Goal: Communication & Community: Share content

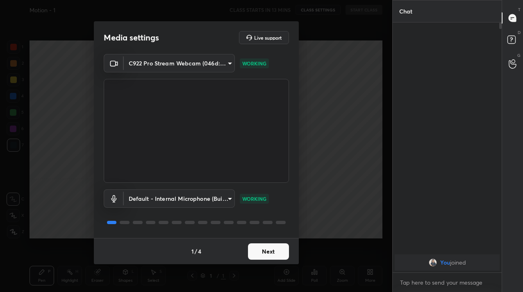
scroll to position [40722, 40603]
click at [272, 254] on button "Next" at bounding box center [268, 252] width 41 height 16
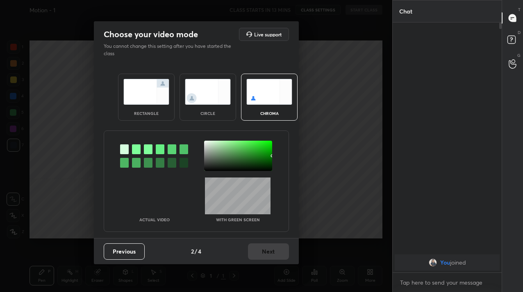
click at [272, 254] on div "Previous 2 / 4 Next" at bounding box center [196, 251] width 205 height 26
click at [227, 94] on img at bounding box center [208, 92] width 46 height 26
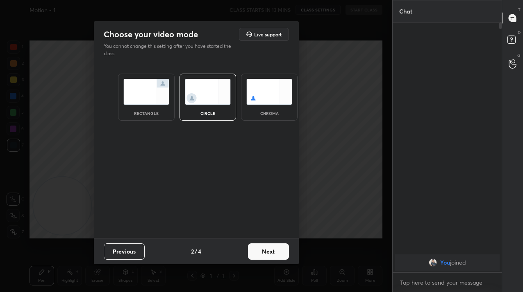
click at [254, 252] on button "Next" at bounding box center [268, 252] width 41 height 16
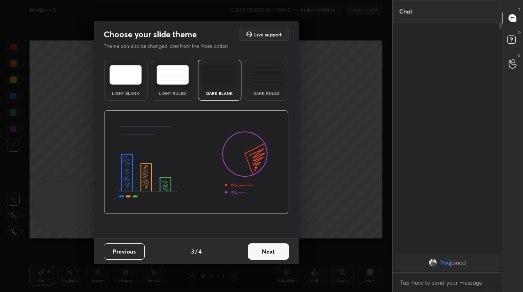
click at [254, 252] on button "Next" at bounding box center [268, 252] width 41 height 16
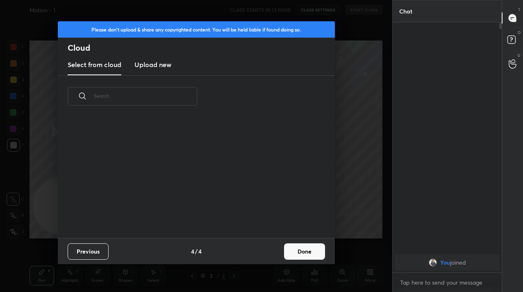
scroll to position [200, 0]
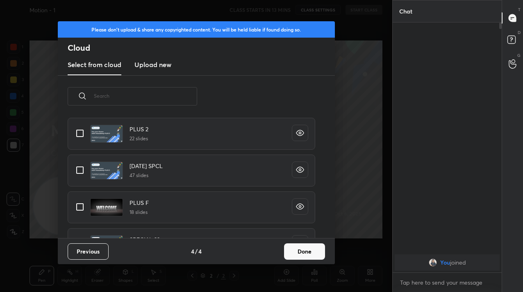
click at [73, 213] on input "grid" at bounding box center [79, 207] width 17 height 17
checkbox input "true"
click at [284, 250] on button "Done" at bounding box center [304, 252] width 41 height 16
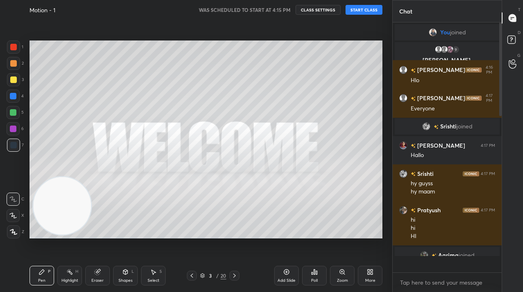
scroll to position [248, 107]
click at [449, 286] on textarea at bounding box center [447, 282] width 96 height 13
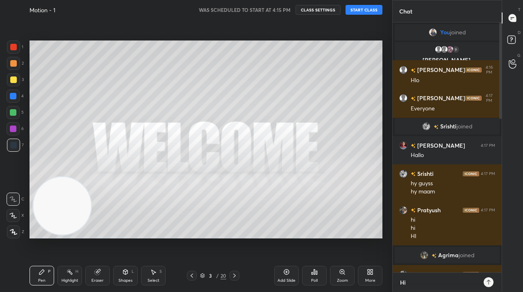
scroll to position [180, 107]
type textarea "Hi guyys"
type textarea "Starting in 1 min"
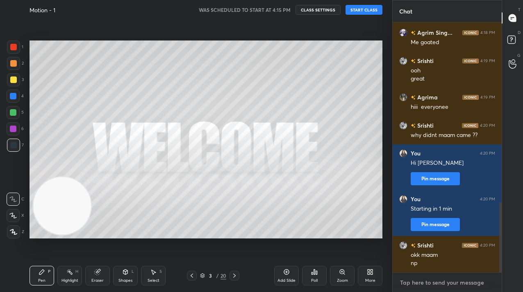
scroll to position [665, 0]
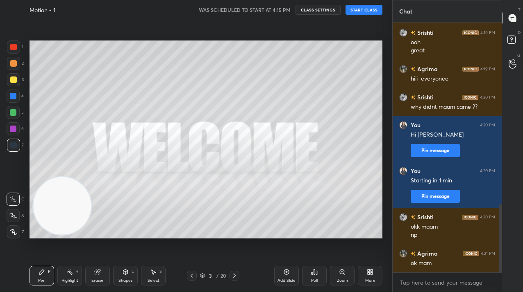
click at [377, 12] on button "START CLASS" at bounding box center [363, 10] width 37 height 10
click at [288, 14] on button "mute" at bounding box center [278, 10] width 29 height 10
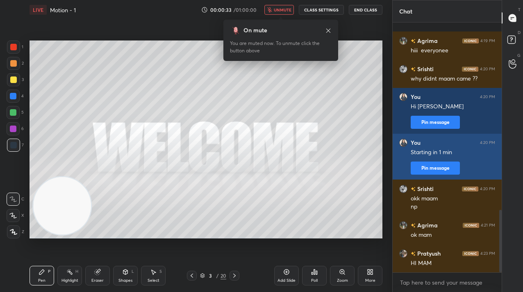
scroll to position [750, 0]
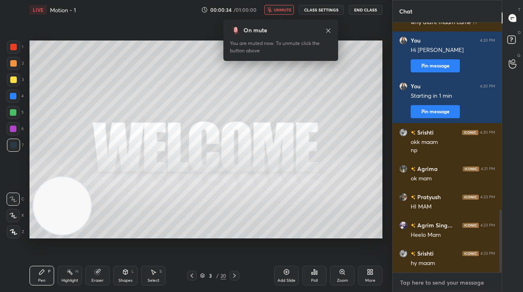
click at [425, 279] on textarea at bounding box center [447, 282] width 96 height 13
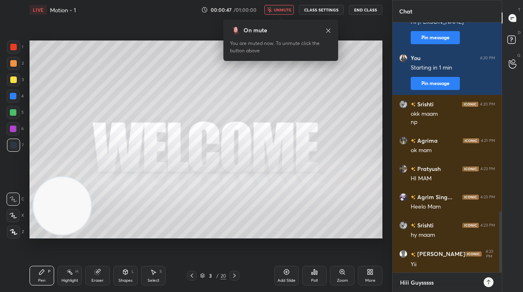
type textarea "Hiii Guyssssss"
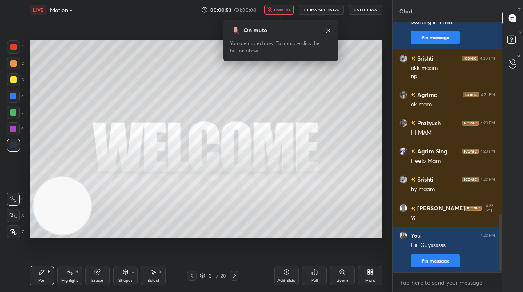
scroll to position [852, 0]
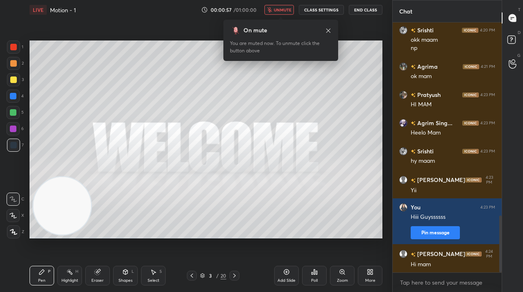
click at [416, 289] on div "x" at bounding box center [446, 282] width 109 height 19
paste textarea "Tele Link: [URL][DOMAIN_NAME]"
type textarea "Tele Link: [URL][DOMAIN_NAME]"
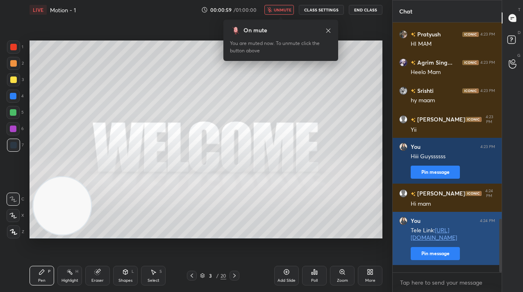
click at [431, 261] on button "Pin message" at bounding box center [434, 253] width 49 height 13
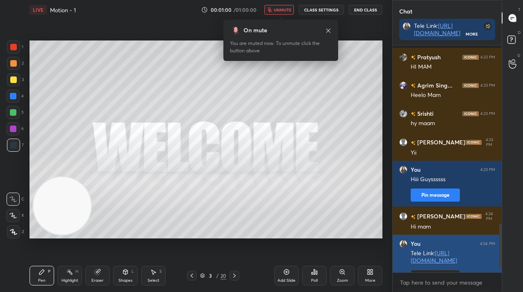
scroll to position [971, 0]
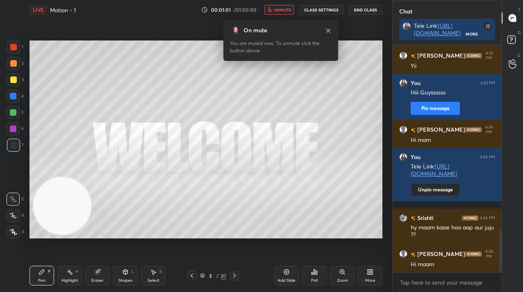
click at [289, 11] on span "unmute" at bounding box center [283, 10] width 18 height 6
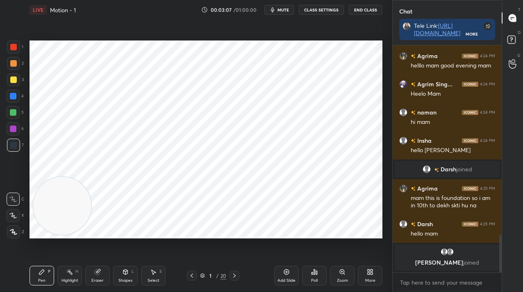
scroll to position [1133, 0]
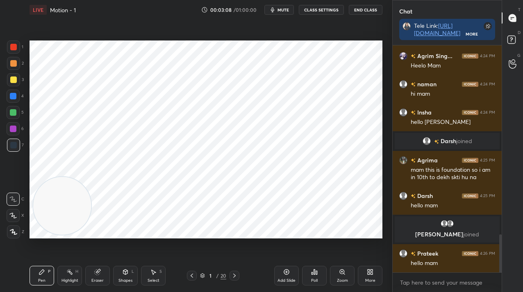
click at [11, 235] on icon at bounding box center [13, 232] width 7 height 6
click at [12, 233] on icon at bounding box center [13, 232] width 7 height 5
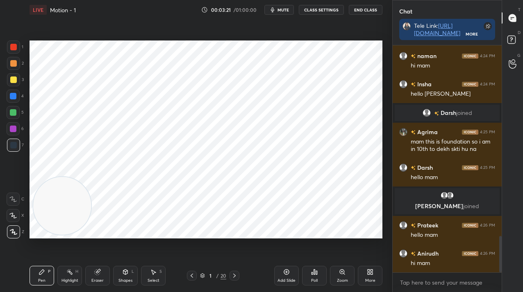
scroll to position [1190, 0]
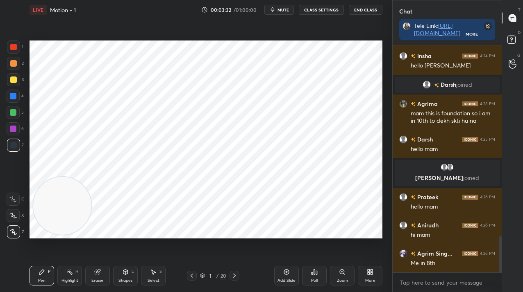
click at [213, 278] on div "1" at bounding box center [210, 276] width 8 height 5
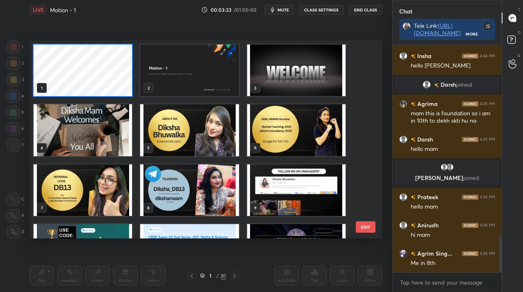
scroll to position [1198, 0]
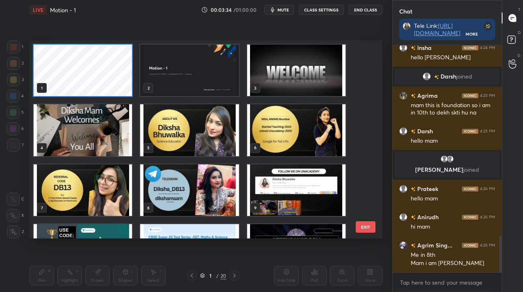
click at [287, 78] on img "grid" at bounding box center [296, 71] width 98 height 52
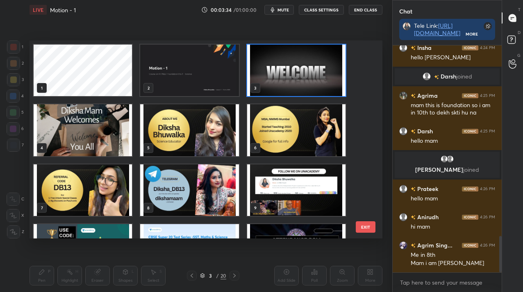
click at [287, 78] on img "grid" at bounding box center [296, 71] width 98 height 52
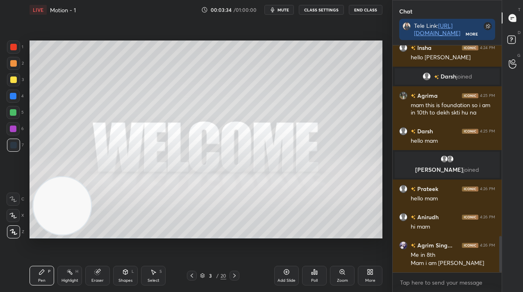
click at [287, 78] on img "grid" at bounding box center [296, 71] width 98 height 52
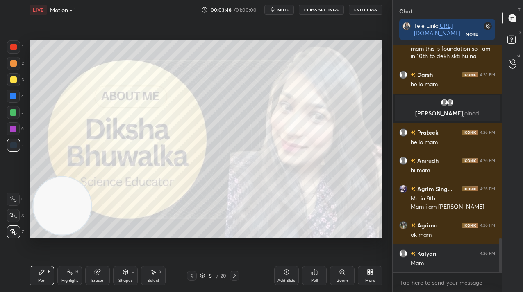
scroll to position [1283, 0]
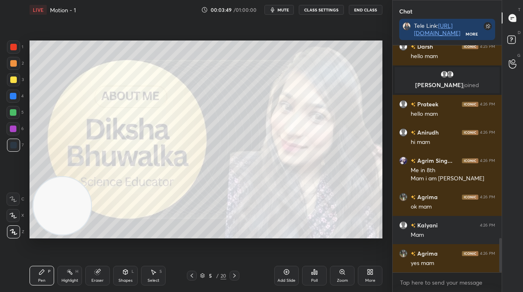
drag, startPoint x: 7, startPoint y: 44, endPoint x: 11, endPoint y: 45, distance: 4.6
click at [6, 44] on div "1 2 3 4 5 6 7 C X Z C X Z E E Erase all H H" at bounding box center [13, 140] width 26 height 198
click at [12, 46] on div at bounding box center [13, 47] width 7 height 7
click at [236, 277] on div at bounding box center [234, 276] width 10 height 10
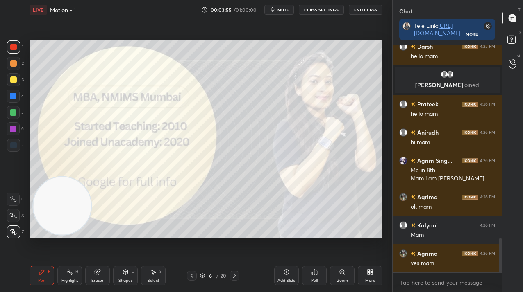
click at [235, 278] on icon at bounding box center [234, 276] width 7 height 7
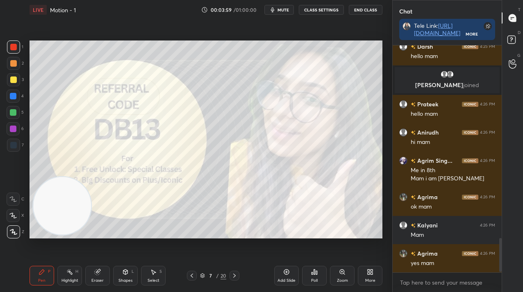
scroll to position [1311, 0]
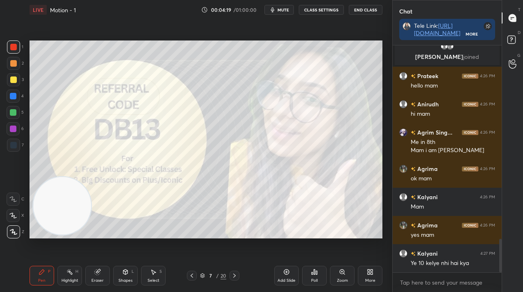
click at [232, 277] on icon at bounding box center [234, 276] width 7 height 7
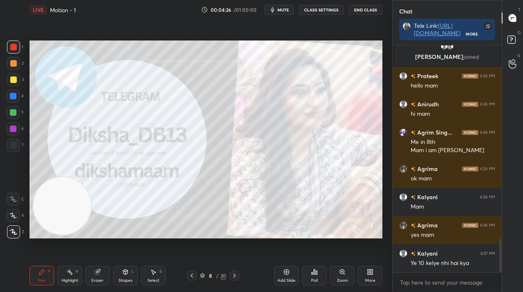
click at [214, 277] on div "8" at bounding box center [210, 276] width 8 height 5
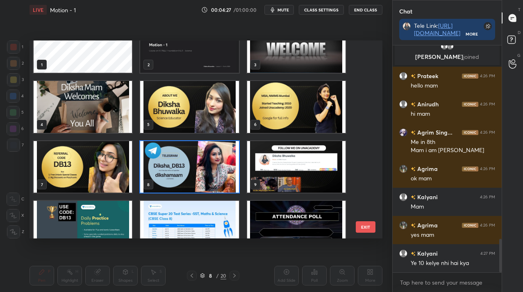
scroll to position [25, 0]
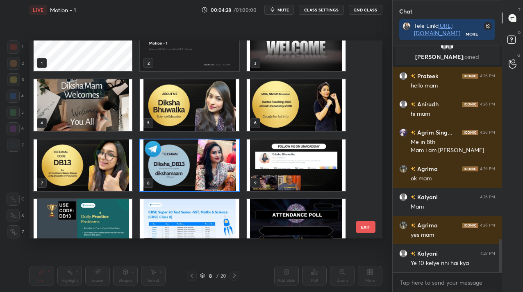
click at [276, 166] on img "grid" at bounding box center [296, 166] width 98 height 52
click at [274, 167] on img "grid" at bounding box center [296, 166] width 98 height 52
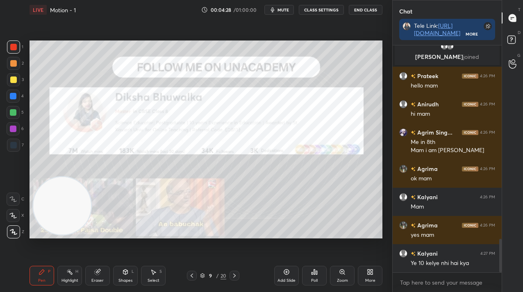
click at [276, 165] on img "grid" at bounding box center [296, 166] width 98 height 52
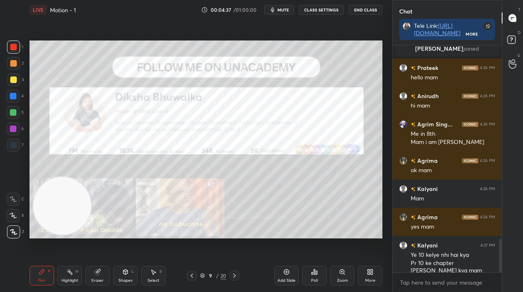
drag, startPoint x: 288, startPoint y: 279, endPoint x: 250, endPoint y: 260, distance: 42.1
click at [288, 279] on div "Add Slide" at bounding box center [286, 281] width 18 height 4
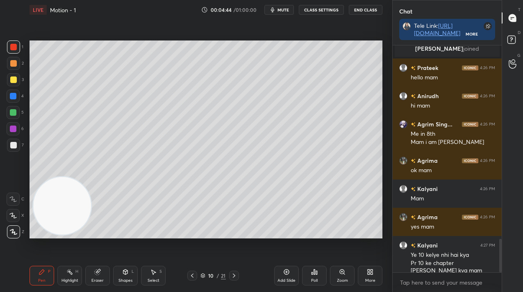
drag, startPoint x: 12, startPoint y: 116, endPoint x: 23, endPoint y: 121, distance: 12.5
click at [11, 116] on div at bounding box center [13, 112] width 13 height 13
click at [15, 116] on div at bounding box center [13, 112] width 13 height 13
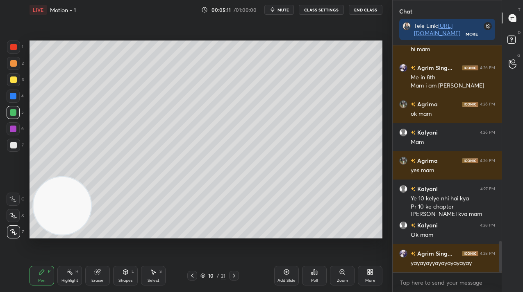
scroll to position [1404, 0]
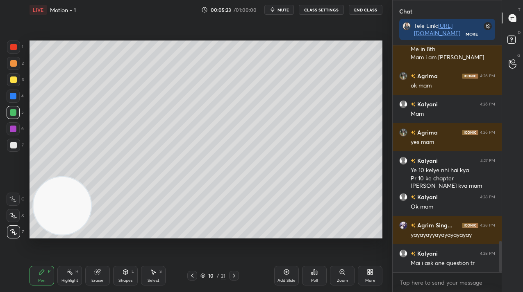
click at [15, 143] on div at bounding box center [13, 145] width 7 height 7
click at [282, 278] on div "Add Slide" at bounding box center [286, 276] width 25 height 20
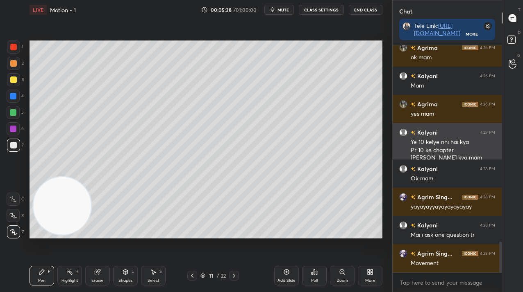
scroll to position [1460, 0]
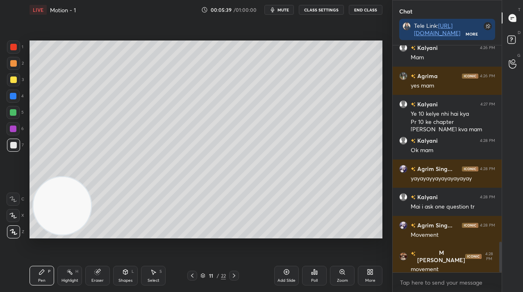
click at [16, 83] on div at bounding box center [13, 79] width 13 height 13
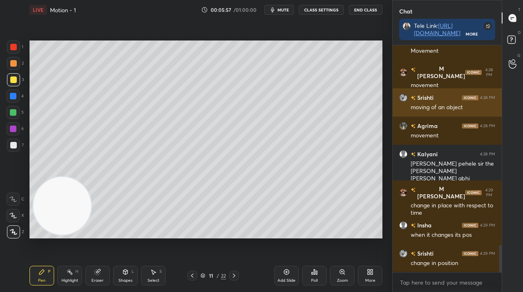
scroll to position [3, 3]
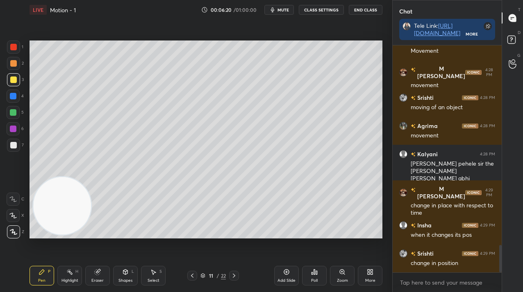
click at [18, 82] on div at bounding box center [13, 79] width 13 height 13
click at [18, 83] on div at bounding box center [13, 79] width 13 height 13
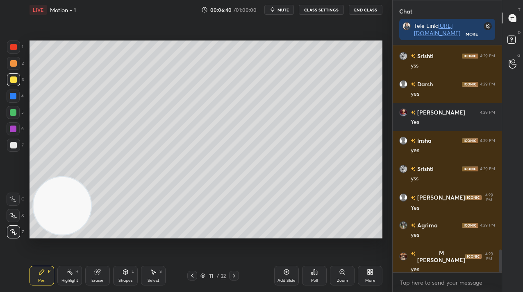
scroll to position [2040, 0]
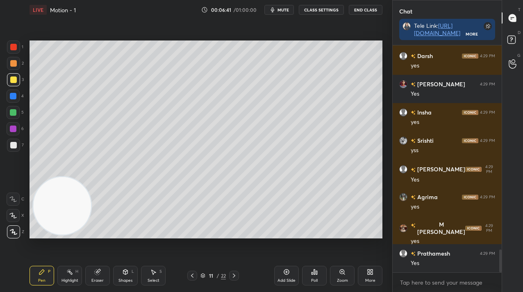
click at [286, 269] on div "Add Slide" at bounding box center [286, 276] width 25 height 20
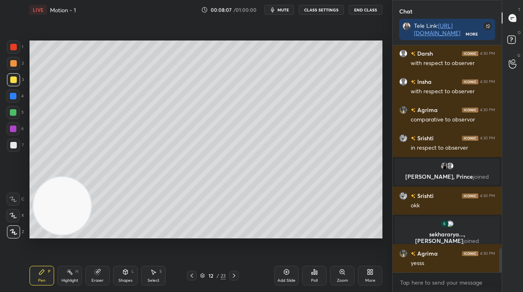
scroll to position [1904, 0]
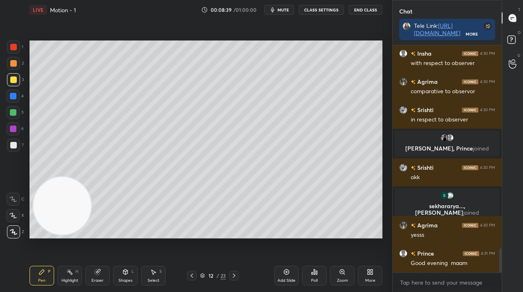
click at [290, 270] on div "Add Slide" at bounding box center [286, 276] width 25 height 20
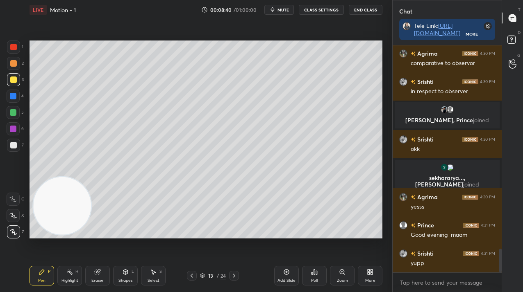
scroll to position [1960, 0]
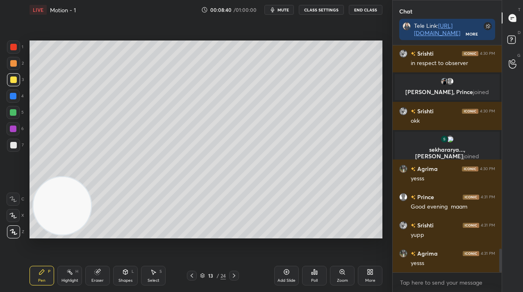
click at [9, 63] on div at bounding box center [13, 63] width 13 height 13
click at [6, 61] on div "1 2 3 4 5 6 7 C X Z C X Z E E Erase all H H" at bounding box center [13, 140] width 26 height 198
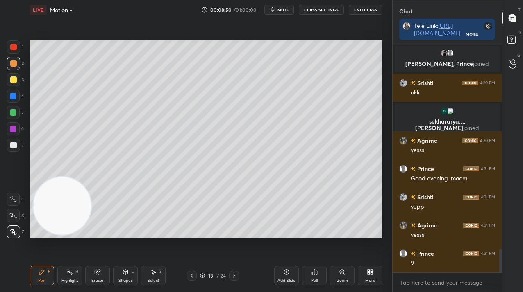
click at [16, 78] on div at bounding box center [13, 79] width 13 height 13
click at [17, 79] on div at bounding box center [13, 79] width 13 height 13
click at [130, 274] on div "Shapes L" at bounding box center [125, 276] width 25 height 20
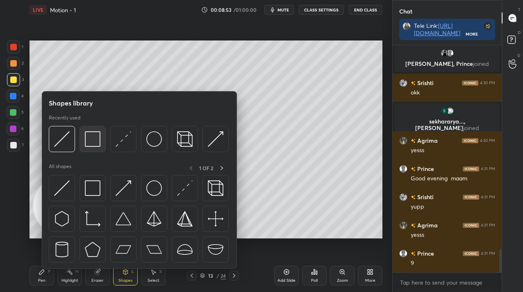
drag, startPoint x: 87, startPoint y: 131, endPoint x: 95, endPoint y: 136, distance: 8.8
click at [95, 136] on img at bounding box center [93, 139] width 16 height 16
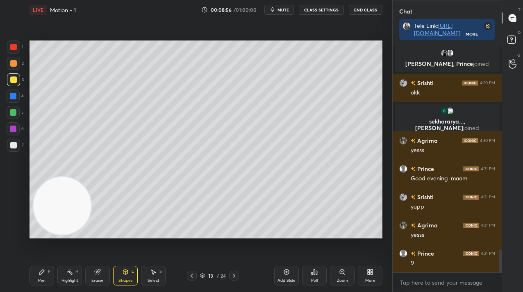
scroll to position [2017, 0]
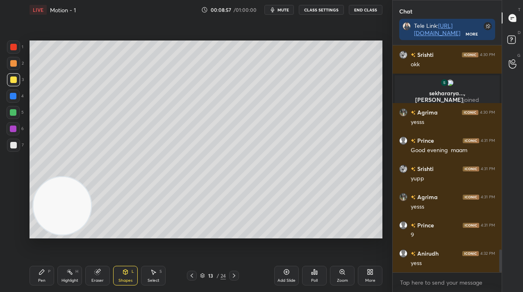
click at [41, 277] on div "Pen P" at bounding box center [41, 276] width 25 height 20
click at [14, 96] on div at bounding box center [13, 96] width 7 height 7
drag, startPoint x: 17, startPoint y: 100, endPoint x: 27, endPoint y: 104, distance: 11.4
click at [16, 100] on div at bounding box center [13, 96] width 13 height 13
click at [14, 114] on div at bounding box center [13, 112] width 7 height 7
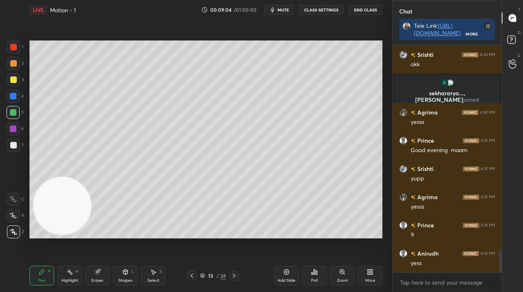
drag, startPoint x: 15, startPoint y: 115, endPoint x: 24, endPoint y: 142, distance: 28.1
click at [16, 115] on div at bounding box center [13, 112] width 7 height 7
click at [126, 275] on div "Shapes L" at bounding box center [125, 276] width 25 height 20
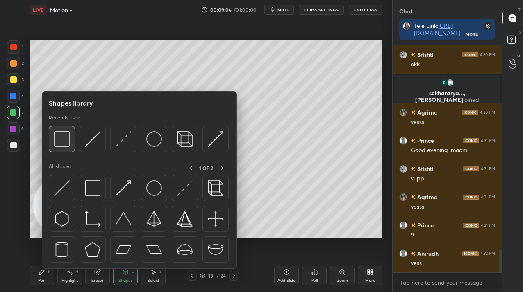
click at [61, 138] on img at bounding box center [62, 139] width 16 height 16
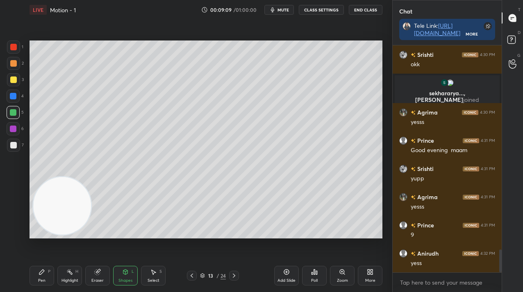
click at [10, 96] on div at bounding box center [13, 96] width 7 height 7
click at [10, 96] on div at bounding box center [13, 96] width 13 height 13
drag, startPoint x: 43, startPoint y: 279, endPoint x: 53, endPoint y: 273, distance: 11.2
click at [44, 279] on div "Pen" at bounding box center [41, 281] width 7 height 4
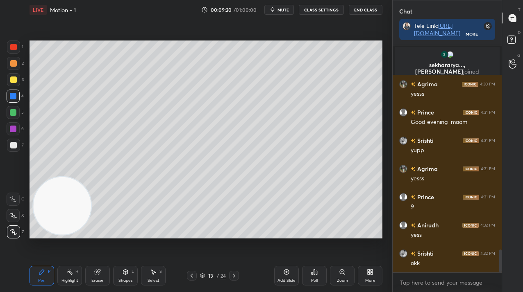
click at [12, 126] on div at bounding box center [13, 129] width 7 height 7
click at [12, 127] on div at bounding box center [13, 129] width 7 height 7
click at [124, 276] on div "Shapes L" at bounding box center [125, 276] width 25 height 20
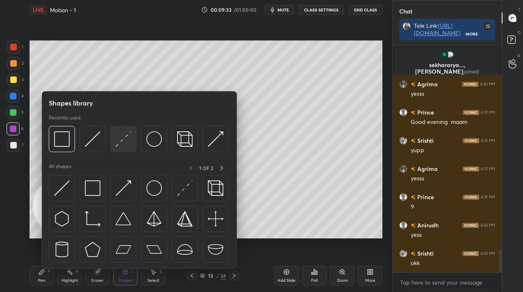
click at [122, 138] on img at bounding box center [124, 139] width 16 height 16
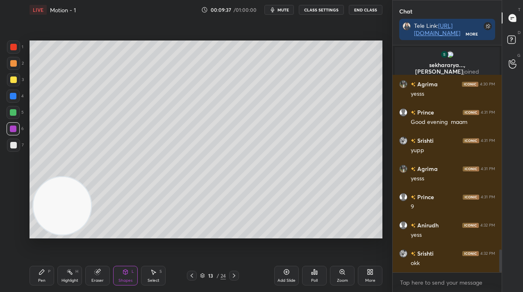
click at [36, 271] on div "Pen P" at bounding box center [41, 276] width 25 height 20
click at [11, 131] on div at bounding box center [13, 129] width 7 height 7
click at [10, 131] on div at bounding box center [13, 129] width 7 height 7
click at [152, 271] on icon at bounding box center [153, 272] width 7 height 7
click at [133, 271] on div "L" at bounding box center [132, 272] width 2 height 4
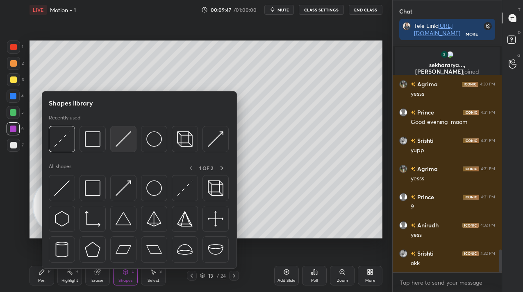
click at [136, 137] on div at bounding box center [123, 139] width 26 height 26
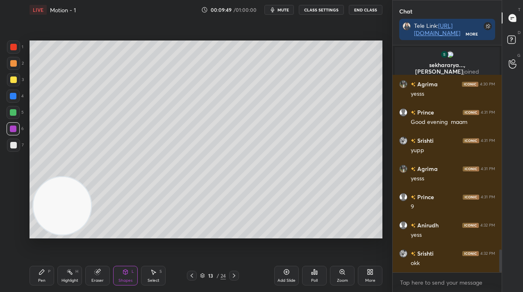
click at [85, 199] on div "Setting up your live class Poll for secs No correct answer Start poll" at bounding box center [205, 140] width 353 height 198
drag, startPoint x: 14, startPoint y: 94, endPoint x: 22, endPoint y: 93, distance: 8.6
click at [14, 94] on div at bounding box center [13, 96] width 7 height 7
drag, startPoint x: 16, startPoint y: 147, endPoint x: 26, endPoint y: 137, distance: 14.5
click at [16, 147] on div at bounding box center [13, 145] width 7 height 7
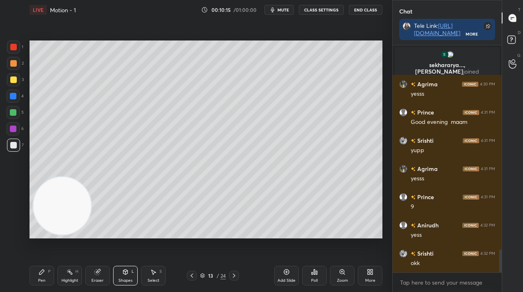
click at [12, 95] on div at bounding box center [13, 96] width 7 height 7
click at [14, 93] on div at bounding box center [13, 96] width 7 height 7
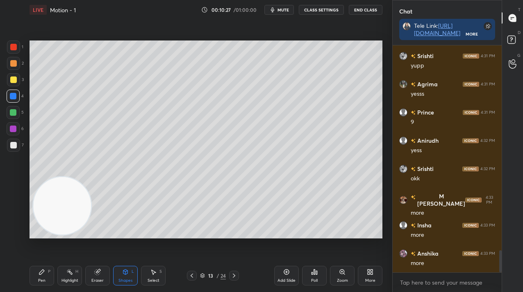
scroll to position [2187, 0]
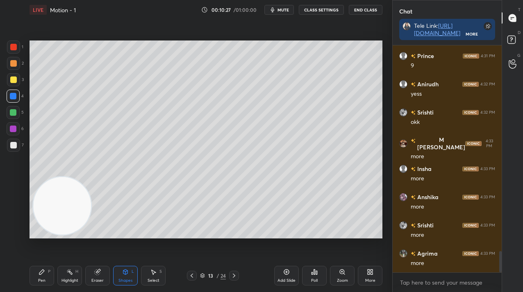
click at [15, 81] on div at bounding box center [13, 80] width 7 height 7
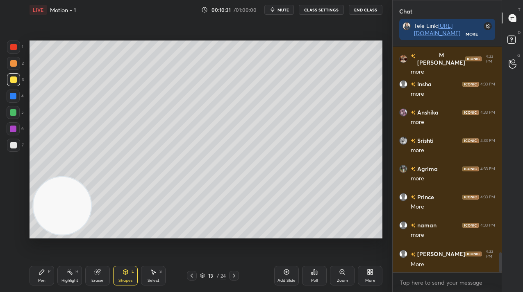
scroll to position [2328, 0]
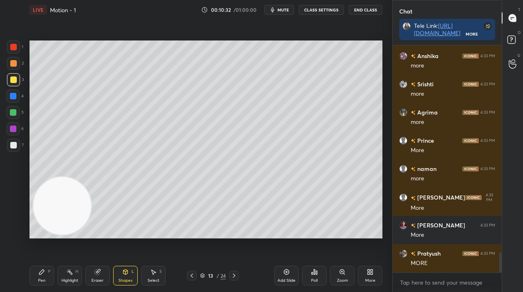
click at [44, 277] on div "Pen P" at bounding box center [41, 276] width 25 height 20
click at [45, 278] on div "Pen P" at bounding box center [41, 276] width 25 height 20
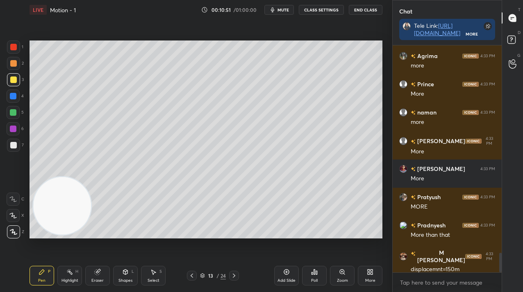
scroll to position [2413, 0]
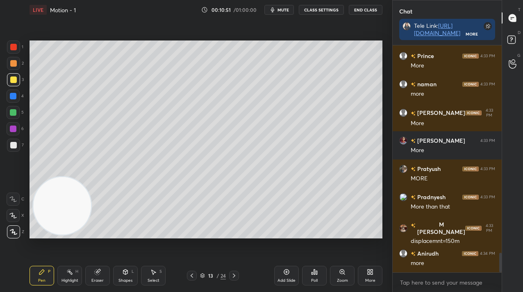
click at [14, 143] on div at bounding box center [13, 145] width 7 height 7
click at [14, 145] on div at bounding box center [13, 145] width 7 height 7
click at [96, 280] on div "Eraser" at bounding box center [97, 281] width 12 height 4
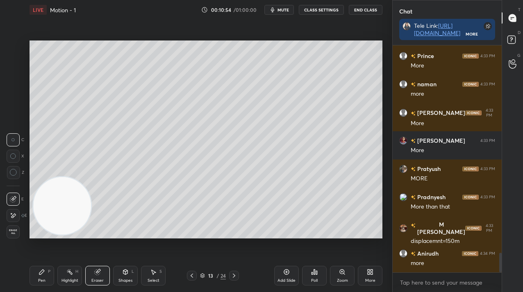
click at [8, 218] on div at bounding box center [13, 215] width 13 height 13
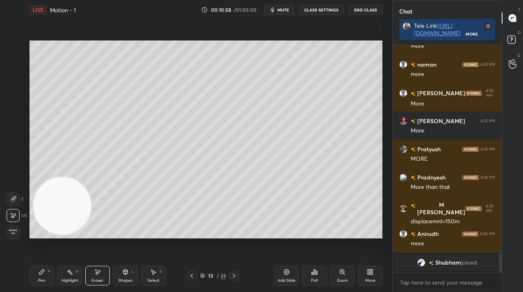
click at [172, 242] on div "Setting up your live class Poll for secs No correct answer Start poll" at bounding box center [205, 140] width 359 height 240
click at [38, 268] on div "Pen P" at bounding box center [41, 276] width 25 height 20
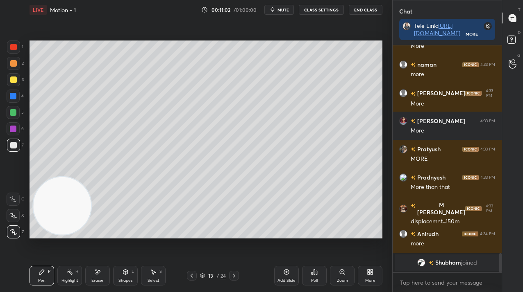
click at [9, 114] on div at bounding box center [13, 112] width 13 height 13
click at [12, 113] on div at bounding box center [13, 112] width 7 height 7
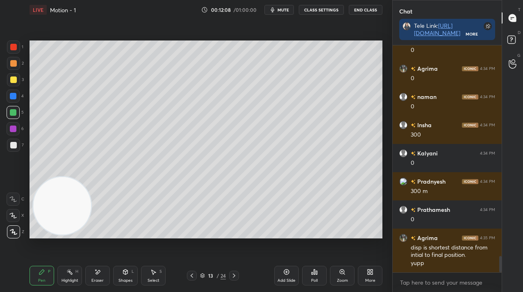
scroll to position [2913, 0]
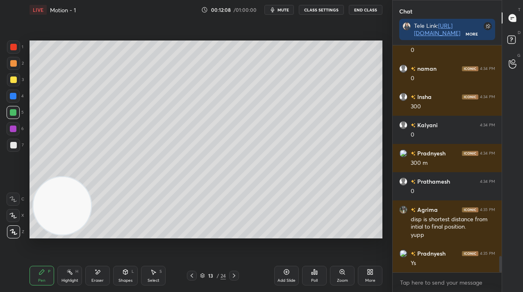
click at [288, 281] on div "Add Slide" at bounding box center [286, 281] width 18 height 4
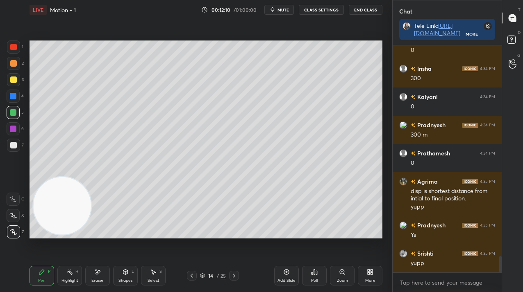
drag, startPoint x: 16, startPoint y: 63, endPoint x: 28, endPoint y: 66, distance: 12.7
click at [16, 63] on div at bounding box center [13, 63] width 7 height 7
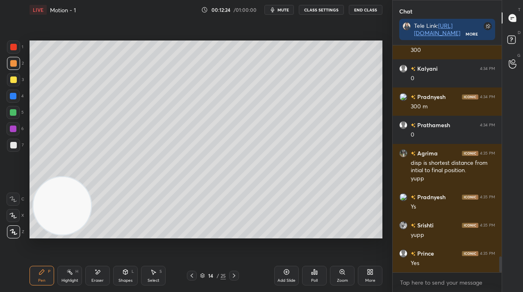
click at [315, 269] on div "Poll" at bounding box center [314, 276] width 25 height 20
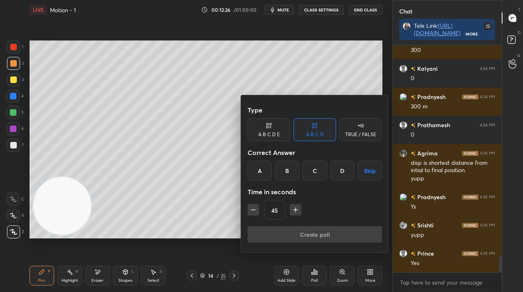
click at [358, 127] on icon at bounding box center [360, 126] width 7 height 8
click at [277, 172] on div "True" at bounding box center [268, 171] width 43 height 20
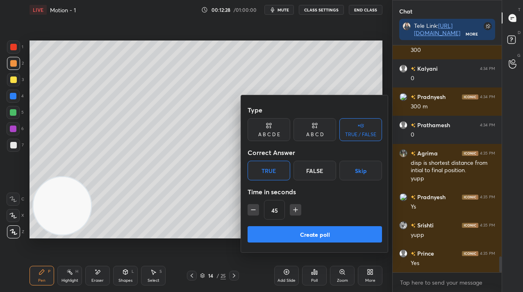
click at [277, 234] on button "Create poll" at bounding box center [314, 235] width 134 height 16
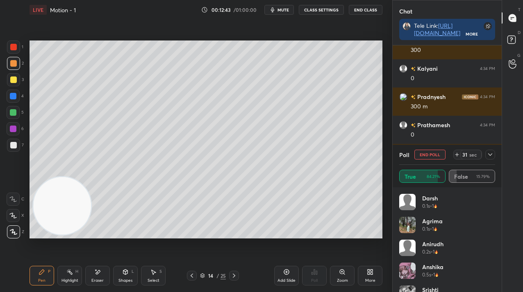
scroll to position [3040, 0]
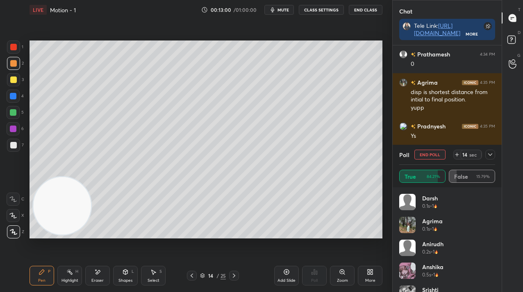
drag, startPoint x: 425, startPoint y: 152, endPoint x: 414, endPoint y: 156, distance: 12.5
click at [425, 152] on button "End Poll" at bounding box center [429, 155] width 31 height 10
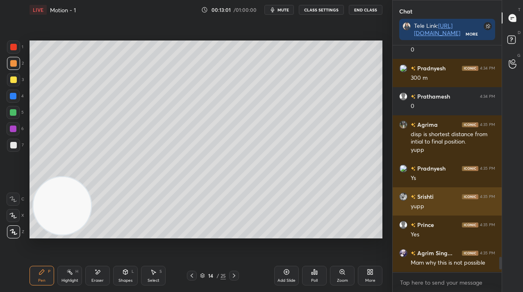
scroll to position [0, 0]
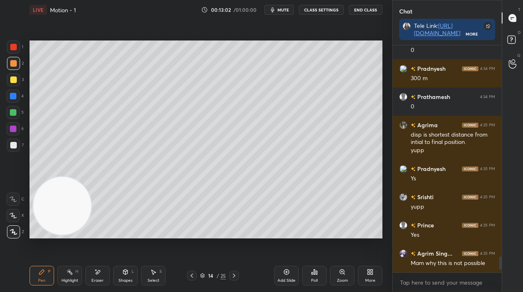
click at [13, 96] on div at bounding box center [13, 96] width 7 height 7
drag, startPoint x: 16, startPoint y: 97, endPoint x: 24, endPoint y: 100, distance: 8.6
click at [16, 97] on div at bounding box center [13, 96] width 7 height 7
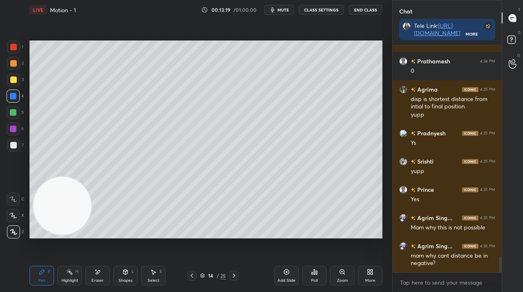
click at [311, 280] on div "Poll" at bounding box center [314, 281] width 7 height 4
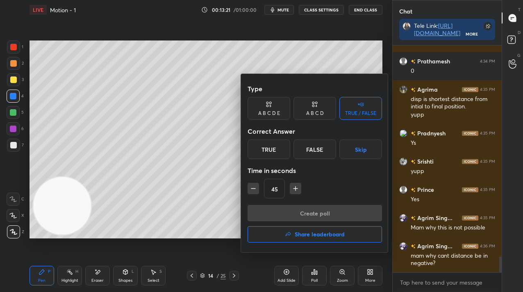
drag, startPoint x: 323, startPoint y: 152, endPoint x: 315, endPoint y: 179, distance: 27.2
click at [322, 152] on div "False" at bounding box center [314, 150] width 43 height 20
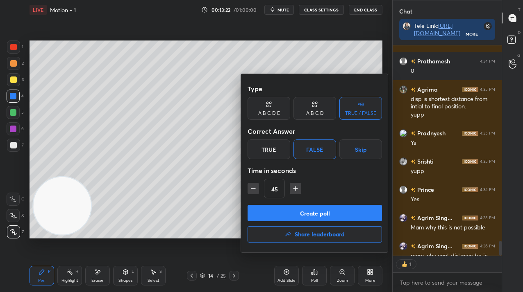
scroll to position [208, 107]
click at [313, 213] on button "Create poll" at bounding box center [314, 213] width 134 height 16
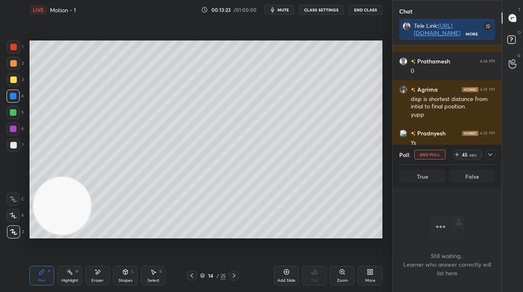
drag, startPoint x: 314, startPoint y: 215, endPoint x: 329, endPoint y: 211, distance: 15.7
click at [314, 215] on div "Type A B C D E A B C D TRUE / FALSE Correct Answer True False Skip Time in seco…" at bounding box center [314, 196] width 111 height 88
click at [435, 156] on button "End Poll" at bounding box center [429, 155] width 31 height 10
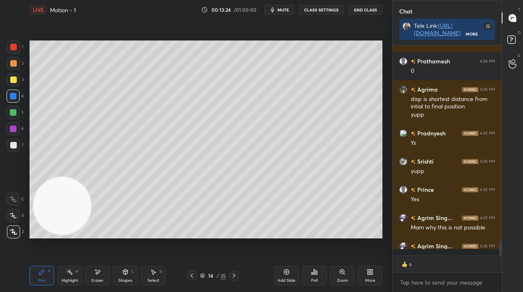
click at [312, 276] on div "Poll" at bounding box center [314, 276] width 25 height 20
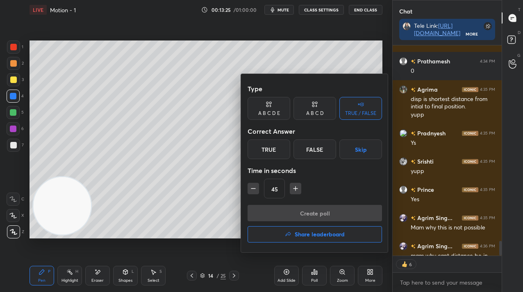
drag, startPoint x: 270, startPoint y: 145, endPoint x: 272, endPoint y: 192, distance: 46.3
click at [270, 145] on div "True" at bounding box center [268, 150] width 43 height 20
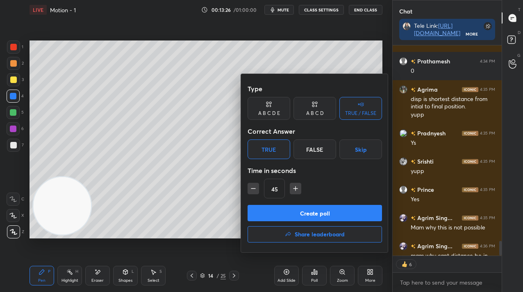
click at [274, 211] on button "Create poll" at bounding box center [314, 213] width 134 height 16
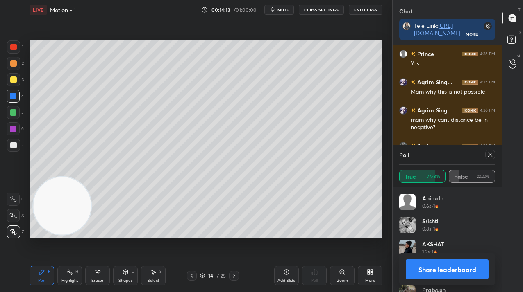
scroll to position [3021, 0]
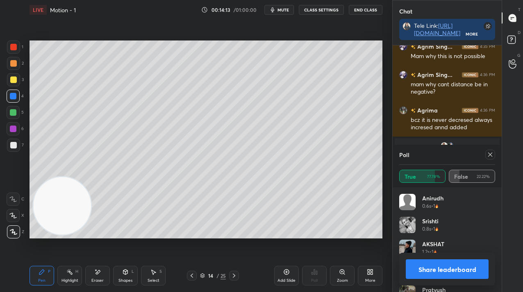
drag, startPoint x: 492, startPoint y: 152, endPoint x: 487, endPoint y: 154, distance: 5.3
click at [491, 152] on icon at bounding box center [490, 155] width 7 height 7
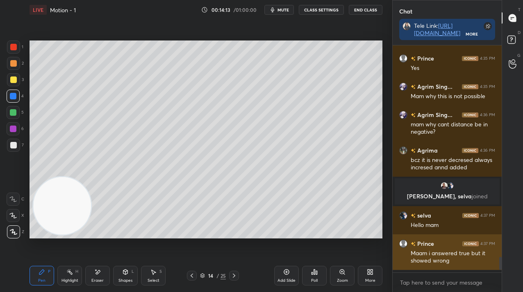
scroll to position [157, 107]
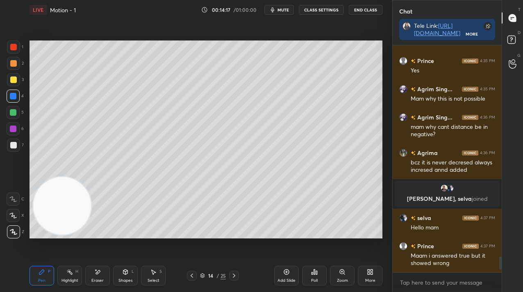
click at [8, 128] on div at bounding box center [13, 128] width 13 height 13
click at [289, 271] on div "Add Slide" at bounding box center [286, 276] width 25 height 20
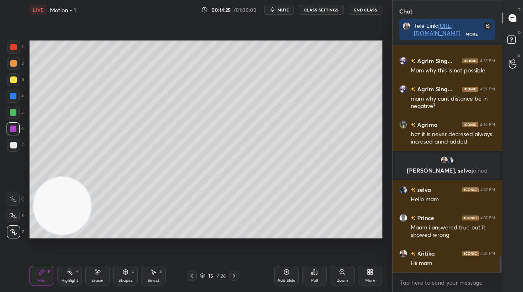
click at [125, 277] on div "Shapes L" at bounding box center [125, 276] width 25 height 20
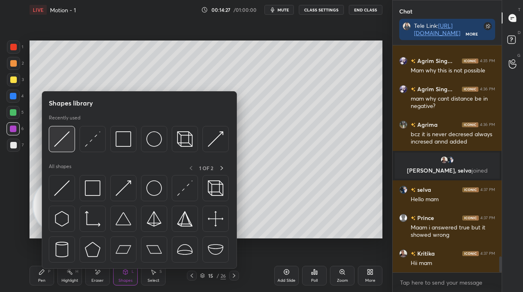
drag, startPoint x: 58, startPoint y: 141, endPoint x: 55, endPoint y: 148, distance: 7.0
click at [55, 148] on div at bounding box center [62, 139] width 26 height 26
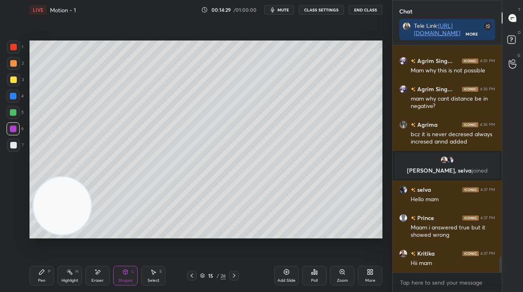
scroll to position [3034, 0]
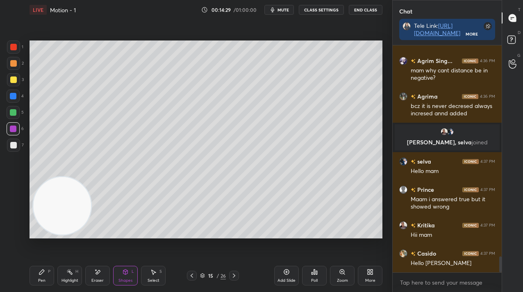
drag, startPoint x: 43, startPoint y: 281, endPoint x: 52, endPoint y: 256, distance: 27.3
click at [43, 282] on div "Pen" at bounding box center [41, 281] width 7 height 4
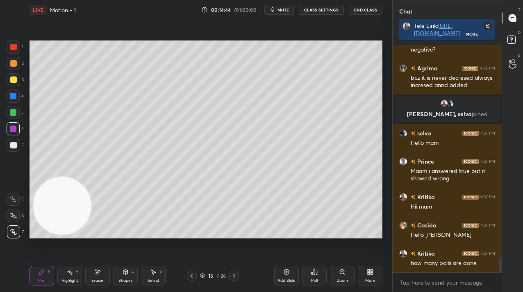
click at [14, 145] on div at bounding box center [13, 145] width 7 height 7
click at [14, 146] on div at bounding box center [13, 145] width 7 height 7
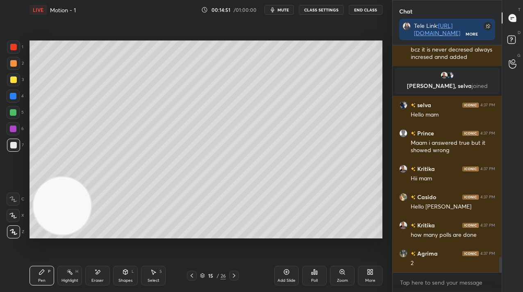
click at [13, 111] on div at bounding box center [13, 112] width 7 height 7
click at [11, 113] on div at bounding box center [13, 112] width 7 height 7
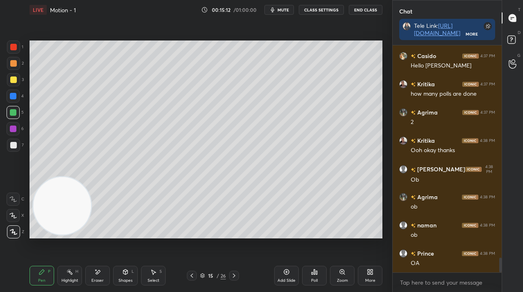
scroll to position [3261, 0]
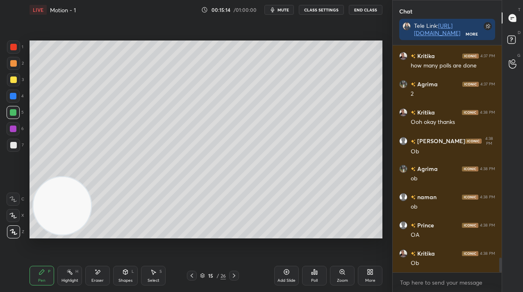
click at [14, 143] on div at bounding box center [13, 145] width 7 height 7
click at [15, 145] on div at bounding box center [13, 145] width 7 height 7
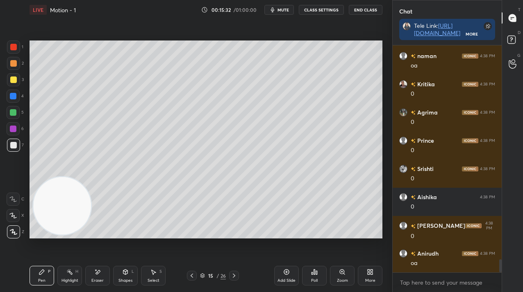
scroll to position [3713, 0]
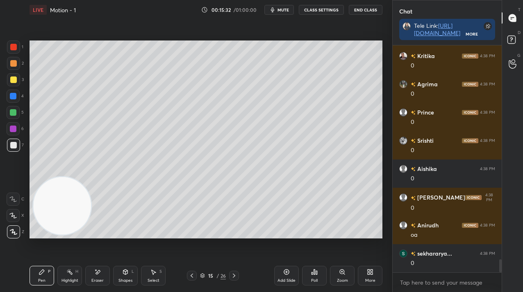
click at [12, 98] on div at bounding box center [13, 96] width 7 height 7
click at [14, 97] on div at bounding box center [13, 96] width 7 height 7
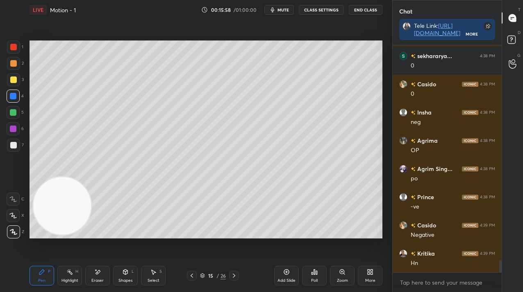
scroll to position [3939, 0]
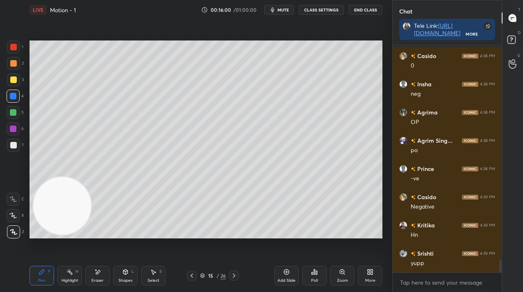
drag, startPoint x: 286, startPoint y: 279, endPoint x: 280, endPoint y: 267, distance: 13.0
click at [285, 279] on div "Add Slide" at bounding box center [286, 281] width 18 height 4
click at [13, 115] on div at bounding box center [13, 112] width 7 height 7
click at [14, 113] on div at bounding box center [13, 112] width 7 height 7
click at [312, 277] on div "Poll" at bounding box center [314, 276] width 25 height 20
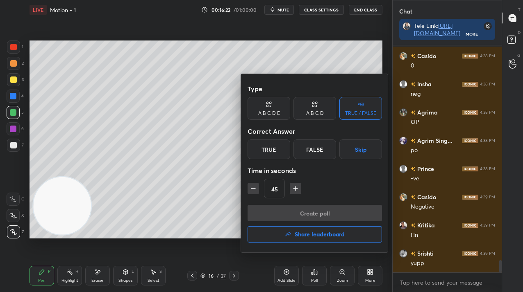
click at [318, 150] on div "False" at bounding box center [314, 150] width 43 height 20
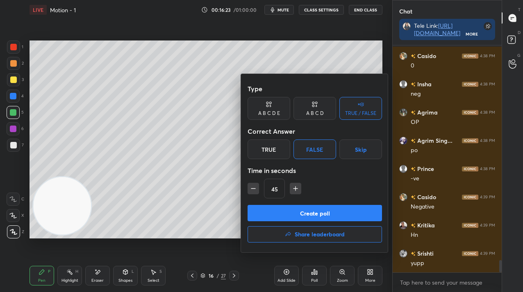
click at [308, 210] on button "Create poll" at bounding box center [314, 213] width 134 height 16
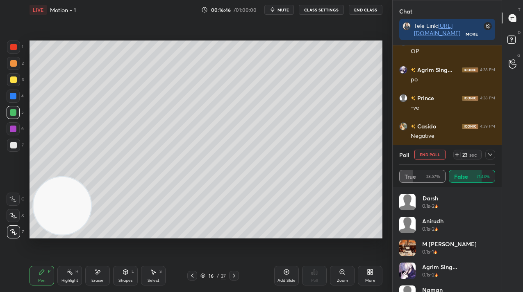
scroll to position [4038, 0]
click at [424, 155] on button "End Poll" at bounding box center [429, 155] width 31 height 10
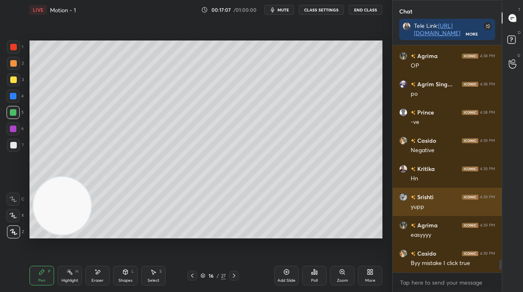
scroll to position [3, 3]
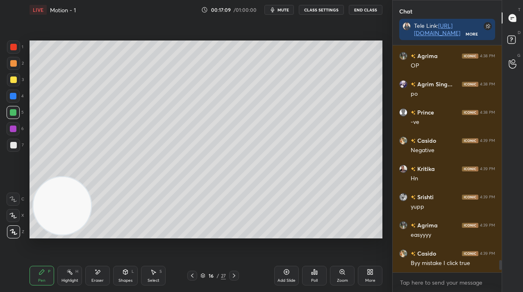
click at [2, 131] on div "1 2 3 4 5 6 7 C X Z E E Erase all H H" at bounding box center [13, 140] width 26 height 198
click at [7, 132] on div at bounding box center [13, 128] width 13 height 13
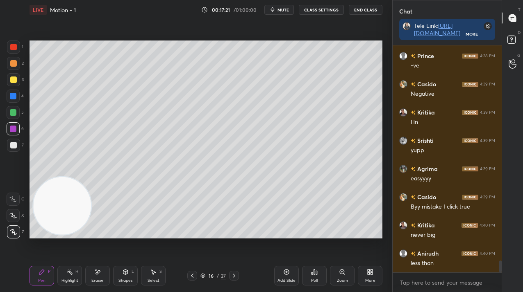
scroll to position [4080, 0]
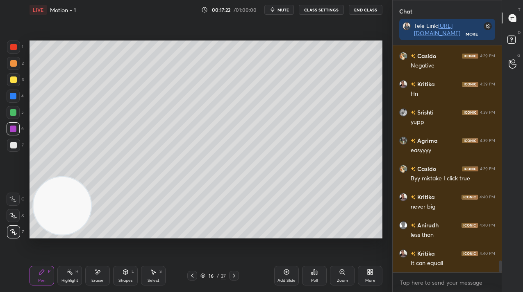
click at [282, 281] on div "Add Slide" at bounding box center [286, 281] width 18 height 4
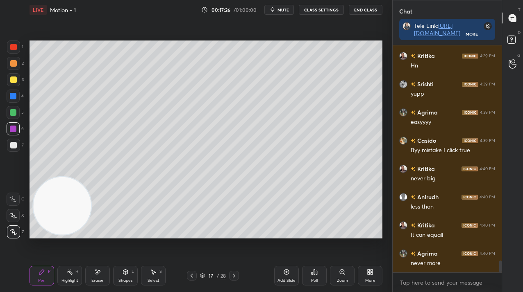
scroll to position [4137, 0]
click at [4, 81] on div "1 2 3 4 5 6 7 C X Z E E Erase all H H" at bounding box center [13, 140] width 26 height 198
click at [9, 84] on div at bounding box center [13, 79] width 13 height 13
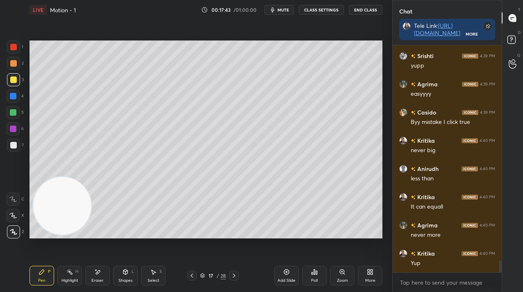
click at [193, 278] on icon at bounding box center [191, 276] width 7 height 7
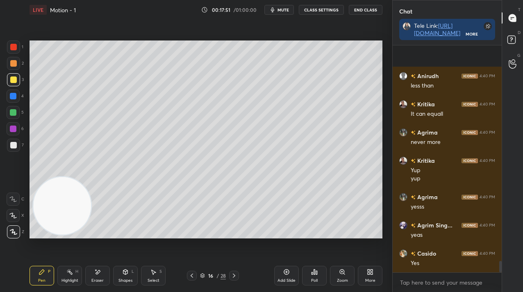
scroll to position [4286, 0]
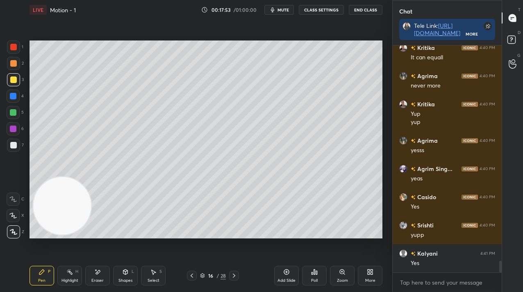
click at [291, 274] on div "Add Slide" at bounding box center [286, 276] width 25 height 20
click at [132, 273] on div "Shapes L" at bounding box center [125, 276] width 25 height 20
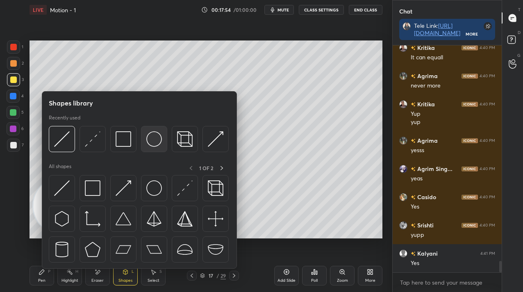
click at [151, 136] on img at bounding box center [154, 139] width 16 height 16
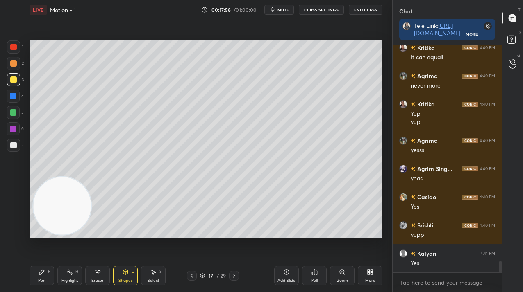
click at [38, 275] on div "Pen P" at bounding box center [41, 276] width 25 height 20
click at [14, 147] on div at bounding box center [13, 145] width 7 height 7
click at [14, 150] on div at bounding box center [13, 145] width 13 height 13
click at [125, 274] on icon at bounding box center [125, 272] width 7 height 7
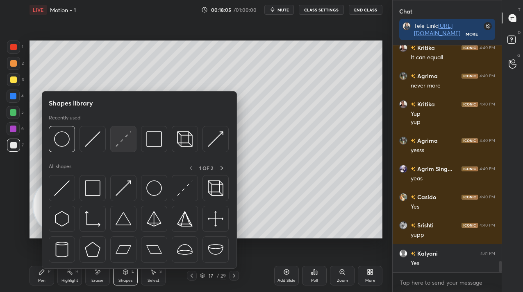
click at [123, 138] on img at bounding box center [124, 139] width 16 height 16
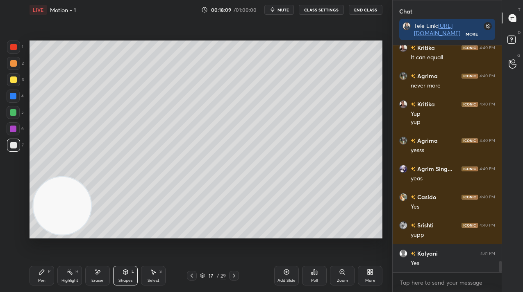
click at [43, 276] on div "Pen P" at bounding box center [41, 276] width 25 height 20
click at [125, 276] on div "Shapes L" at bounding box center [125, 276] width 25 height 20
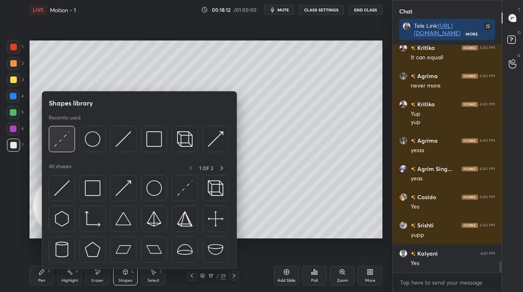
click at [55, 138] on img at bounding box center [62, 139] width 16 height 16
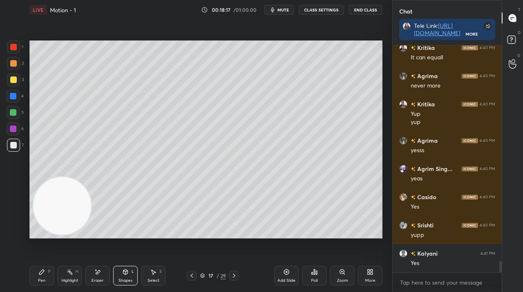
click at [43, 281] on div "Pen" at bounding box center [41, 281] width 7 height 4
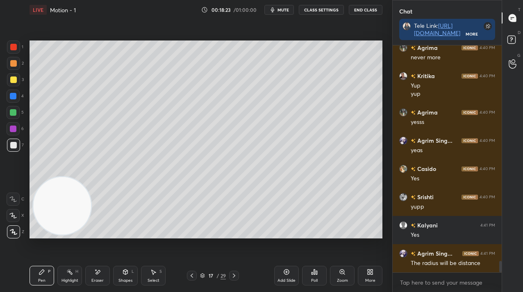
scroll to position [4343, 0]
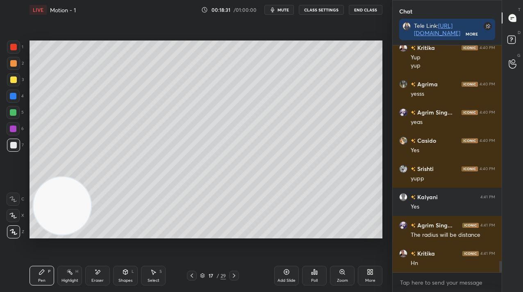
click at [16, 93] on div at bounding box center [13, 96] width 13 height 13
click at [16, 96] on div at bounding box center [13, 96] width 13 height 13
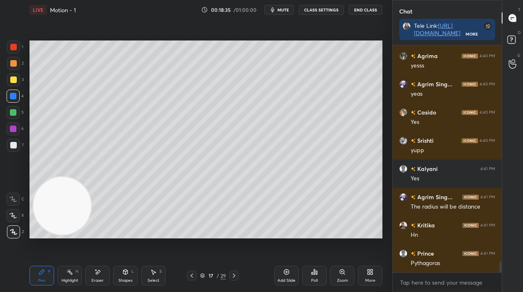
scroll to position [4399, 0]
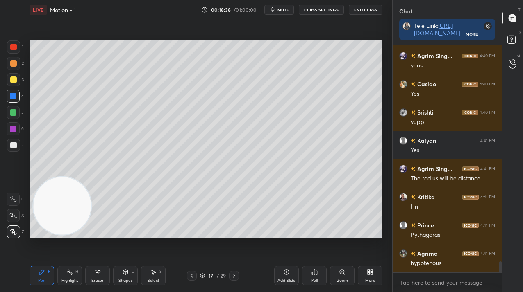
click at [126, 271] on icon at bounding box center [125, 272] width 7 height 7
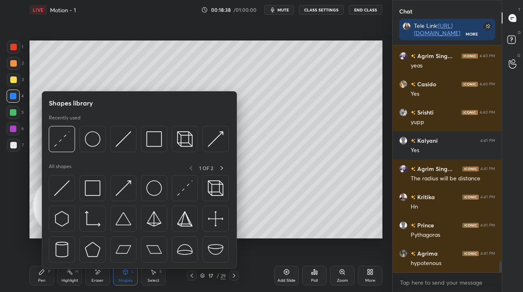
scroll to position [4428, 0]
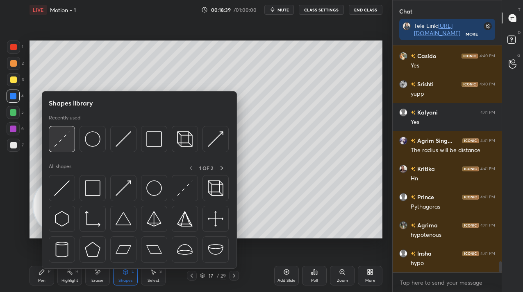
click at [56, 152] on div at bounding box center [62, 139] width 26 height 26
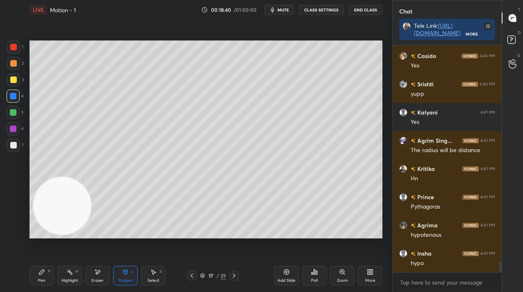
scroll to position [4456, 0]
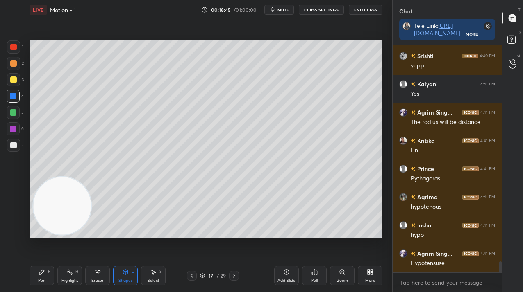
click at [36, 281] on div "Pen P" at bounding box center [41, 276] width 25 height 20
click at [36, 283] on div "Pen P" at bounding box center [41, 276] width 25 height 20
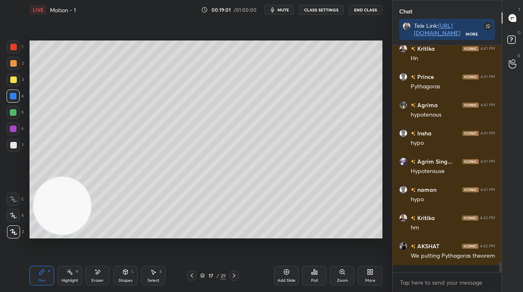
scroll to position [4576, 0]
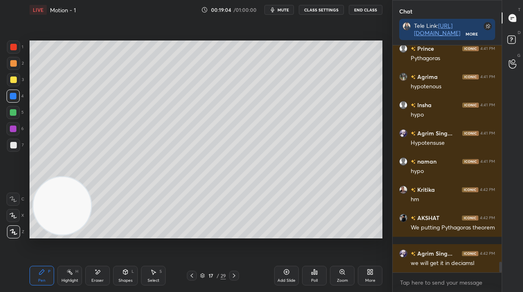
click at [289, 276] on div "Add Slide" at bounding box center [286, 276] width 25 height 20
click at [193, 278] on icon at bounding box center [191, 276] width 7 height 7
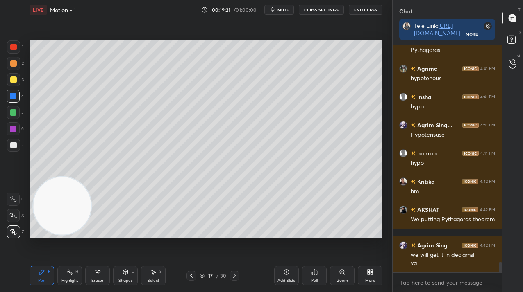
click at [194, 275] on icon at bounding box center [191, 276] width 7 height 7
click at [233, 275] on icon at bounding box center [234, 276] width 7 height 7
click at [236, 276] on icon at bounding box center [234, 276] width 7 height 7
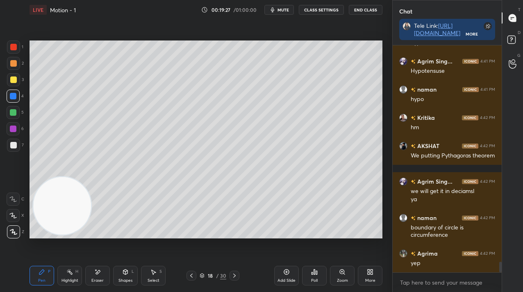
scroll to position [4677, 0]
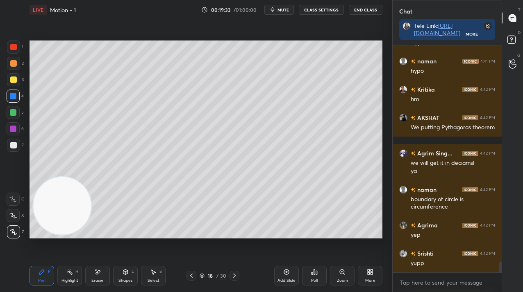
click at [189, 278] on icon at bounding box center [191, 276] width 7 height 7
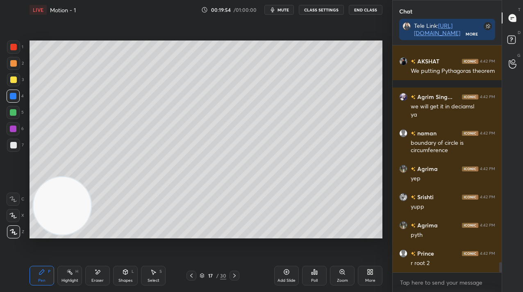
scroll to position [4761, 0]
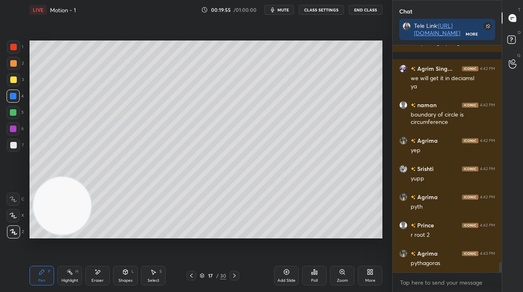
click at [238, 274] on div at bounding box center [234, 276] width 10 height 10
click at [11, 82] on div at bounding box center [13, 80] width 7 height 7
click at [11, 83] on div at bounding box center [13, 80] width 7 height 7
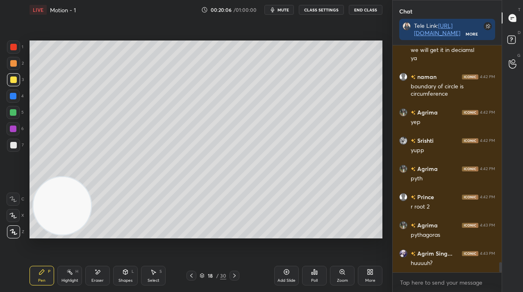
scroll to position [4818, 0]
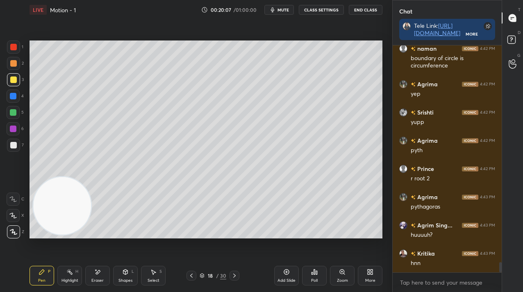
click at [191, 274] on icon at bounding box center [191, 276] width 7 height 7
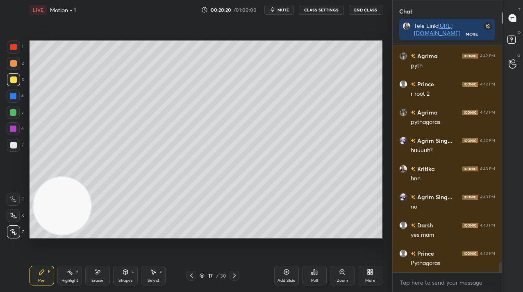
scroll to position [4931, 0]
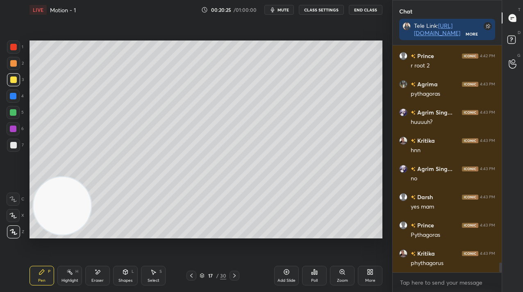
click at [12, 113] on div at bounding box center [13, 112] width 7 height 7
click at [11, 114] on div at bounding box center [13, 112] width 7 height 7
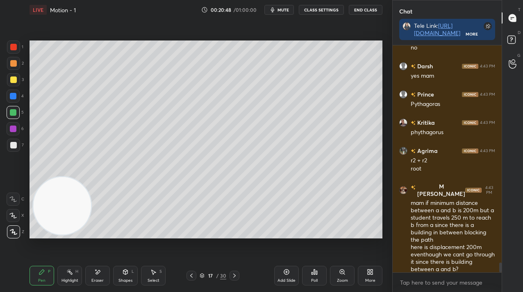
scroll to position [5090, 0]
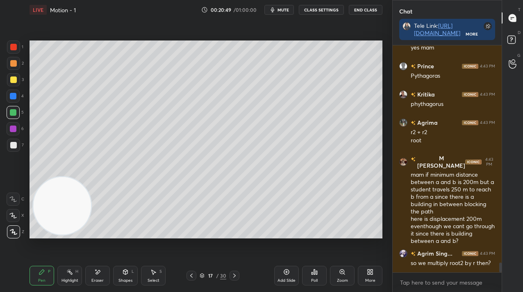
click at [234, 279] on div at bounding box center [234, 276] width 10 height 10
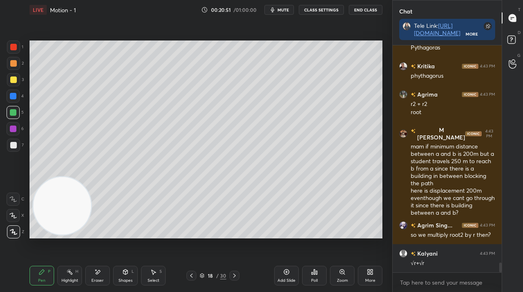
click at [285, 280] on div "Add Slide" at bounding box center [286, 281] width 18 height 4
click at [9, 141] on div at bounding box center [13, 145] width 13 height 13
click at [8, 143] on div at bounding box center [13, 145] width 13 height 13
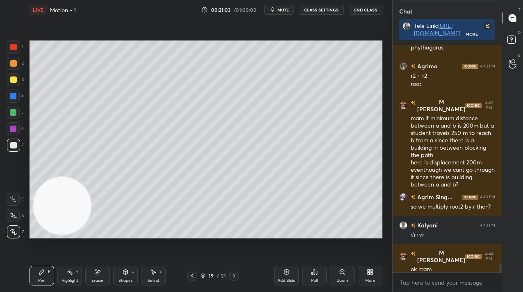
click at [193, 278] on icon at bounding box center [192, 276] width 7 height 7
click at [130, 164] on div "1 2 3 4 5 6 7 C X Z E E Erase all H H LIVE Motion - 1 00:21:06 / 01:00:00 mute …" at bounding box center [192, 146] width 385 height 292
drag, startPoint x: 289, startPoint y: 276, endPoint x: 285, endPoint y: 273, distance: 4.7
click at [289, 275] on div "Add Slide" at bounding box center [286, 276] width 25 height 20
click at [16, 131] on div at bounding box center [13, 128] width 13 height 13
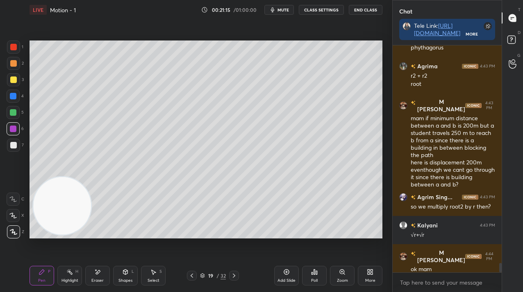
drag, startPoint x: 15, startPoint y: 130, endPoint x: 23, endPoint y: 130, distance: 8.2
click at [14, 131] on div at bounding box center [13, 129] width 7 height 7
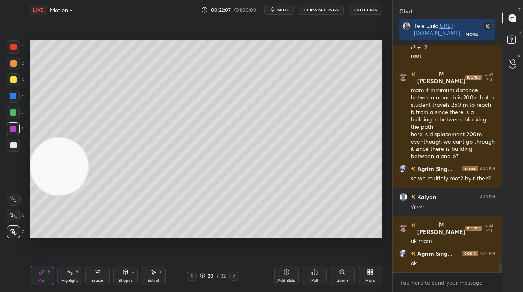
drag, startPoint x: 56, startPoint y: 159, endPoint x: 60, endPoint y: 153, distance: 6.7
click at [55, 138] on video at bounding box center [59, 167] width 58 height 58
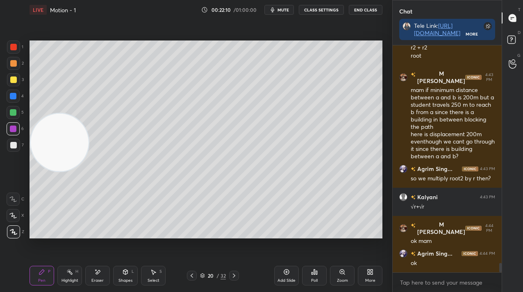
drag, startPoint x: 6, startPoint y: 95, endPoint x: 13, endPoint y: 94, distance: 7.5
click at [7, 95] on div "1 2 3 4 5 6 7 C X Z E E Erase all H H" at bounding box center [13, 140] width 26 height 198
drag, startPoint x: 13, startPoint y: 94, endPoint x: 11, endPoint y: 100, distance: 6.1
click at [13, 94] on div at bounding box center [13, 96] width 7 height 7
click at [319, 277] on div "Poll" at bounding box center [314, 276] width 25 height 20
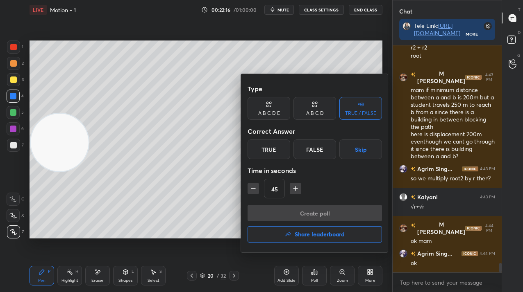
click at [316, 152] on div "False" at bounding box center [314, 150] width 43 height 20
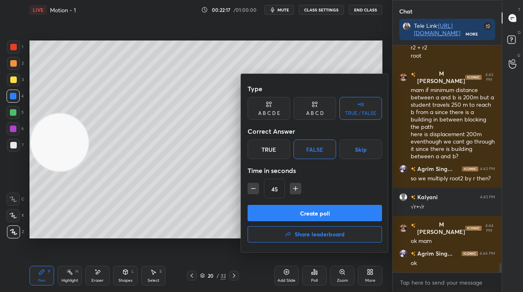
scroll to position [208, 107]
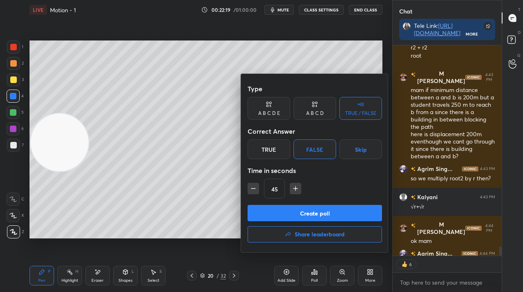
click at [276, 149] on div "True" at bounding box center [268, 150] width 43 height 20
click at [292, 214] on button "Create poll" at bounding box center [314, 213] width 134 height 16
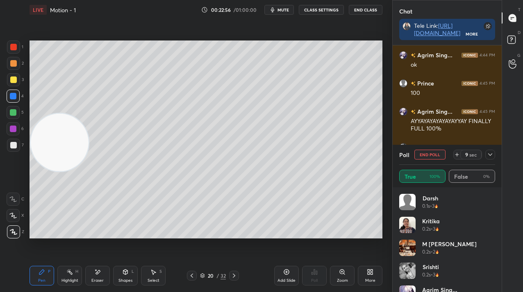
scroll to position [5402, 0]
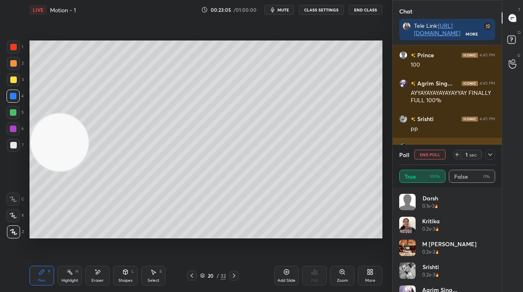
click at [439, 153] on button "End Poll" at bounding box center [429, 155] width 31 height 10
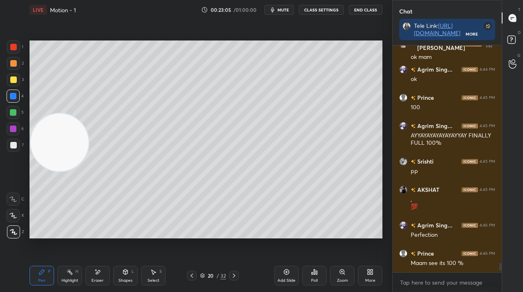
scroll to position [5359, 0]
click at [14, 140] on div at bounding box center [13, 145] width 13 height 13
drag, startPoint x: 13, startPoint y: 153, endPoint x: 0, endPoint y: 155, distance: 12.4
click at [12, 153] on div "7" at bounding box center [15, 147] width 17 height 16
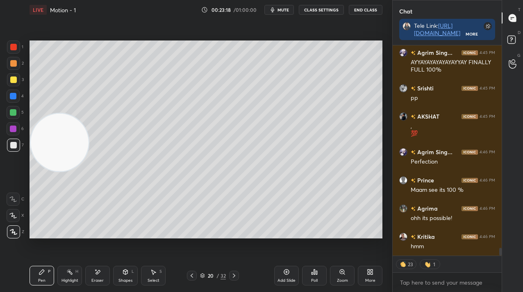
scroll to position [5448, 0]
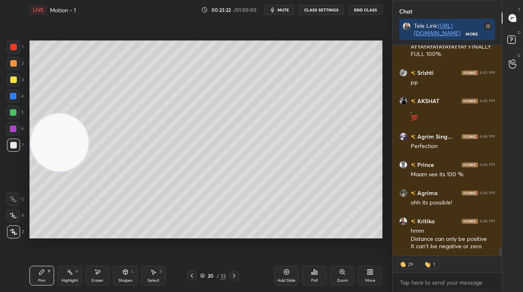
click at [13, 146] on div at bounding box center [13, 145] width 7 height 7
click at [13, 147] on div at bounding box center [13, 145] width 7 height 7
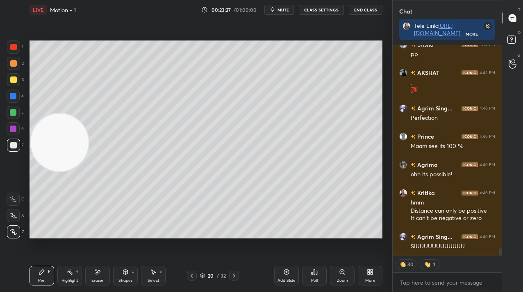
click at [290, 273] on div "Add Slide" at bounding box center [286, 276] width 25 height 20
click at [18, 84] on div at bounding box center [13, 79] width 13 height 13
drag, startPoint x: 15, startPoint y: 84, endPoint x: 29, endPoint y: 90, distance: 14.8
click at [15, 85] on div at bounding box center [13, 79] width 13 height 13
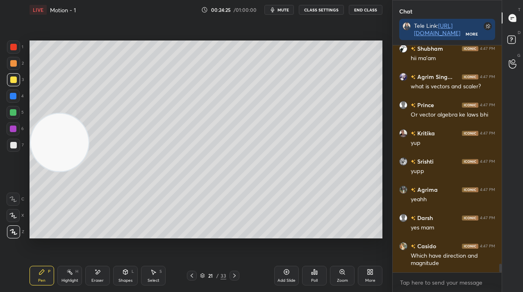
scroll to position [5757, 0]
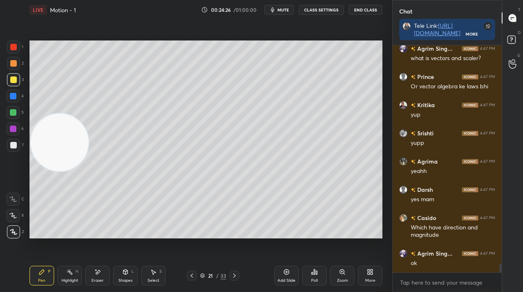
click at [16, 97] on div at bounding box center [13, 96] width 13 height 13
click at [14, 99] on div at bounding box center [13, 96] width 7 height 7
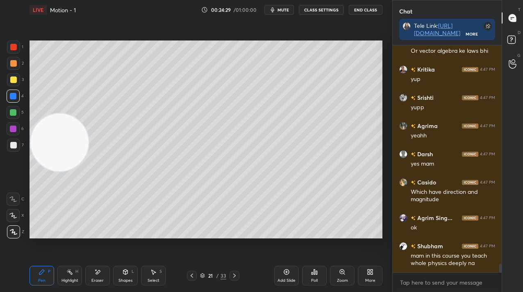
click at [287, 274] on icon at bounding box center [286, 272] width 7 height 7
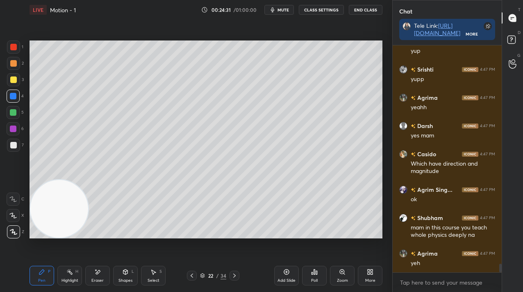
drag, startPoint x: 65, startPoint y: 130, endPoint x: 57, endPoint y: 234, distance: 104.3
click at [58, 236] on video at bounding box center [59, 209] width 58 height 58
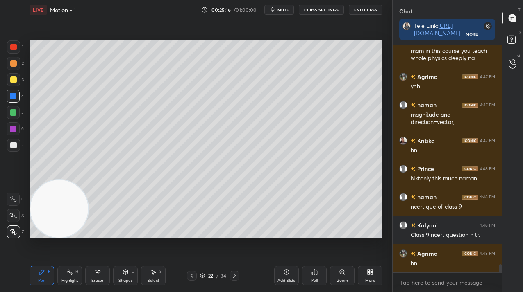
scroll to position [6026, 0]
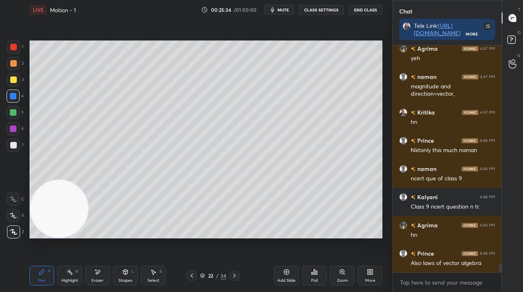
click at [152, 240] on div "Setting up your live class Poll for secs No correct answer Start poll" at bounding box center [205, 140] width 359 height 240
click at [13, 148] on div at bounding box center [13, 145] width 13 height 13
click at [11, 148] on div at bounding box center [13, 145] width 7 height 7
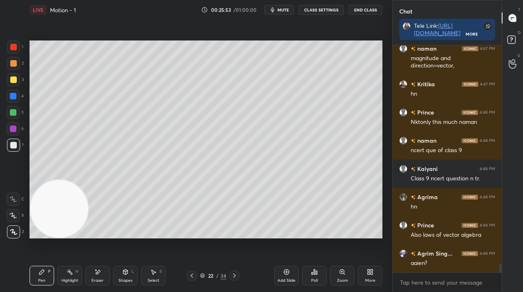
click at [16, 79] on div at bounding box center [13, 79] width 13 height 13
click at [282, 281] on div "Add Slide" at bounding box center [286, 281] width 18 height 4
click at [124, 275] on icon at bounding box center [125, 272] width 7 height 7
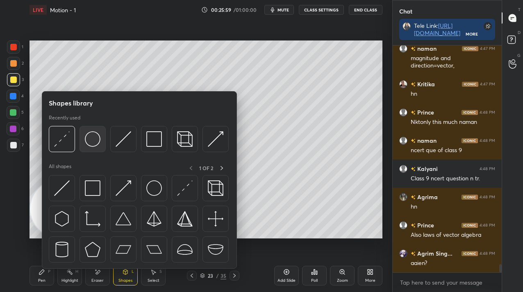
scroll to position [6083, 0]
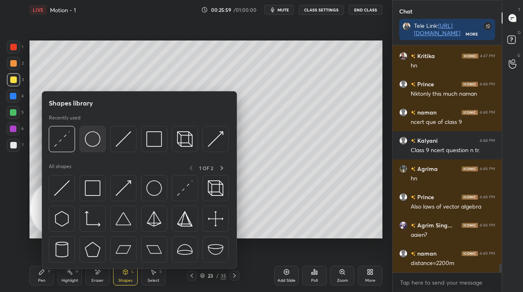
click at [85, 143] on img at bounding box center [93, 139] width 16 height 16
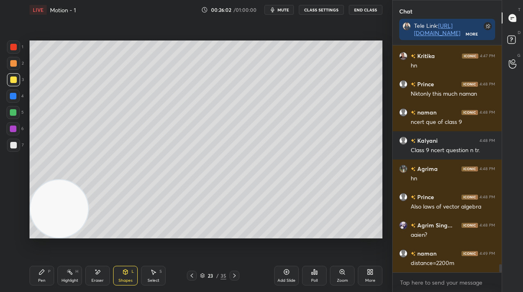
click at [44, 273] on icon at bounding box center [42, 272] width 7 height 7
click at [45, 274] on div "Pen P" at bounding box center [41, 276] width 25 height 20
click at [123, 279] on div "Shapes" at bounding box center [125, 281] width 14 height 4
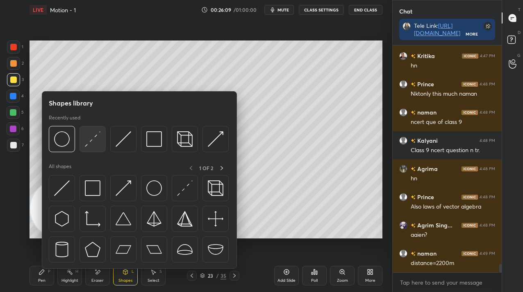
click at [83, 145] on div at bounding box center [92, 139] width 26 height 26
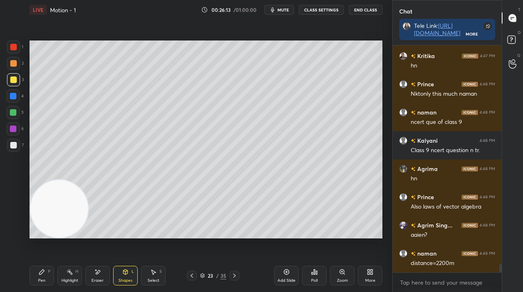
click at [39, 274] on icon at bounding box center [42, 272] width 7 height 7
click at [41, 272] on icon at bounding box center [41, 272] width 5 height 5
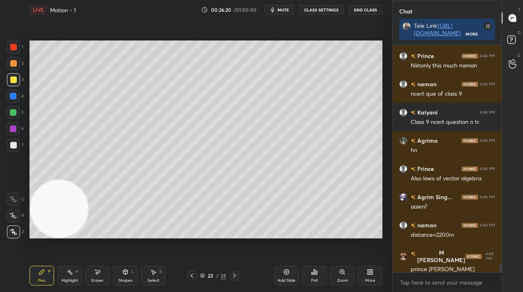
scroll to position [6139, 0]
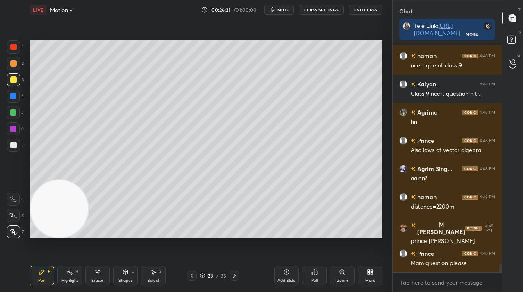
click at [193, 272] on div at bounding box center [192, 276] width 10 height 10
click at [234, 275] on icon at bounding box center [234, 276] width 7 height 7
click at [193, 275] on icon at bounding box center [191, 276] width 7 height 7
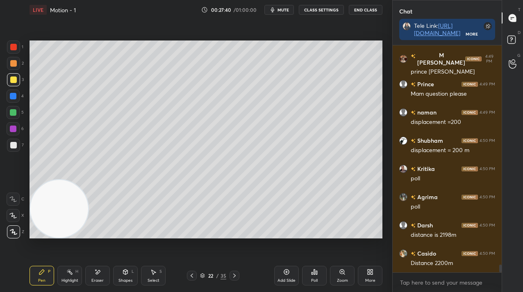
scroll to position [6337, 0]
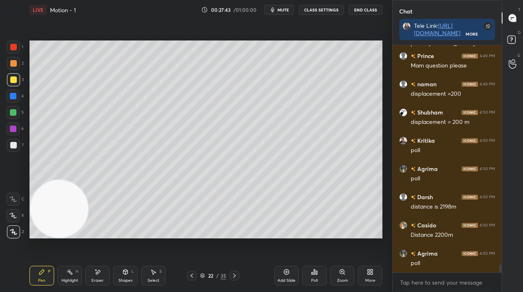
click at [238, 275] on div "22 / 35" at bounding box center [213, 276] width 122 height 10
click at [233, 277] on icon at bounding box center [234, 276] width 7 height 7
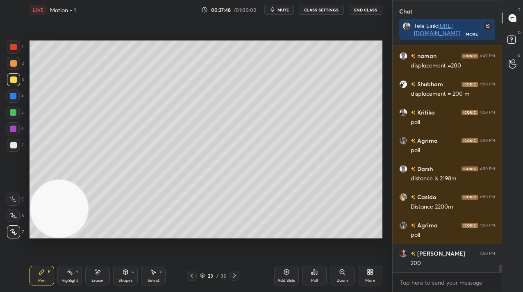
click at [10, 146] on div at bounding box center [13, 145] width 7 height 7
click at [12, 147] on div at bounding box center [13, 145] width 7 height 7
click at [288, 270] on div "Add Slide" at bounding box center [286, 276] width 25 height 20
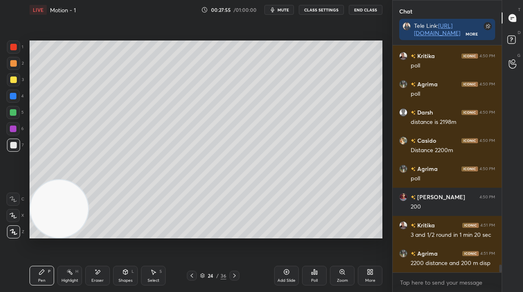
scroll to position [6450, 0]
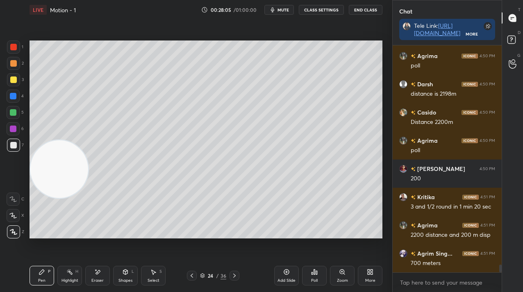
drag, startPoint x: 69, startPoint y: 197, endPoint x: 59, endPoint y: 151, distance: 46.4
click at [54, 141] on video at bounding box center [59, 170] width 58 height 58
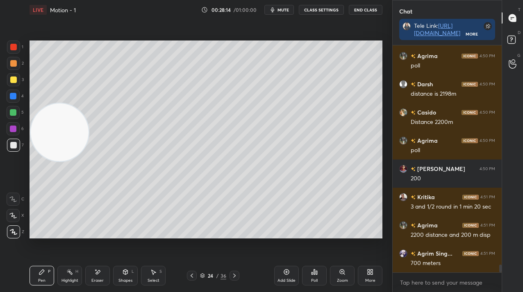
click at [16, 125] on div at bounding box center [13, 128] width 13 height 13
drag, startPoint x: 16, startPoint y: 127, endPoint x: 32, endPoint y: 128, distance: 16.9
click at [14, 127] on div at bounding box center [13, 129] width 7 height 7
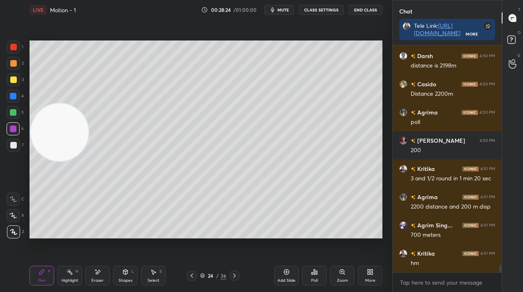
click at [284, 273] on icon at bounding box center [286, 272] width 7 height 7
click at [194, 276] on div at bounding box center [192, 276] width 10 height 10
click at [192, 275] on icon at bounding box center [191, 276] width 7 height 7
click at [15, 147] on div at bounding box center [13, 145] width 7 height 7
click at [17, 148] on div at bounding box center [13, 145] width 13 height 13
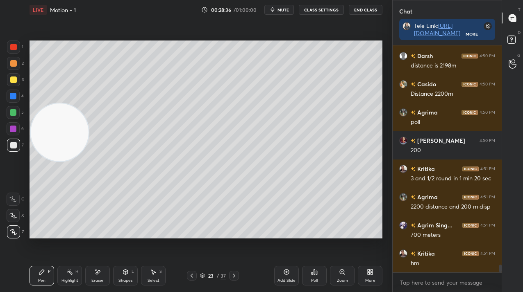
click at [235, 272] on div at bounding box center [234, 276] width 10 height 10
click at [233, 273] on icon at bounding box center [234, 276] width 7 height 7
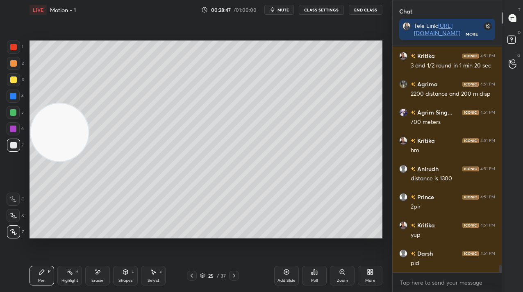
scroll to position [6620, 0]
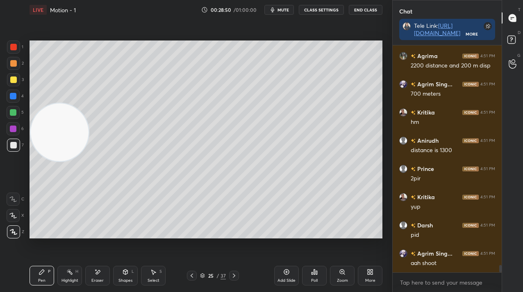
click at [14, 130] on div at bounding box center [13, 129] width 7 height 7
drag, startPoint x: 14, startPoint y: 132, endPoint x: 32, endPoint y: 146, distance: 22.5
click at [15, 134] on div at bounding box center [13, 128] width 13 height 13
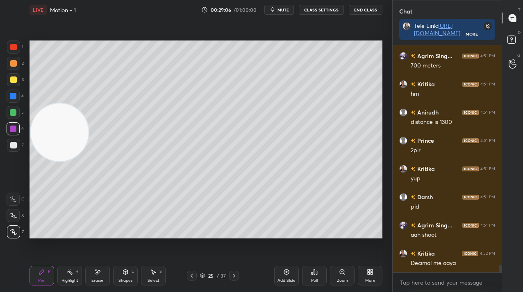
click at [9, 113] on div at bounding box center [13, 112] width 13 height 13
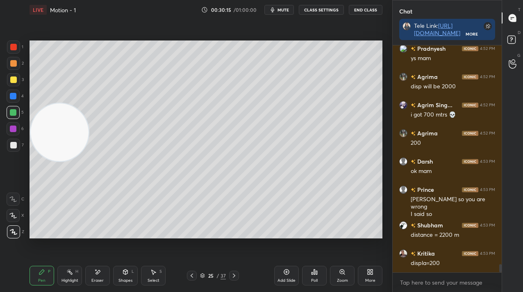
scroll to position [5971, 0]
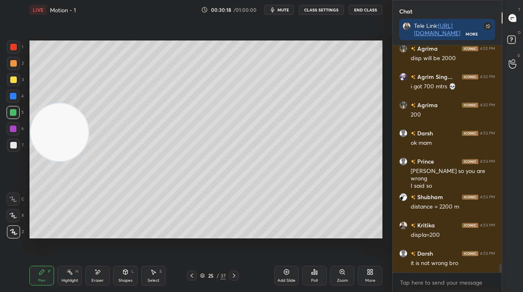
click at [193, 276] on icon at bounding box center [191, 276] width 7 height 7
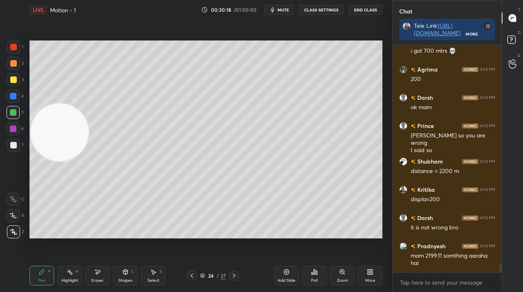
click at [192, 276] on icon at bounding box center [191, 276] width 7 height 7
click at [15, 149] on div at bounding box center [13, 145] width 13 height 13
click at [16, 150] on div at bounding box center [13, 145] width 13 height 13
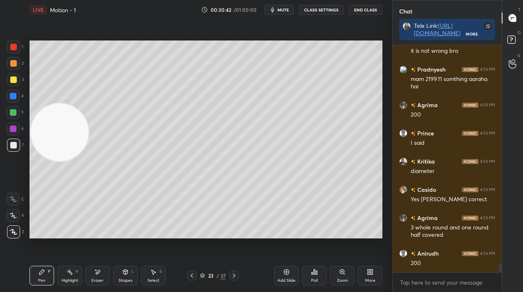
scroll to position [6212, 0]
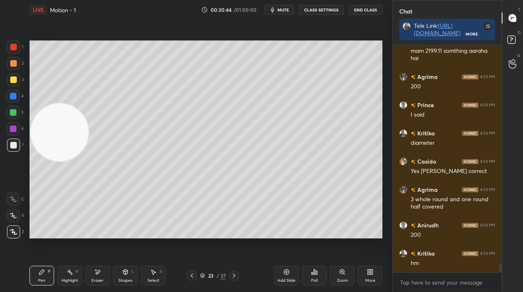
click at [237, 277] on div at bounding box center [234, 276] width 10 height 10
click at [235, 277] on icon at bounding box center [234, 276] width 7 height 7
click at [236, 276] on icon at bounding box center [234, 276] width 7 height 7
click at [191, 275] on icon at bounding box center [191, 276] width 2 height 4
click at [287, 275] on icon at bounding box center [286, 272] width 5 height 5
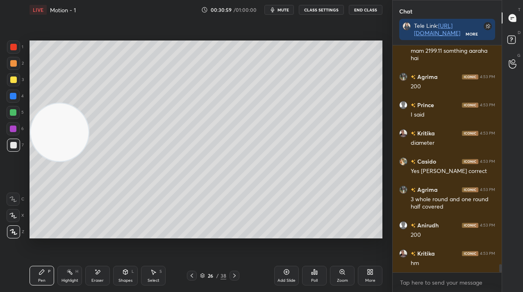
scroll to position [6240, 0]
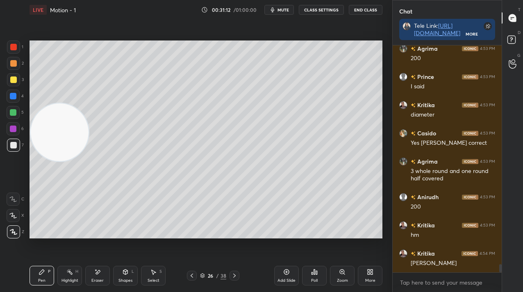
click at [14, 84] on div at bounding box center [13, 79] width 13 height 13
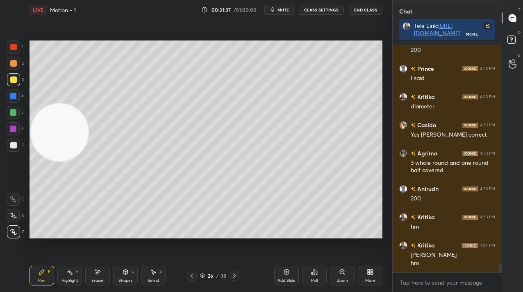
click at [285, 277] on div "Add Slide" at bounding box center [286, 276] width 25 height 20
click at [191, 276] on icon at bounding box center [191, 276] width 7 height 7
click at [192, 277] on icon at bounding box center [191, 276] width 7 height 7
click at [190, 278] on icon at bounding box center [191, 276] width 7 height 7
click at [193, 278] on icon at bounding box center [191, 276] width 7 height 7
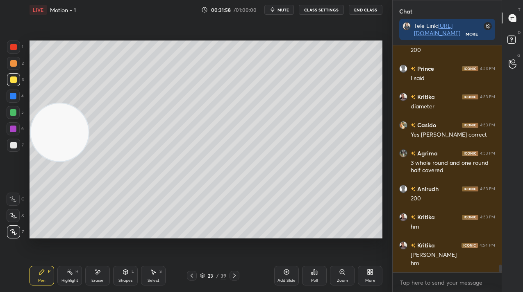
click at [233, 272] on div at bounding box center [234, 276] width 10 height 10
click at [233, 275] on icon at bounding box center [234, 276] width 7 height 7
click at [235, 274] on icon at bounding box center [234, 276] width 7 height 7
click at [235, 273] on icon at bounding box center [234, 276] width 7 height 7
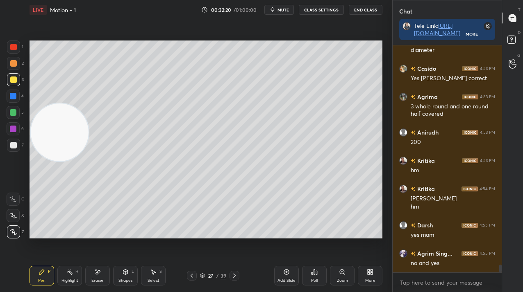
scroll to position [6333, 0]
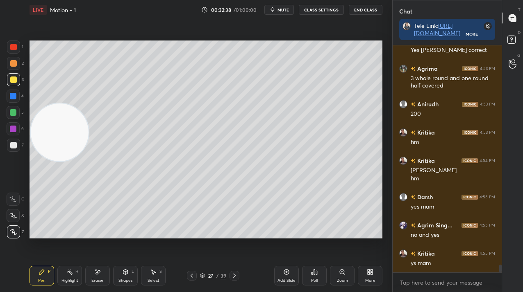
click at [13, 148] on div at bounding box center [13, 145] width 13 height 13
drag, startPoint x: 14, startPoint y: 146, endPoint x: 33, endPoint y: 154, distance: 20.4
click at [14, 146] on div at bounding box center [13, 145] width 7 height 7
click at [289, 278] on div "Add Slide" at bounding box center [286, 276] width 25 height 20
click at [314, 284] on div "Poll" at bounding box center [314, 276] width 25 height 46
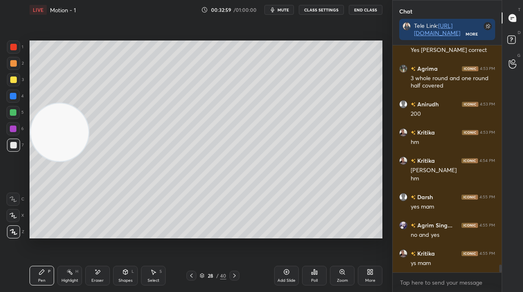
click at [307, 274] on div "Poll" at bounding box center [314, 276] width 25 height 20
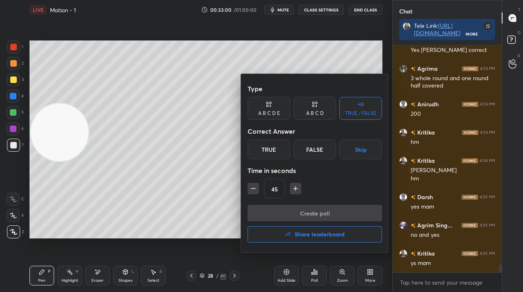
drag, startPoint x: 328, startPoint y: 144, endPoint x: 327, endPoint y: 195, distance: 50.8
click at [328, 144] on div "False" at bounding box center [314, 150] width 43 height 20
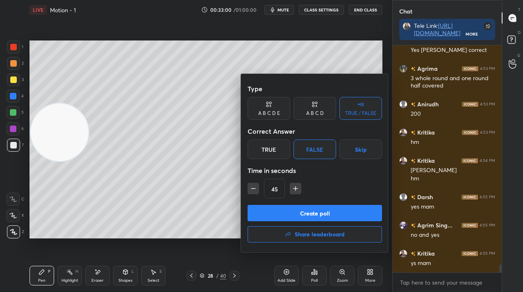
click at [323, 209] on button "Create poll" at bounding box center [314, 213] width 134 height 16
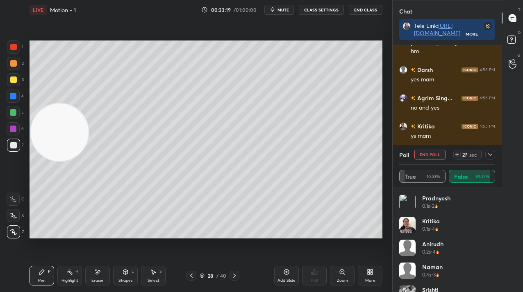
scroll to position [6488, 0]
click at [487, 154] on icon at bounding box center [490, 155] width 7 height 7
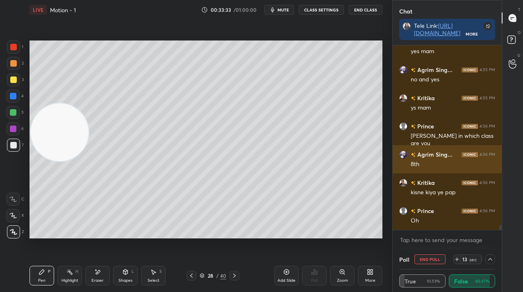
scroll to position [0, 3]
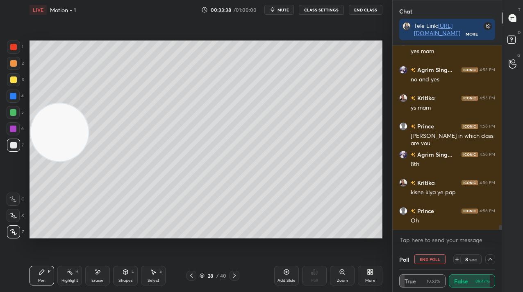
click at [8, 97] on div at bounding box center [13, 96] width 13 height 13
drag, startPoint x: 9, startPoint y: 98, endPoint x: 14, endPoint y: 98, distance: 4.9
click at [3, 99] on div "1 2 3 4 5 6 7 C X Z E E Erase all H H" at bounding box center [13, 140] width 26 height 198
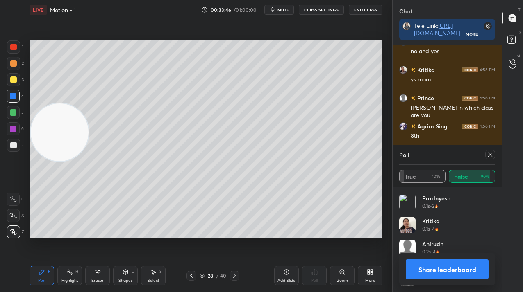
scroll to position [96, 93]
click at [491, 158] on icon at bounding box center [490, 155] width 7 height 7
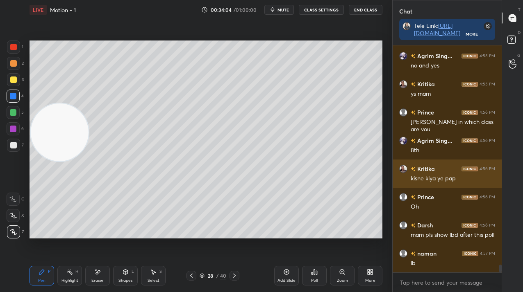
scroll to position [6531, 0]
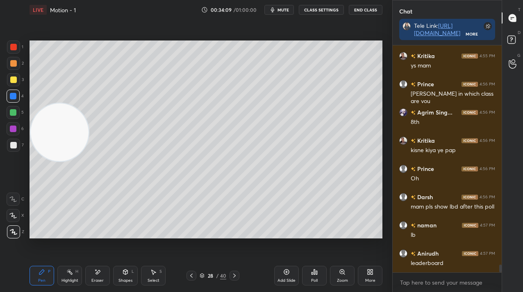
click at [284, 271] on icon at bounding box center [286, 272] width 7 height 7
drag, startPoint x: 55, startPoint y: 119, endPoint x: 56, endPoint y: 205, distance: 86.4
click at [55, 168] on video at bounding box center [59, 139] width 58 height 58
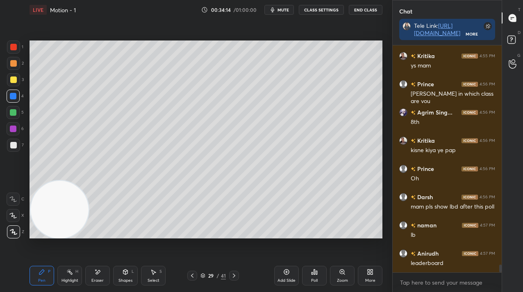
scroll to position [6559, 0]
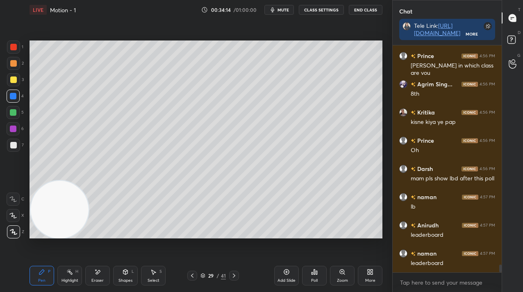
click at [16, 81] on div at bounding box center [13, 79] width 13 height 13
click at [16, 82] on div at bounding box center [13, 79] width 13 height 13
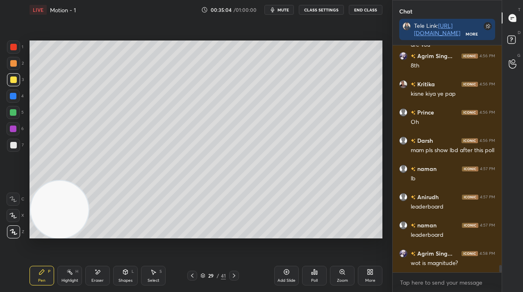
scroll to position [6615, 0]
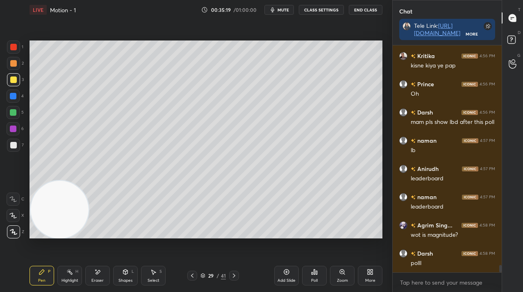
click at [316, 13] on button "CLASS SETTINGS" at bounding box center [321, 10] width 45 height 10
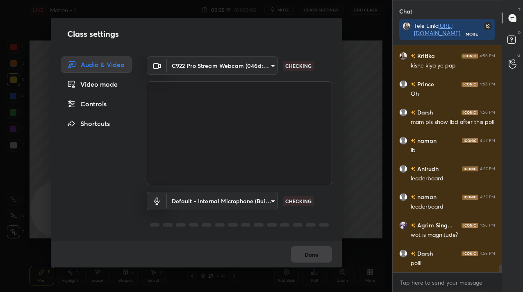
scroll to position [6644, 0]
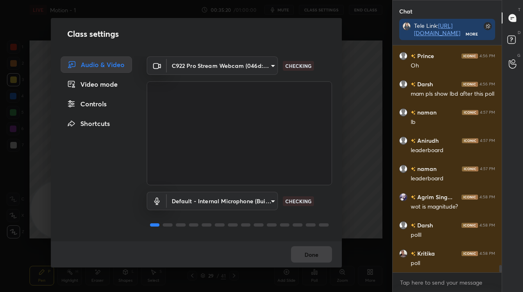
click at [93, 104] on div "Controls" at bounding box center [96, 104] width 71 height 16
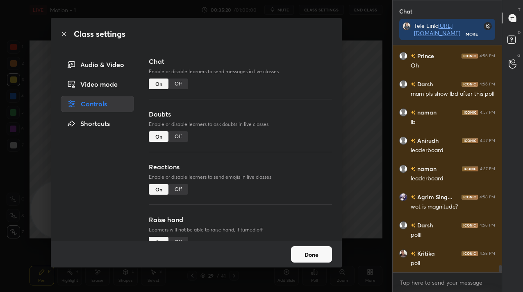
click at [180, 83] on div "Off" at bounding box center [178, 84] width 20 height 11
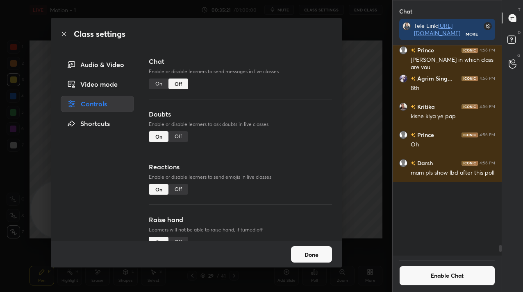
click at [172, 139] on div "Off" at bounding box center [178, 136] width 20 height 11
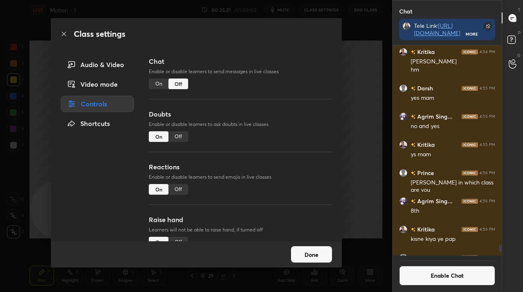
scroll to position [208, 107]
click at [297, 249] on button "Done" at bounding box center [311, 255] width 41 height 16
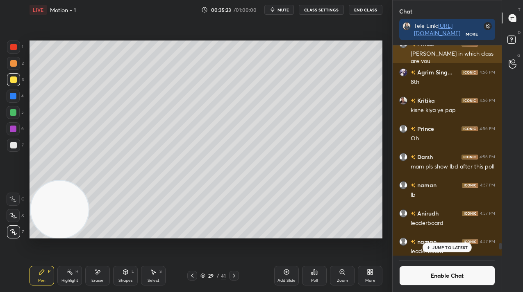
scroll to position [6397, 0]
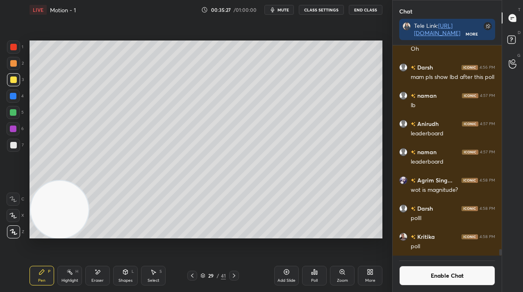
click at [18, 110] on div at bounding box center [13, 112] width 13 height 13
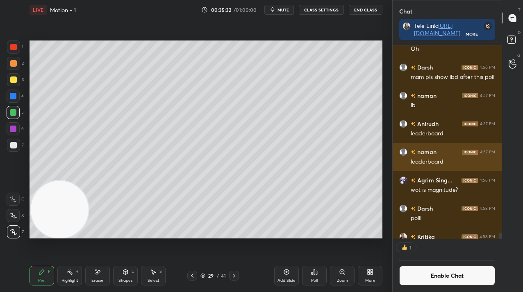
scroll to position [191, 107]
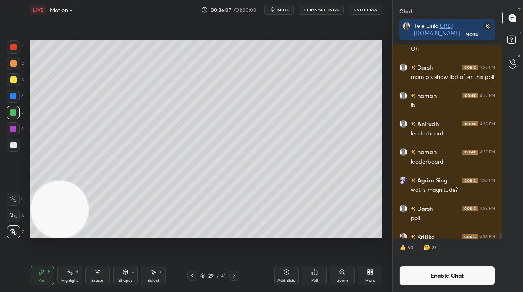
click at [281, 277] on div "Add Slide" at bounding box center [286, 276] width 25 height 20
click at [116, 278] on div "Shapes L" at bounding box center [125, 276] width 25 height 20
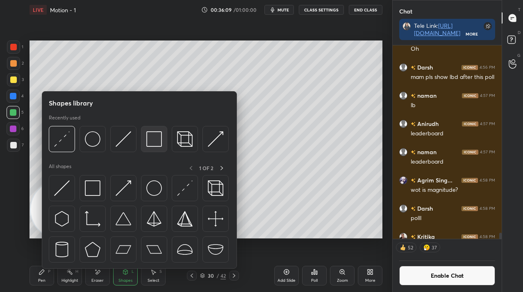
click at [163, 139] on div at bounding box center [154, 139] width 26 height 26
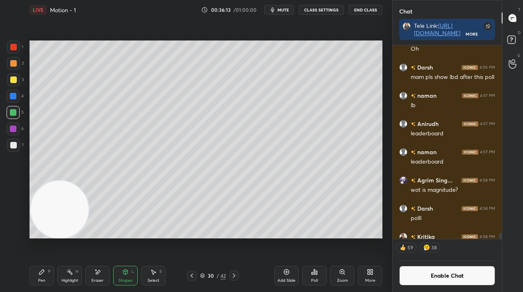
click at [52, 275] on div "Pen P" at bounding box center [41, 276] width 25 height 20
click at [46, 277] on div "Pen P" at bounding box center [41, 276] width 25 height 20
click at [131, 279] on div "Shapes L" at bounding box center [125, 276] width 25 height 20
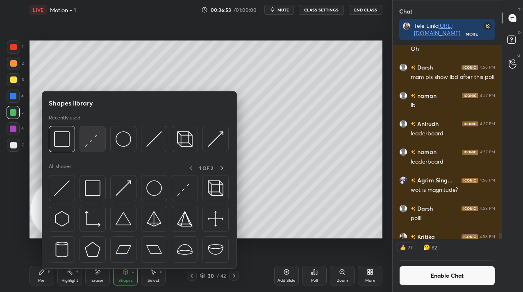
click at [94, 137] on img at bounding box center [93, 139] width 16 height 16
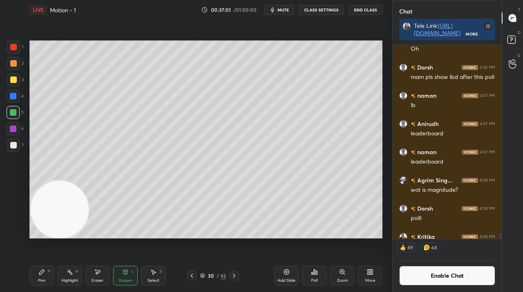
click at [190, 274] on icon at bounding box center [191, 276] width 7 height 7
click at [288, 276] on div "Add Slide" at bounding box center [286, 276] width 25 height 20
click at [45, 276] on div "Pen P" at bounding box center [41, 276] width 25 height 20
click at [313, 275] on icon at bounding box center [314, 272] width 7 height 7
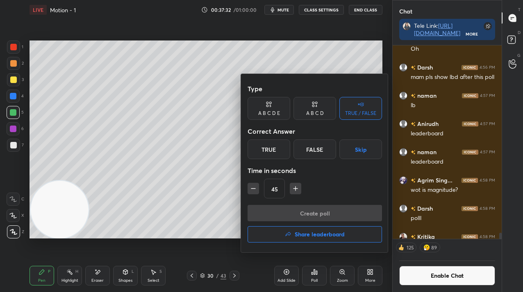
drag, startPoint x: 308, startPoint y: 114, endPoint x: 305, endPoint y: 123, distance: 9.5
click at [308, 113] on div "A B C D" at bounding box center [315, 113] width 18 height 5
drag, startPoint x: 287, startPoint y: 150, endPoint x: 286, endPoint y: 167, distance: 16.5
click at [287, 151] on div "B" at bounding box center [287, 150] width 24 height 20
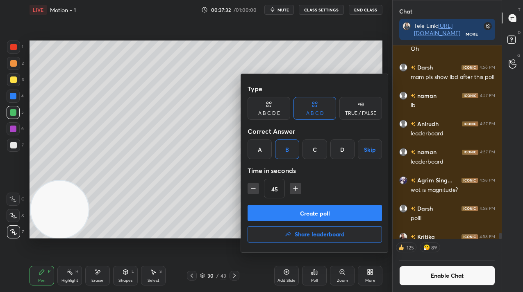
click at [289, 212] on button "Create poll" at bounding box center [314, 213] width 134 height 16
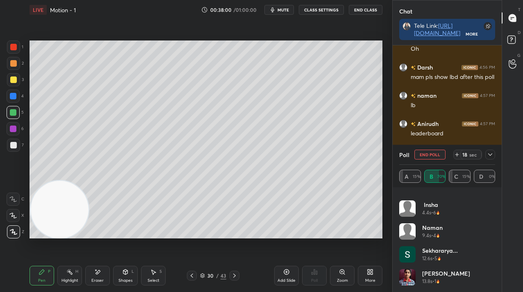
scroll to position [246, 0]
click at [489, 155] on icon at bounding box center [490, 155] width 4 height 2
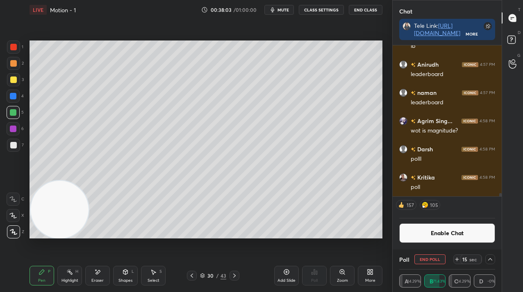
scroll to position [165, 107]
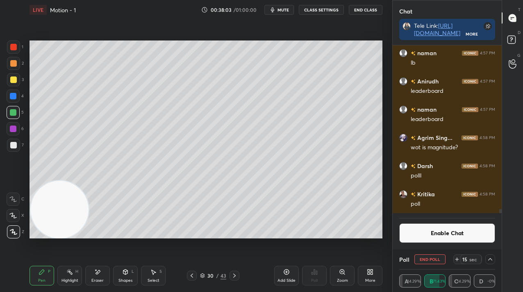
click at [450, 235] on button "Enable Chat" at bounding box center [447, 234] width 96 height 20
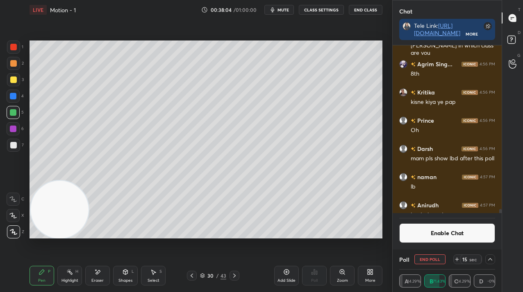
scroll to position [182, 107]
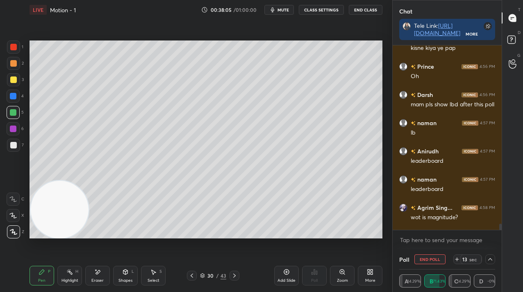
click at [511, 50] on div "D Doubts (D)" at bounding box center [512, 40] width 21 height 23
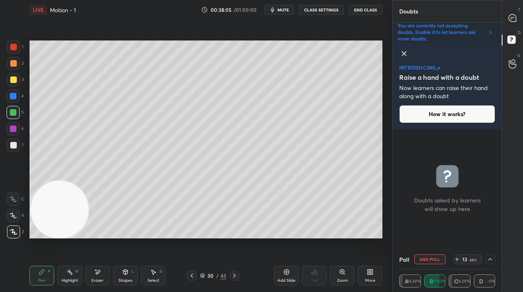
scroll to position [118, 107]
click at [510, 17] on icon at bounding box center [511, 17] width 7 height 7
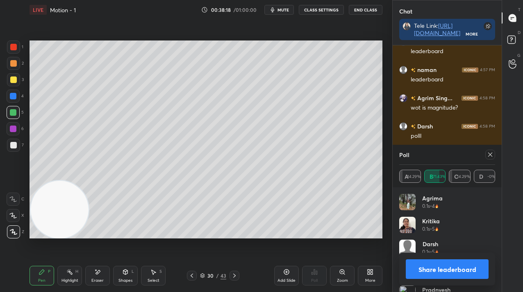
scroll to position [96, 93]
click at [190, 279] on icon at bounding box center [191, 276] width 7 height 7
click at [490, 155] on icon at bounding box center [490, 155] width 7 height 7
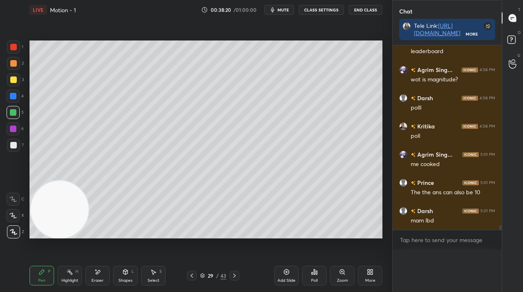
scroll to position [0, 0]
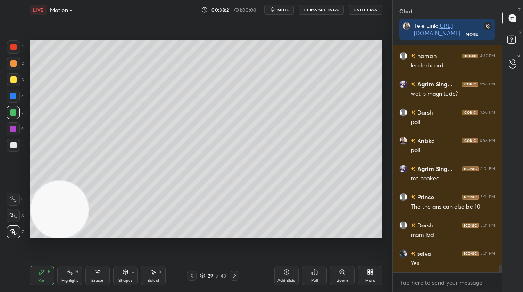
click at [233, 281] on div "Pen P Highlight H Eraser Shapes L Select S 29 / 43 Add Slide Poll Zoom More" at bounding box center [205, 276] width 353 height 33
click at [236, 276] on icon at bounding box center [234, 276] width 7 height 7
click at [236, 275] on icon at bounding box center [234, 276] width 7 height 7
click at [284, 8] on span "mute" at bounding box center [282, 10] width 11 height 6
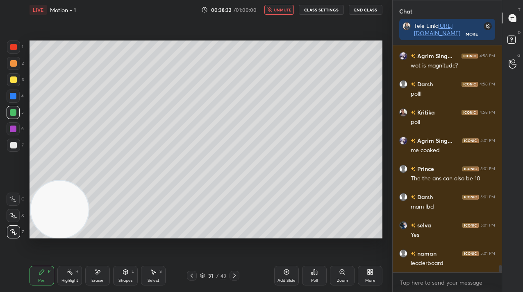
drag, startPoint x: 281, startPoint y: 9, endPoint x: 279, endPoint y: 16, distance: 7.2
click at [282, 9] on span "unmute" at bounding box center [283, 10] width 18 height 6
click at [17, 77] on div "1 2 3 4 5 6 7 C X Z E E Erase all H H" at bounding box center [13, 140] width 26 height 198
click at [13, 79] on div at bounding box center [13, 80] width 7 height 7
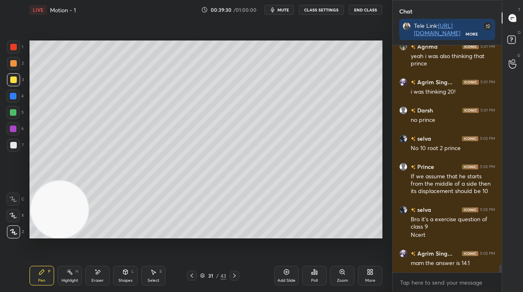
scroll to position [6891, 0]
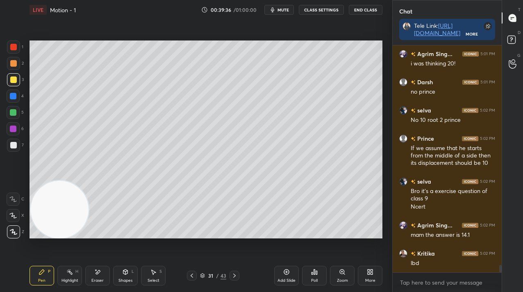
click at [9, 147] on div at bounding box center [13, 145] width 13 height 13
click at [12, 147] on div at bounding box center [13, 145] width 7 height 7
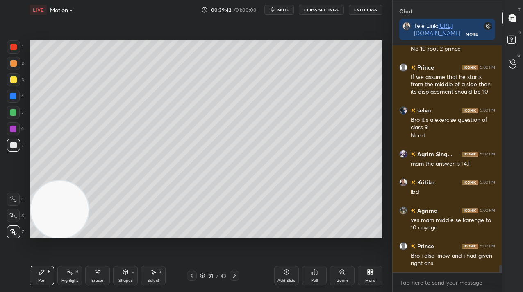
scroll to position [6990, 0]
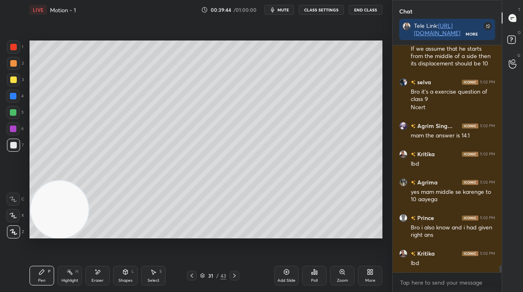
click at [284, 273] on icon at bounding box center [286, 272] width 7 height 7
click at [16, 77] on div at bounding box center [13, 79] width 13 height 13
click at [14, 86] on div "3" at bounding box center [15, 81] width 17 height 16
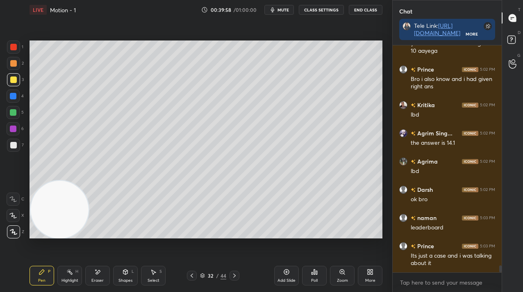
scroll to position [7167, 0]
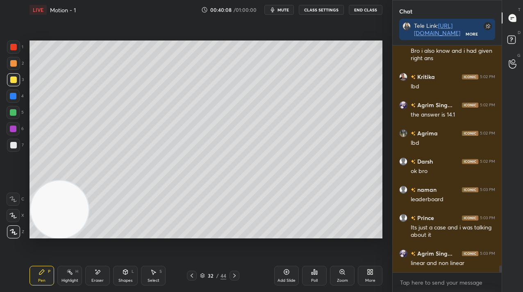
click at [12, 97] on div at bounding box center [13, 96] width 7 height 7
click at [13, 98] on div at bounding box center [13, 96] width 7 height 7
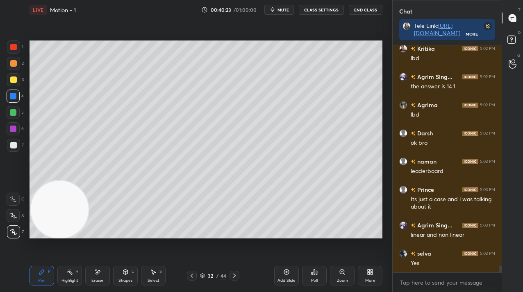
drag, startPoint x: 284, startPoint y: 279, endPoint x: 277, endPoint y: 267, distance: 13.8
click at [284, 279] on div "Add Slide" at bounding box center [286, 281] width 18 height 4
click at [12, 79] on div at bounding box center [13, 80] width 7 height 7
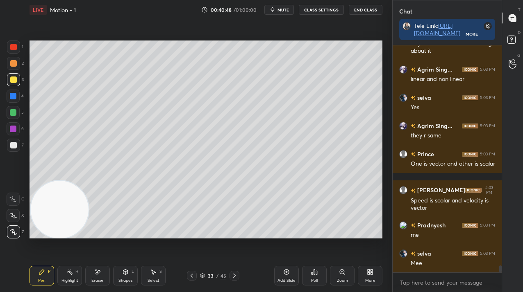
scroll to position [7380, 0]
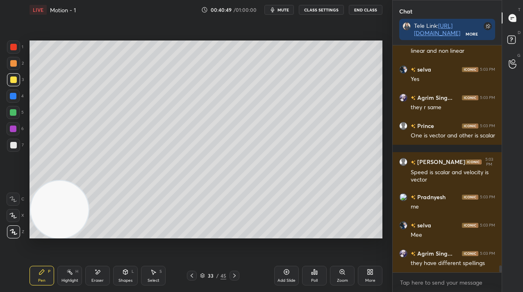
click at [14, 97] on div at bounding box center [13, 96] width 7 height 7
click at [15, 97] on div at bounding box center [13, 96] width 7 height 7
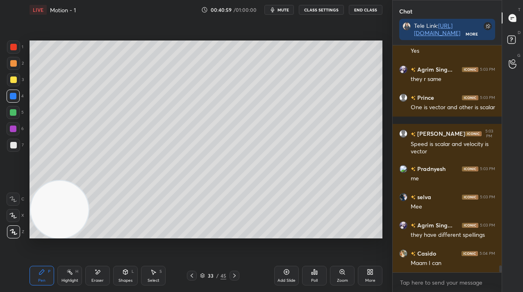
scroll to position [7444, 0]
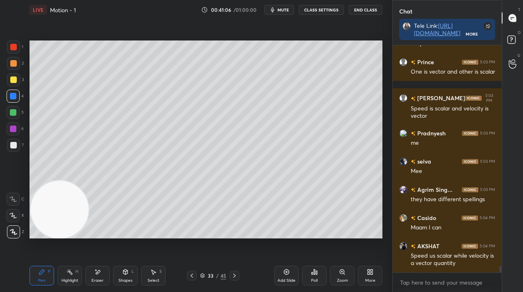
click at [16, 140] on div "1 2 3 4 5 6 7" at bounding box center [15, 98] width 17 height 115
click at [13, 144] on div at bounding box center [13, 145] width 7 height 7
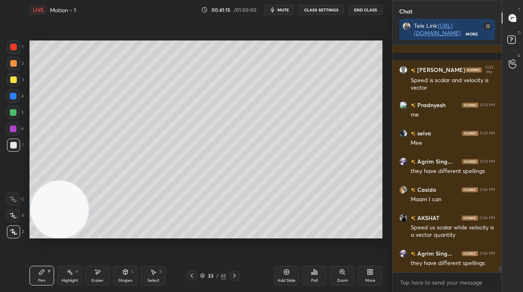
click at [281, 275] on div "Add Slide" at bounding box center [286, 276] width 25 height 20
click at [15, 112] on div at bounding box center [13, 112] width 7 height 7
click at [15, 113] on div at bounding box center [13, 112] width 7 height 7
click at [289, 277] on div "Add Slide" at bounding box center [286, 276] width 25 height 20
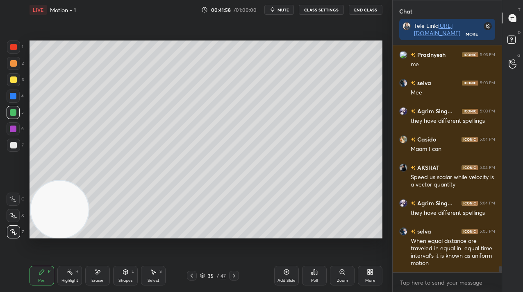
drag, startPoint x: 88, startPoint y: 276, endPoint x: 104, endPoint y: 252, distance: 29.7
click at [91, 276] on div "Eraser" at bounding box center [97, 276] width 25 height 20
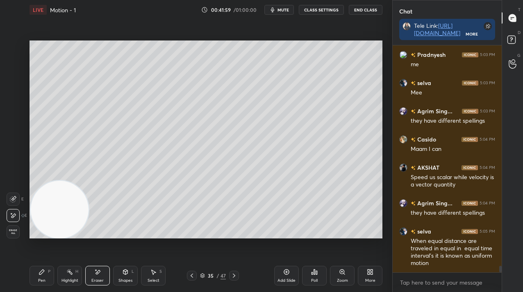
drag, startPoint x: 47, startPoint y: 274, endPoint x: 67, endPoint y: 249, distance: 32.1
click at [47, 273] on div "Pen P" at bounding box center [41, 276] width 25 height 20
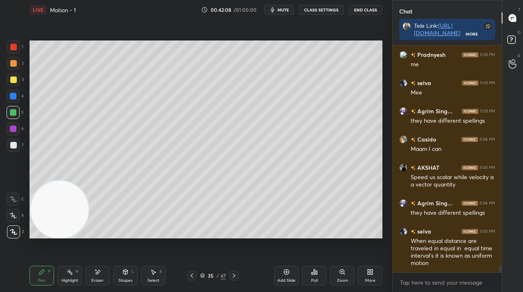
scroll to position [7565, 0]
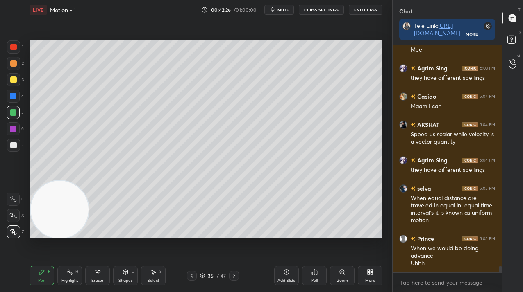
click at [13, 147] on div at bounding box center [13, 145] width 7 height 7
click at [14, 148] on div at bounding box center [13, 145] width 7 height 7
click at [282, 11] on span "mute" at bounding box center [282, 10] width 11 height 6
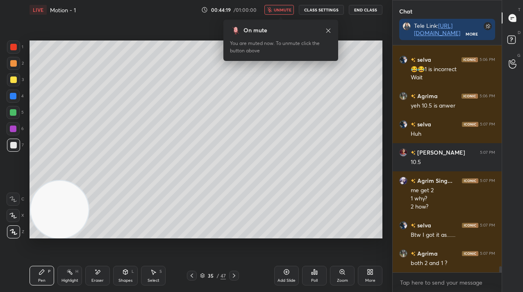
scroll to position [8078, 0]
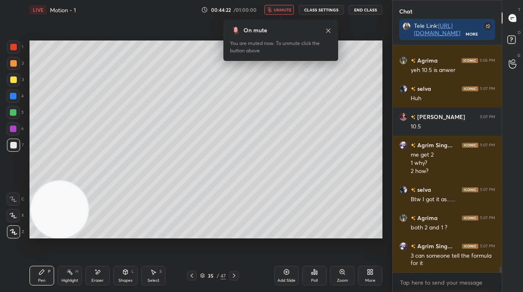
click at [278, 10] on span "unmute" at bounding box center [283, 10] width 18 height 6
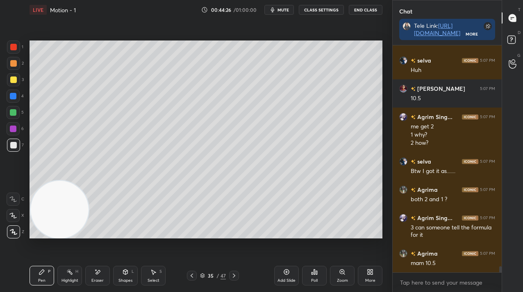
scroll to position [8134, 0]
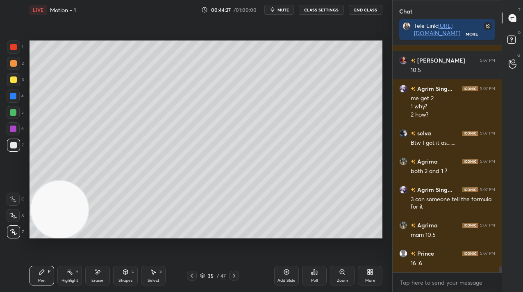
click at [14, 77] on div at bounding box center [13, 80] width 7 height 7
click at [14, 82] on div at bounding box center [13, 80] width 7 height 7
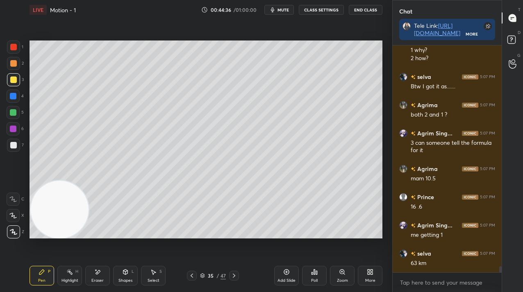
scroll to position [8219, 0]
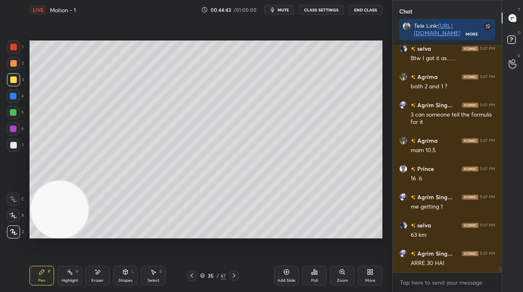
click at [98, 270] on icon at bounding box center [97, 272] width 7 height 7
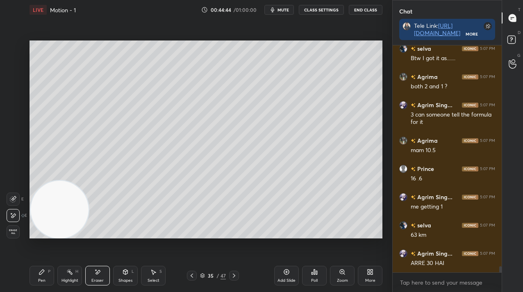
click at [36, 274] on div "Pen P" at bounding box center [41, 276] width 25 height 20
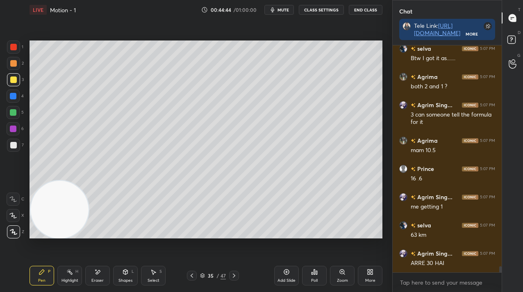
click at [37, 272] on div "Pen P" at bounding box center [41, 276] width 25 height 20
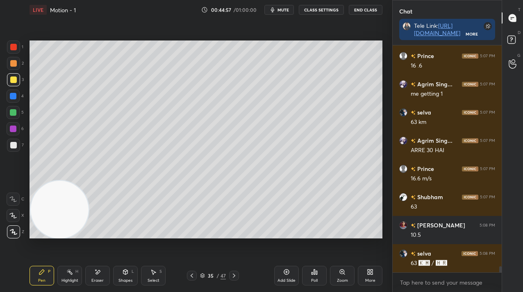
scroll to position [8360, 0]
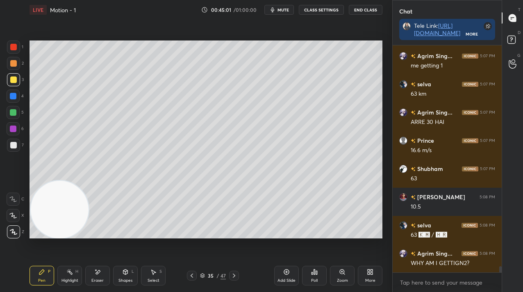
click at [286, 275] on icon at bounding box center [286, 272] width 5 height 5
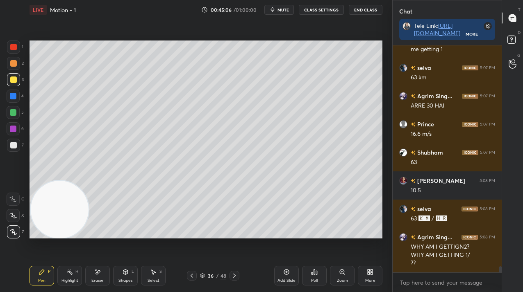
scroll to position [8405, 0]
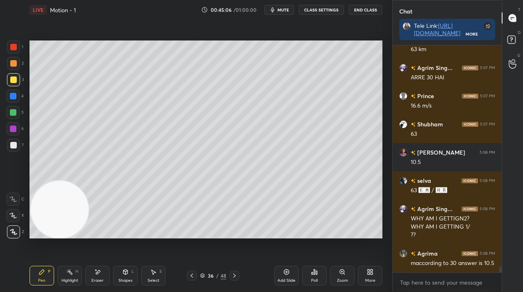
click at [7, 95] on div at bounding box center [13, 96] width 13 height 13
drag, startPoint x: 10, startPoint y: 98, endPoint x: 24, endPoint y: 100, distance: 14.0
click at [10, 98] on div at bounding box center [13, 96] width 7 height 7
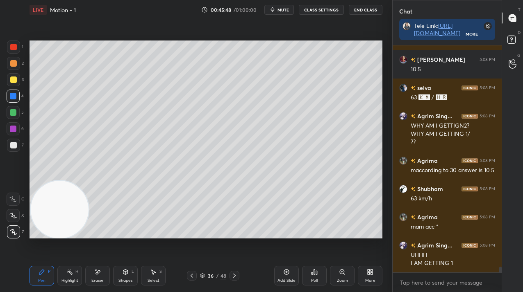
scroll to position [8526, 0]
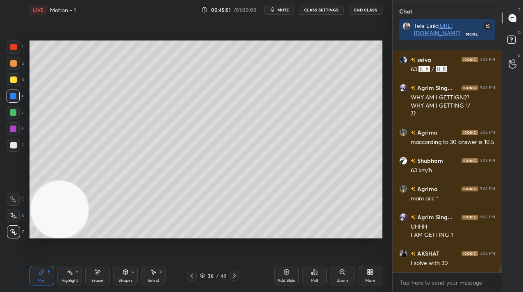
click at [294, 270] on div "Add Slide" at bounding box center [286, 276] width 25 height 20
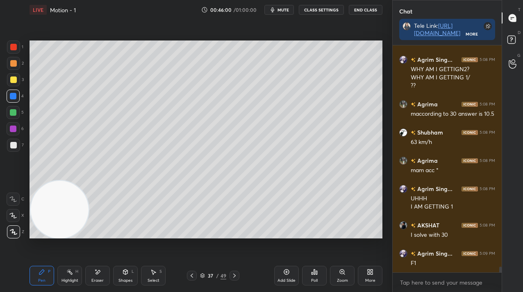
scroll to position [8583, 0]
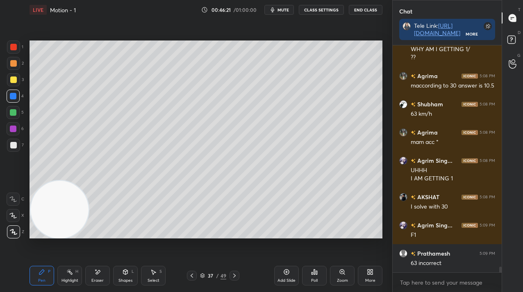
click at [15, 115] on div at bounding box center [13, 112] width 13 height 13
click at [97, 272] on icon at bounding box center [97, 272] width 7 height 7
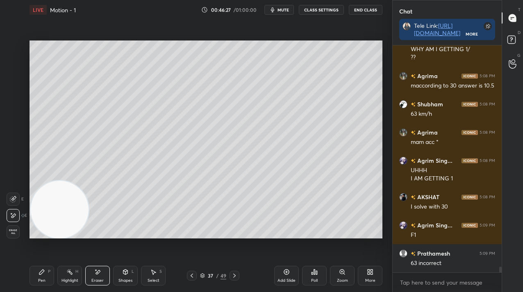
click at [42, 276] on div "Pen P" at bounding box center [41, 276] width 25 height 20
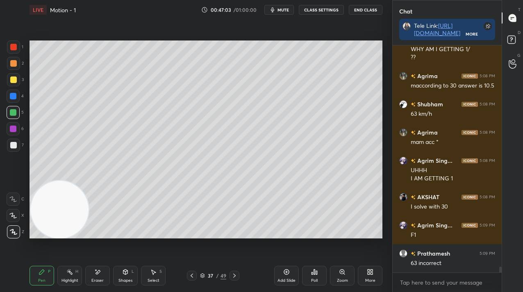
click at [14, 144] on div at bounding box center [13, 145] width 7 height 7
click at [15, 150] on div at bounding box center [13, 145] width 13 height 13
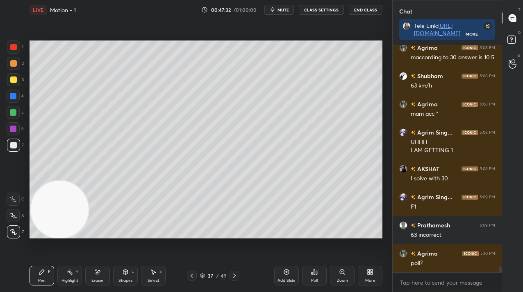
scroll to position [8639, 0]
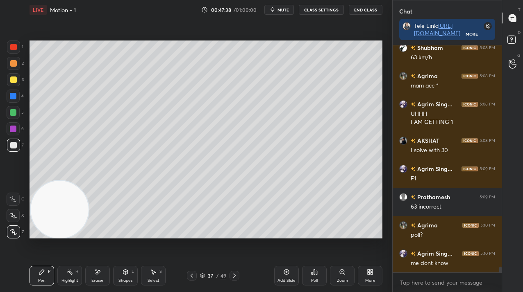
click at [281, 274] on div "Add Slide" at bounding box center [286, 276] width 25 height 20
click at [154, 270] on icon at bounding box center [153, 272] width 7 height 7
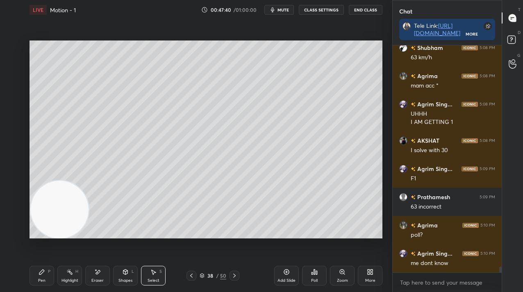
click at [125, 276] on div "Shapes L" at bounding box center [125, 276] width 25 height 20
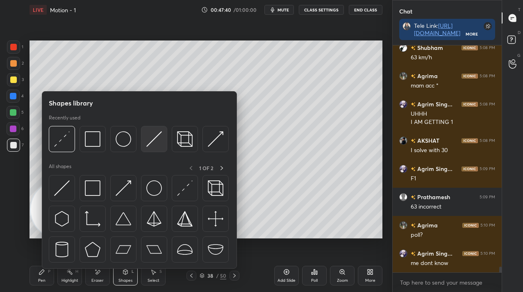
click at [143, 139] on div at bounding box center [154, 139] width 26 height 26
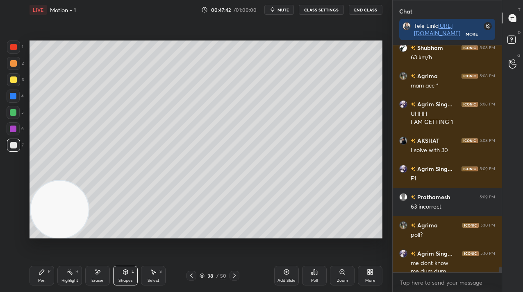
scroll to position [8648, 0]
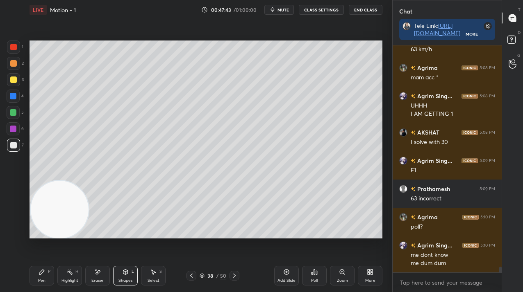
click at [39, 279] on div "Pen" at bounding box center [41, 281] width 7 height 4
click at [192, 275] on icon at bounding box center [191, 276] width 7 height 7
click at [237, 276] on icon at bounding box center [234, 276] width 7 height 7
click at [14, 98] on div at bounding box center [13, 96] width 7 height 7
click at [11, 102] on div at bounding box center [13, 96] width 13 height 13
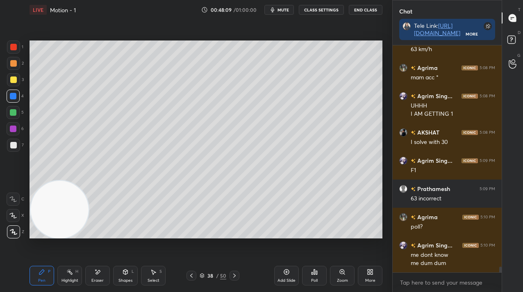
click at [15, 149] on div at bounding box center [13, 145] width 13 height 13
click at [18, 150] on div at bounding box center [13, 145] width 13 height 13
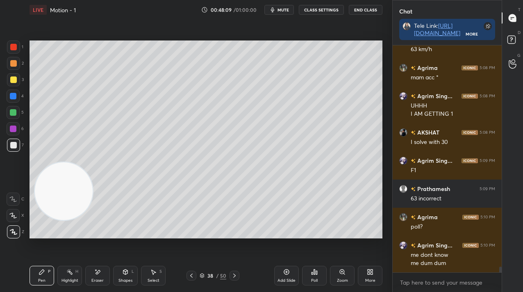
drag, startPoint x: 60, startPoint y: 206, endPoint x: 75, endPoint y: 68, distance: 138.9
click at [77, 163] on video at bounding box center [64, 192] width 58 height 58
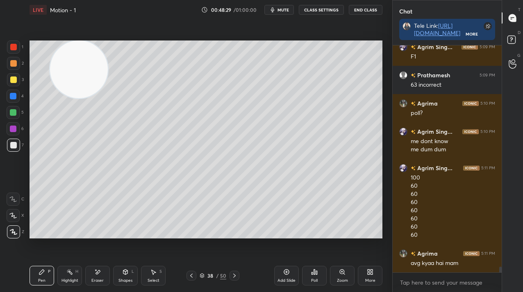
scroll to position [8790, 0]
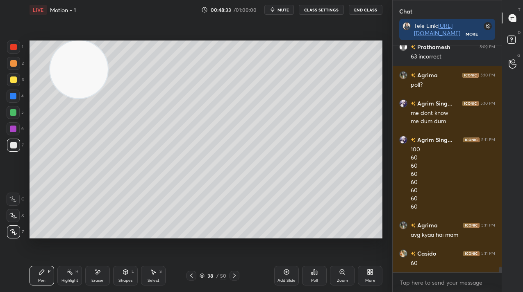
click at [193, 274] on icon at bounding box center [191, 276] width 7 height 7
click at [236, 278] on icon at bounding box center [234, 276] width 7 height 7
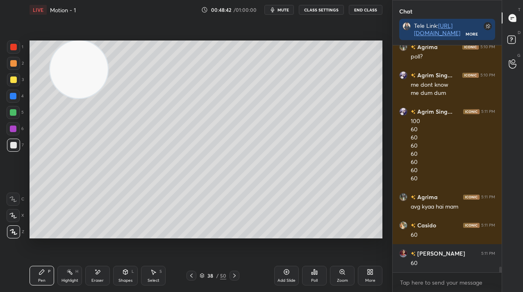
click at [290, 277] on div "Add Slide" at bounding box center [286, 276] width 25 height 20
click at [12, 113] on div at bounding box center [13, 112] width 7 height 7
click at [11, 113] on div at bounding box center [13, 112] width 7 height 7
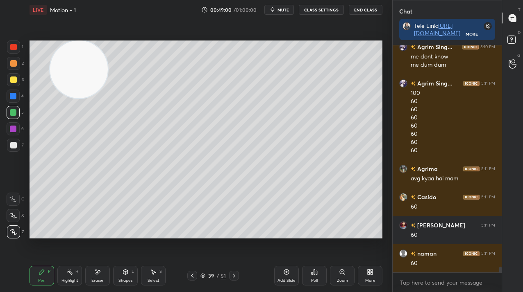
scroll to position [8874, 0]
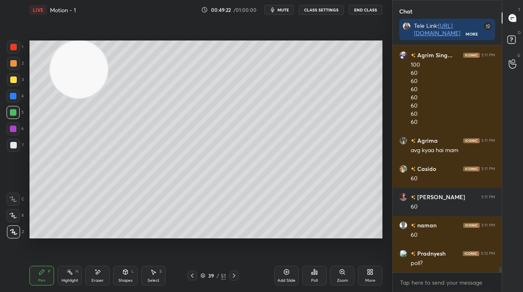
drag, startPoint x: 8, startPoint y: 143, endPoint x: 13, endPoint y: 144, distance: 4.9
click at [8, 144] on div at bounding box center [13, 145] width 13 height 13
click at [11, 145] on div at bounding box center [13, 145] width 7 height 7
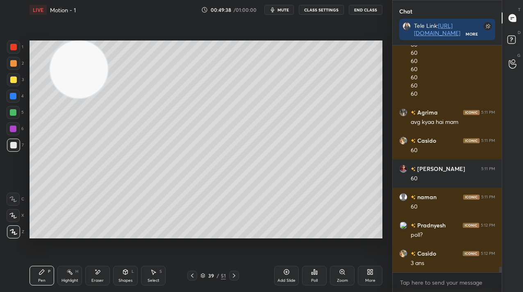
scroll to position [8931, 0]
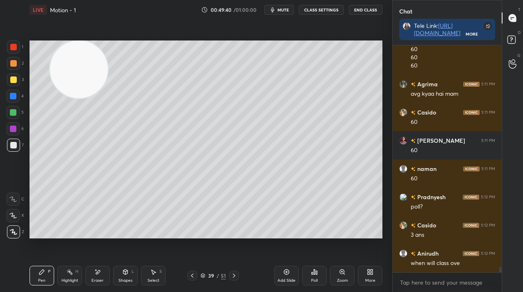
click at [288, 265] on div "Add Slide Poll Zoom More" at bounding box center [328, 276] width 108 height 46
drag, startPoint x: 285, startPoint y: 273, endPoint x: 277, endPoint y: 248, distance: 26.2
click at [285, 273] on icon at bounding box center [286, 272] width 7 height 7
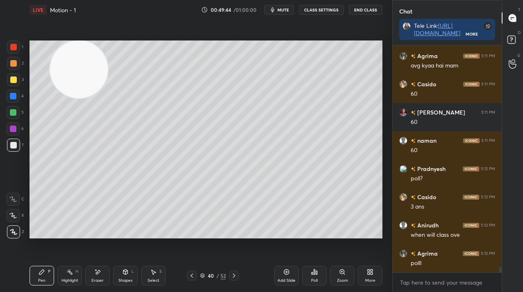
drag, startPoint x: 193, startPoint y: 273, endPoint x: 202, endPoint y: 273, distance: 8.6
click at [194, 274] on icon at bounding box center [191, 276] width 7 height 7
drag, startPoint x: 233, startPoint y: 275, endPoint x: 236, endPoint y: 270, distance: 6.4
click at [233, 275] on icon at bounding box center [234, 276] width 7 height 7
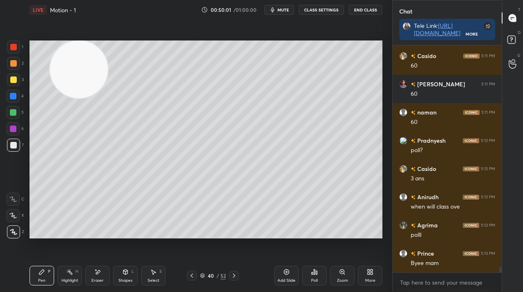
click at [193, 276] on icon at bounding box center [191, 276] width 7 height 7
click at [191, 278] on icon at bounding box center [191, 276] width 7 height 7
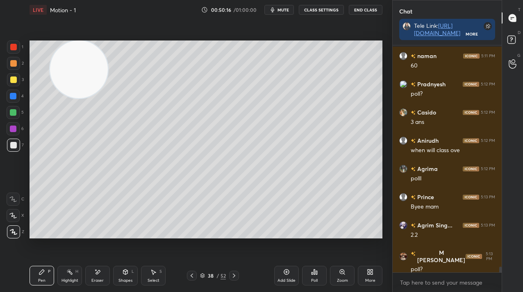
scroll to position [9072, 0]
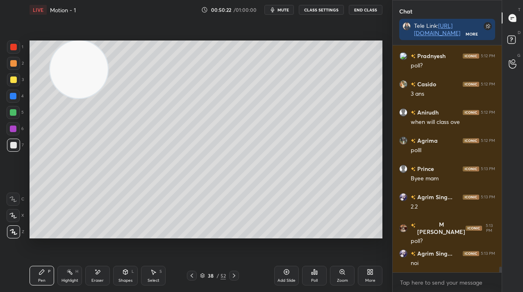
click at [286, 276] on div "Add Slide" at bounding box center [286, 276] width 25 height 20
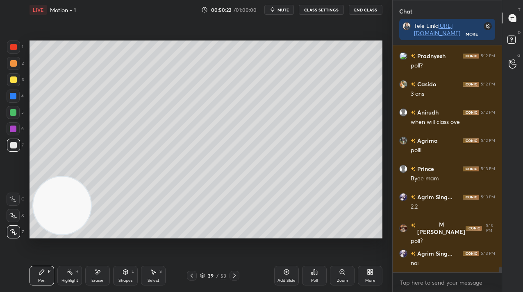
drag, startPoint x: 78, startPoint y: 78, endPoint x: 55, endPoint y: 196, distance: 120.5
click at [61, 203] on video at bounding box center [62, 206] width 58 height 58
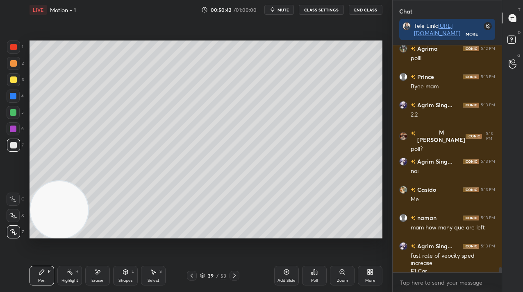
scroll to position [9173, 0]
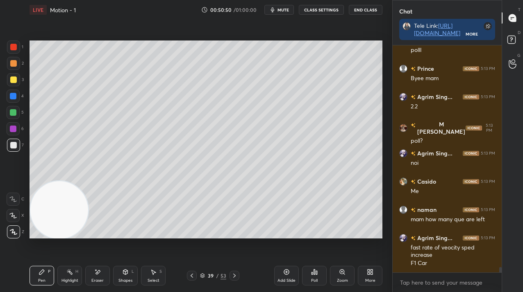
click at [15, 64] on div at bounding box center [13, 63] width 13 height 13
click at [14, 66] on div at bounding box center [13, 63] width 13 height 13
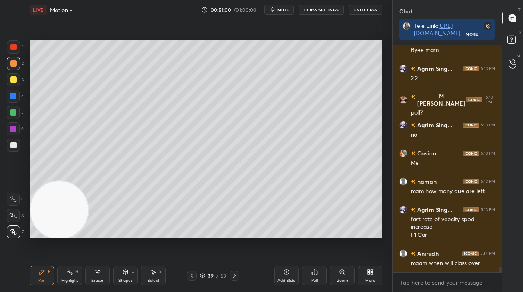
scroll to position [9229, 0]
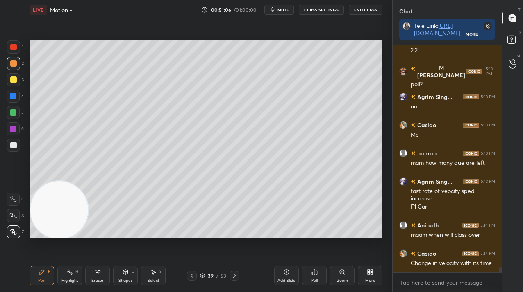
click at [14, 100] on div at bounding box center [13, 96] width 13 height 13
click at [16, 101] on div at bounding box center [13, 96] width 13 height 13
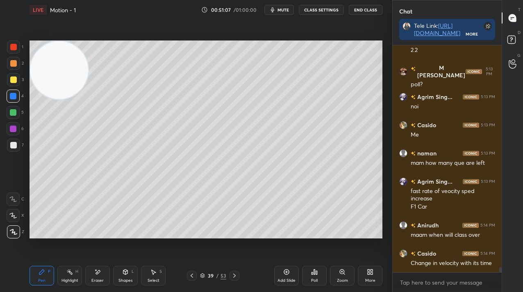
drag, startPoint x: 48, startPoint y: 193, endPoint x: 26, endPoint y: 38, distance: 157.2
click at [30, 40] on div "Setting up your live class Poll for secs No correct answer Start poll" at bounding box center [205, 140] width 359 height 240
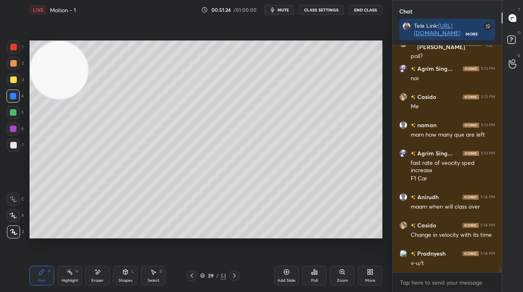
click at [13, 143] on div at bounding box center [13, 145] width 7 height 7
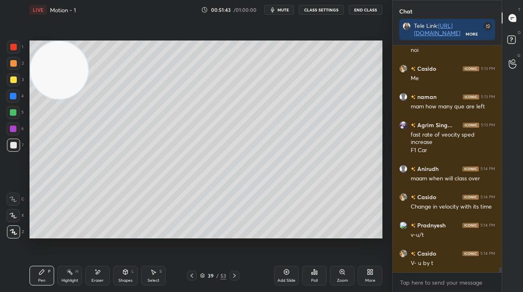
click at [12, 109] on div at bounding box center [13, 112] width 13 height 13
click at [13, 111] on div at bounding box center [13, 112] width 7 height 7
drag, startPoint x: 295, startPoint y: 278, endPoint x: 294, endPoint y: 272, distance: 6.2
click at [294, 279] on div "Add Slide" at bounding box center [286, 281] width 18 height 4
click at [285, 274] on icon at bounding box center [286, 272] width 7 height 7
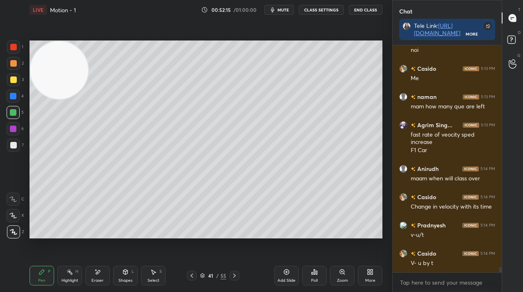
click at [12, 130] on div at bounding box center [13, 129] width 7 height 7
click at [14, 130] on div at bounding box center [13, 129] width 7 height 7
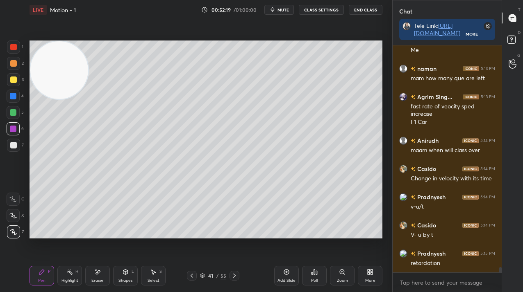
scroll to position [9342, 0]
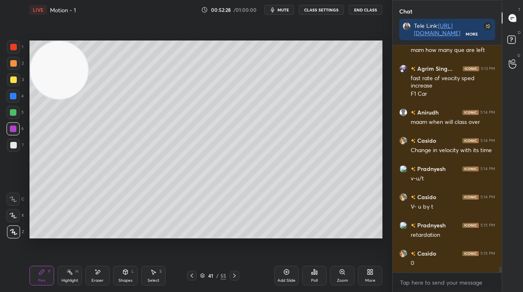
click at [16, 146] on div at bounding box center [13, 145] width 13 height 13
click at [15, 146] on div at bounding box center [13, 145] width 7 height 7
click at [286, 279] on div "Add Slide" at bounding box center [286, 281] width 18 height 4
click at [9, 122] on div "1 2 3 4 5 6 7" at bounding box center [15, 98] width 17 height 115
drag, startPoint x: 10, startPoint y: 123, endPoint x: 26, endPoint y: 126, distance: 15.8
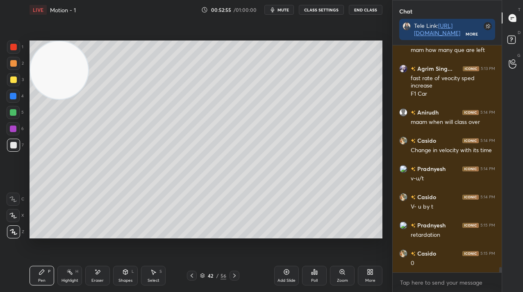
click at [9, 124] on div at bounding box center [13, 128] width 13 height 13
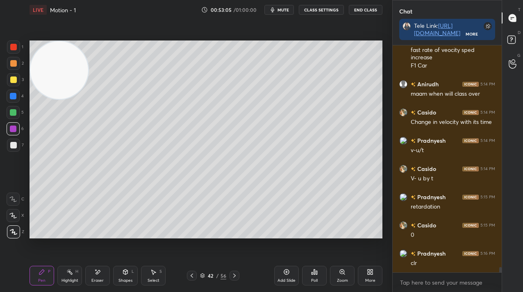
click at [294, 273] on div "Add Slide" at bounding box center [286, 276] width 25 height 20
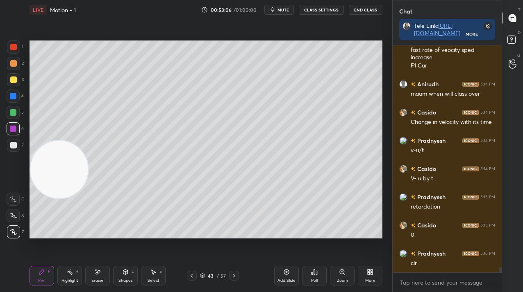
drag, startPoint x: 74, startPoint y: 79, endPoint x: 76, endPoint y: 185, distance: 105.3
click at [77, 199] on video at bounding box center [59, 170] width 58 height 58
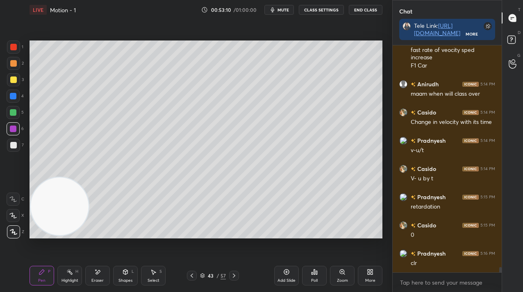
scroll to position [9399, 0]
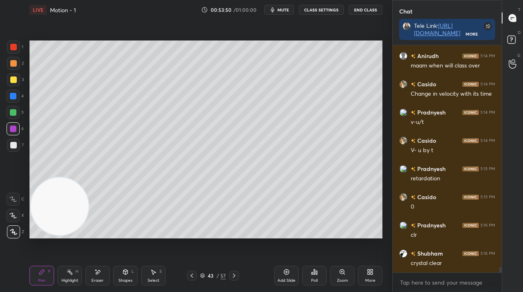
drag, startPoint x: 9, startPoint y: 118, endPoint x: 14, endPoint y: 114, distance: 6.3
click at [11, 116] on div at bounding box center [13, 112] width 13 height 13
click at [13, 115] on div at bounding box center [13, 112] width 7 height 7
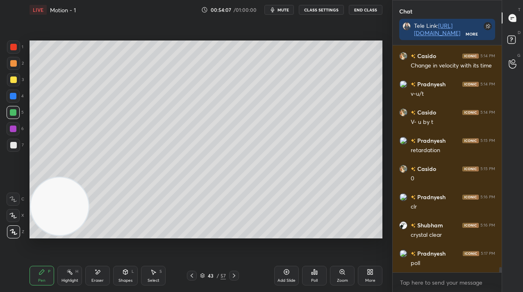
click at [16, 88] on div "3" at bounding box center [15, 81] width 17 height 16
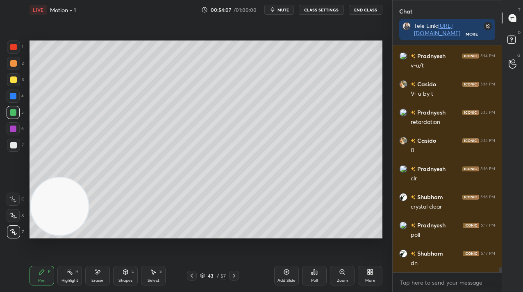
click at [13, 90] on div at bounding box center [13, 96] width 13 height 13
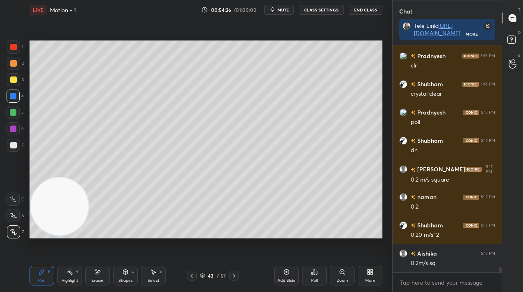
scroll to position [9597, 0]
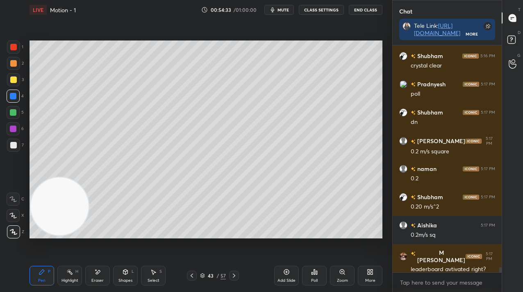
click at [313, 275] on icon at bounding box center [314, 272] width 7 height 7
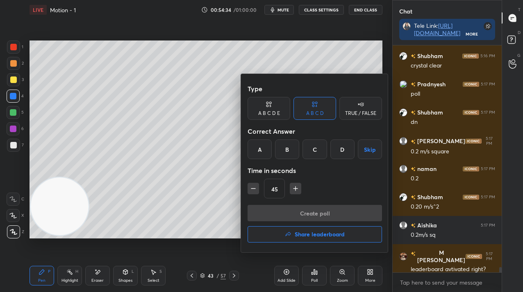
click at [219, 229] on div at bounding box center [261, 146] width 523 height 292
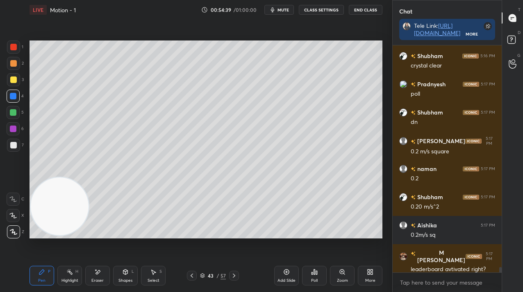
scroll to position [9625, 0]
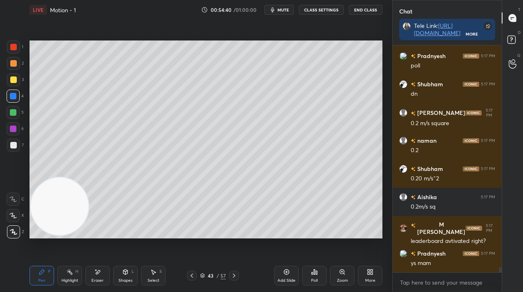
click at [286, 280] on div "Add Slide" at bounding box center [286, 281] width 18 height 4
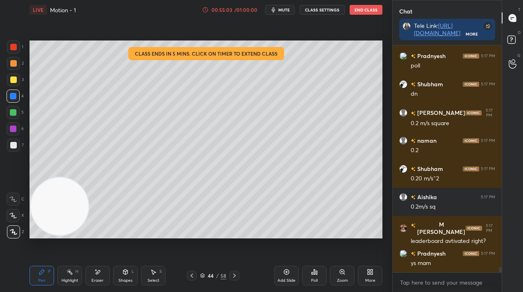
click at [12, 114] on div at bounding box center [13, 112] width 7 height 7
drag, startPoint x: 12, startPoint y: 114, endPoint x: 25, endPoint y: 127, distance: 18.5
click at [12, 113] on div at bounding box center [13, 112] width 7 height 7
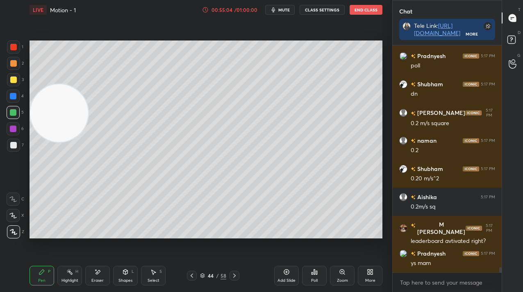
drag, startPoint x: 54, startPoint y: 111, endPoint x: 59, endPoint y: 141, distance: 30.4
click at [56, 111] on video at bounding box center [59, 113] width 58 height 58
drag, startPoint x: 190, startPoint y: 276, endPoint x: 193, endPoint y: 273, distance: 4.4
click at [191, 276] on icon at bounding box center [191, 276] width 2 height 4
click at [236, 277] on icon at bounding box center [234, 276] width 7 height 7
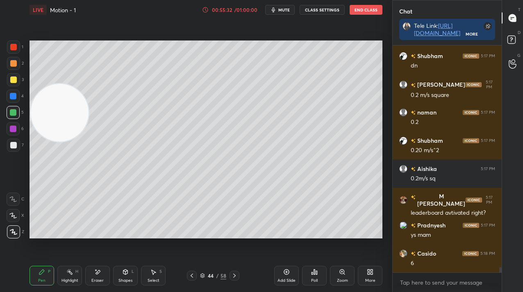
scroll to position [9661, 0]
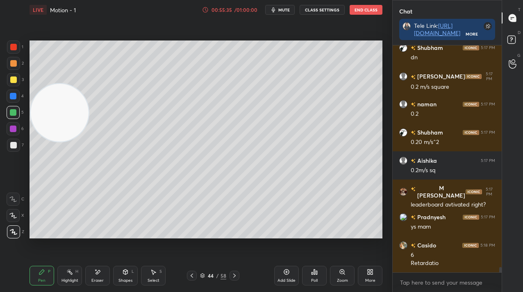
click at [289, 272] on div "Add Slide" at bounding box center [286, 276] width 25 height 20
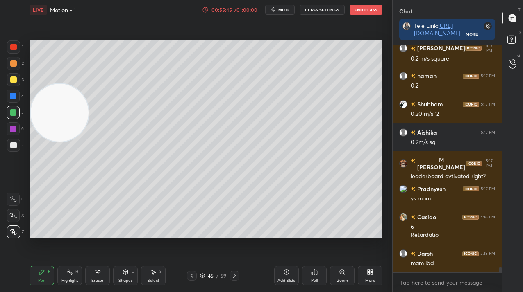
scroll to position [9718, 0]
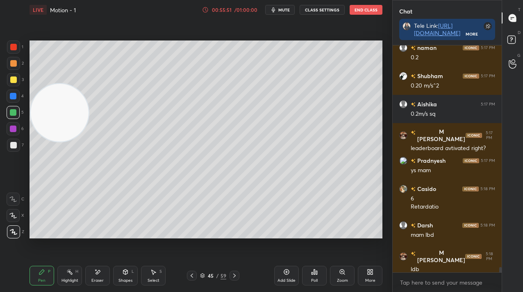
click at [11, 138] on div "6" at bounding box center [15, 130] width 17 height 16
click at [10, 136] on div "6" at bounding box center [15, 130] width 17 height 16
click at [319, 277] on div "Poll" at bounding box center [314, 276] width 25 height 20
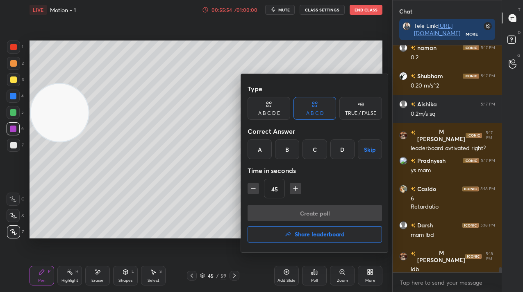
click at [310, 236] on h4 "Share leaderboard" at bounding box center [320, 235] width 50 height 6
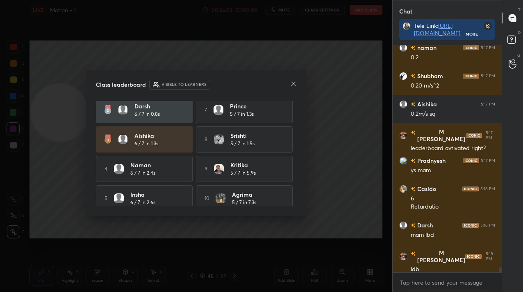
scroll to position [41, 0]
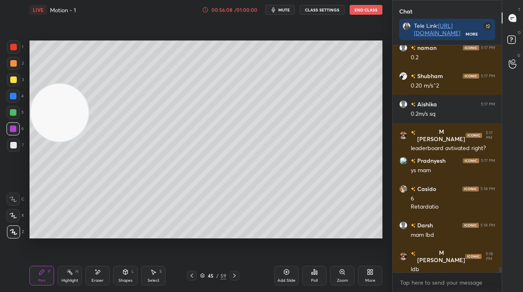
click at [285, 281] on div "Add Slide" at bounding box center [286, 281] width 18 height 4
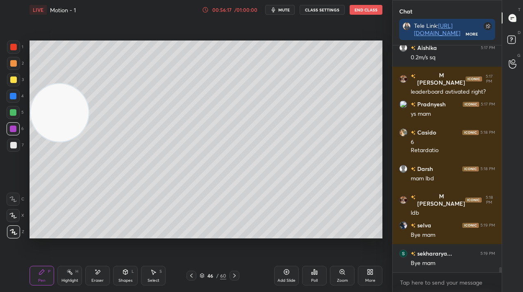
scroll to position [3, 3]
click at [273, 11] on icon "button" at bounding box center [273, 10] width 7 height 7
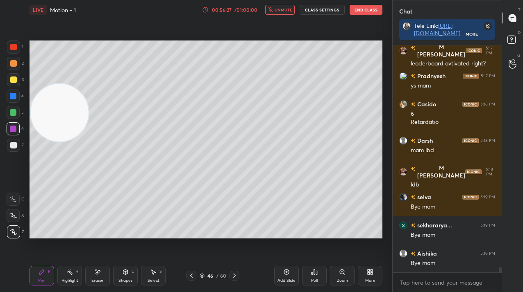
click at [272, 11] on icon "button" at bounding box center [270, 9] width 5 height 5
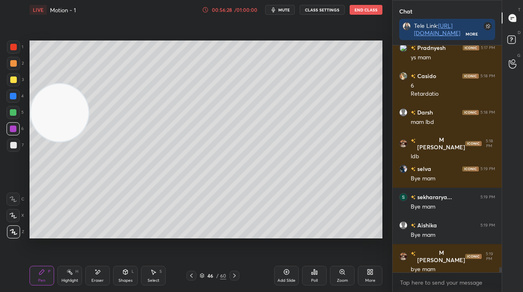
click at [273, 11] on icon "button" at bounding box center [273, 10] width 7 height 7
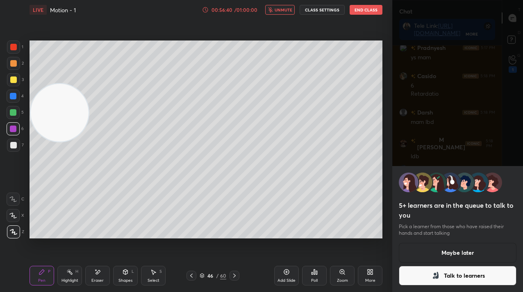
scroll to position [9859, 0]
click at [458, 256] on button "Maybe later" at bounding box center [458, 253] width 118 height 20
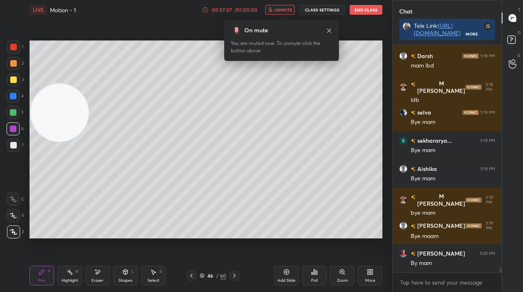
scroll to position [9916, 0]
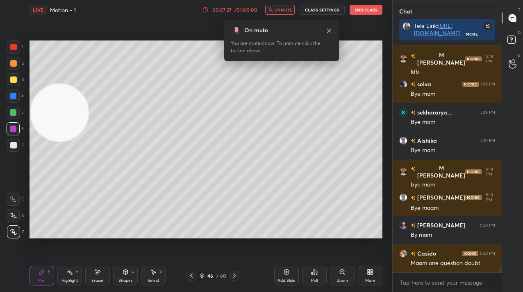
click at [276, 9] on span "unmute" at bounding box center [283, 10] width 18 height 6
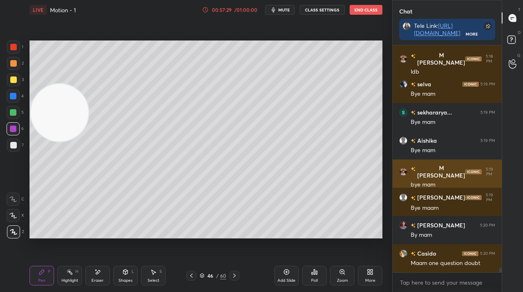
scroll to position [9944, 0]
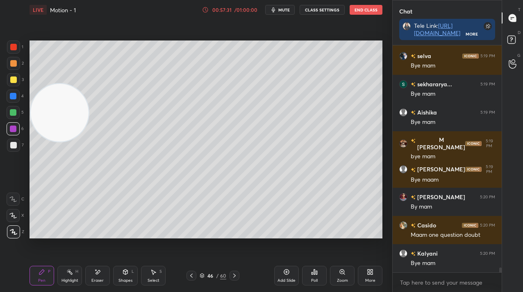
click at [10, 84] on div at bounding box center [13, 79] width 13 height 13
click at [10, 47] on div at bounding box center [13, 47] width 7 height 7
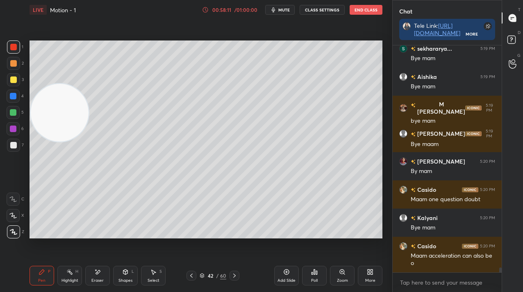
scroll to position [10008, 0]
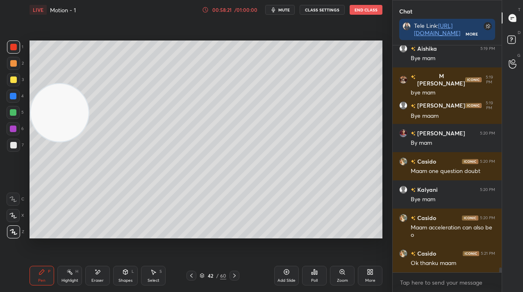
click at [274, 11] on icon "button" at bounding box center [274, 9] width 4 height 5
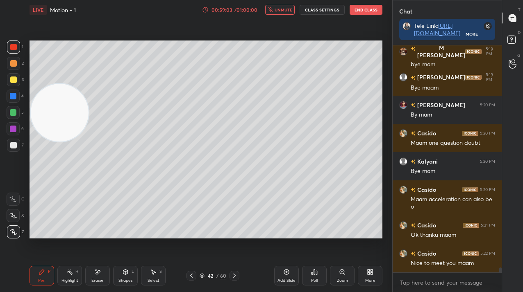
scroll to position [10044, 0]
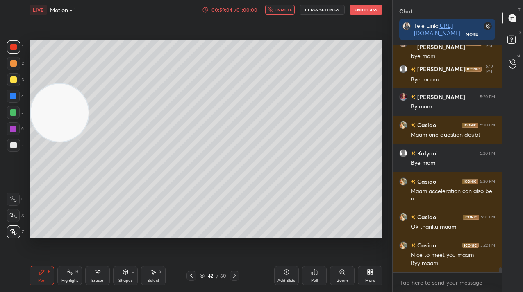
click at [363, 7] on button "End Class" at bounding box center [365, 10] width 33 height 10
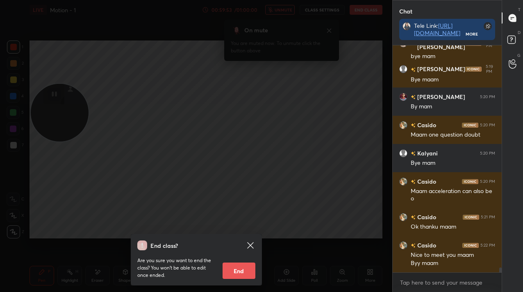
click at [195, 117] on div "End class? Are you sure you want to end the class? You won’t be able to edit on…" at bounding box center [196, 146] width 392 height 292
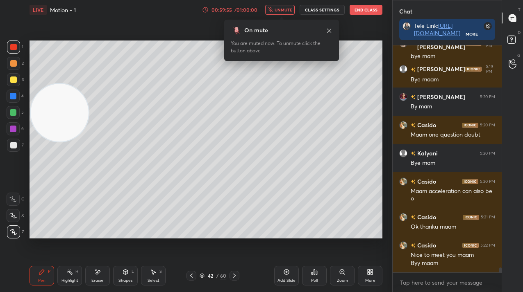
click at [363, 7] on button "End Class" at bounding box center [365, 10] width 33 height 10
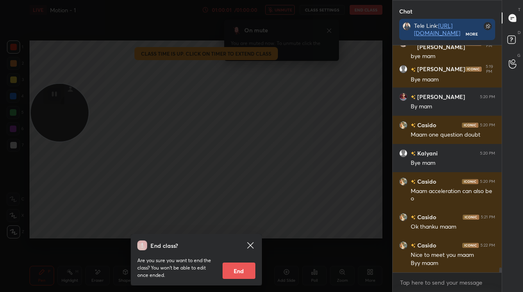
click at [250, 265] on button "End" at bounding box center [238, 271] width 33 height 16
type textarea "x"
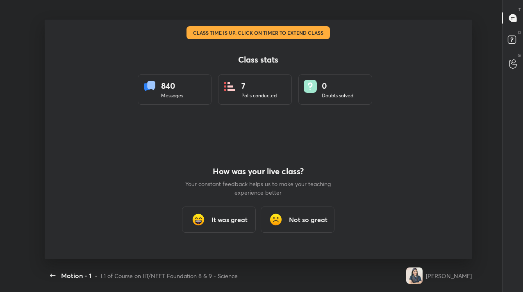
scroll to position [240, 516]
click at [208, 231] on div "It was great" at bounding box center [219, 220] width 74 height 26
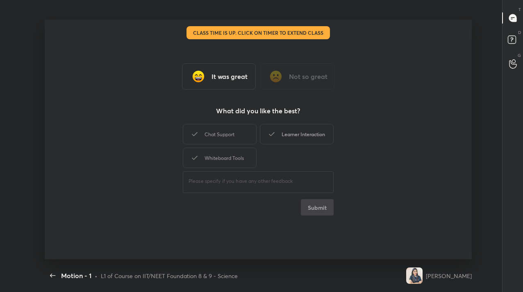
click at [315, 134] on div "Learner Interaction" at bounding box center [297, 134] width 74 height 20
click at [322, 212] on button "Submit" at bounding box center [317, 207] width 33 height 16
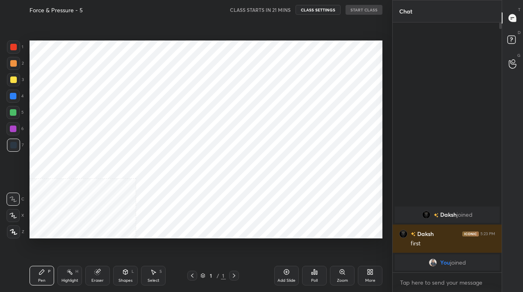
scroll to position [40722, 40603]
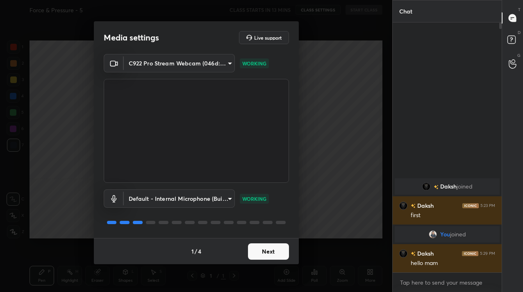
click at [269, 246] on button "Next" at bounding box center [268, 252] width 41 height 16
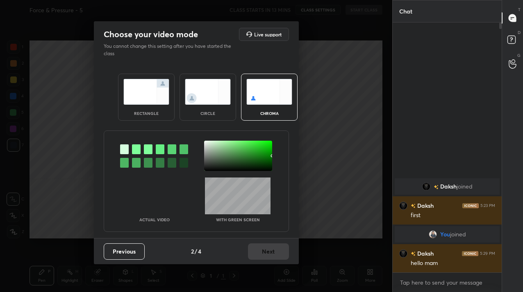
click at [209, 77] on div "circle" at bounding box center [207, 97] width 57 height 47
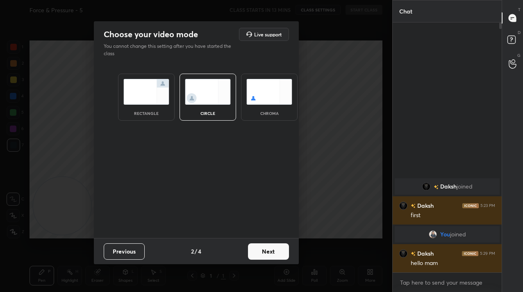
click at [255, 250] on button "Next" at bounding box center [268, 252] width 41 height 16
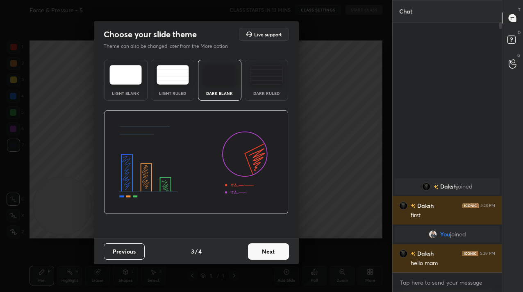
click at [255, 250] on button "Next" at bounding box center [268, 252] width 41 height 16
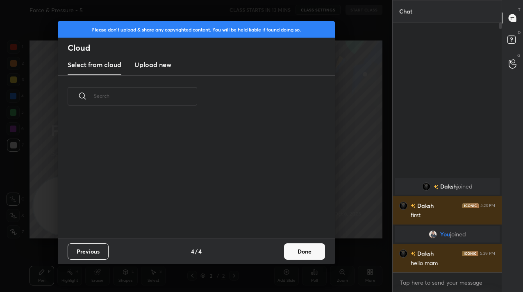
scroll to position [224, 0]
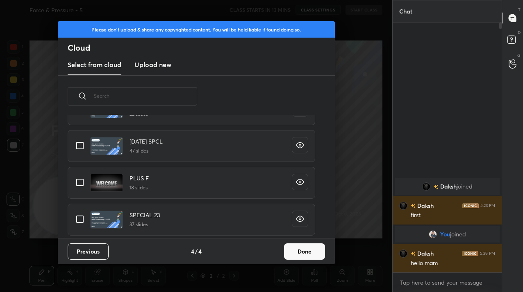
click at [80, 184] on input "grid" at bounding box center [79, 182] width 17 height 17
checkbox input "true"
click at [320, 256] on button "Done" at bounding box center [304, 252] width 41 height 16
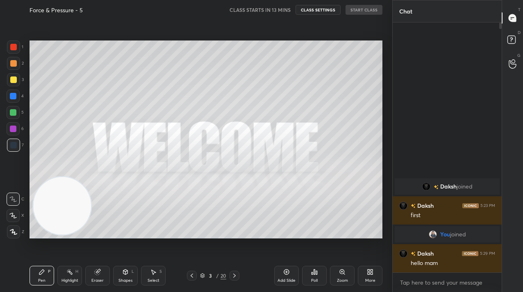
click at [430, 290] on div "x" at bounding box center [446, 282] width 109 height 19
type textarea "x"
type textarea "H"
type textarea "x"
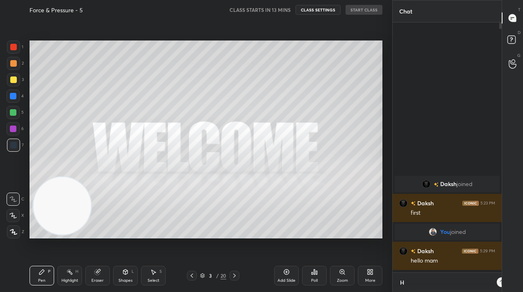
scroll to position [180, 107]
type textarea "Hi"
type textarea "x"
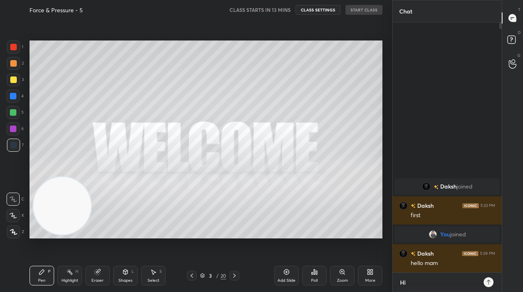
type textarea "Hii"
type textarea "x"
type textarea "Hiii"
type textarea "x"
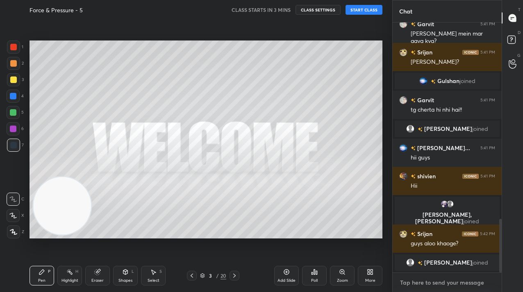
scroll to position [0, 0]
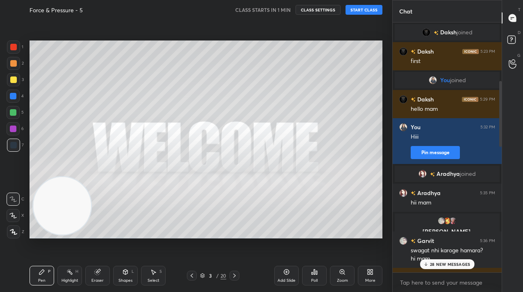
click at [461, 264] on p "28 NEW MESSAGES" at bounding box center [450, 264] width 40 height 5
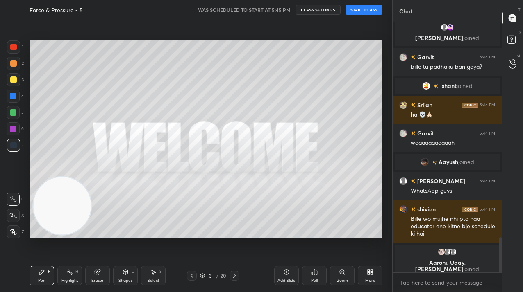
scroll to position [1535, 0]
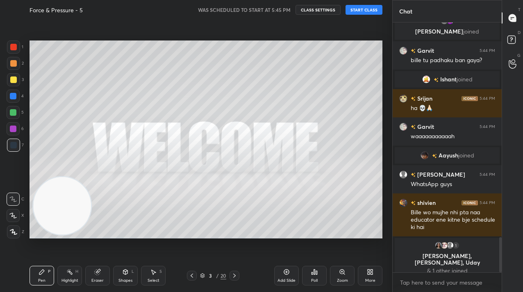
click at [378, 4] on div "Force & Pressure - 5 WAS SCHEDULED TO START AT 5:45 PM CLASS SETTINGS START CLA…" at bounding box center [205, 10] width 353 height 20
click at [379, 7] on button "START CLASS" at bounding box center [363, 10] width 37 height 10
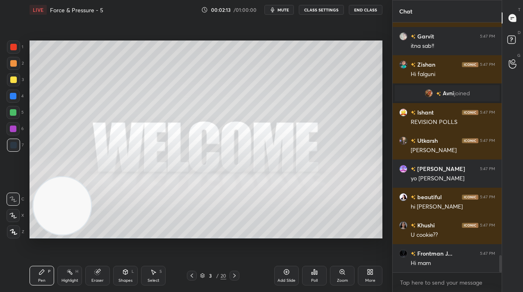
scroll to position [3456, 0]
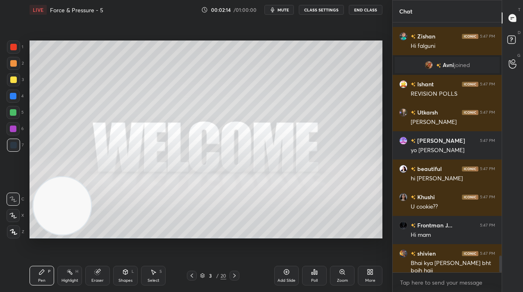
click at [235, 275] on icon at bounding box center [234, 276] width 7 height 7
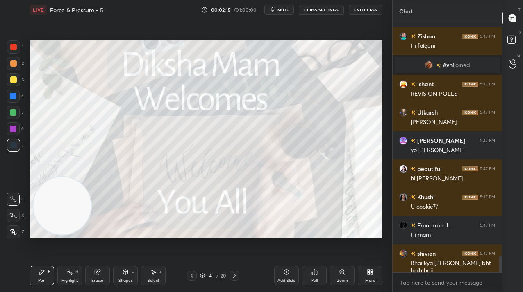
click at [236, 270] on div "Pen P Highlight H Eraser Shapes L Select S 4 / 20 Add Slide Poll Zoom More" at bounding box center [205, 276] width 353 height 33
click at [236, 277] on icon at bounding box center [234, 276] width 7 height 7
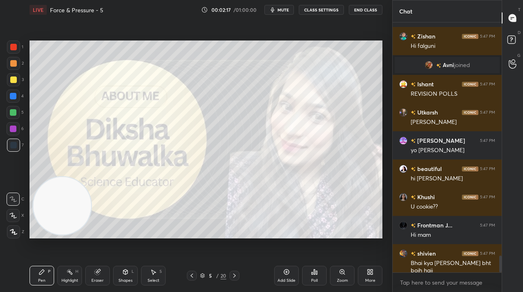
click at [15, 45] on div at bounding box center [13, 47] width 7 height 7
drag, startPoint x: 14, startPoint y: 46, endPoint x: 24, endPoint y: 52, distance: 11.9
click at [14, 46] on div at bounding box center [13, 47] width 7 height 7
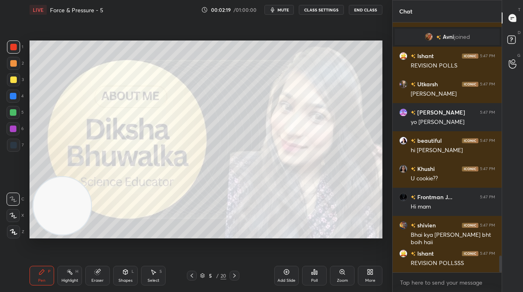
click at [234, 274] on icon at bounding box center [234, 276] width 7 height 7
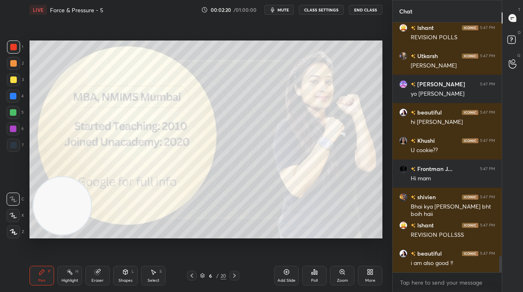
scroll to position [3541, 0]
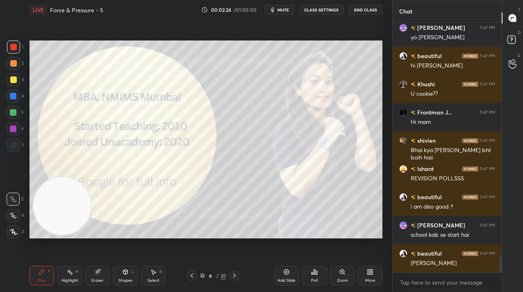
click at [234, 277] on icon at bounding box center [234, 276] width 7 height 7
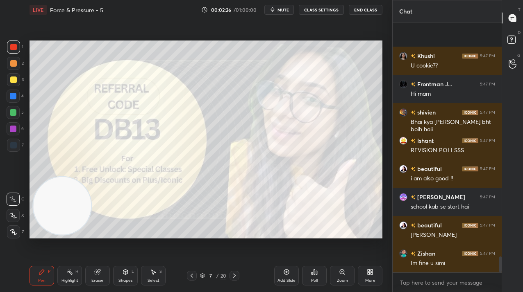
scroll to position [3654, 0]
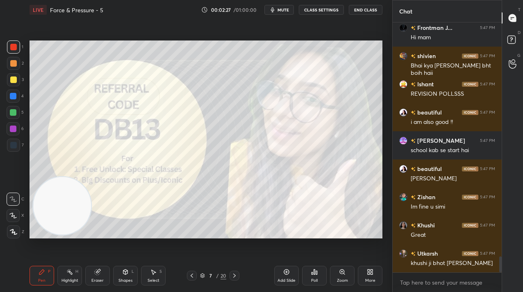
click at [14, 235] on div at bounding box center [13, 232] width 13 height 13
click at [14, 232] on icon at bounding box center [13, 232] width 7 height 6
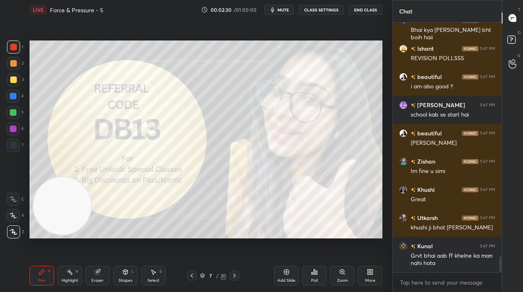
click at [233, 274] on icon at bounding box center [234, 276] width 7 height 7
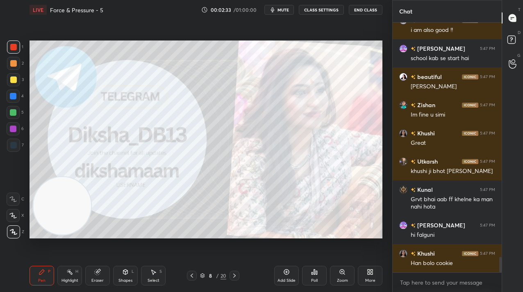
scroll to position [3775, 0]
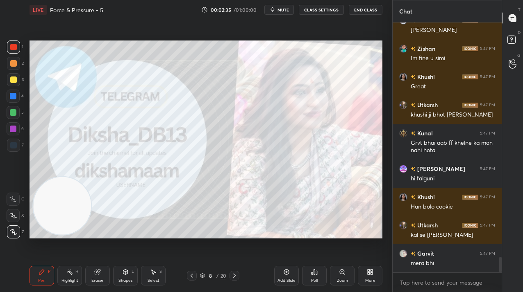
click at [236, 276] on icon at bounding box center [234, 276] width 7 height 7
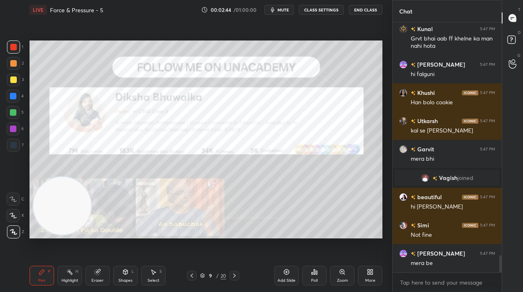
scroll to position [3437, 0]
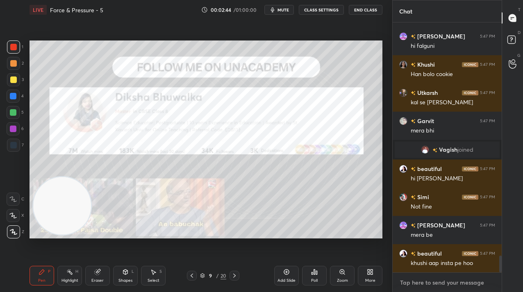
type textarea "x"
click at [450, 283] on textarea at bounding box center [447, 282] width 96 height 13
paste textarea "Tele Link: [URL][DOMAIN_NAME]"
type textarea "Tele Link: [URL][DOMAIN_NAME]"
type textarea "x"
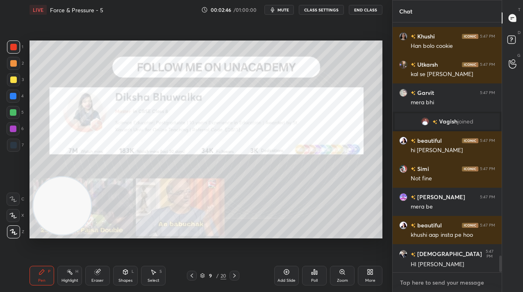
scroll to position [3554, 0]
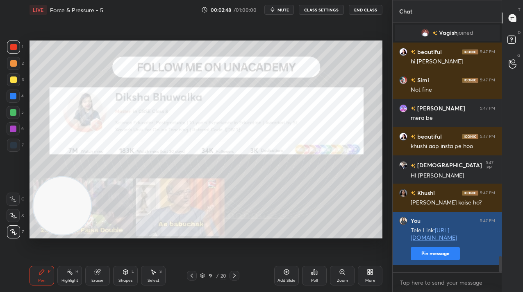
click at [440, 260] on button "Pin message" at bounding box center [434, 253] width 49 height 13
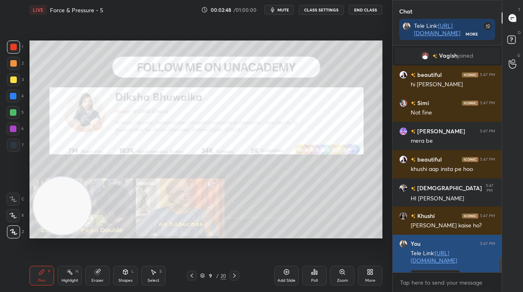
scroll to position [225, 107]
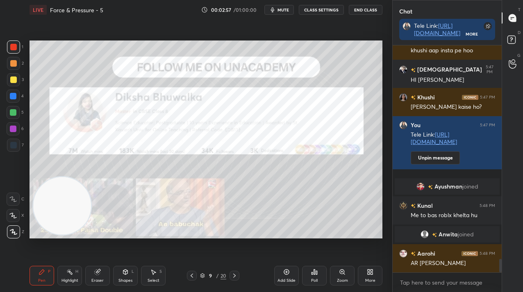
click at [368, 274] on icon at bounding box center [368, 274] width 2 height 2
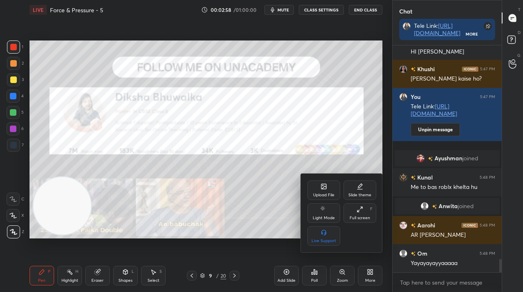
click at [320, 190] on div "Upload File" at bounding box center [323, 191] width 33 height 20
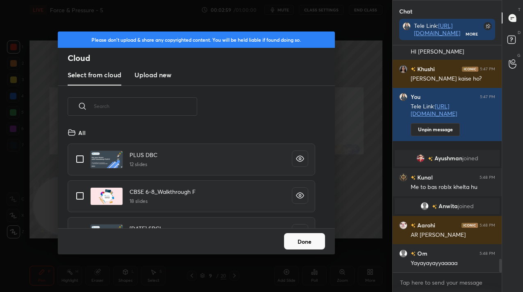
click at [149, 80] on new "Upload new" at bounding box center [152, 75] width 37 height 20
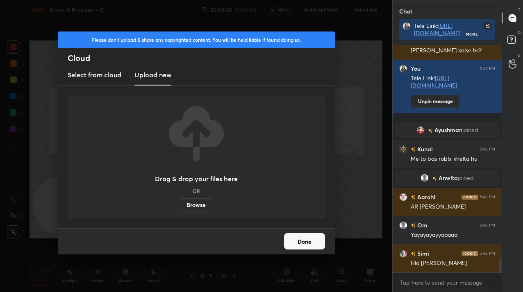
click at [190, 212] on div "Drag & drop your files here OR Browse" at bounding box center [196, 157] width 257 height 123
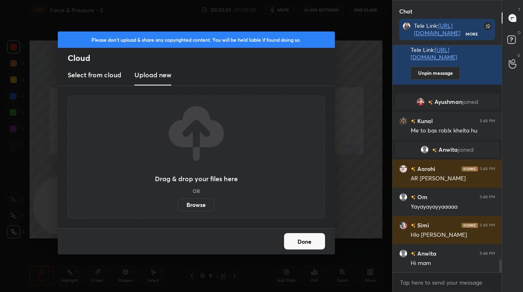
click at [190, 207] on label "Browse" at bounding box center [196, 205] width 36 height 13
click at [178, 207] on input "Browse" at bounding box center [178, 205] width 0 height 13
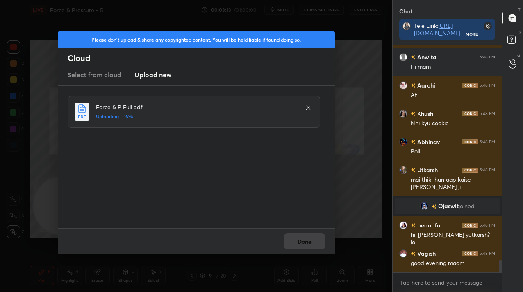
click at [298, 246] on div "Done" at bounding box center [196, 242] width 277 height 26
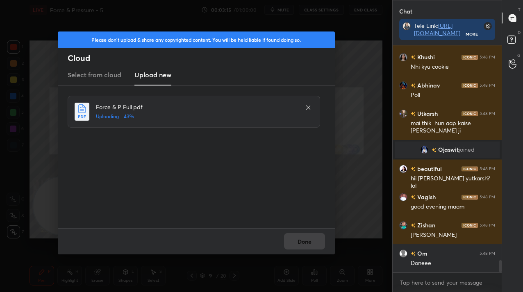
click at [295, 246] on div "Done" at bounding box center [196, 242] width 277 height 26
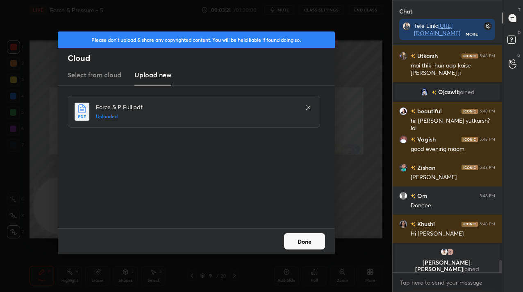
click at [294, 247] on button "Done" at bounding box center [304, 241] width 41 height 16
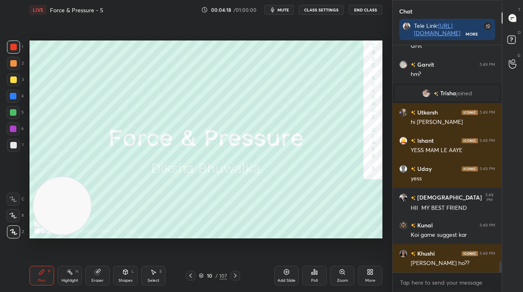
scroll to position [4483, 0]
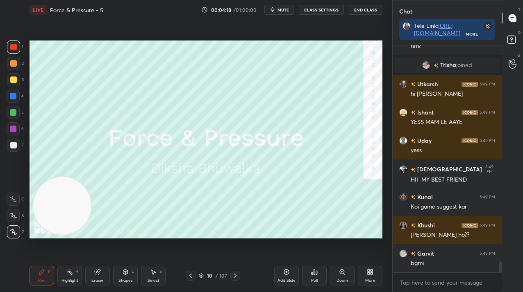
click at [212, 277] on div "10" at bounding box center [209, 276] width 8 height 5
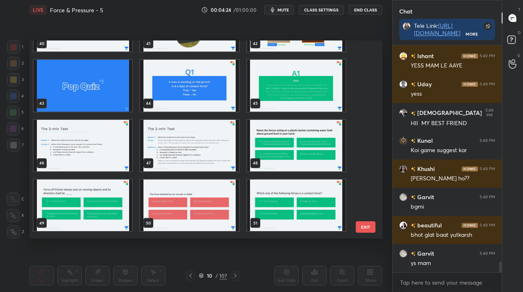
scroll to position [827, 0]
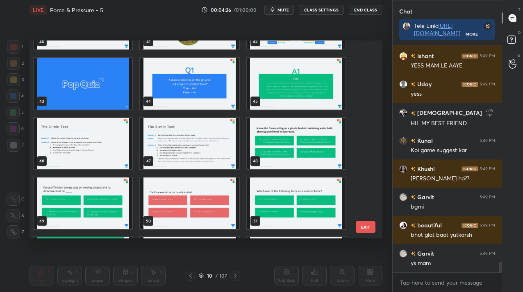
click at [210, 81] on img "grid" at bounding box center [189, 84] width 98 height 52
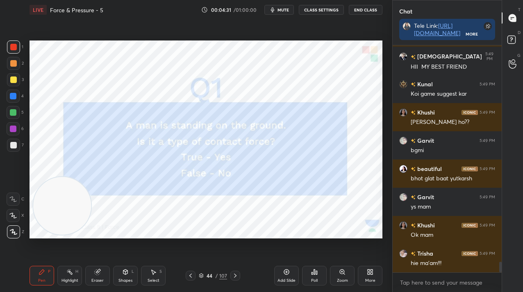
scroll to position [4625, 0]
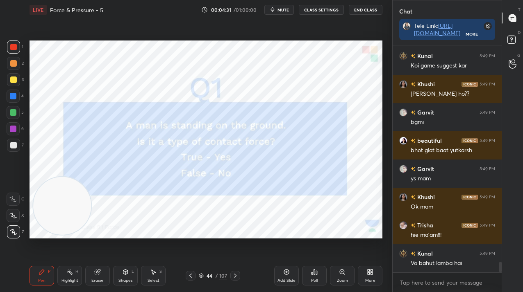
click at [322, 275] on div "Poll" at bounding box center [314, 276] width 25 height 20
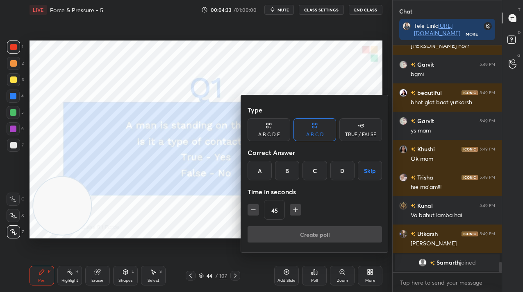
click at [355, 129] on div "TRUE / FALSE" at bounding box center [360, 129] width 43 height 23
drag, startPoint x: 283, startPoint y: 167, endPoint x: 284, endPoint y: 189, distance: 22.5
click at [282, 167] on div "True" at bounding box center [268, 171] width 43 height 20
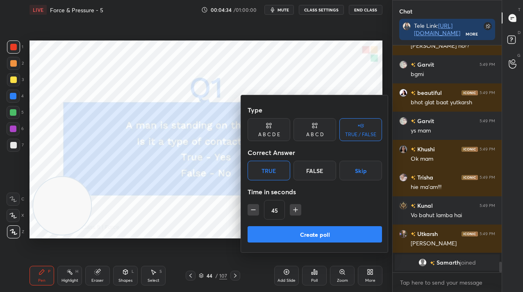
click at [287, 234] on button "Create poll" at bounding box center [314, 235] width 134 height 16
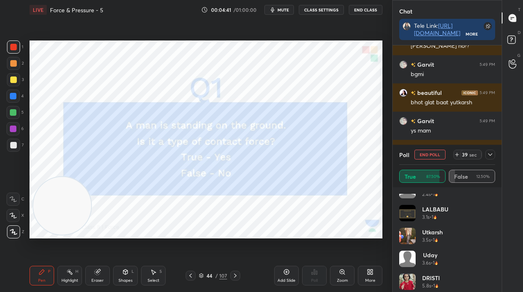
click at [488, 156] on icon at bounding box center [490, 155] width 7 height 7
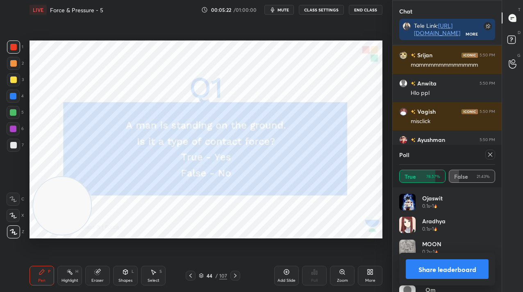
click at [488, 153] on icon at bounding box center [490, 155] width 7 height 7
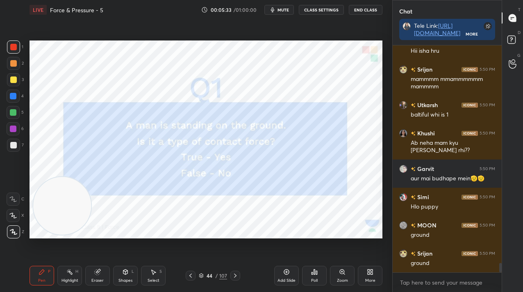
click at [236, 277] on icon at bounding box center [235, 276] width 7 height 7
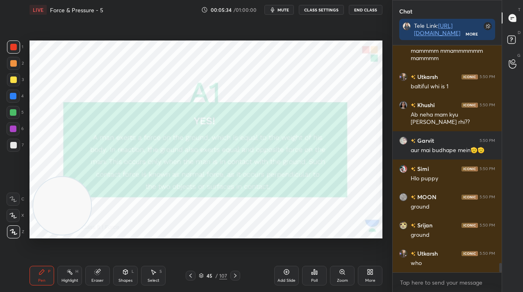
click at [89, 181] on div "Setting up your live class Poll for secs No correct answer Start poll" at bounding box center [205, 140] width 353 height 198
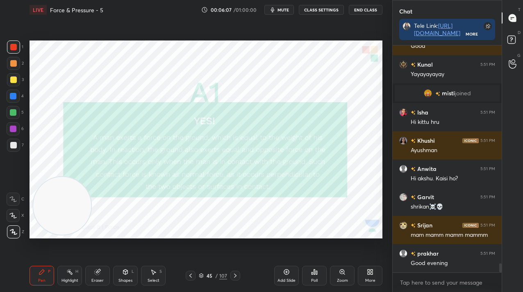
click at [290, 278] on div "Add Slide" at bounding box center [286, 276] width 25 height 20
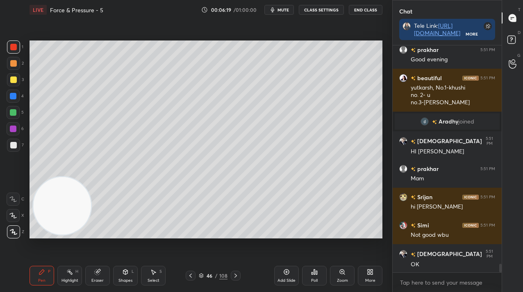
click at [219, 276] on div "108" at bounding box center [223, 275] width 8 height 7
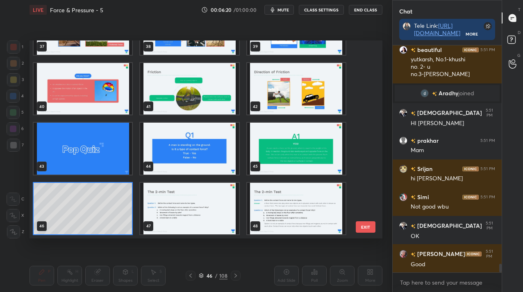
click at [184, 213] on img "grid" at bounding box center [189, 209] width 98 height 52
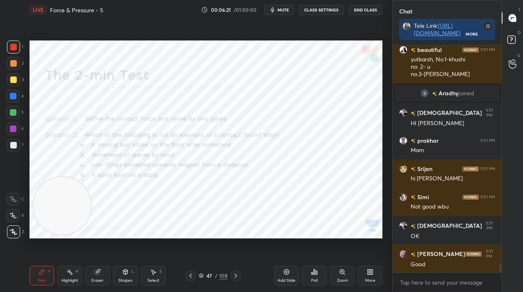
click at [184, 213] on img "grid" at bounding box center [189, 209] width 98 height 52
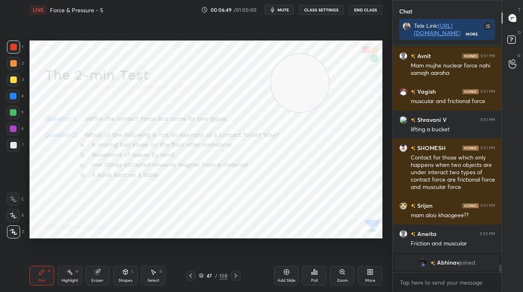
drag, startPoint x: 75, startPoint y: 188, endPoint x: 326, endPoint y: 84, distance: 272.2
click at [329, 75] on video at bounding box center [300, 83] width 58 height 58
click at [341, 277] on div "Zoom" at bounding box center [342, 276] width 25 height 20
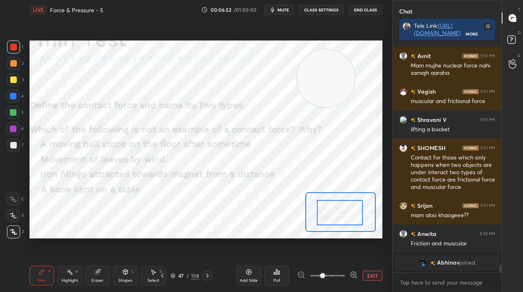
drag, startPoint x: 344, startPoint y: 216, endPoint x: 334, endPoint y: 220, distance: 11.3
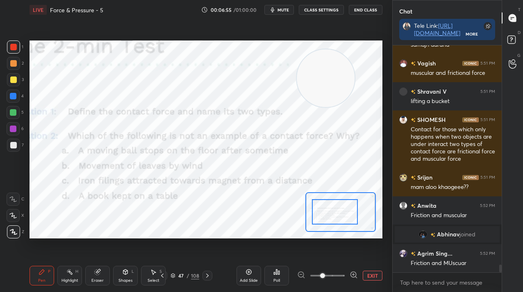
drag, startPoint x: 333, startPoint y: 220, endPoint x: 342, endPoint y: 217, distance: 8.7
click at [342, 217] on div at bounding box center [335, 211] width 46 height 25
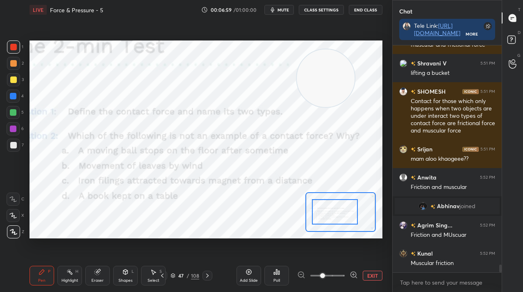
click at [267, 273] on div "Poll" at bounding box center [276, 276] width 25 height 20
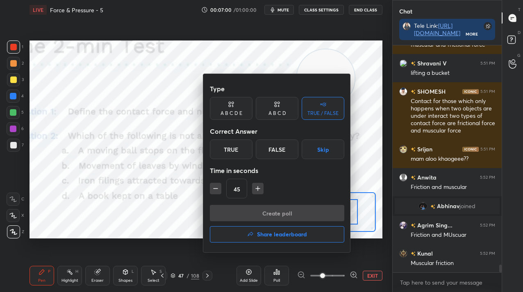
drag, startPoint x: 269, startPoint y: 105, endPoint x: 270, endPoint y: 109, distance: 4.1
click at [269, 107] on div "A B C D" at bounding box center [277, 108] width 43 height 23
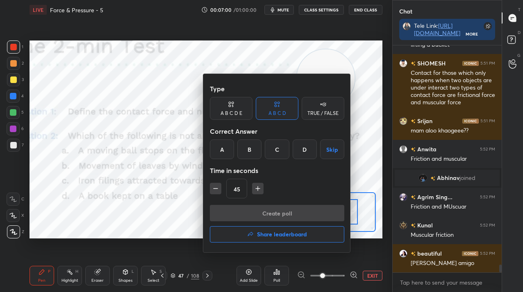
click at [278, 153] on div "C" at bounding box center [277, 150] width 24 height 20
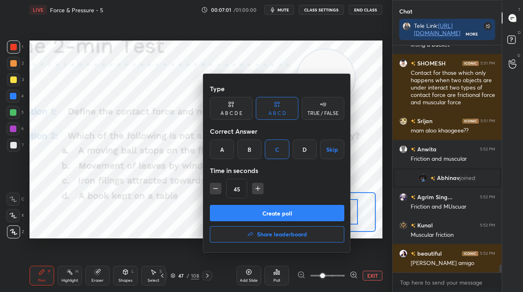
click at [276, 212] on button "Create poll" at bounding box center [277, 213] width 134 height 16
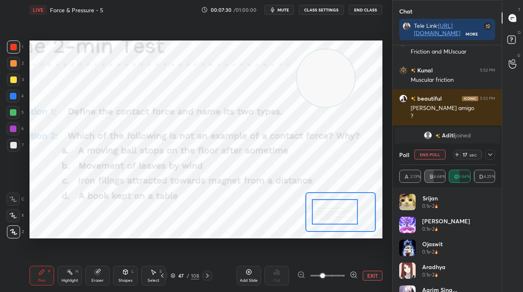
scroll to position [6466, 0]
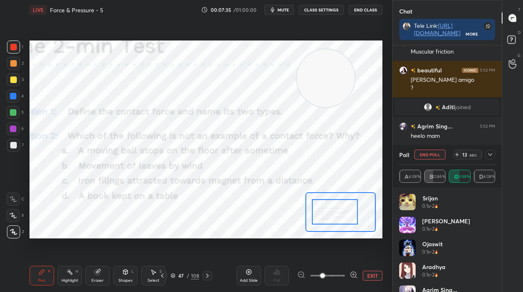
click at [428, 155] on button "End Poll" at bounding box center [429, 155] width 31 height 10
type textarea "x"
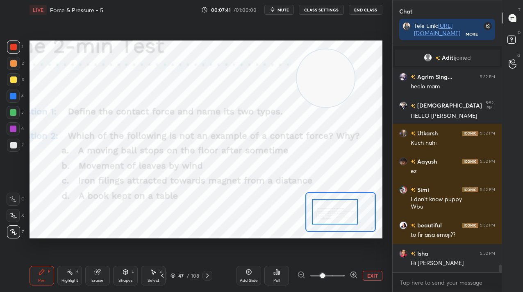
scroll to position [6558, 0]
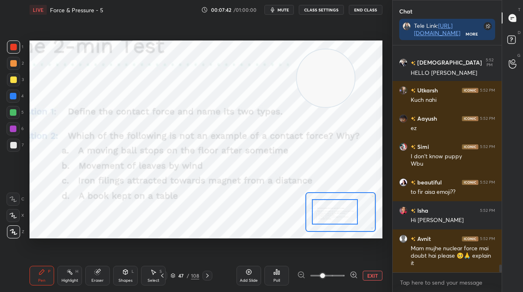
click at [313, 12] on button "CLASS SETTINGS" at bounding box center [321, 10] width 45 height 10
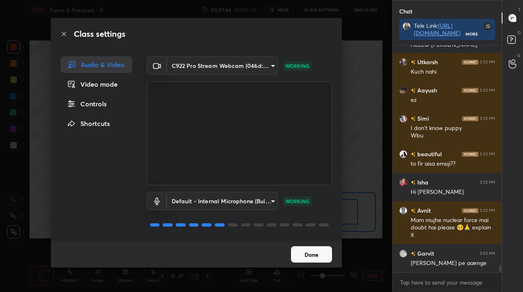
click at [110, 106] on div "Controls" at bounding box center [96, 104] width 71 height 16
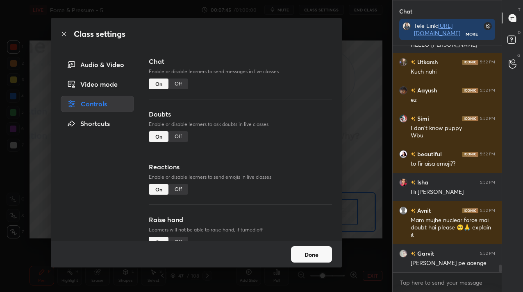
click at [177, 81] on div "Off" at bounding box center [178, 84] width 20 height 11
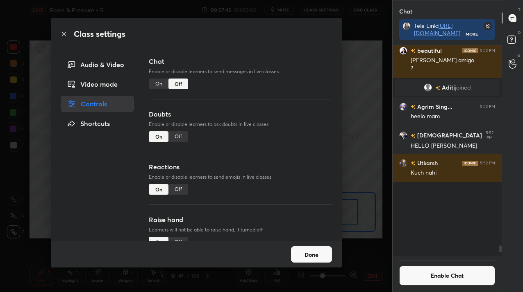
drag, startPoint x: 179, startPoint y: 134, endPoint x: 199, endPoint y: 155, distance: 28.7
click at [179, 134] on div "Off" at bounding box center [178, 136] width 20 height 11
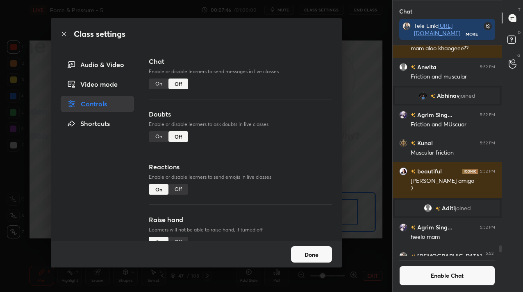
click at [316, 257] on button "Done" at bounding box center [311, 255] width 41 height 16
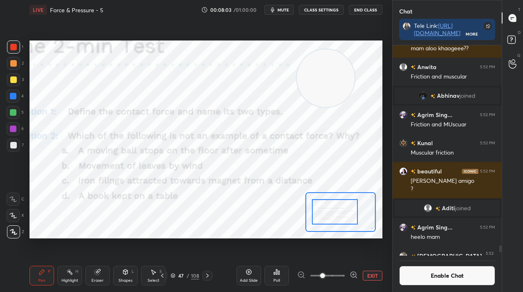
click at [205, 275] on div at bounding box center [207, 276] width 10 height 10
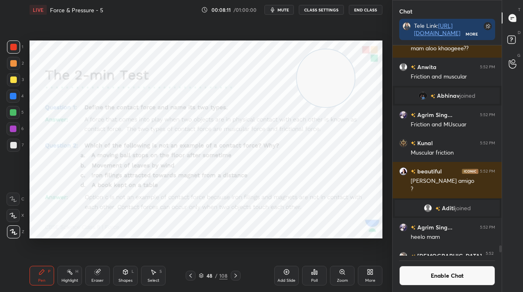
drag, startPoint x: 218, startPoint y: 274, endPoint x: 219, endPoint y: 270, distance: 4.3
click at [216, 274] on div "/" at bounding box center [216, 276] width 2 height 5
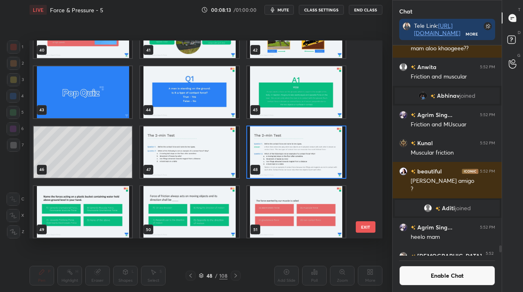
scroll to position [822, 0]
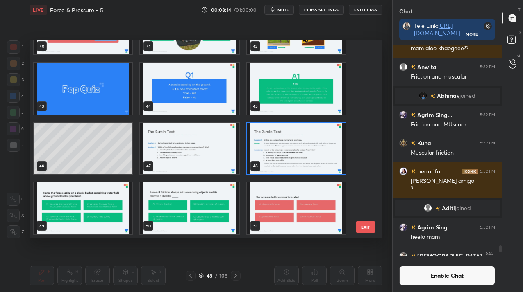
click at [157, 211] on img "grid" at bounding box center [189, 209] width 98 height 52
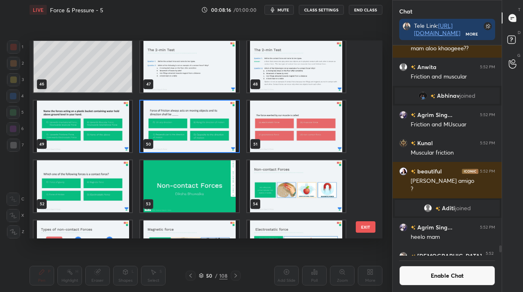
scroll to position [925, 0]
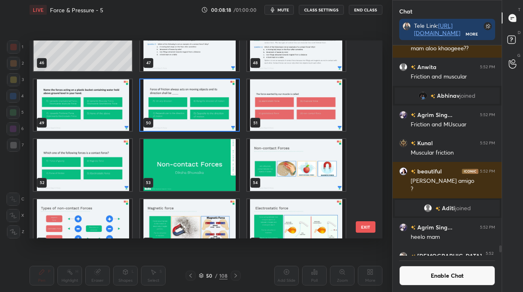
click at [90, 184] on img "grid" at bounding box center [83, 165] width 98 height 52
click at [89, 184] on img "grid" at bounding box center [83, 165] width 98 height 52
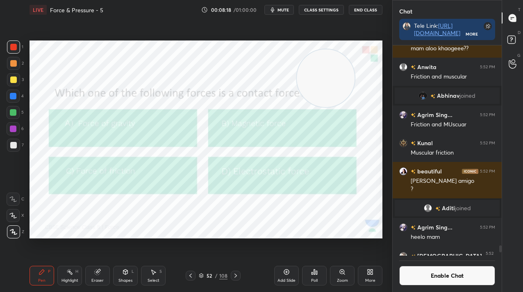
click at [90, 184] on img "grid" at bounding box center [83, 165] width 98 height 52
click at [91, 183] on img "grid" at bounding box center [83, 165] width 98 height 52
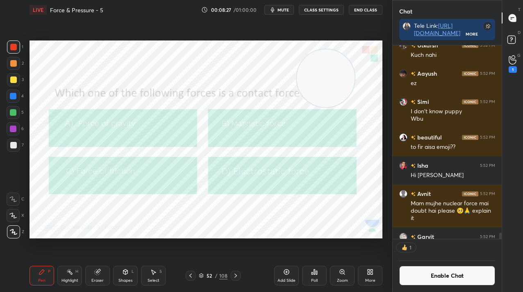
scroll to position [191, 107]
click at [313, 280] on div "Poll" at bounding box center [314, 281] width 7 height 4
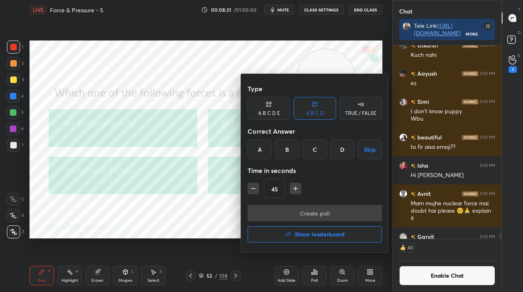
click at [308, 156] on div "C" at bounding box center [314, 150] width 24 height 20
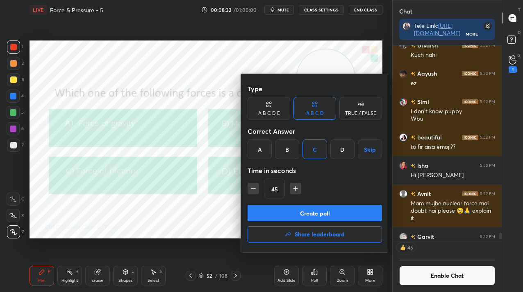
click at [308, 209] on button "Create poll" at bounding box center [314, 213] width 134 height 16
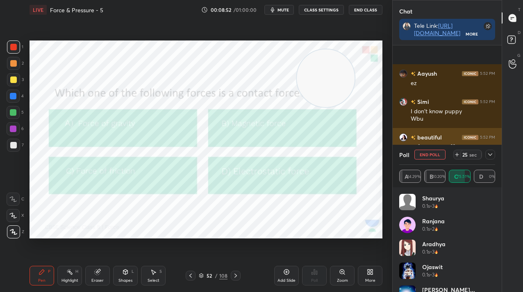
scroll to position [6638, 0]
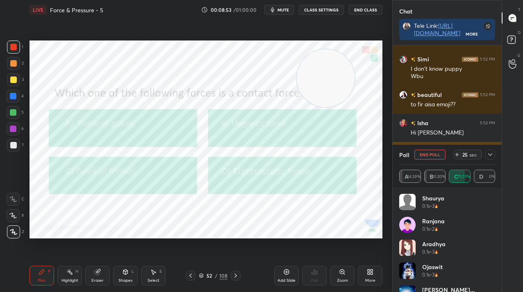
click at [435, 152] on button "End Poll" at bounding box center [429, 155] width 31 height 10
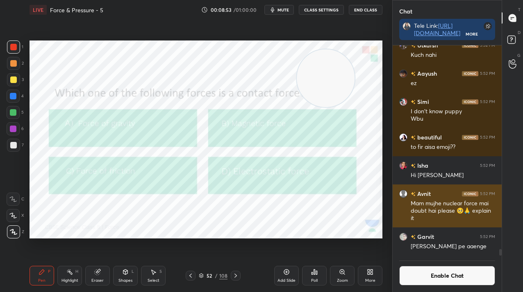
scroll to position [6596, 0]
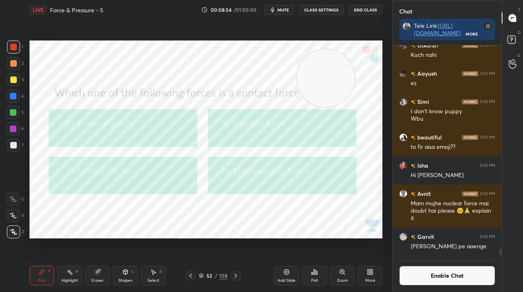
click at [214, 274] on div "52 / 108" at bounding box center [213, 275] width 29 height 7
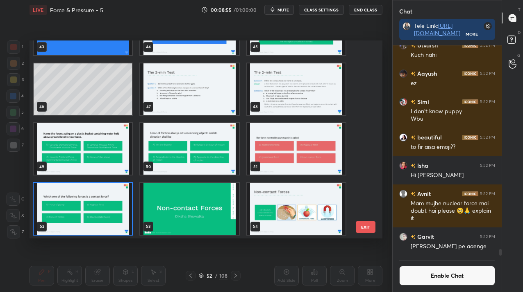
scroll to position [196, 349]
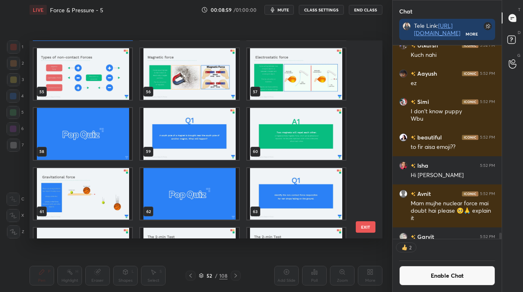
click at [198, 145] on img "grid" at bounding box center [189, 134] width 98 height 52
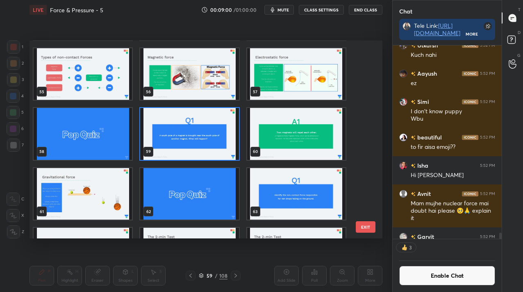
click at [198, 145] on img "grid" at bounding box center [189, 134] width 98 height 52
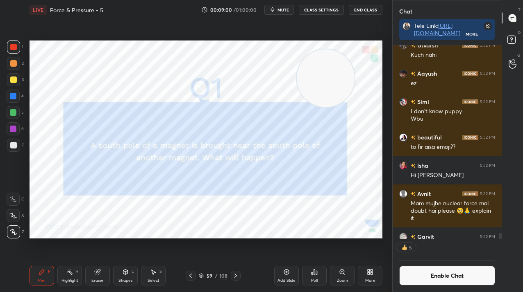
click at [199, 144] on img "grid" at bounding box center [189, 134] width 98 height 52
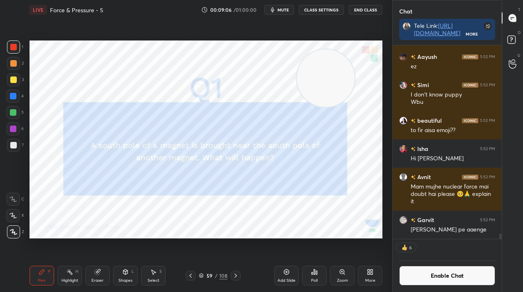
click at [436, 278] on button "Enable Chat" at bounding box center [447, 276] width 96 height 20
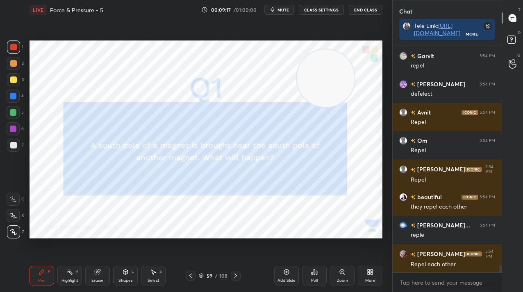
click at [220, 277] on div "108" at bounding box center [223, 275] width 8 height 7
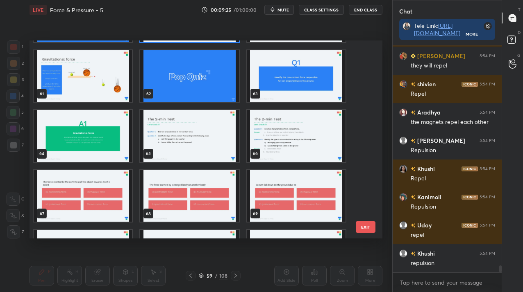
click at [281, 198] on img "grid" at bounding box center [296, 196] width 98 height 52
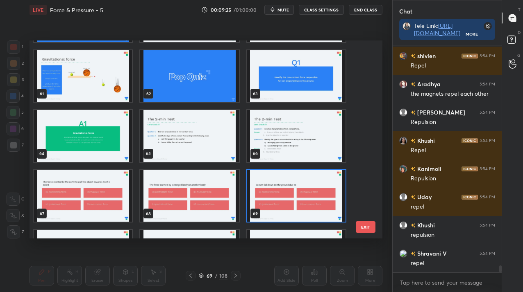
click at [281, 198] on img "grid" at bounding box center [296, 196] width 98 height 52
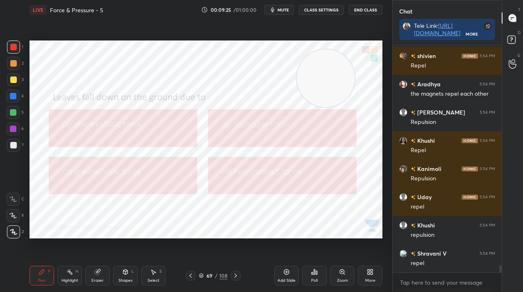
click at [281, 198] on img "grid" at bounding box center [296, 196] width 98 height 52
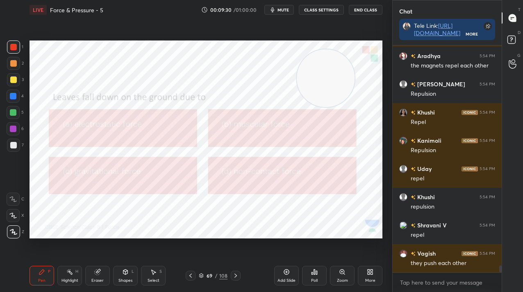
click at [315, 274] on icon at bounding box center [314, 272] width 7 height 7
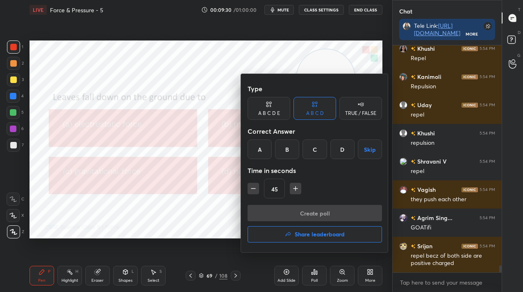
click at [325, 144] on div "C" at bounding box center [314, 150] width 24 height 20
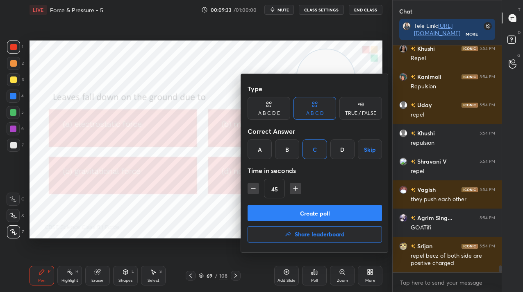
drag, startPoint x: 322, startPoint y: 210, endPoint x: 309, endPoint y: 198, distance: 18.0
click at [323, 211] on button "Create poll" at bounding box center [314, 213] width 134 height 16
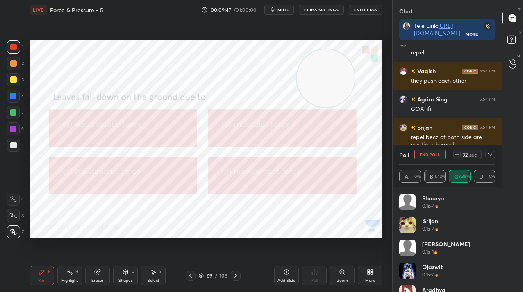
click at [427, 149] on div "Poll End Poll 32 sec" at bounding box center [447, 155] width 96 height 20
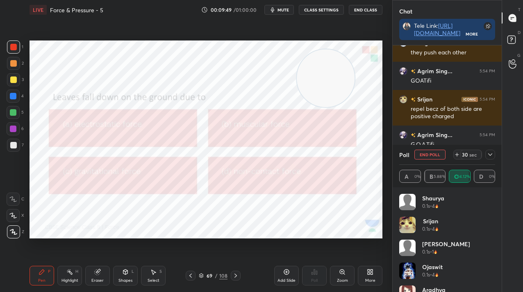
click at [446, 159] on div "Poll End Poll 30 sec" at bounding box center [447, 155] width 96 height 20
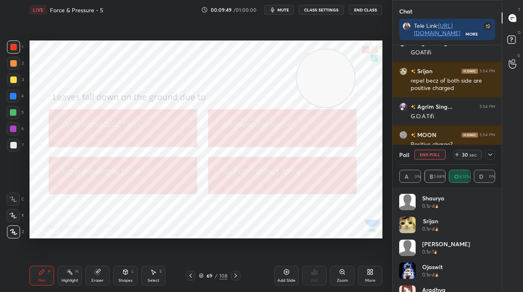
drag, startPoint x: 427, startPoint y: 152, endPoint x: 417, endPoint y: 159, distance: 12.6
click at [426, 153] on button "End Poll" at bounding box center [429, 155] width 31 height 10
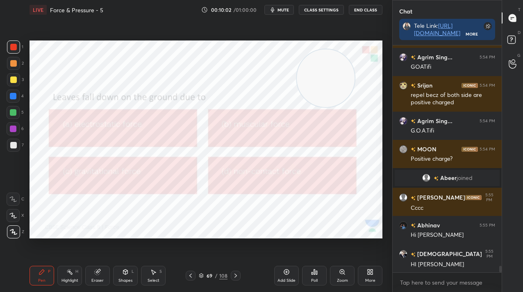
click at [233, 278] on icon at bounding box center [235, 276] width 7 height 7
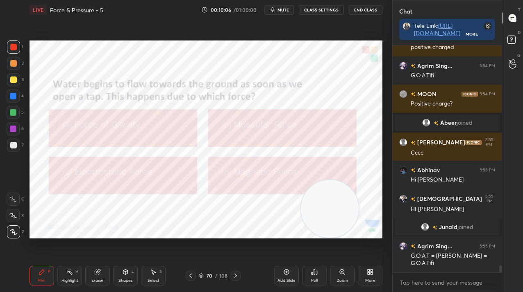
drag, startPoint x: 305, startPoint y: 81, endPoint x: 309, endPoint y: 179, distance: 98.0
click at [315, 220] on video at bounding box center [330, 209] width 58 height 58
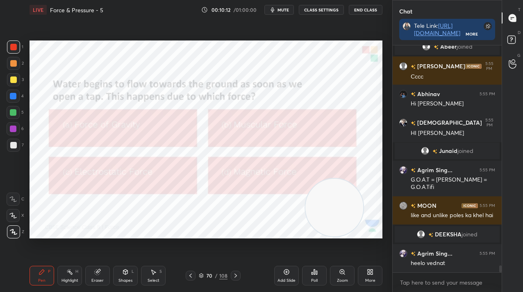
click at [315, 279] on div "Poll" at bounding box center [314, 281] width 7 height 4
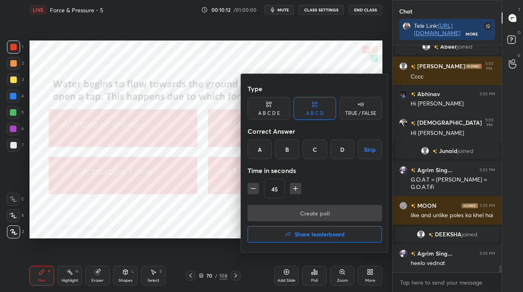
click at [256, 147] on div "A" at bounding box center [259, 150] width 24 height 20
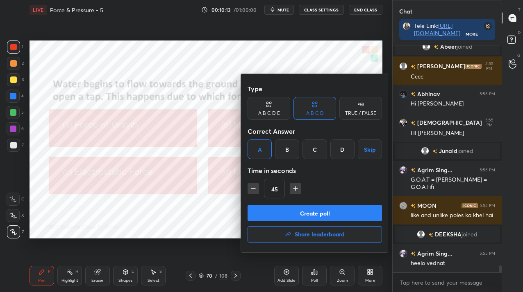
click at [275, 215] on button "Create poll" at bounding box center [314, 213] width 134 height 16
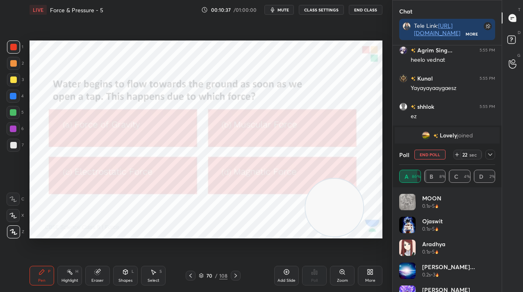
click at [437, 151] on button "End Poll" at bounding box center [429, 155] width 31 height 10
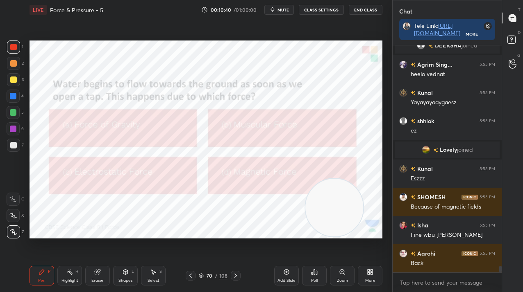
click at [220, 276] on div "108" at bounding box center [223, 275] width 8 height 7
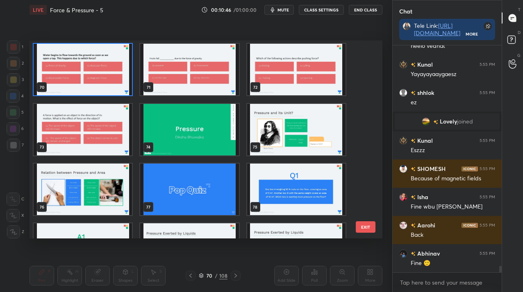
click at [100, 139] on img "grid" at bounding box center [83, 130] width 98 height 52
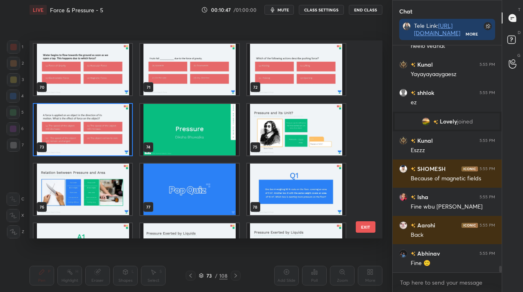
click at [100, 139] on img "grid" at bounding box center [83, 130] width 98 height 52
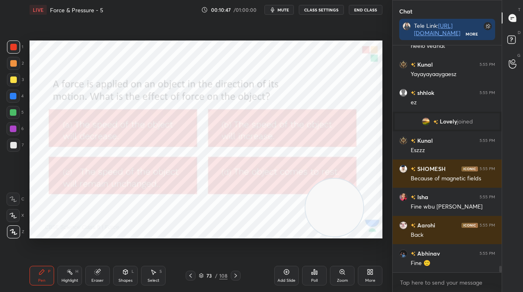
click at [100, 139] on img "grid" at bounding box center [83, 130] width 98 height 52
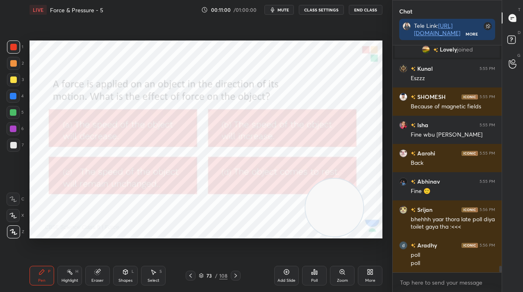
click at [313, 275] on div "Poll" at bounding box center [314, 276] width 25 height 20
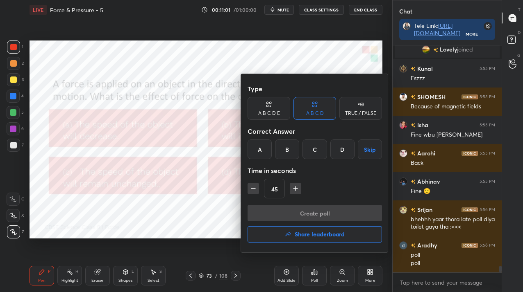
drag, startPoint x: 288, startPoint y: 150, endPoint x: 287, endPoint y: 180, distance: 29.9
click at [288, 150] on div "B" at bounding box center [287, 150] width 24 height 20
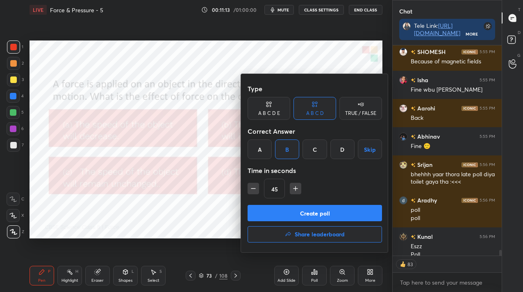
scroll to position [7602, 0]
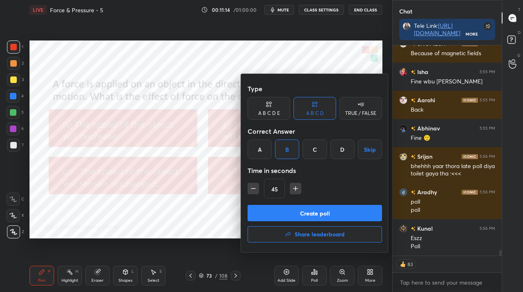
click at [354, 209] on button "Create poll" at bounding box center [314, 213] width 134 height 16
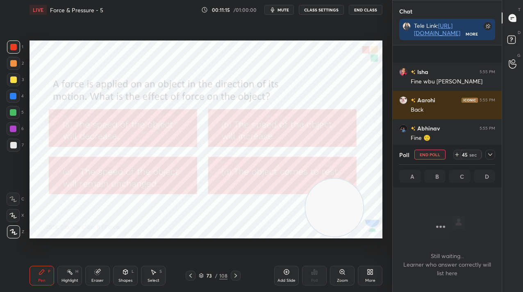
scroll to position [7672, 0]
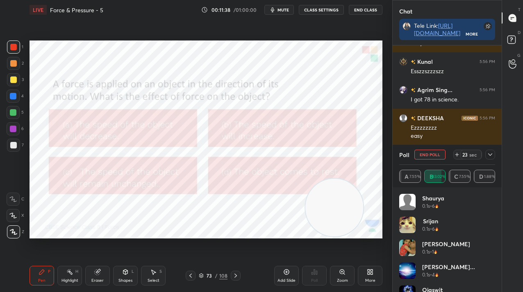
click at [439, 154] on button "End Poll" at bounding box center [429, 155] width 31 height 10
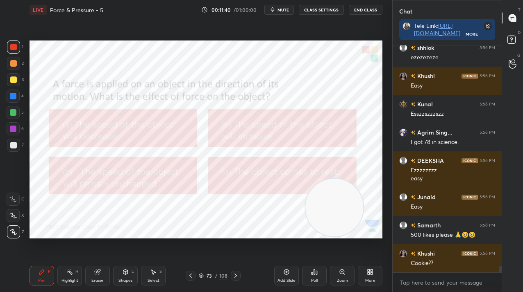
click at [213, 275] on div "73" at bounding box center [209, 276] width 8 height 5
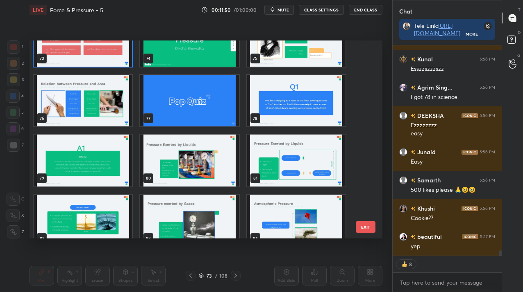
click at [154, 59] on img "grid" at bounding box center [189, 41] width 98 height 52
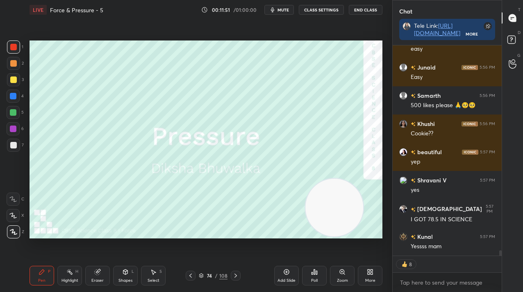
click at [288, 286] on div "Add Slide" at bounding box center [286, 276] width 25 height 20
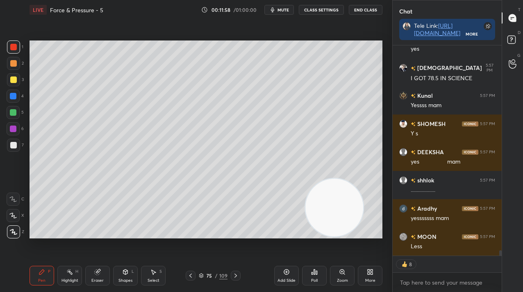
click at [11, 96] on div at bounding box center [13, 96] width 7 height 7
click at [9, 97] on div at bounding box center [13, 96] width 13 height 13
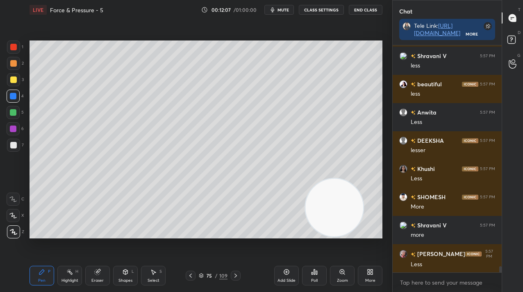
click at [16, 145] on div at bounding box center [13, 145] width 13 height 13
click at [17, 146] on div at bounding box center [13, 145] width 13 height 13
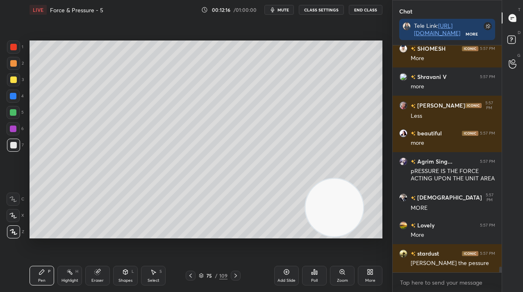
click at [222, 277] on div "109" at bounding box center [223, 275] width 8 height 7
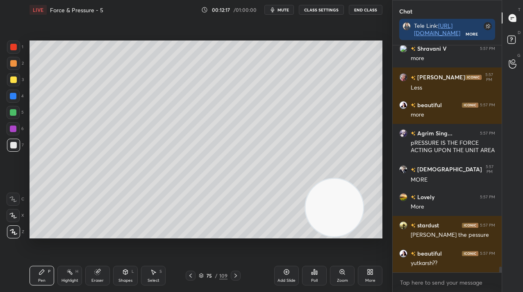
click at [283, 270] on icon at bounding box center [286, 272] width 7 height 7
click at [12, 128] on div at bounding box center [13, 129] width 7 height 7
click at [15, 128] on div at bounding box center [13, 129] width 7 height 7
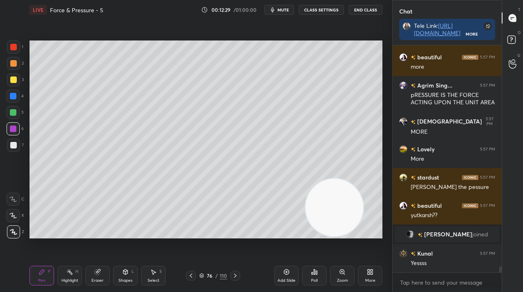
click at [279, 274] on div "Add Slide" at bounding box center [286, 276] width 25 height 20
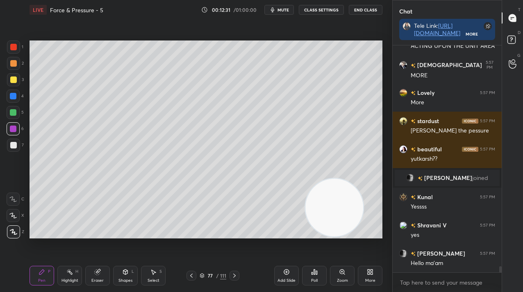
click at [14, 115] on div at bounding box center [13, 112] width 7 height 7
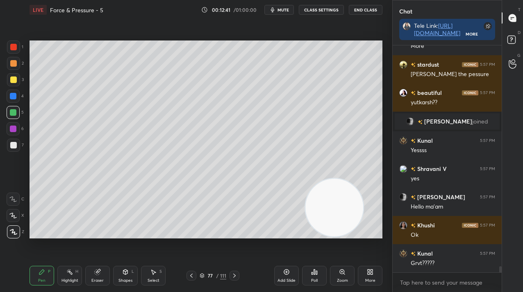
scroll to position [8412, 0]
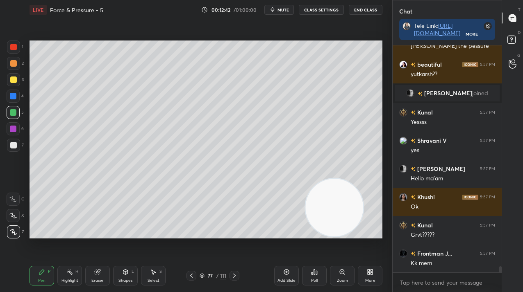
click at [213, 276] on div "77" at bounding box center [210, 276] width 8 height 5
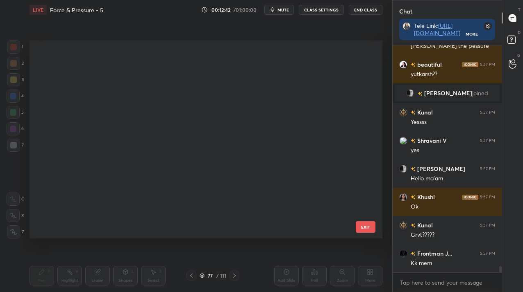
scroll to position [8440, 0]
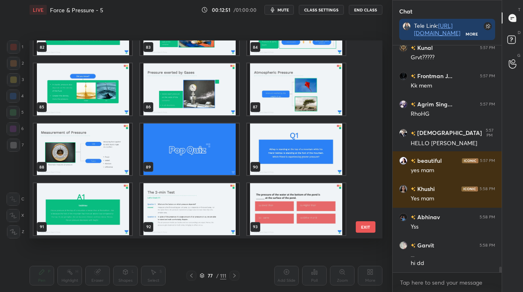
click at [276, 200] on img "grid" at bounding box center [296, 210] width 98 height 52
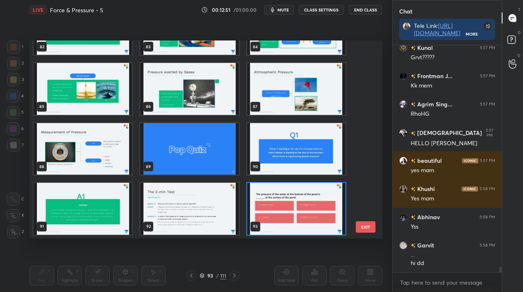
click at [276, 200] on div "79 80 81 82 83 84 85 86 87 88 89 90 91 92 93" at bounding box center [198, 140] width 338 height 198
click at [276, 200] on img "grid" at bounding box center [296, 209] width 98 height 52
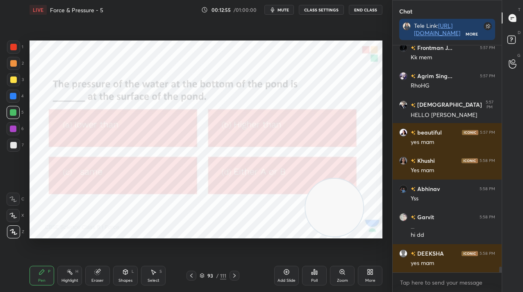
click at [20, 45] on div at bounding box center [13, 47] width 13 height 13
click at [23, 45] on div "1 2 3 4 5 6 7 C X Z C X Z E E Erase all H H" at bounding box center [13, 140] width 26 height 198
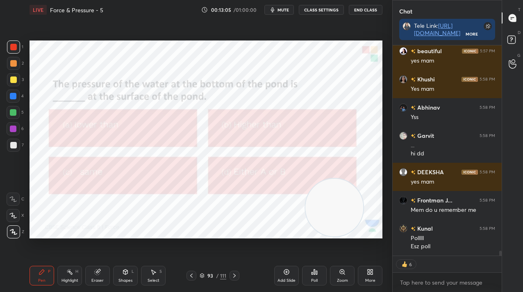
click at [14, 93] on div at bounding box center [13, 96] width 7 height 7
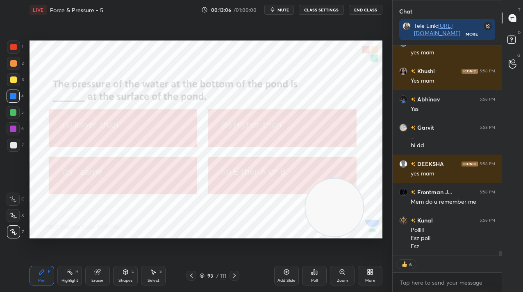
click at [320, 275] on div "Poll" at bounding box center [314, 276] width 25 height 20
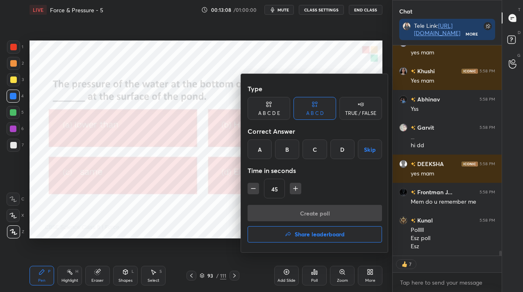
drag, startPoint x: 168, startPoint y: 180, endPoint x: 161, endPoint y: 177, distance: 8.1
click at [169, 179] on div at bounding box center [261, 146] width 523 height 292
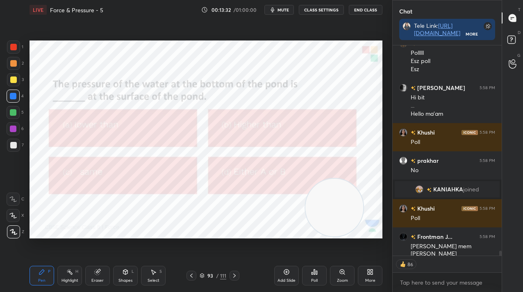
scroll to position [8751, 0]
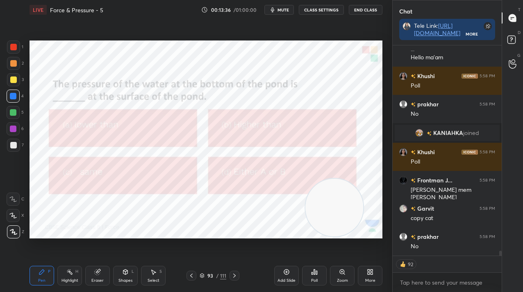
click at [319, 275] on div "Poll" at bounding box center [314, 276] width 25 height 20
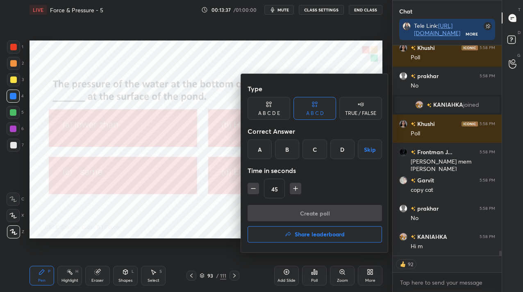
click at [288, 151] on div "B" at bounding box center [287, 150] width 24 height 20
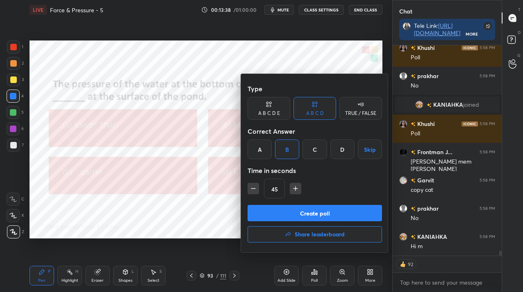
click at [286, 217] on button "Create poll" at bounding box center [314, 213] width 134 height 16
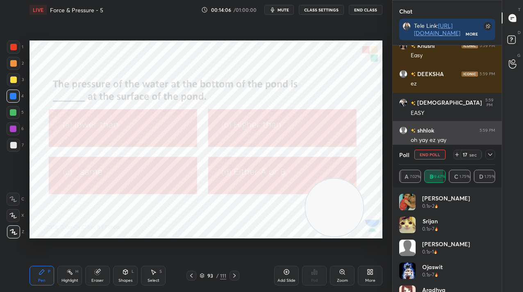
scroll to position [9112, 0]
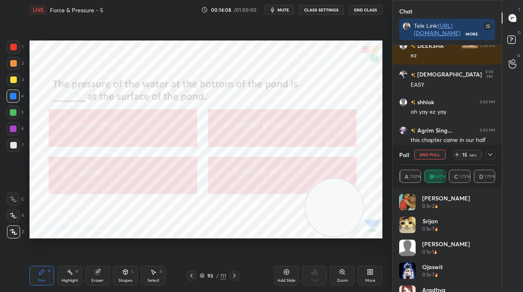
click at [428, 152] on button "End Poll" at bounding box center [429, 155] width 31 height 10
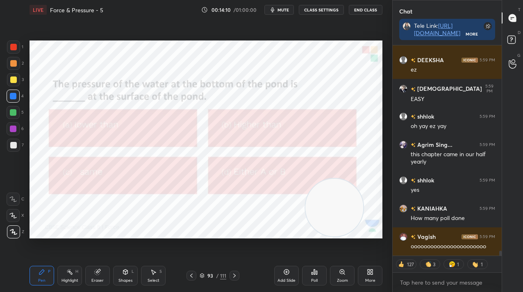
scroll to position [9126, 0]
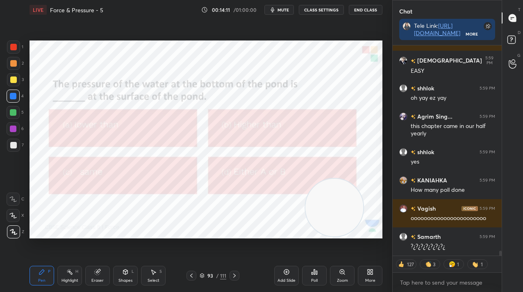
drag, startPoint x: 233, startPoint y: 272, endPoint x: 236, endPoint y: 276, distance: 4.2
click at [234, 272] on div at bounding box center [234, 276] width 10 height 10
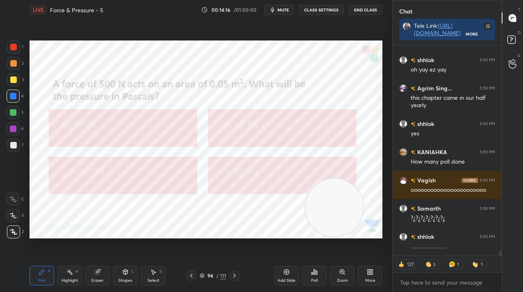
click at [281, 280] on div "Add Slide" at bounding box center [286, 281] width 18 height 4
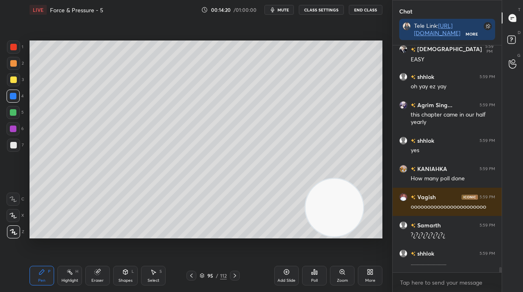
type textarea "x"
click at [193, 276] on icon at bounding box center [191, 276] width 7 height 7
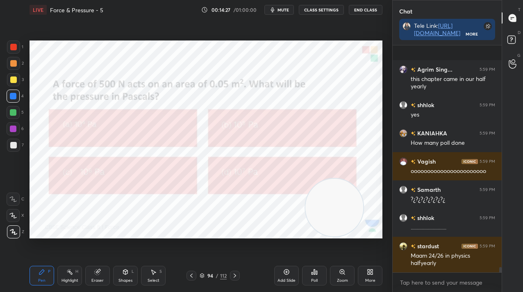
scroll to position [9231, 0]
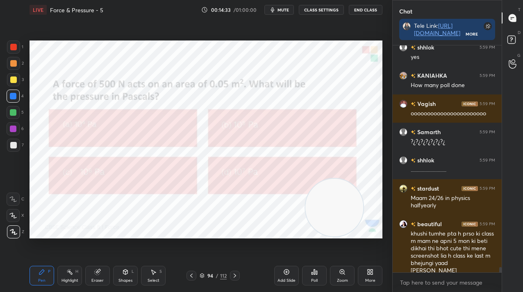
click at [328, 13] on button "CLASS SETTINGS" at bounding box center [321, 10] width 45 height 10
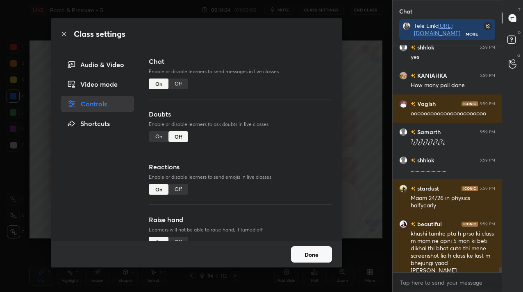
click at [177, 85] on div "Off" at bounding box center [178, 84] width 20 height 11
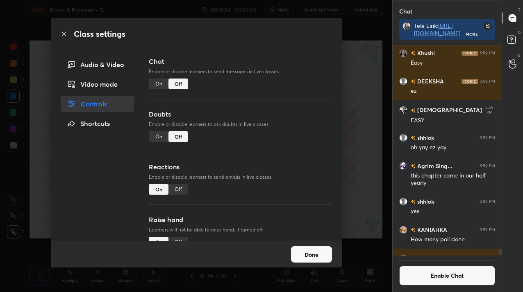
scroll to position [208, 107]
click at [312, 248] on button "Done" at bounding box center [311, 255] width 41 height 16
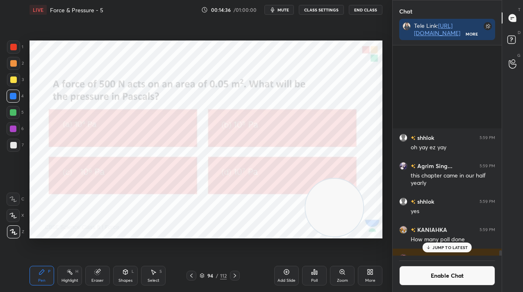
scroll to position [9090, 0]
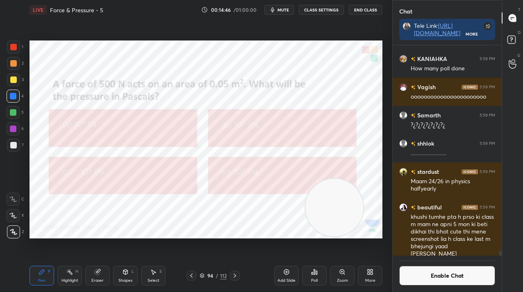
click at [14, 133] on div at bounding box center [13, 128] width 13 height 13
click at [14, 148] on div at bounding box center [13, 145] width 7 height 7
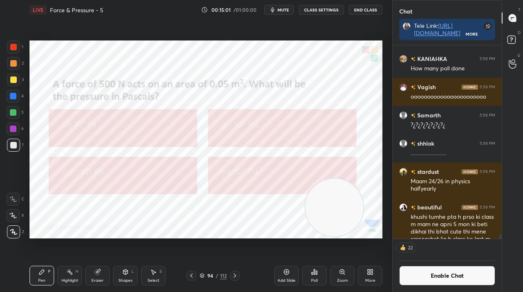
click at [15, 78] on div at bounding box center [13, 80] width 7 height 7
click at [15, 79] on div at bounding box center [13, 80] width 7 height 7
click at [312, 278] on div "Poll" at bounding box center [314, 276] width 25 height 20
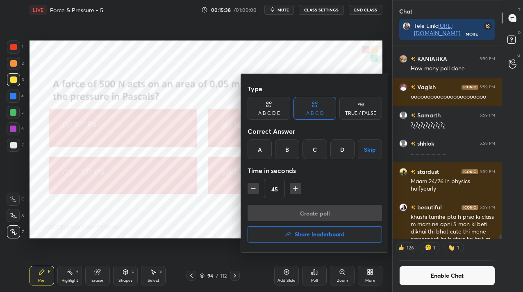
click at [257, 145] on div "A" at bounding box center [259, 150] width 24 height 20
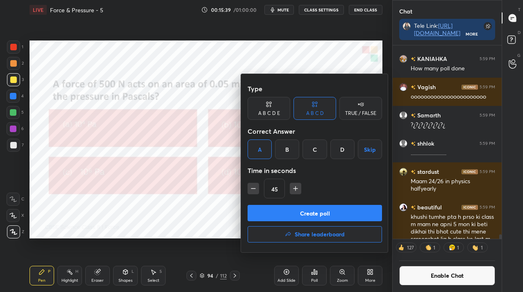
click at [265, 211] on button "Create poll" at bounding box center [314, 213] width 134 height 16
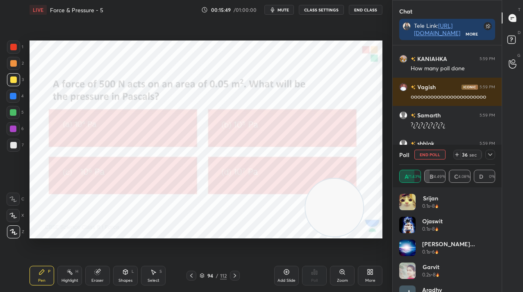
scroll to position [9133, 0]
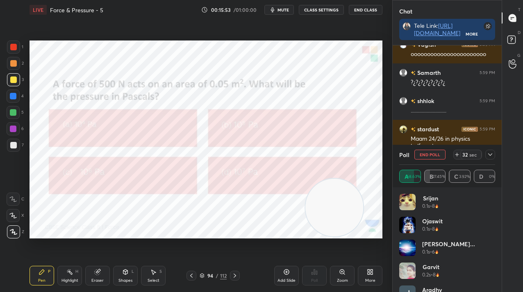
click at [492, 154] on icon at bounding box center [490, 155] width 7 height 7
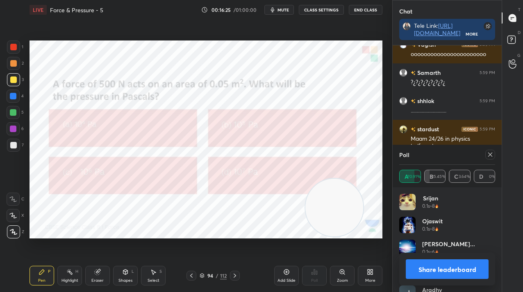
scroll to position [96, 93]
click at [492, 157] on icon at bounding box center [490, 155] width 7 height 7
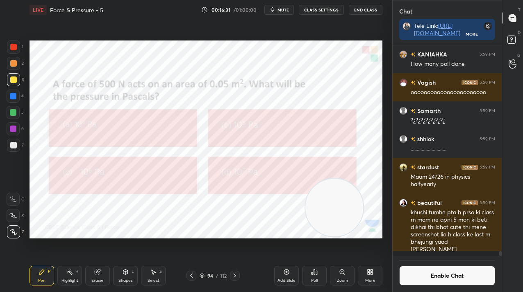
scroll to position [3, 3]
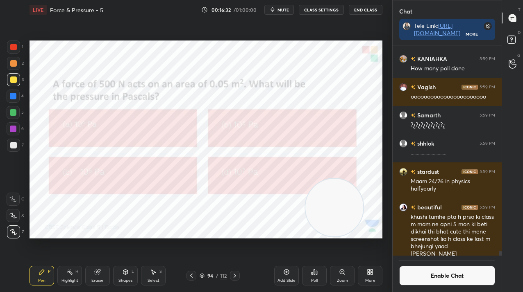
click at [290, 270] on div "Add Slide" at bounding box center [286, 276] width 25 height 20
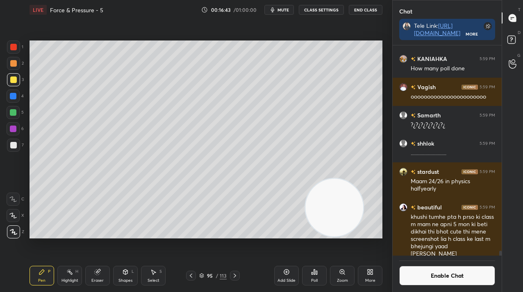
click at [14, 112] on div at bounding box center [13, 112] width 7 height 7
drag, startPoint x: 17, startPoint y: 112, endPoint x: 29, endPoint y: 118, distance: 12.8
click at [17, 111] on div at bounding box center [13, 112] width 13 height 13
click at [440, 278] on button "Enable Chat" at bounding box center [447, 276] width 96 height 20
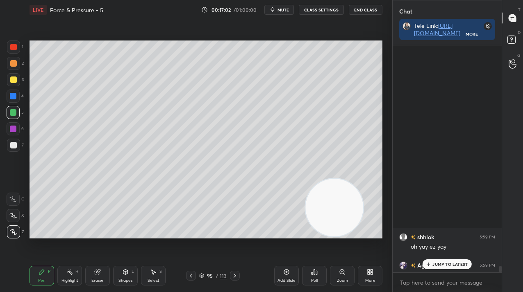
scroll to position [9137, 0]
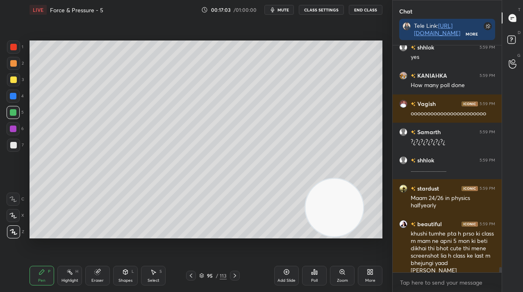
click at [211, 274] on div "95" at bounding box center [210, 276] width 8 height 5
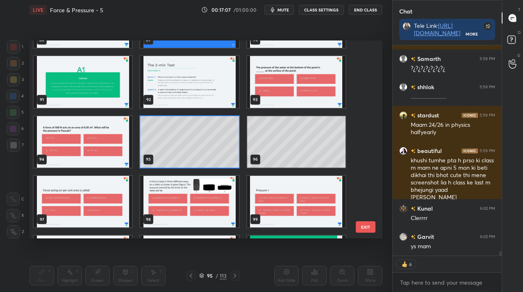
scroll to position [9239, 0]
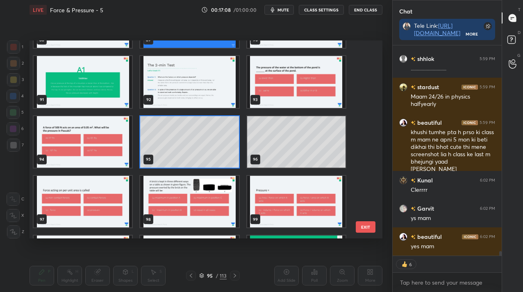
click at [83, 213] on img "grid" at bounding box center [83, 202] width 98 height 52
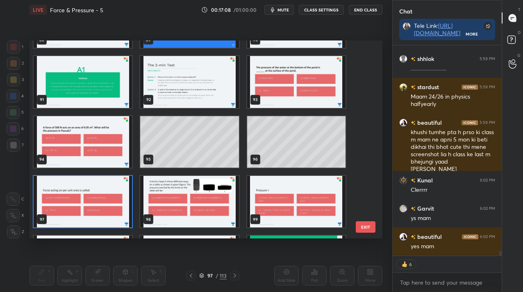
scroll to position [9267, 0]
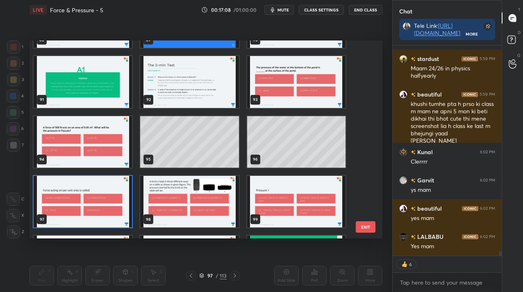
click at [83, 213] on img "grid" at bounding box center [83, 202] width 98 height 52
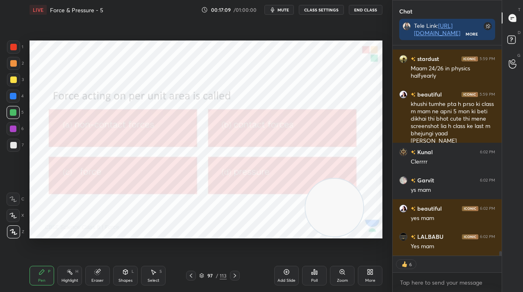
click at [83, 213] on img "grid" at bounding box center [83, 202] width 98 height 52
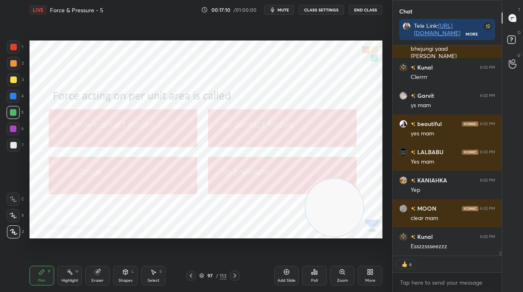
click at [14, 48] on div at bounding box center [13, 47] width 7 height 7
drag, startPoint x: 11, startPoint y: 50, endPoint x: 24, endPoint y: 63, distance: 19.1
click at [11, 50] on div at bounding box center [13, 47] width 7 height 7
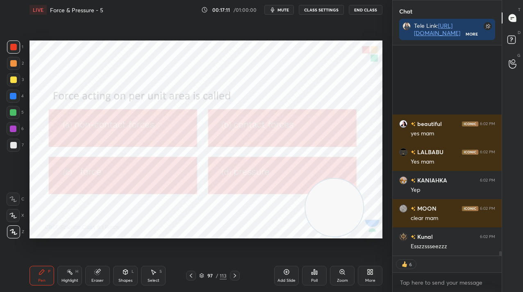
scroll to position [9465, 0]
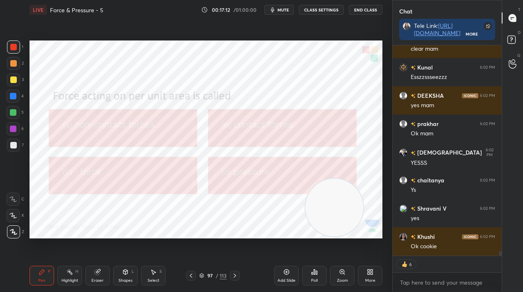
click at [318, 279] on div "Poll" at bounding box center [314, 276] width 25 height 20
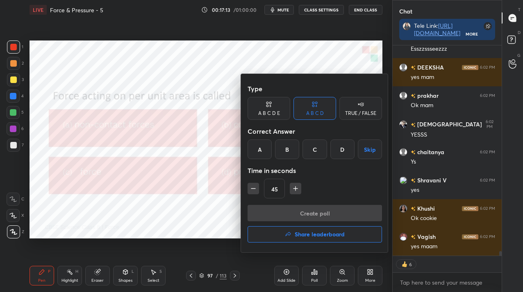
click at [341, 154] on div "D" at bounding box center [342, 150] width 24 height 20
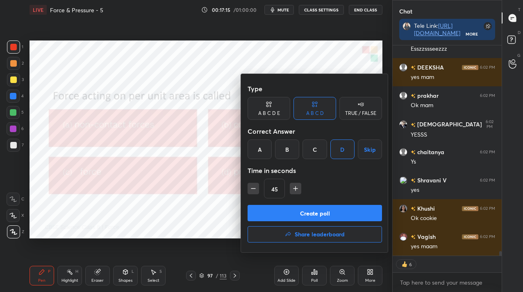
click at [340, 212] on button "Create poll" at bounding box center [314, 213] width 134 height 16
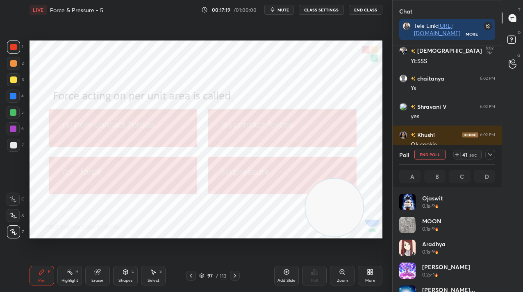
drag, startPoint x: 216, startPoint y: 279, endPoint x: 219, endPoint y: 274, distance: 5.1
click at [216, 279] on div "/" at bounding box center [216, 276] width 2 height 5
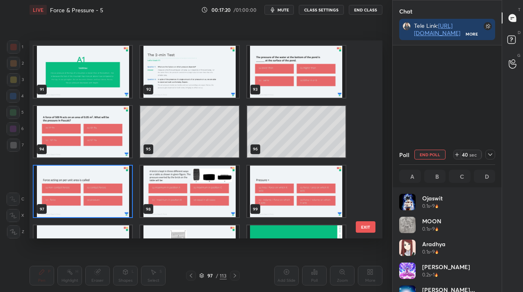
click at [240, 189] on div "91 92 93 94 95 96 97 98 99 100 101 102 103 104 105" at bounding box center [198, 140] width 338 height 198
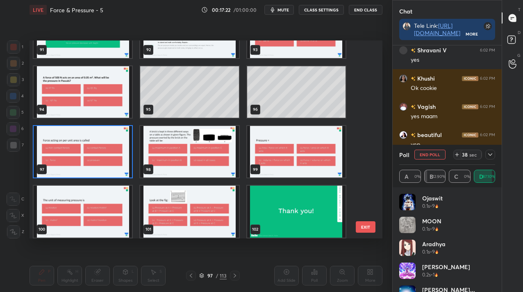
click at [111, 168] on img "grid" at bounding box center [83, 152] width 98 height 52
click at [113, 167] on img "grid" at bounding box center [83, 152] width 98 height 52
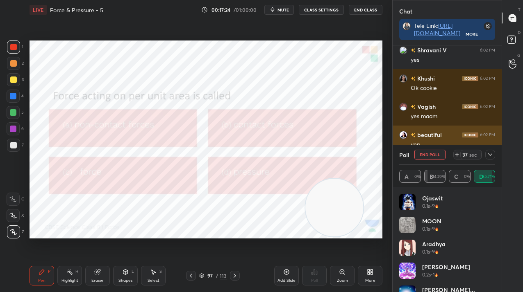
click at [491, 151] on div at bounding box center [490, 155] width 10 height 10
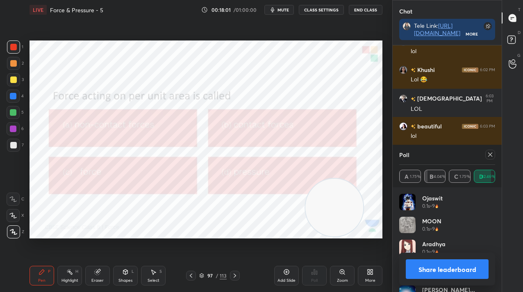
click at [488, 154] on icon at bounding box center [490, 155] width 7 height 7
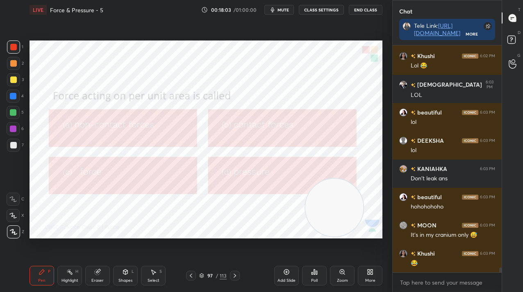
click at [236, 275] on icon at bounding box center [234, 276] width 7 height 7
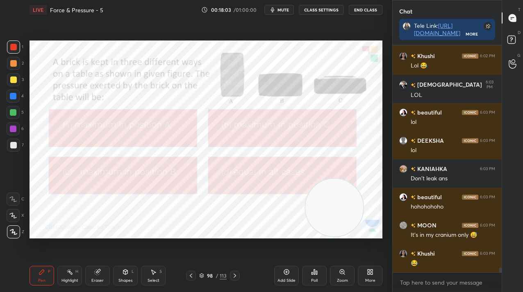
click at [234, 275] on icon at bounding box center [234, 276] width 7 height 7
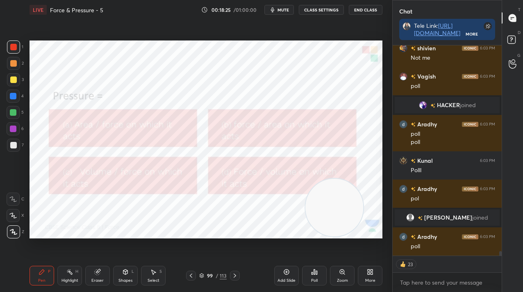
click at [326, 275] on div "Add Slide Poll Zoom More" at bounding box center [328, 276] width 108 height 46
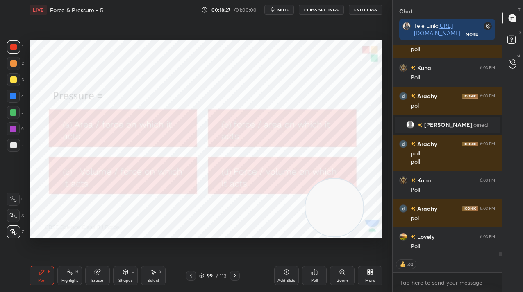
click at [309, 275] on div "Poll" at bounding box center [314, 276] width 25 height 20
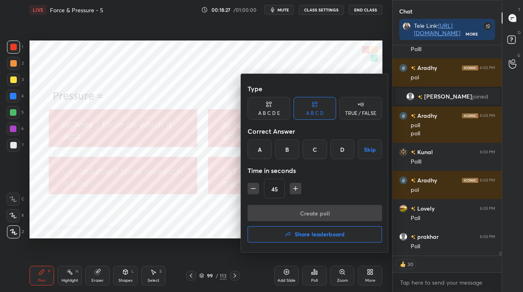
click at [285, 149] on div "B" at bounding box center [287, 150] width 24 height 20
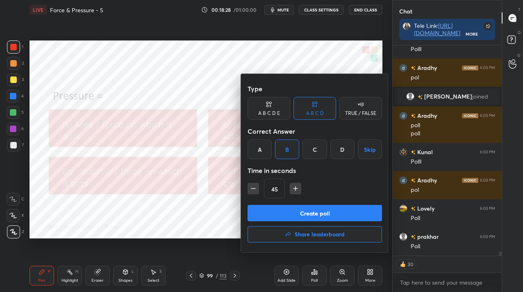
drag, startPoint x: 294, startPoint y: 206, endPoint x: 295, endPoint y: 212, distance: 5.5
click at [293, 207] on button "Create poll" at bounding box center [314, 213] width 134 height 16
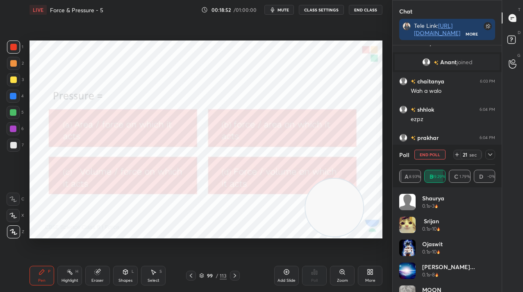
click at [488, 156] on icon at bounding box center [490, 155] width 7 height 7
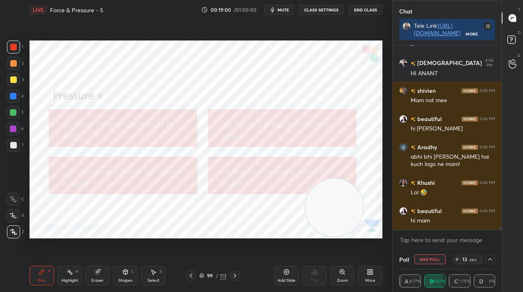
click at [441, 261] on button "End Poll" at bounding box center [429, 260] width 31 height 10
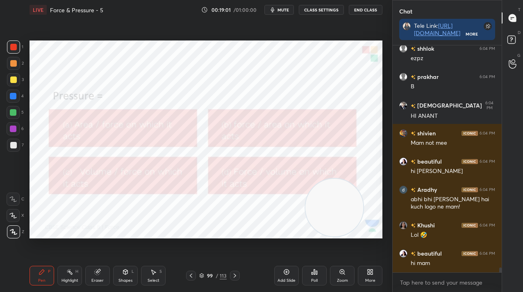
click at [233, 279] on icon at bounding box center [234, 276] width 7 height 7
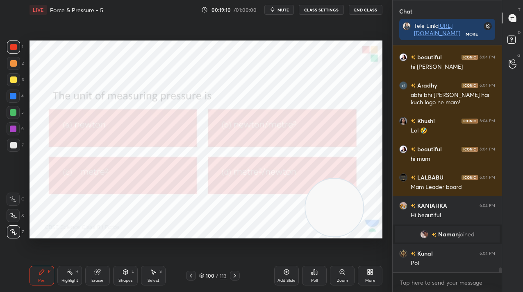
click at [316, 277] on div "Poll" at bounding box center [314, 276] width 25 height 20
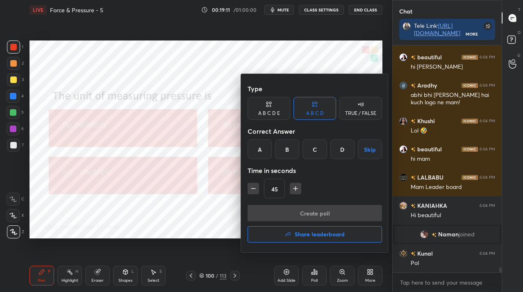
click at [292, 154] on div "B" at bounding box center [287, 150] width 24 height 20
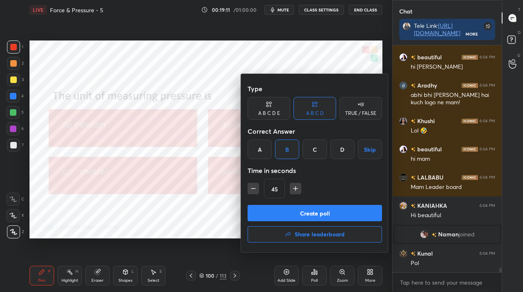
click at [294, 216] on button "Create poll" at bounding box center [314, 213] width 134 height 16
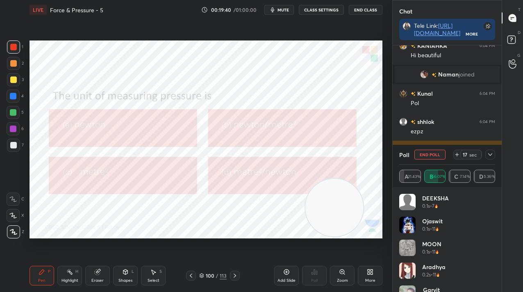
click at [431, 156] on button "End Poll" at bounding box center [429, 155] width 31 height 10
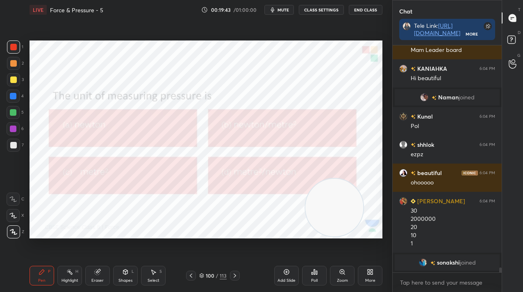
click at [206, 276] on div "100" at bounding box center [210, 276] width 8 height 5
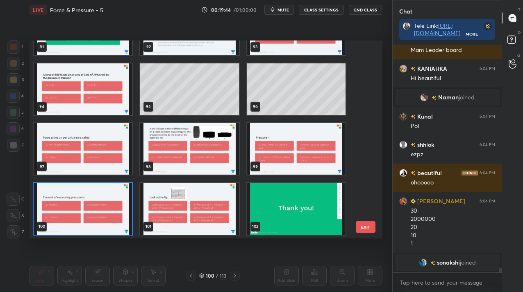
click at [154, 161] on img "grid" at bounding box center [189, 149] width 98 height 52
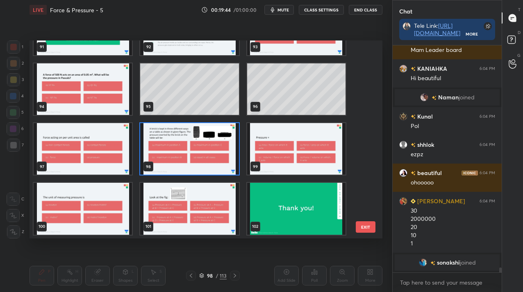
click at [154, 161] on img "grid" at bounding box center [189, 149] width 98 height 52
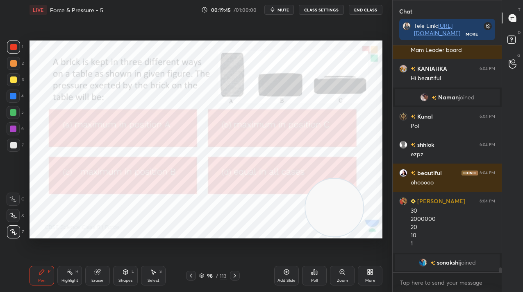
click at [154, 161] on img "grid" at bounding box center [189, 149] width 98 height 52
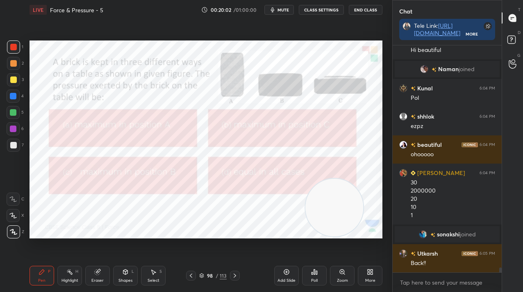
click at [18, 97] on div at bounding box center [13, 96] width 13 height 13
click at [19, 98] on div at bounding box center [13, 96] width 13 height 13
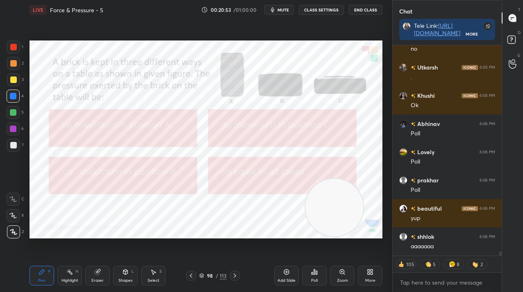
scroll to position [11150, 0]
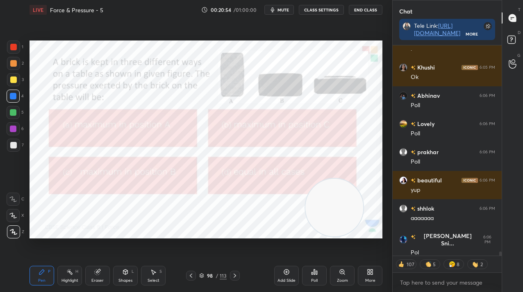
click at [314, 277] on div "Poll" at bounding box center [314, 276] width 25 height 20
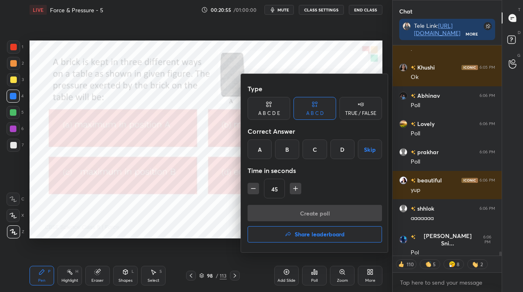
click at [189, 215] on div at bounding box center [261, 146] width 523 height 292
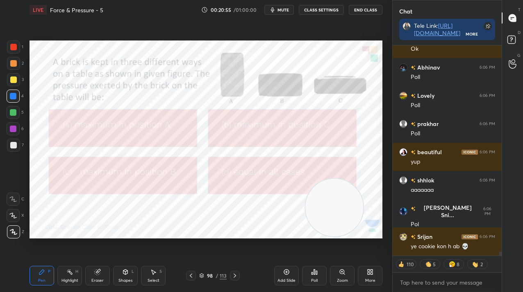
click at [307, 276] on div "Poll" at bounding box center [314, 276] width 25 height 20
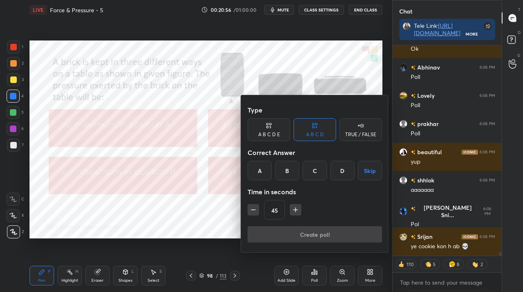
scroll to position [11206, 0]
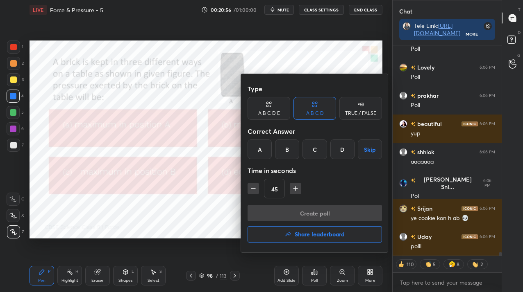
click at [250, 147] on div "A" at bounding box center [259, 150] width 24 height 20
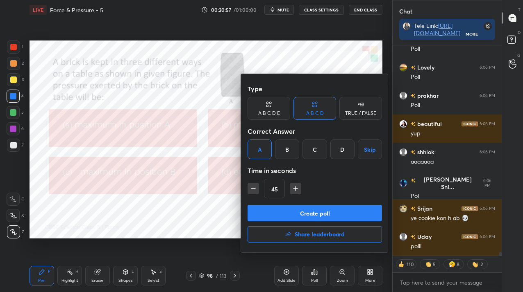
click at [264, 215] on button "Create poll" at bounding box center [314, 213] width 134 height 16
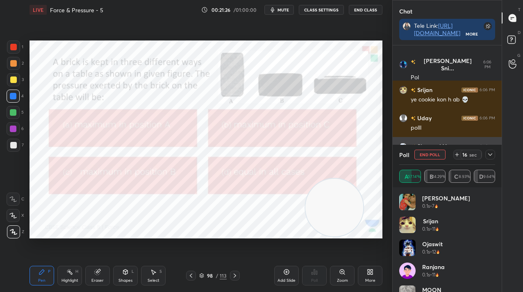
scroll to position [11353, 0]
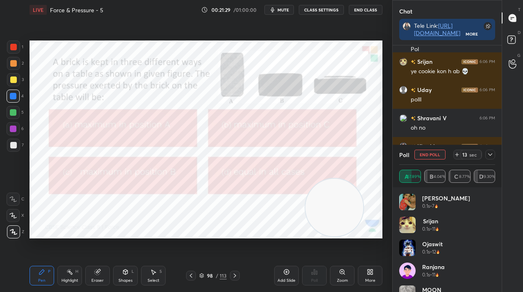
click at [431, 155] on button "End Poll" at bounding box center [429, 155] width 31 height 10
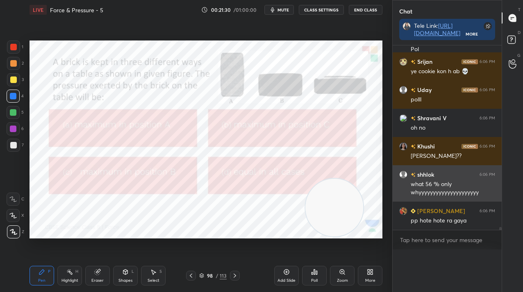
scroll to position [0, 0]
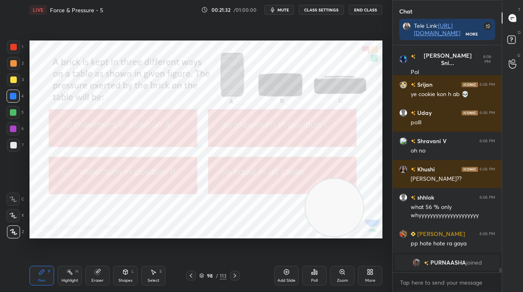
click at [98, 276] on div "Eraser" at bounding box center [97, 276] width 25 height 20
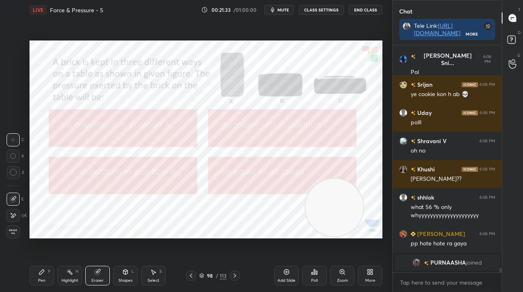
click at [18, 234] on span "Erase all" at bounding box center [13, 232] width 12 height 6
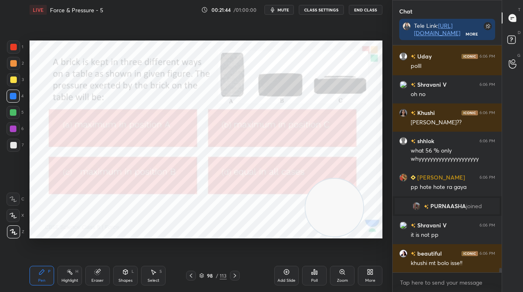
click at [16, 45] on div at bounding box center [13, 47] width 13 height 13
click at [17, 45] on div at bounding box center [13, 47] width 13 height 13
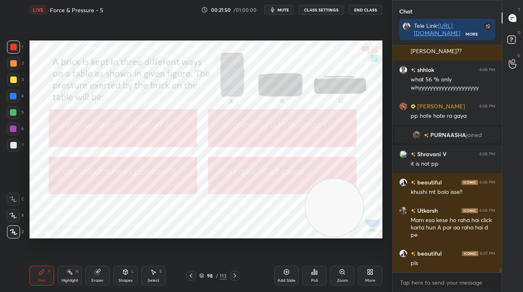
click at [219, 277] on div "98 / 113" at bounding box center [212, 275] width 27 height 7
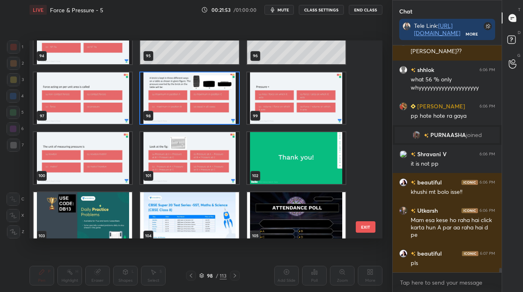
click at [182, 174] on img "grid" at bounding box center [189, 158] width 98 height 52
click at [183, 175] on img "grid" at bounding box center [189, 158] width 98 height 52
click at [182, 175] on img "grid" at bounding box center [189, 158] width 98 height 52
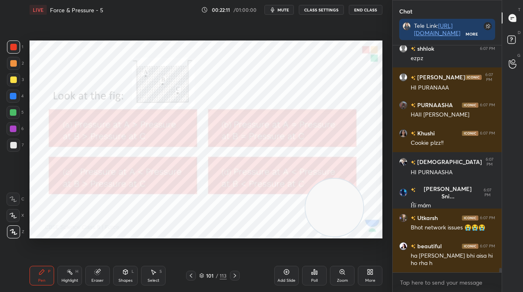
scroll to position [11563, 0]
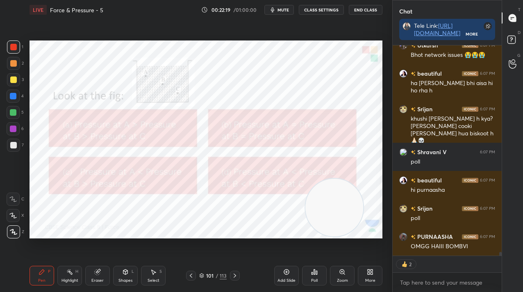
click at [315, 279] on div "Poll" at bounding box center [314, 281] width 7 height 4
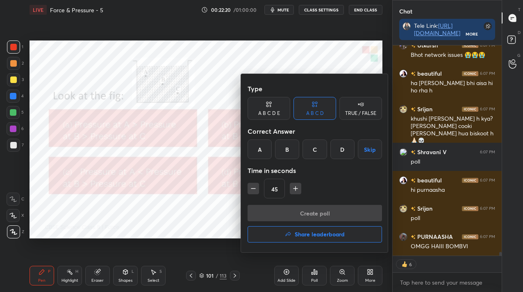
click at [345, 150] on div "D" at bounding box center [342, 150] width 24 height 20
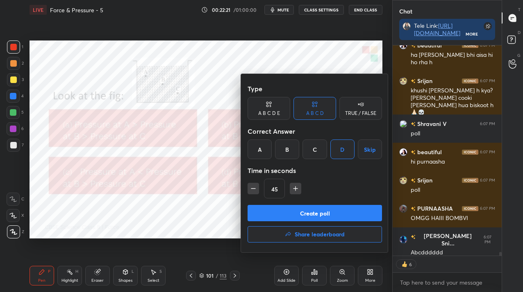
click at [333, 206] on button "Create poll" at bounding box center [314, 213] width 134 height 16
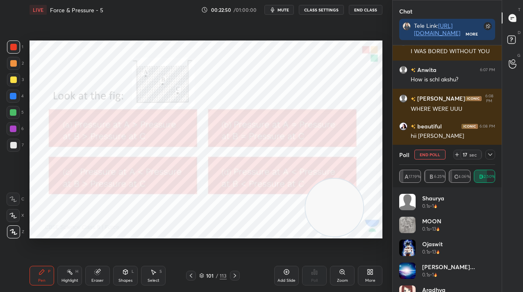
scroll to position [12150, 0]
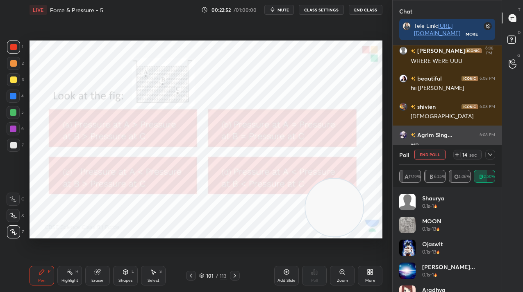
drag, startPoint x: 432, startPoint y: 154, endPoint x: 424, endPoint y: 153, distance: 8.0
click at [432, 155] on button "End Poll" at bounding box center [429, 155] width 31 height 10
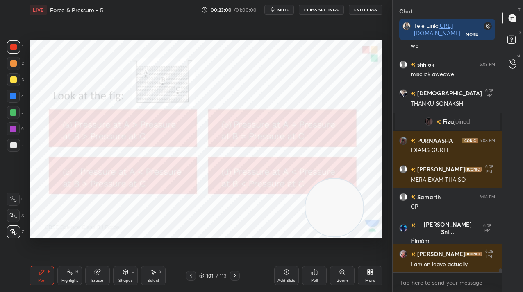
click at [210, 275] on div "101" at bounding box center [210, 276] width 8 height 5
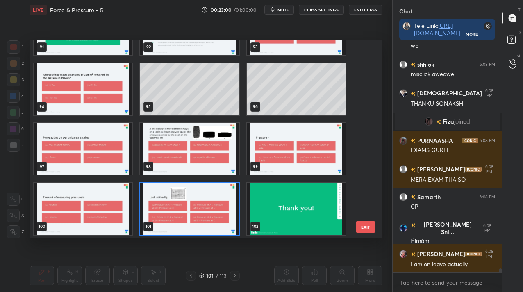
click at [208, 199] on img "grid" at bounding box center [189, 209] width 98 height 52
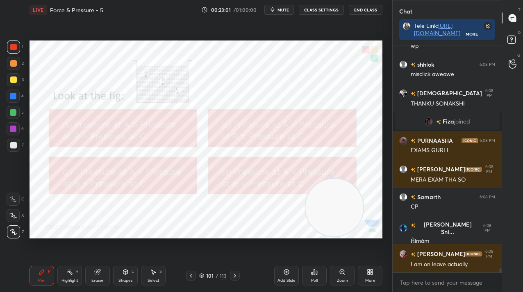
click at [209, 199] on img "grid" at bounding box center [189, 209] width 98 height 52
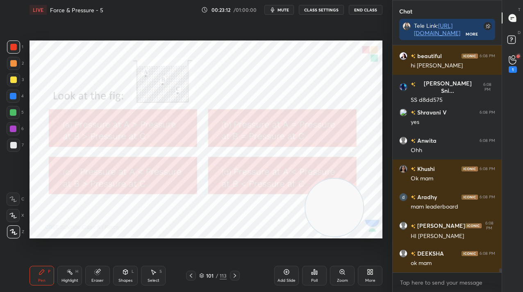
click at [369, 279] on div "More" at bounding box center [370, 281] width 10 height 4
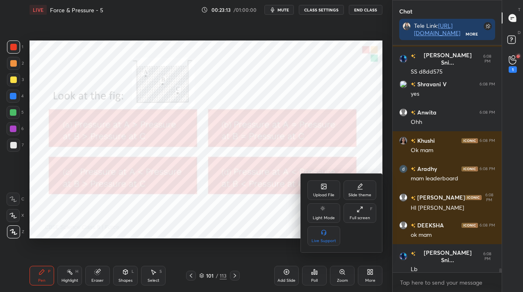
click at [322, 190] on div "Upload File" at bounding box center [323, 191] width 33 height 20
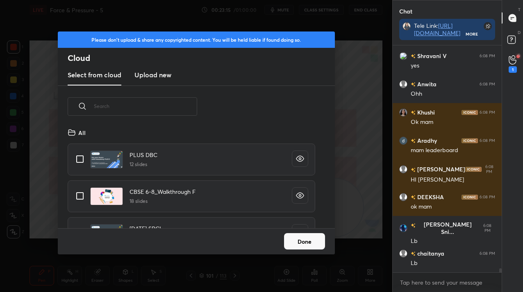
click at [156, 76] on h3 "Upload new" at bounding box center [152, 75] width 37 height 10
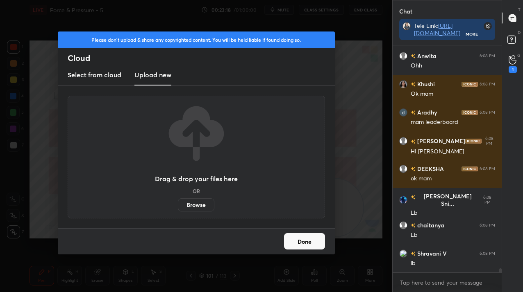
click at [194, 219] on div "Drag & drop your files here OR Browse" at bounding box center [196, 157] width 277 height 143
click at [192, 208] on label "Browse" at bounding box center [196, 205] width 36 height 13
click at [178, 208] on input "Browse" at bounding box center [178, 205] width 0 height 13
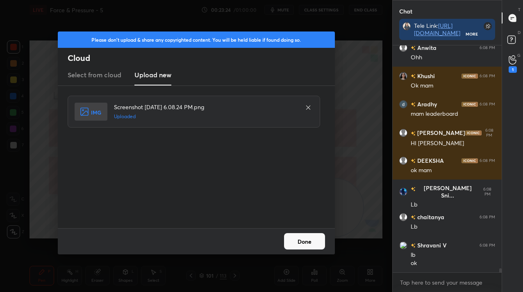
click at [317, 241] on button "Done" at bounding box center [304, 241] width 41 height 16
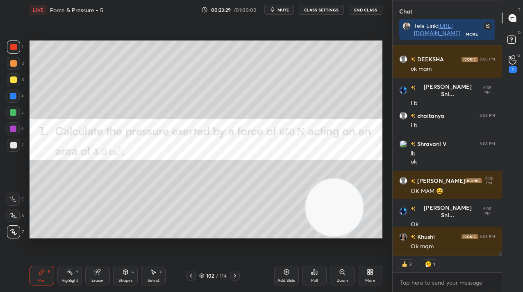
click at [18, 48] on div at bounding box center [13, 47] width 13 height 13
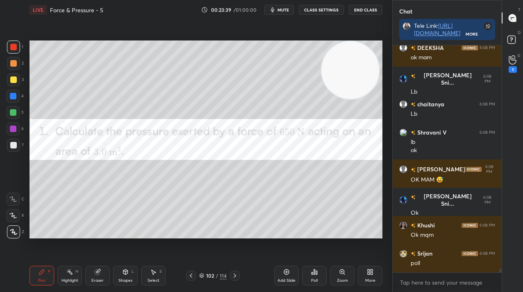
click at [350, 41] on div "Setting up your live class Poll for secs No correct answer Start poll" at bounding box center [205, 140] width 353 height 198
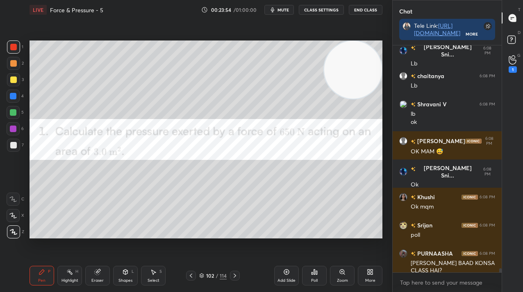
click at [14, 47] on div at bounding box center [13, 47] width 7 height 7
click at [14, 48] on div at bounding box center [13, 47] width 7 height 7
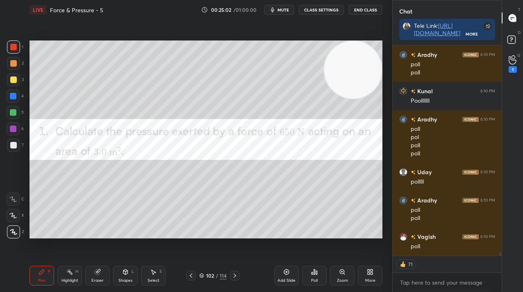
scroll to position [12977, 0]
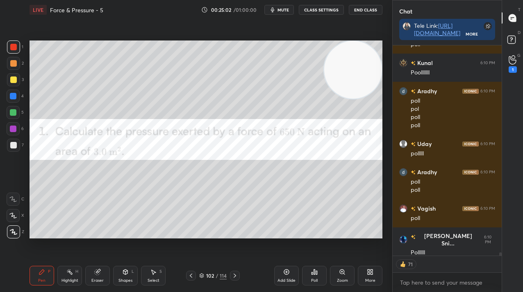
click at [308, 274] on div "Poll" at bounding box center [314, 276] width 25 height 20
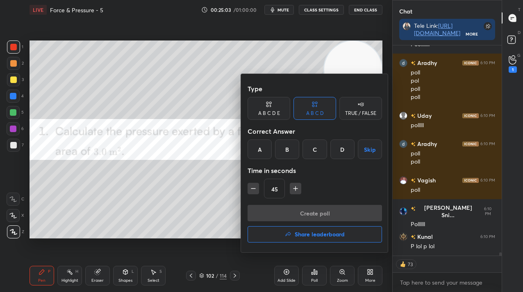
click at [341, 150] on div "D" at bounding box center [342, 150] width 24 height 20
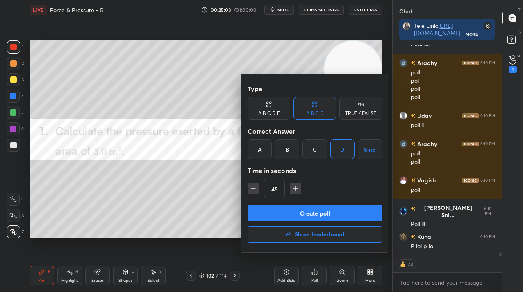
scroll to position [13033, 0]
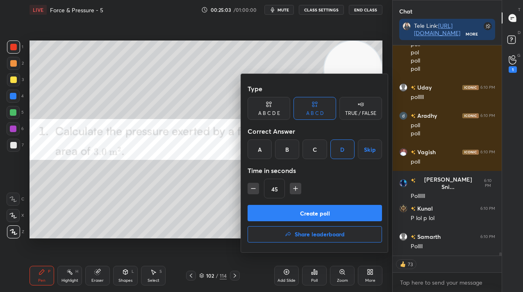
click at [316, 208] on button "Create poll" at bounding box center [314, 213] width 134 height 16
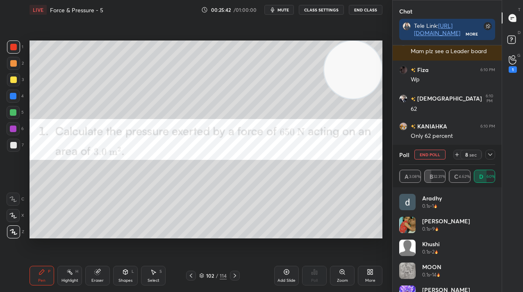
scroll to position [13520, 0]
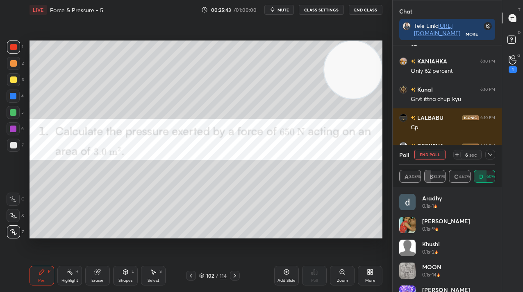
click at [292, 273] on div "Add Slide" at bounding box center [286, 276] width 25 height 20
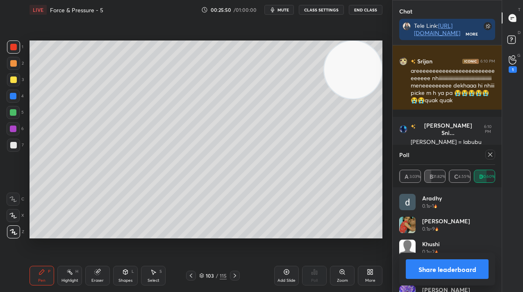
scroll to position [13661, 0]
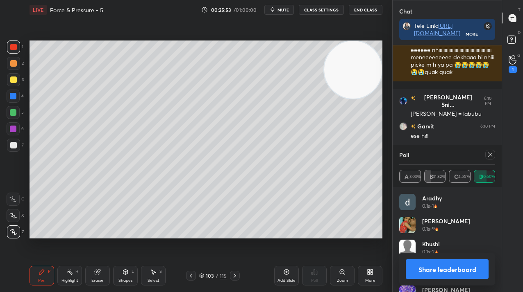
click at [198, 279] on div "103 / 115" at bounding box center [213, 276] width 54 height 10
drag, startPoint x: 197, startPoint y: 277, endPoint x: 195, endPoint y: 281, distance: 4.8
click at [195, 277] on div "103 / 115" at bounding box center [213, 276] width 54 height 10
click at [193, 279] on icon at bounding box center [191, 276] width 7 height 7
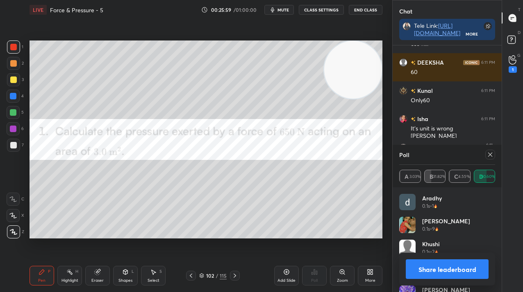
scroll to position [13789, 0]
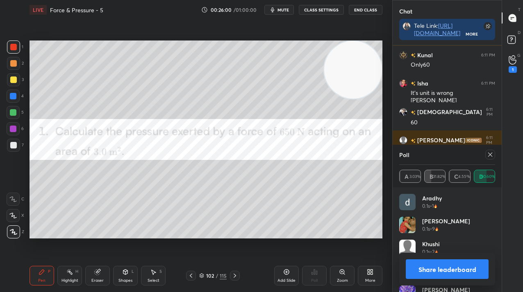
click at [487, 159] on div at bounding box center [490, 155] width 10 height 10
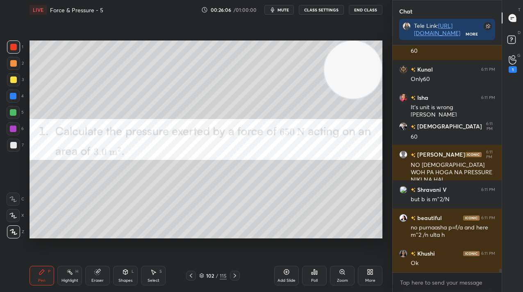
scroll to position [13803, 0]
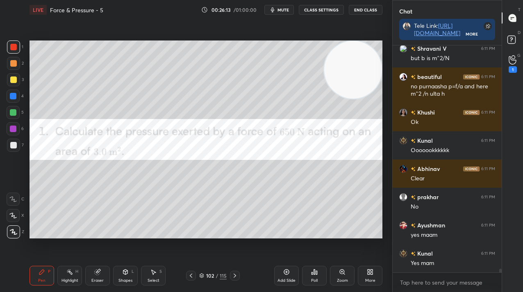
click at [369, 287] on div "Add Slide Poll Zoom More" at bounding box center [328, 276] width 108 height 46
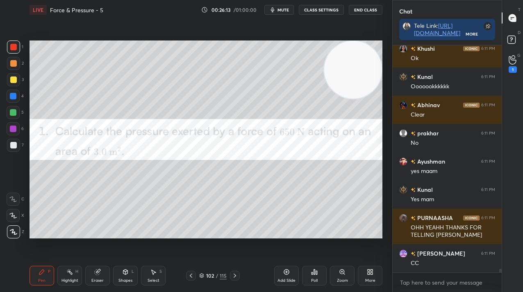
click at [365, 276] on div "More" at bounding box center [370, 276] width 25 height 20
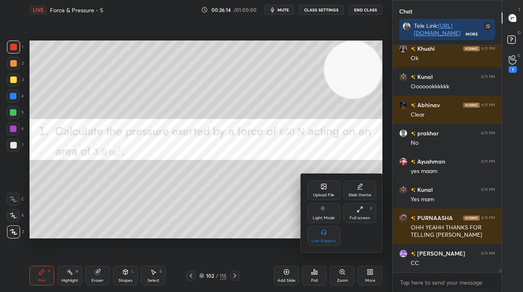
click at [326, 187] on icon at bounding box center [324, 187] width 5 height 3
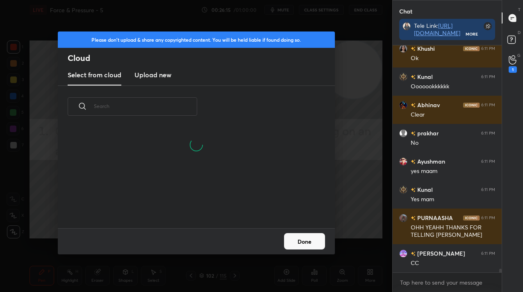
click at [158, 79] on h3 "Upload new" at bounding box center [152, 75] width 37 height 10
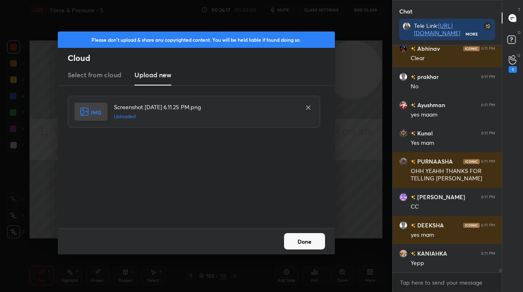
click at [312, 245] on button "Done" at bounding box center [304, 241] width 41 height 16
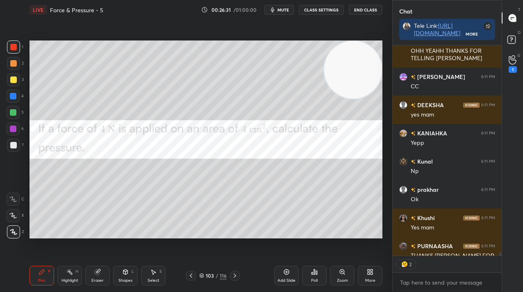
scroll to position [14202, 0]
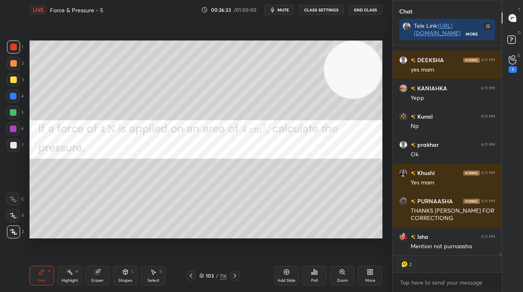
click at [313, 8] on button "CLASS SETTINGS" at bounding box center [321, 10] width 45 height 10
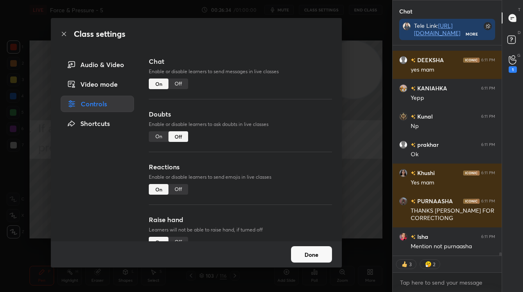
click at [176, 90] on div "Chat Enable or disable learners to send messages in live classes On Off" at bounding box center [240, 83] width 183 height 53
type textarea "x"
click at [176, 87] on div "Off" at bounding box center [178, 84] width 20 height 11
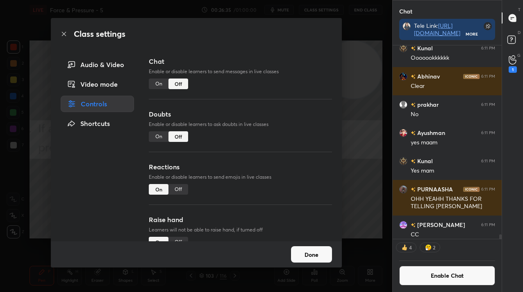
click at [301, 258] on button "Done" at bounding box center [311, 255] width 41 height 16
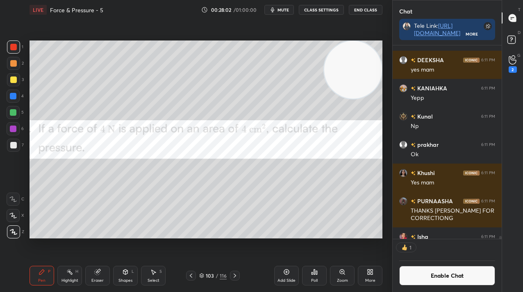
scroll to position [191, 107]
click at [310, 278] on div "Poll" at bounding box center [314, 276] width 25 height 20
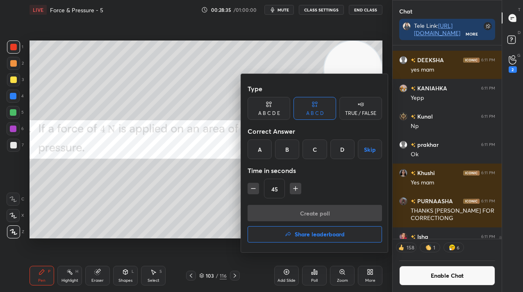
click at [187, 190] on div at bounding box center [261, 146] width 523 height 292
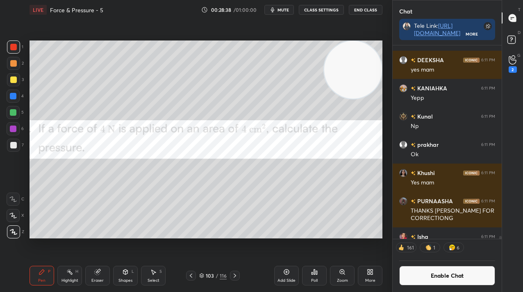
click at [316, 279] on div "Poll" at bounding box center [314, 281] width 7 height 4
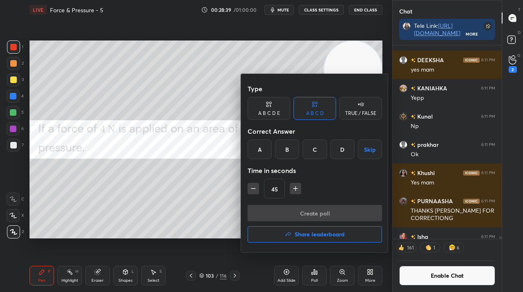
click at [321, 152] on div "C" at bounding box center [314, 150] width 24 height 20
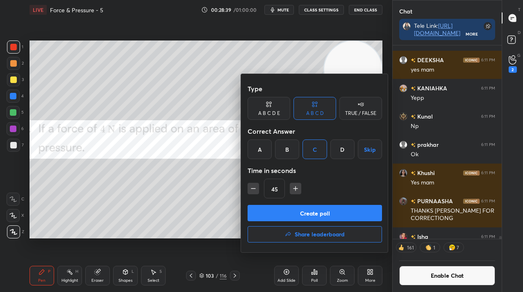
click at [319, 214] on button "Create poll" at bounding box center [314, 213] width 134 height 16
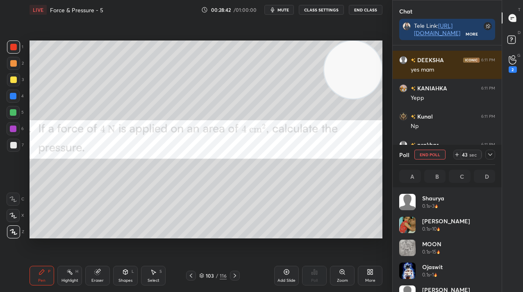
scroll to position [96, 93]
click at [488, 155] on icon at bounding box center [490, 155] width 7 height 7
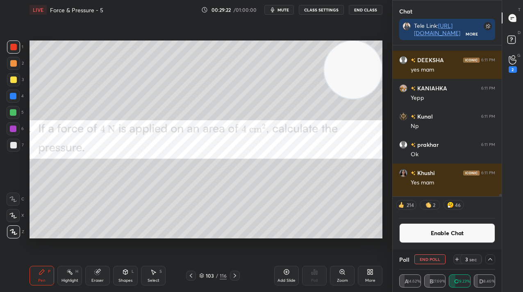
scroll to position [0, 3]
click at [448, 229] on button "Enable Chat" at bounding box center [447, 234] width 96 height 20
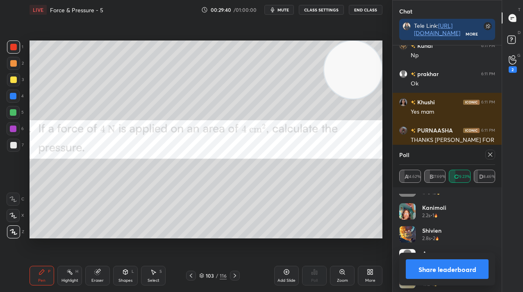
scroll to position [333, 0]
click at [493, 159] on div at bounding box center [490, 155] width 10 height 10
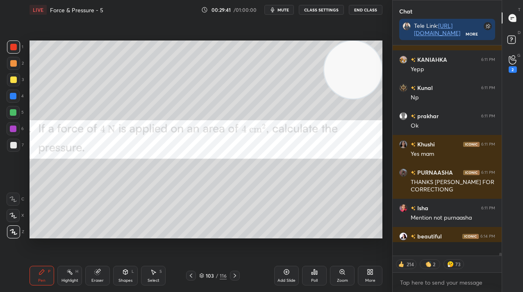
scroll to position [13741, 0]
click at [14, 97] on div at bounding box center [13, 96] width 7 height 7
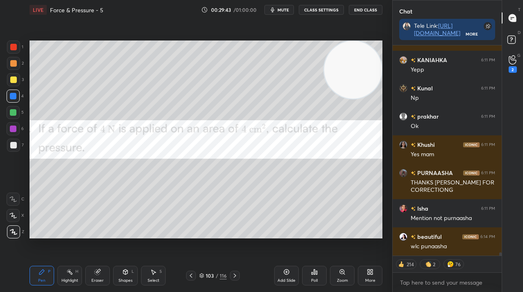
click at [14, 98] on div at bounding box center [13, 96] width 7 height 7
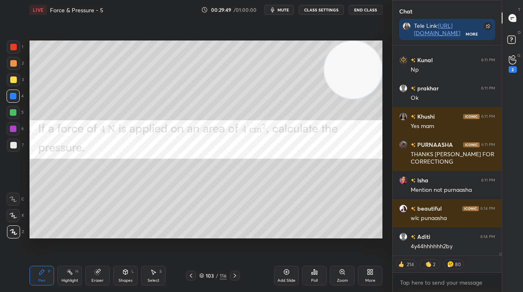
click at [283, 270] on div "Add Slide" at bounding box center [286, 276] width 25 height 20
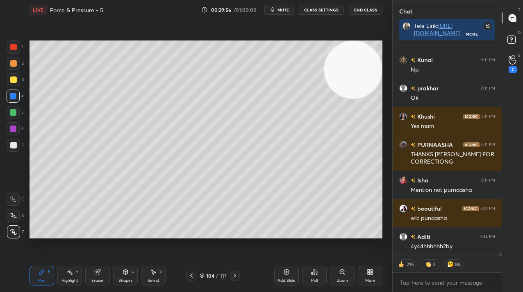
drag, startPoint x: 291, startPoint y: 280, endPoint x: 279, endPoint y: 252, distance: 29.7
click at [290, 280] on div "Add Slide" at bounding box center [286, 281] width 18 height 4
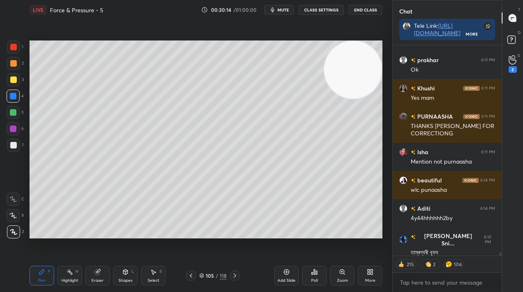
click at [191, 278] on icon at bounding box center [191, 276] width 7 height 7
drag, startPoint x: 92, startPoint y: 276, endPoint x: 104, endPoint y: 262, distance: 18.6
click at [92, 276] on div "Eraser" at bounding box center [97, 276] width 25 height 20
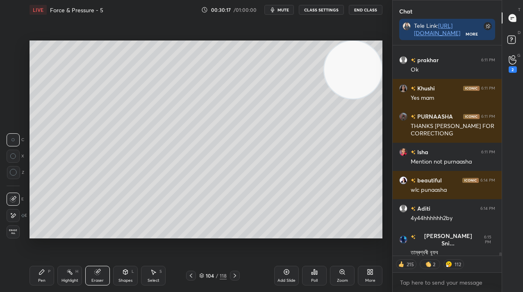
drag, startPoint x: 45, startPoint y: 278, endPoint x: 53, endPoint y: 270, distance: 11.6
click at [45, 277] on div "Pen P" at bounding box center [41, 276] width 25 height 20
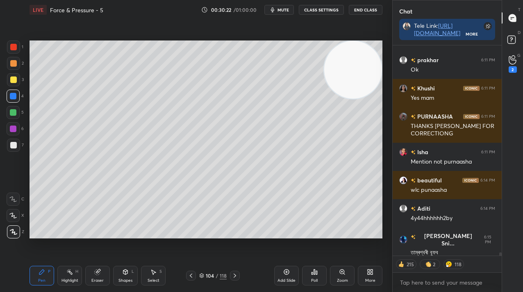
scroll to position [13826, 0]
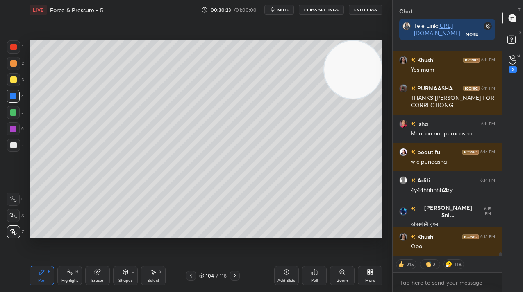
click at [9, 114] on div at bounding box center [13, 112] width 13 height 13
click at [10, 116] on div at bounding box center [13, 112] width 13 height 13
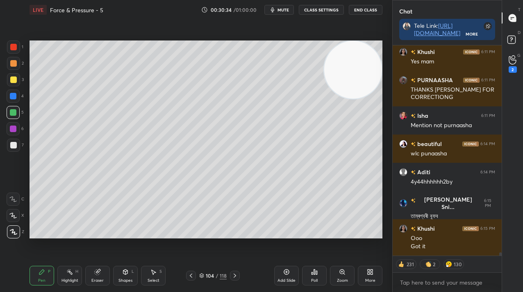
scroll to position [13862, 0]
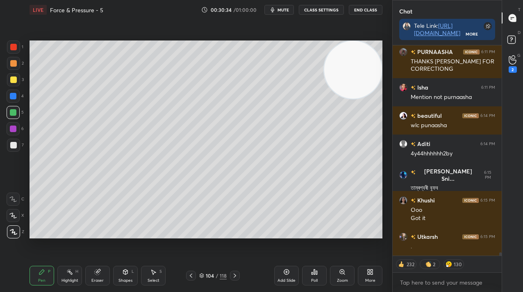
click at [13, 146] on div at bounding box center [13, 145] width 7 height 7
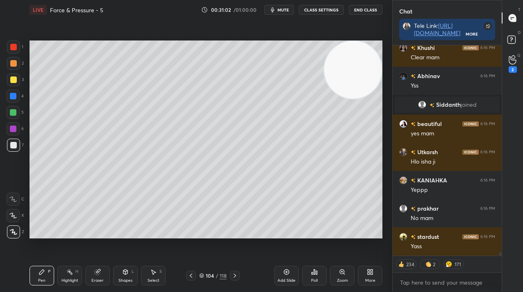
scroll to position [14148, 0]
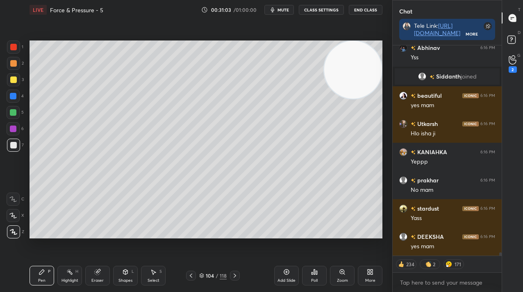
click at [374, 274] on div "More" at bounding box center [370, 276] width 25 height 20
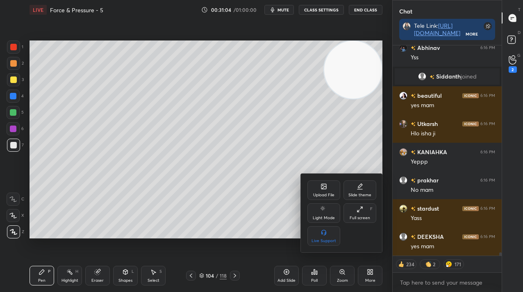
click at [317, 184] on div "Upload File" at bounding box center [323, 191] width 33 height 20
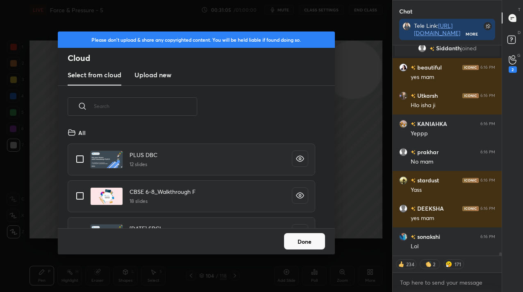
scroll to position [101, 263]
click at [153, 79] on h3 "Upload new" at bounding box center [152, 75] width 37 height 10
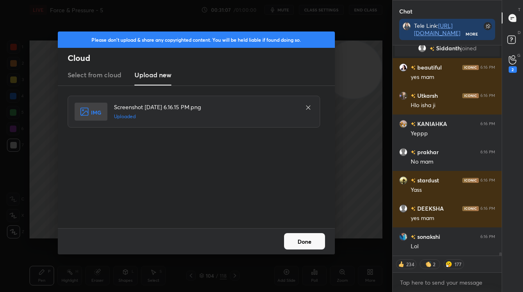
click at [303, 240] on button "Done" at bounding box center [304, 241] width 41 height 16
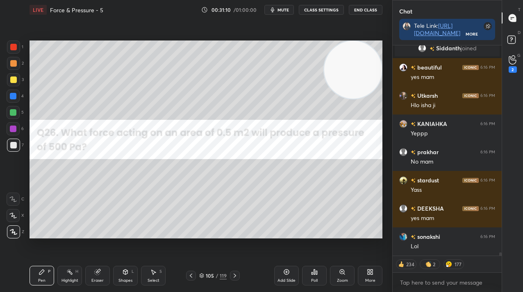
click at [14, 50] on div at bounding box center [13, 47] width 7 height 7
click at [14, 50] on div at bounding box center [13, 47] width 13 height 13
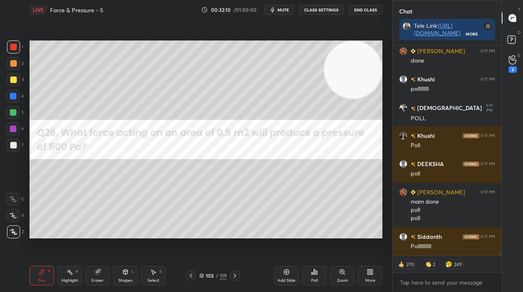
scroll to position [14879, 0]
click at [284, 270] on icon at bounding box center [286, 272] width 7 height 7
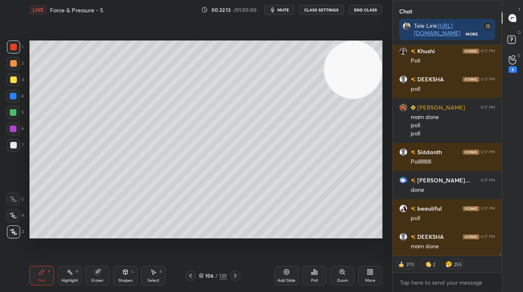
scroll to position [14907, 0]
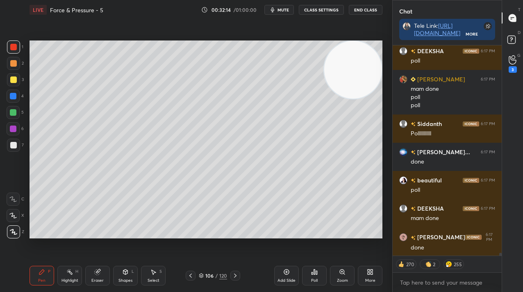
click at [190, 274] on icon at bounding box center [190, 276] width 7 height 7
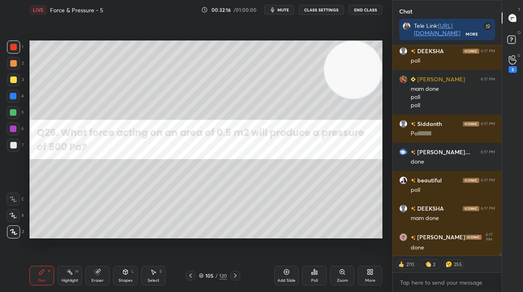
scroll to position [14936, 0]
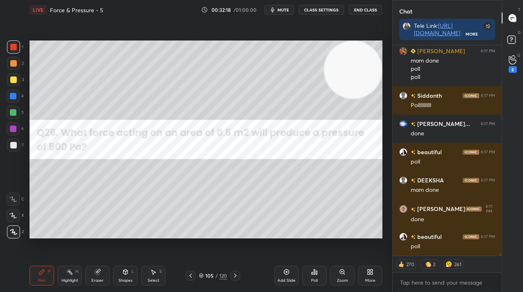
click at [238, 274] on div at bounding box center [235, 276] width 10 height 10
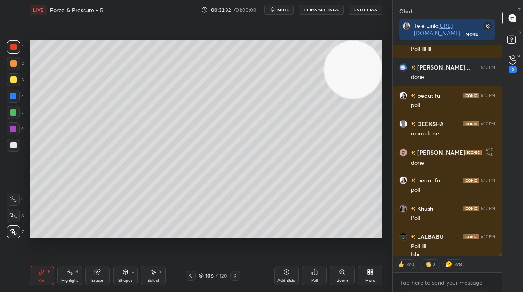
scroll to position [15000, 0]
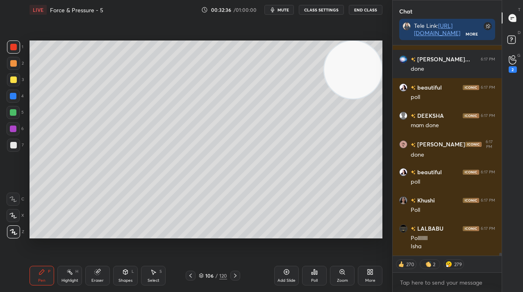
click at [308, 275] on div "Poll" at bounding box center [314, 276] width 25 height 20
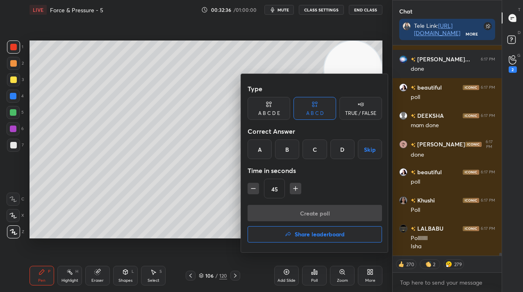
click at [294, 153] on div "B" at bounding box center [287, 150] width 24 height 20
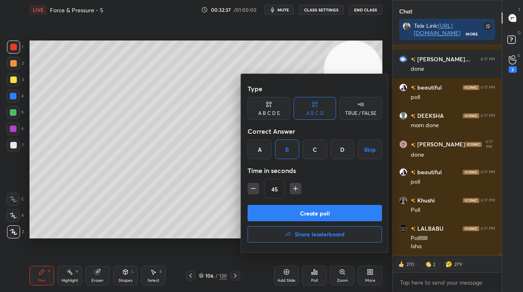
click at [294, 213] on button "Create poll" at bounding box center [314, 213] width 134 height 16
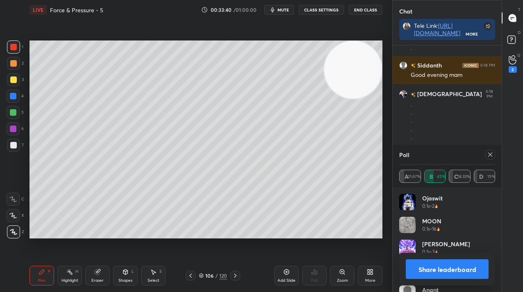
scroll to position [15269, 0]
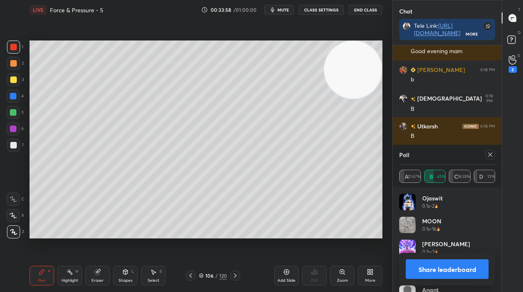
click at [488, 154] on icon at bounding box center [490, 155] width 7 height 7
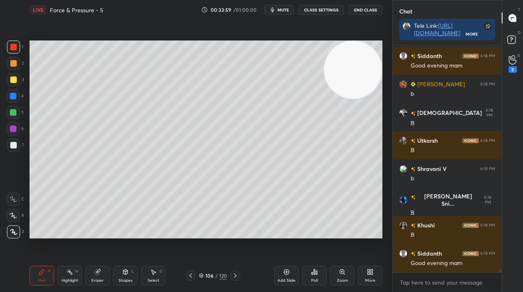
click at [188, 280] on div at bounding box center [191, 276] width 10 height 10
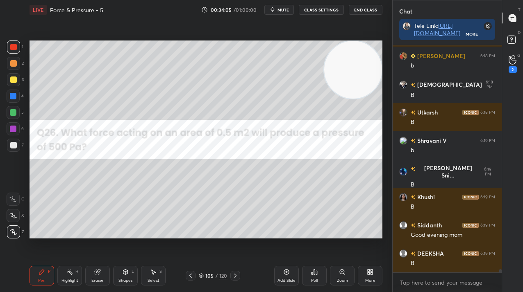
click at [15, 81] on div at bounding box center [13, 79] width 13 height 13
click at [15, 80] on div at bounding box center [13, 79] width 13 height 13
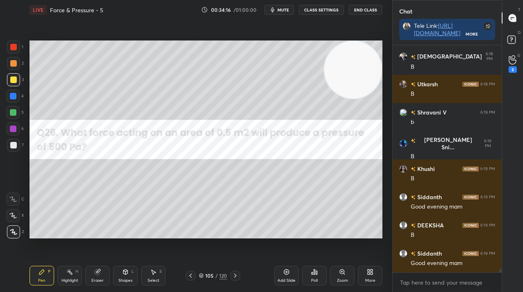
click at [327, 87] on div "Setting up your live class Poll for secs No correct answer Start poll" at bounding box center [205, 140] width 353 height 198
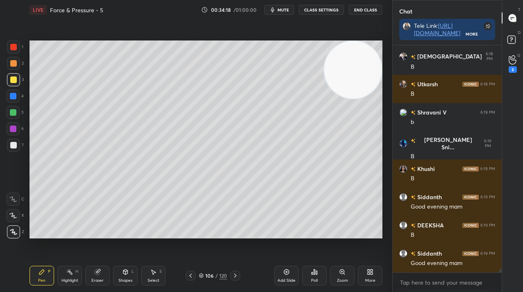
click at [193, 64] on div "Setting up your live class Poll for secs No correct answer Start poll" at bounding box center [205, 140] width 359 height 240
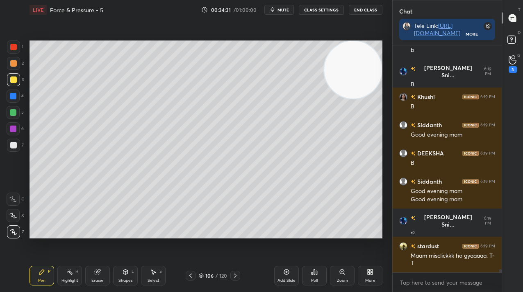
scroll to position [15553, 0]
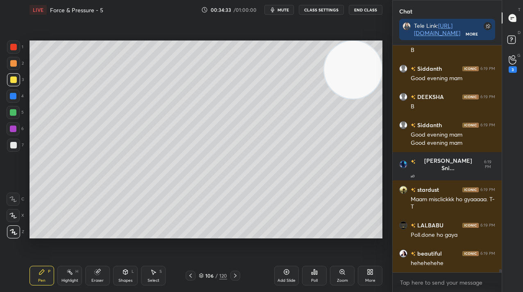
click at [372, 273] on icon at bounding box center [371, 274] width 2 height 2
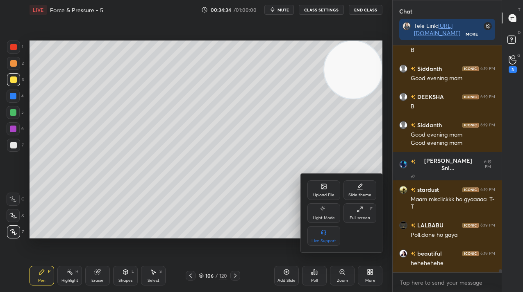
scroll to position [15610, 0]
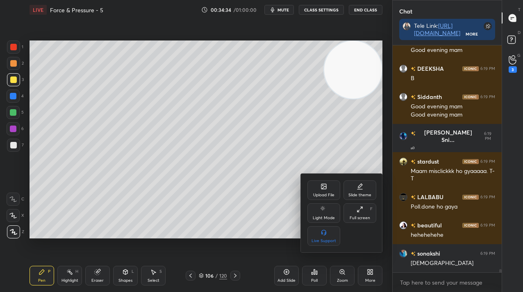
click at [327, 196] on div "Upload File" at bounding box center [323, 195] width 21 height 4
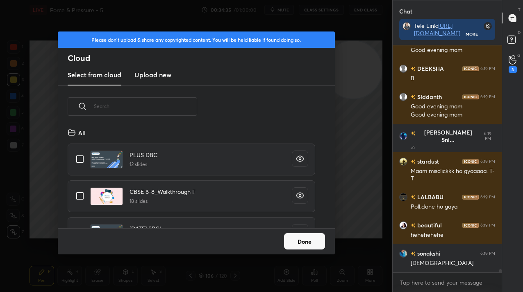
scroll to position [15638, 0]
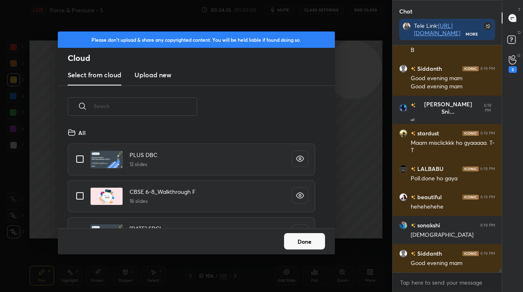
click at [155, 77] on h3 "Upload new" at bounding box center [152, 75] width 37 height 10
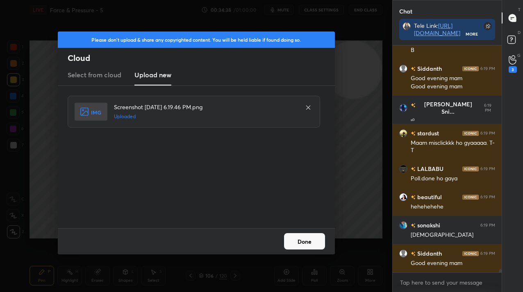
click at [304, 238] on button "Done" at bounding box center [304, 241] width 41 height 16
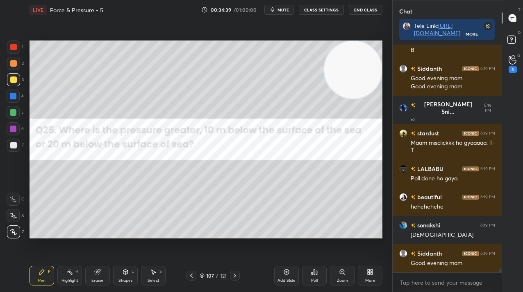
click at [15, 67] on div at bounding box center [13, 63] width 13 height 13
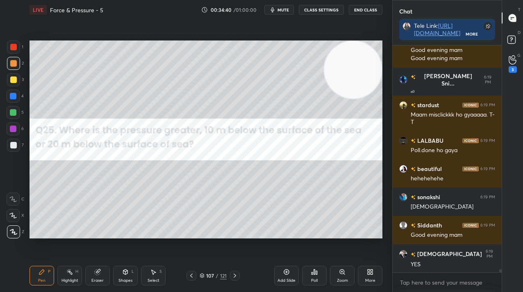
scroll to position [15695, 0]
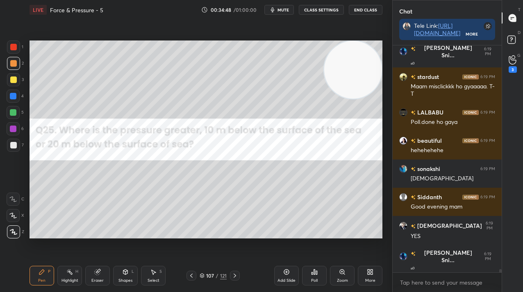
click at [315, 273] on icon at bounding box center [314, 272] width 7 height 7
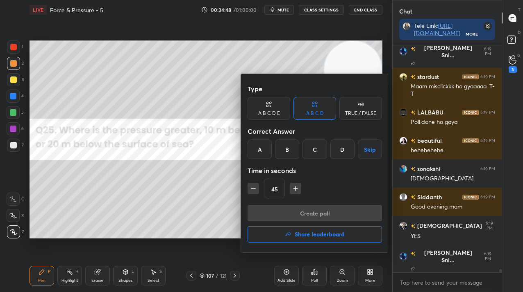
scroll to position [15723, 0]
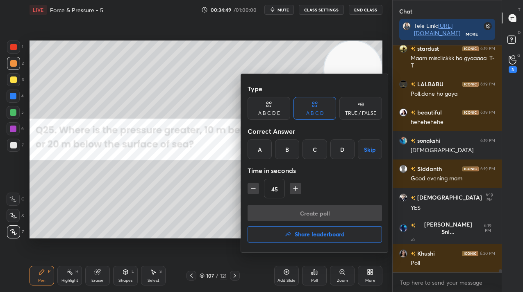
click at [354, 109] on div "TRUE / FALSE" at bounding box center [360, 108] width 43 height 23
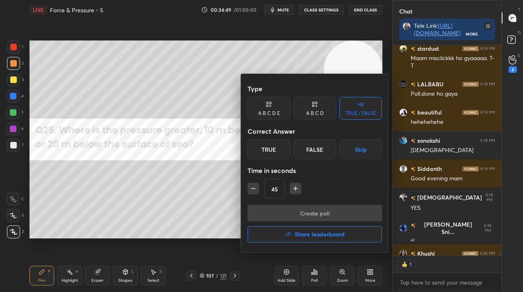
click at [313, 150] on div "False" at bounding box center [314, 150] width 43 height 20
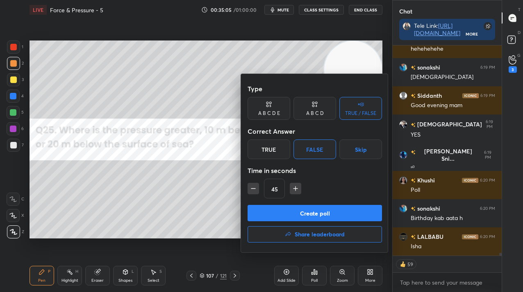
scroll to position [15853, 0]
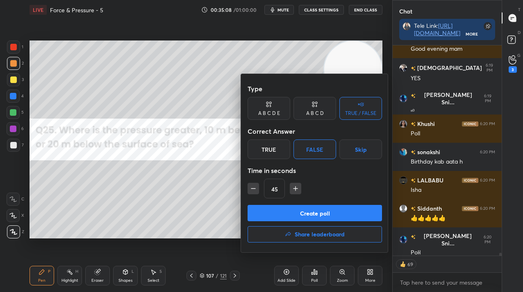
click at [325, 212] on button "Create poll" at bounding box center [314, 213] width 134 height 16
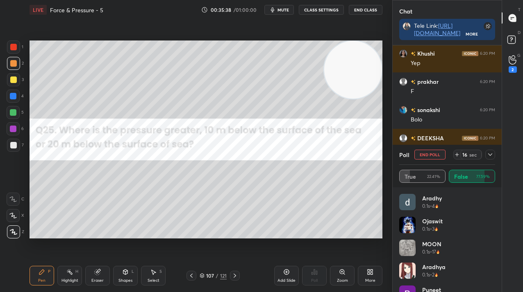
scroll to position [16271, 0]
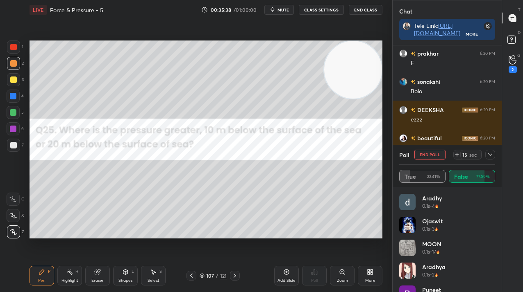
click at [422, 155] on button "End Poll" at bounding box center [429, 155] width 31 height 10
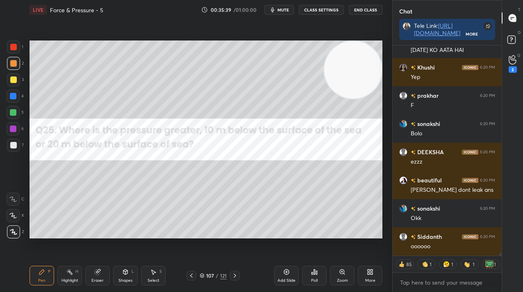
scroll to position [157, 107]
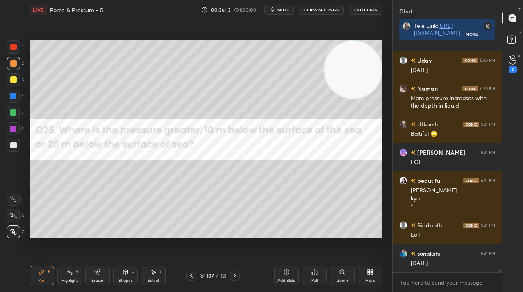
click at [372, 274] on icon at bounding box center [371, 274] width 2 height 2
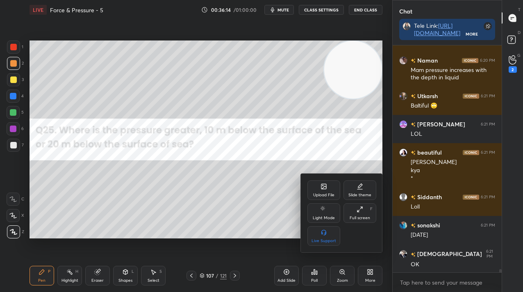
click at [329, 187] on div "Upload File" at bounding box center [323, 191] width 33 height 20
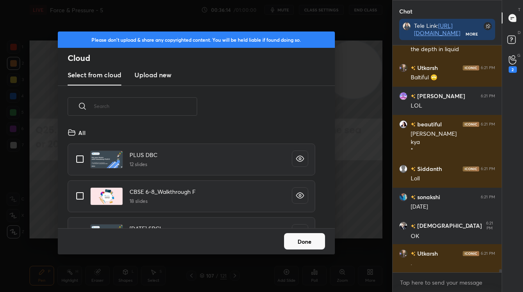
click at [167, 75] on h3 "Upload new" at bounding box center [152, 75] width 37 height 10
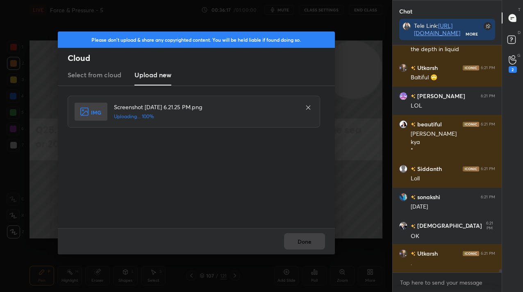
click at [310, 243] on div "Done" at bounding box center [196, 242] width 277 height 26
click at [310, 243] on button "Done" at bounding box center [304, 241] width 41 height 16
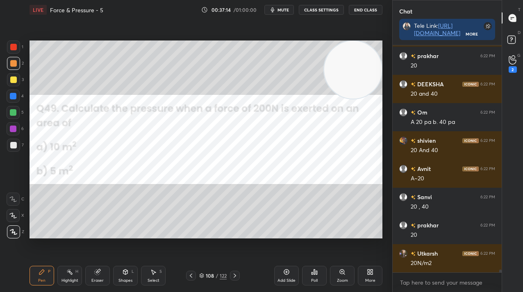
scroll to position [17402, 0]
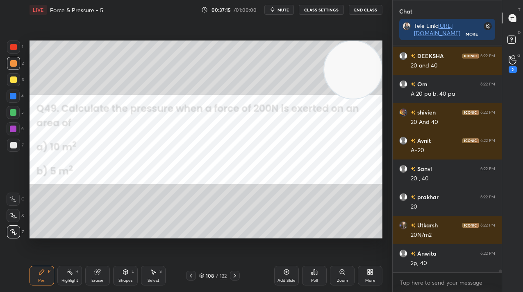
drag, startPoint x: 11, startPoint y: 43, endPoint x: 15, endPoint y: 47, distance: 5.2
click at [11, 44] on div at bounding box center [13, 47] width 13 height 13
click at [13, 48] on div at bounding box center [13, 47] width 7 height 7
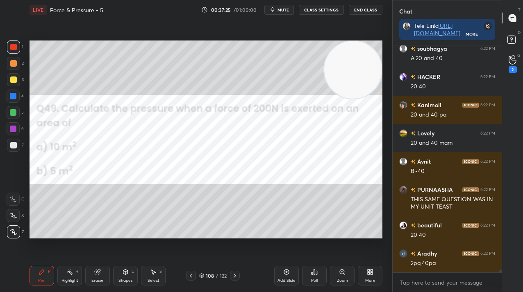
scroll to position [17692, 0]
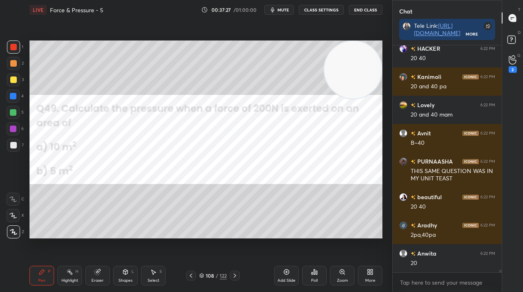
click at [368, 268] on div "More" at bounding box center [370, 276] width 25 height 20
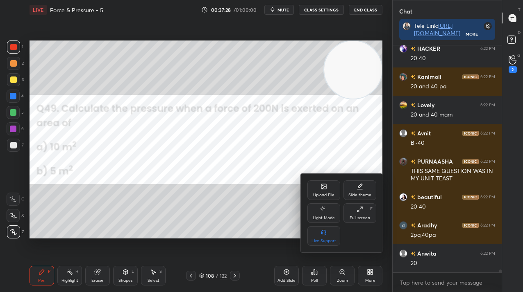
click at [326, 182] on div "Upload File" at bounding box center [323, 191] width 33 height 20
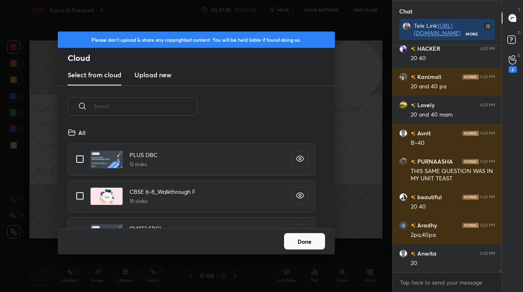
scroll to position [17721, 0]
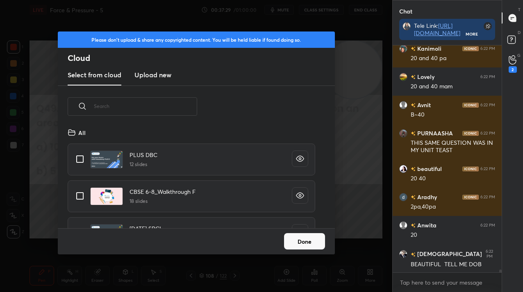
click at [170, 77] on h3 "Upload new" at bounding box center [152, 75] width 37 height 10
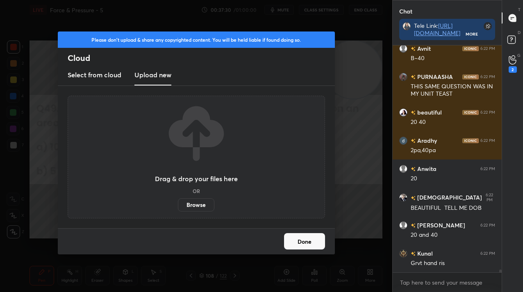
click at [191, 209] on label "Browse" at bounding box center [196, 205] width 36 height 13
click at [178, 209] on input "Browse" at bounding box center [178, 205] width 0 height 13
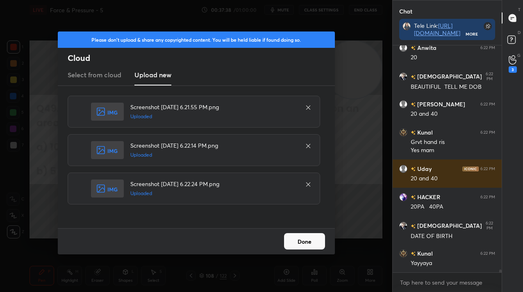
click at [305, 236] on button "Done" at bounding box center [304, 241] width 41 height 16
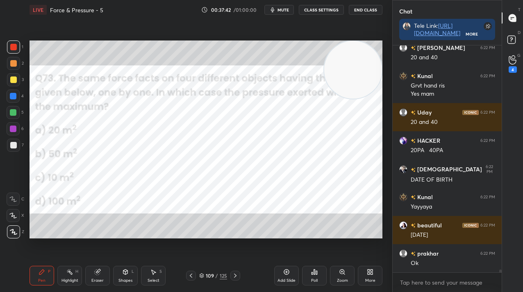
click at [12, 45] on div at bounding box center [13, 47] width 7 height 7
click at [14, 46] on div at bounding box center [13, 47] width 7 height 7
drag, startPoint x: 356, startPoint y: 67, endPoint x: 355, endPoint y: 179, distance: 112.2
click at [357, 184] on video at bounding box center [347, 176] width 58 height 58
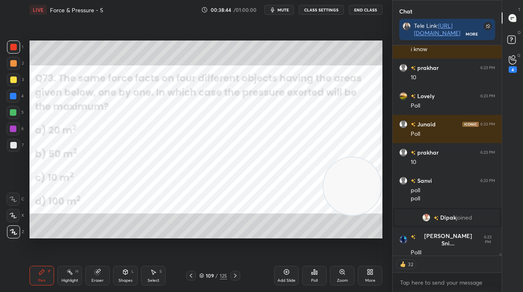
scroll to position [17452, 0]
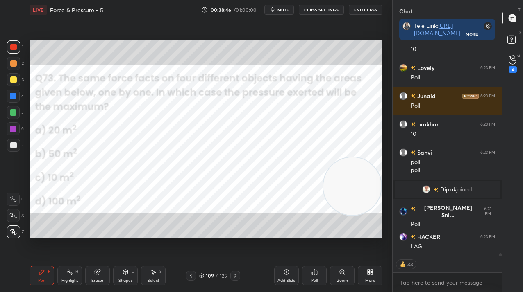
click at [316, 270] on icon at bounding box center [314, 272] width 7 height 7
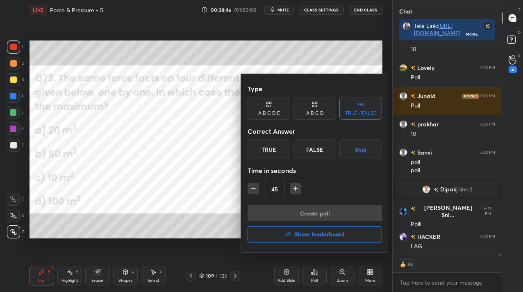
click at [311, 111] on div "A B C D" at bounding box center [315, 113] width 18 height 5
click at [320, 148] on div "C" at bounding box center [314, 150] width 24 height 20
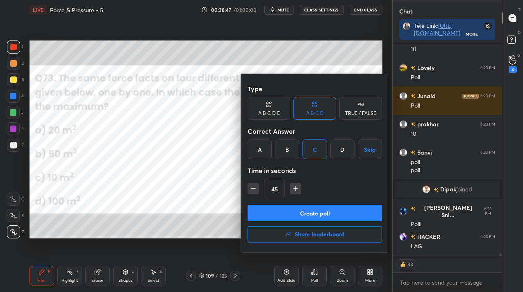
click at [314, 210] on button "Create poll" at bounding box center [314, 213] width 134 height 16
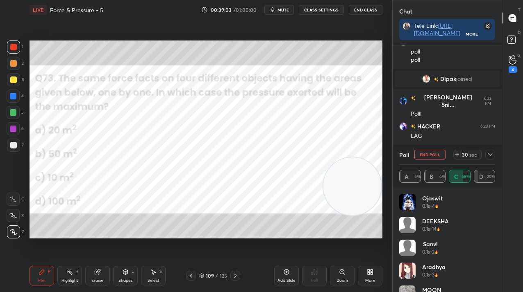
scroll to position [17590, 0]
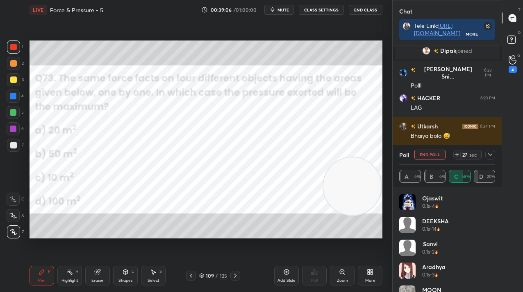
click at [489, 154] on icon at bounding box center [490, 155] width 7 height 7
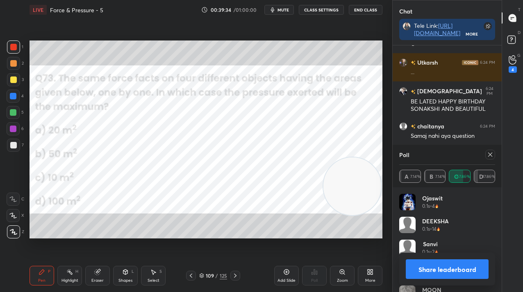
scroll to position [96, 93]
click at [489, 154] on icon at bounding box center [490, 155] width 7 height 7
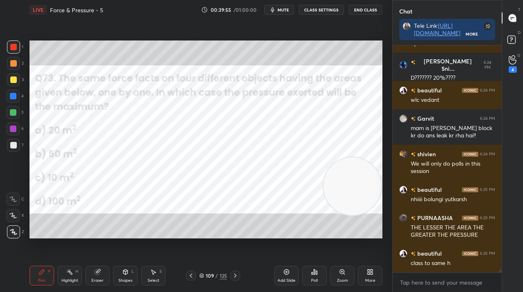
scroll to position [17932, 0]
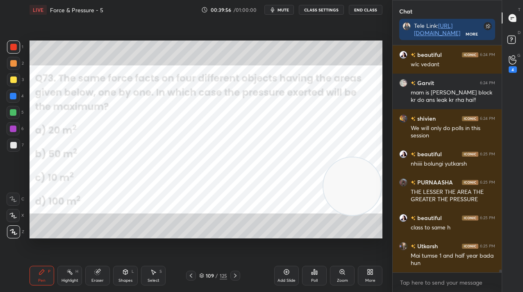
click at [209, 275] on div "109" at bounding box center [210, 276] width 8 height 5
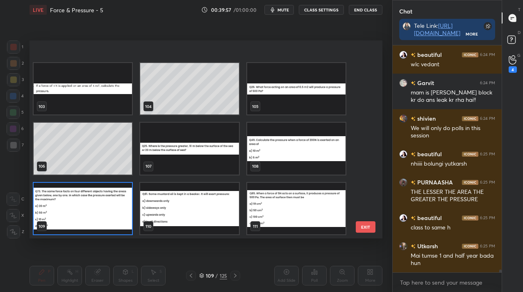
scroll to position [2067, 0]
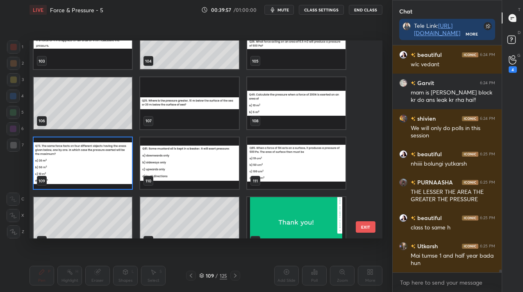
click at [215, 178] on img "grid" at bounding box center [189, 164] width 98 height 52
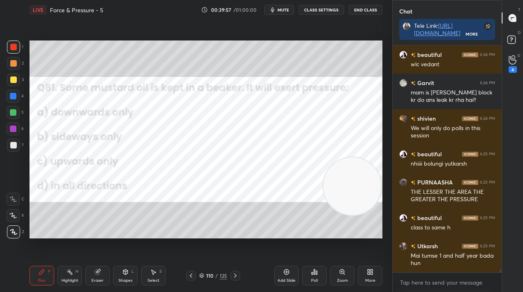
click at [215, 178] on img "grid" at bounding box center [189, 164] width 98 height 52
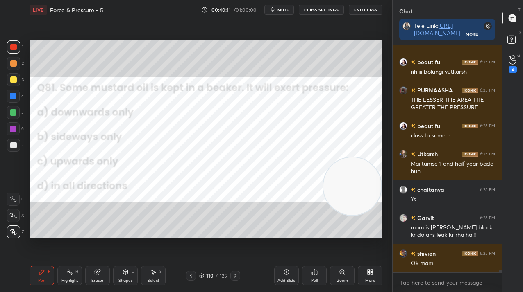
scroll to position [18052, 0]
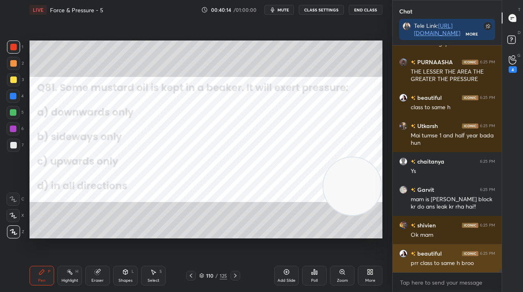
click at [425, 258] on div "prr class to same h broo" at bounding box center [452, 263] width 84 height 10
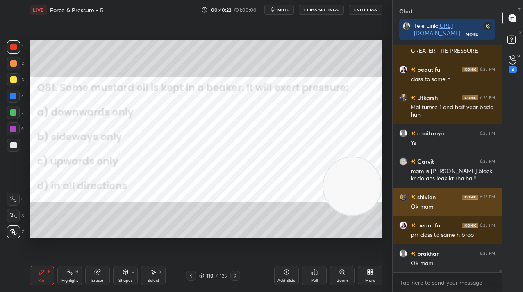
scroll to position [18109, 0]
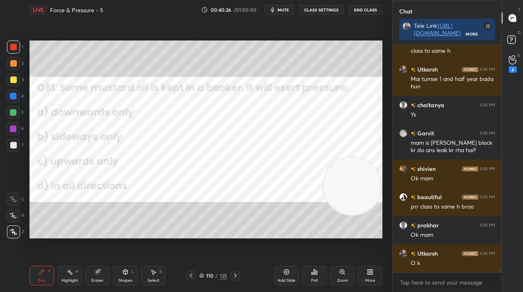
click at [315, 274] on icon at bounding box center [314, 272] width 1 height 5
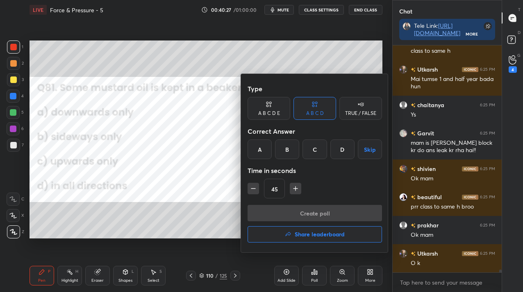
click at [348, 151] on div "D" at bounding box center [342, 150] width 24 height 20
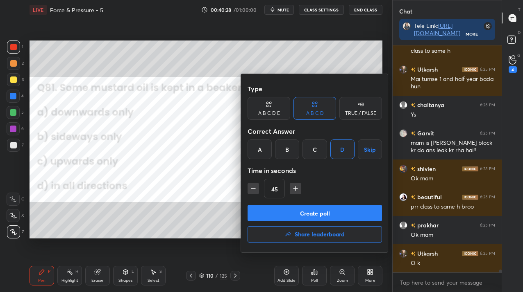
click at [339, 209] on button "Create poll" at bounding box center [314, 213] width 134 height 16
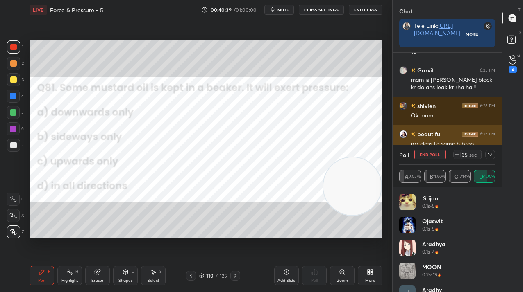
scroll to position [114, 107]
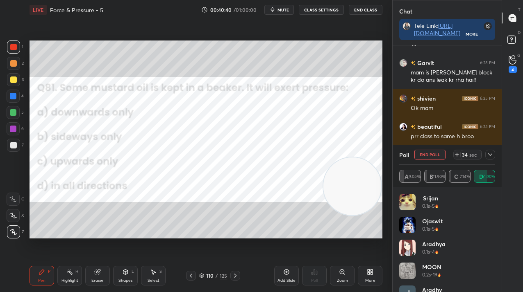
click at [487, 155] on icon at bounding box center [490, 155] width 7 height 7
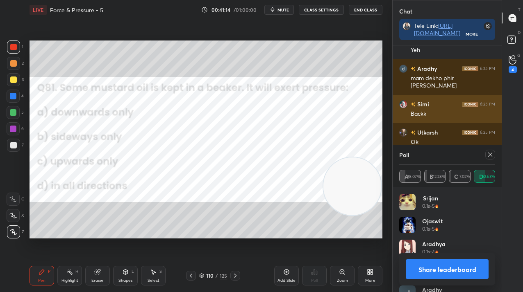
scroll to position [18386, 0]
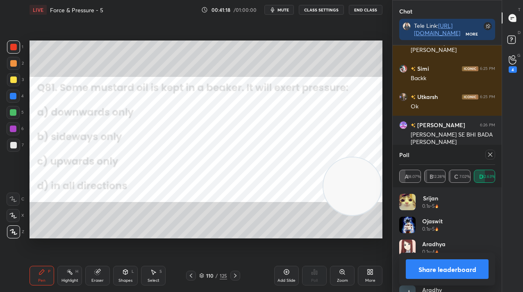
click at [491, 152] on icon at bounding box center [490, 155] width 7 height 7
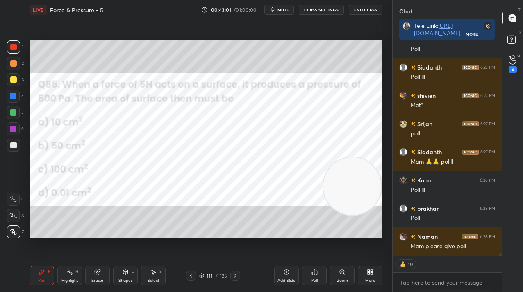
scroll to position [18950, 0]
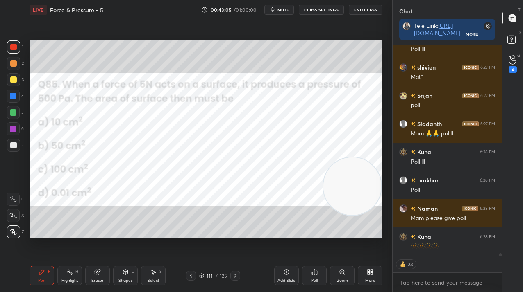
click at [316, 276] on div "Poll" at bounding box center [314, 276] width 25 height 20
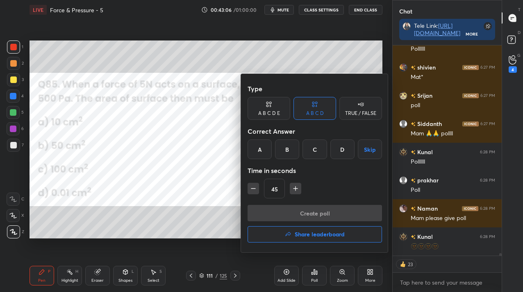
scroll to position [18979, 0]
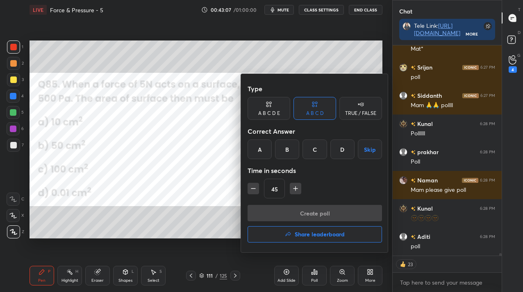
click at [343, 152] on div "D" at bounding box center [342, 150] width 24 height 20
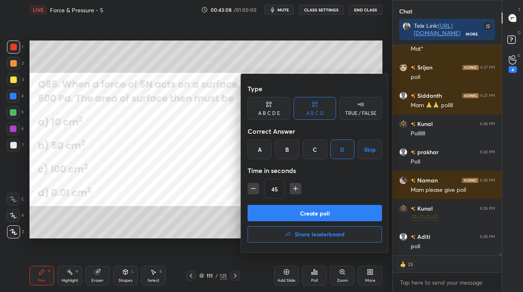
scroll to position [19007, 0]
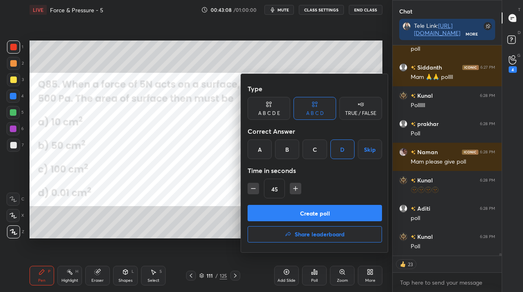
click at [335, 212] on button "Create poll" at bounding box center [314, 213] width 134 height 16
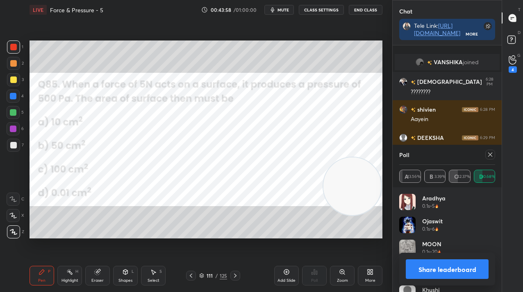
scroll to position [19416, 0]
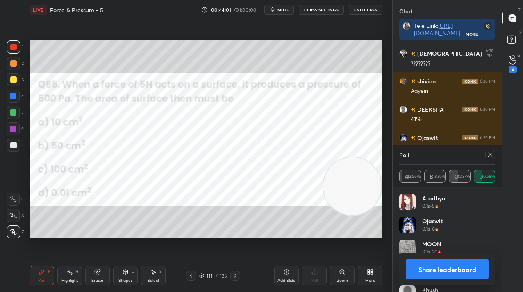
click at [487, 154] on icon at bounding box center [490, 155] width 7 height 7
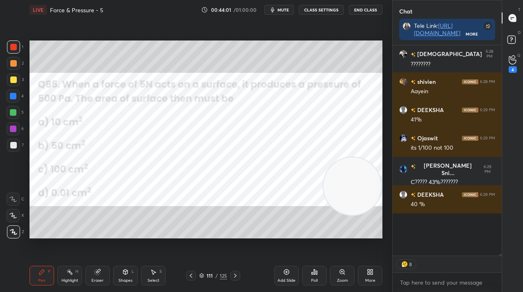
scroll to position [3, 3]
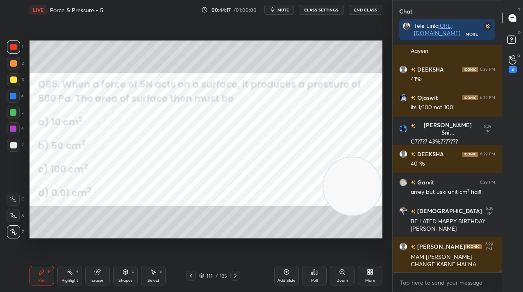
click at [98, 270] on div "Eraser" at bounding box center [97, 276] width 25 height 20
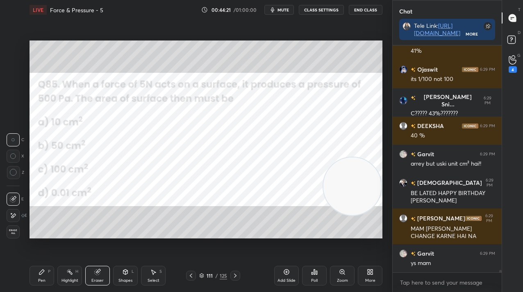
click at [45, 274] on div "Pen P" at bounding box center [41, 276] width 25 height 20
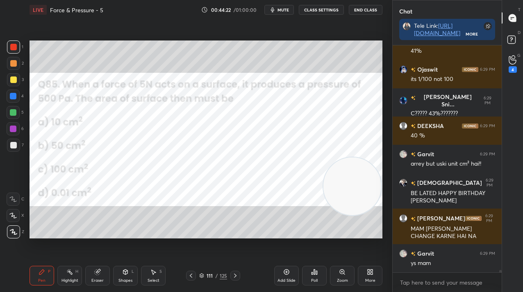
click at [282, 276] on div "Add Slide" at bounding box center [286, 276] width 25 height 20
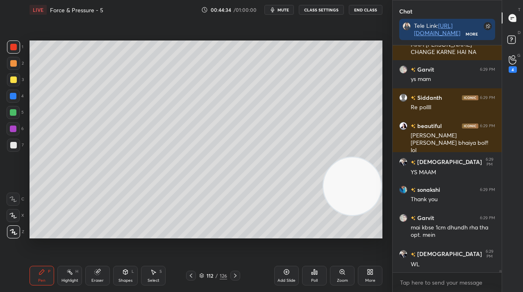
click at [193, 276] on icon at bounding box center [191, 276] width 7 height 7
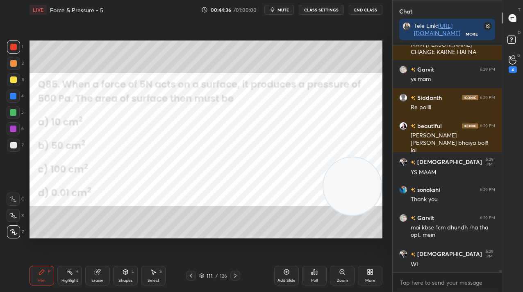
click at [310, 274] on div "Poll" at bounding box center [314, 276] width 25 height 20
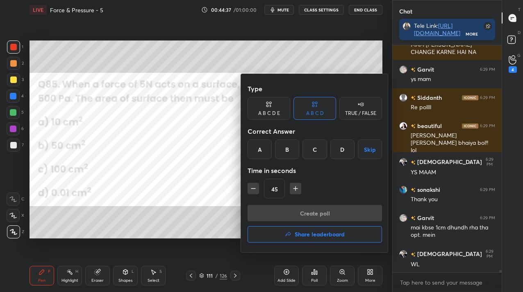
click at [190, 199] on div at bounding box center [261, 146] width 523 height 292
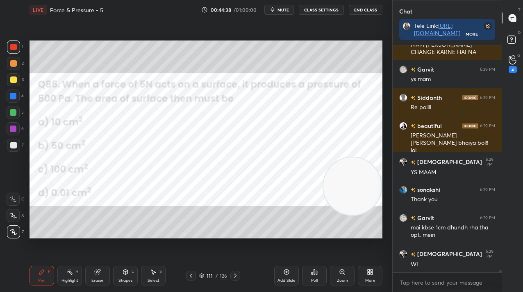
click at [97, 273] on icon at bounding box center [97, 272] width 5 height 5
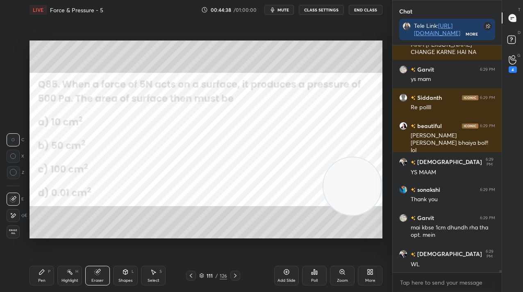
drag, startPoint x: 20, startPoint y: 227, endPoint x: 18, endPoint y: 234, distance: 7.9
click at [18, 229] on div "Erase all" at bounding box center [14, 232] width 15 height 13
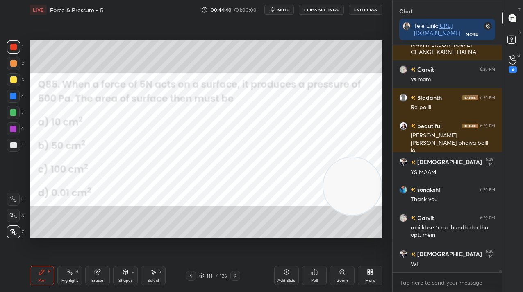
click at [309, 281] on div "Poll" at bounding box center [314, 276] width 25 height 20
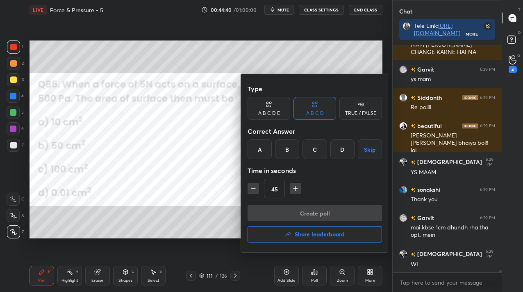
click at [314, 155] on div "C" at bounding box center [314, 150] width 24 height 20
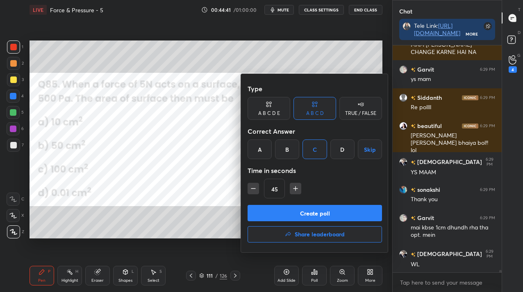
click at [306, 210] on button "Create poll" at bounding box center [314, 213] width 134 height 16
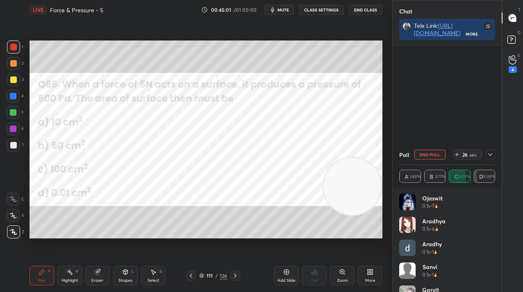
scroll to position [19909, 0]
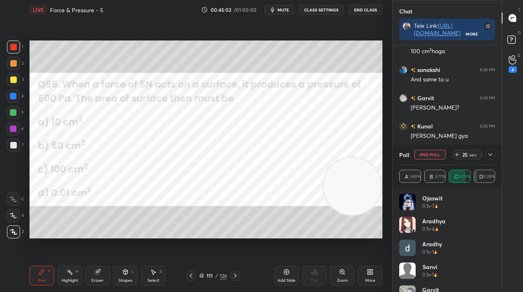
click at [487, 153] on icon at bounding box center [490, 155] width 7 height 7
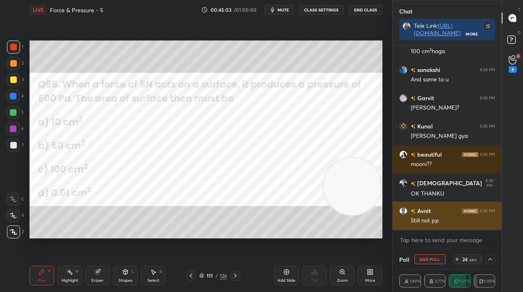
scroll to position [19937, 0]
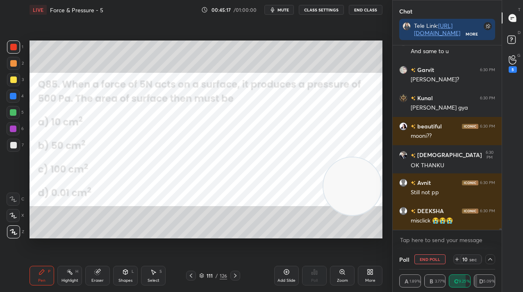
click at [422, 258] on button "End Poll" at bounding box center [429, 260] width 31 height 10
type textarea "x"
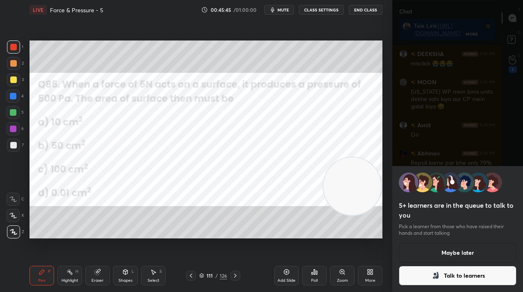
scroll to position [20130, 0]
click at [373, 282] on div "More" at bounding box center [370, 281] width 10 height 4
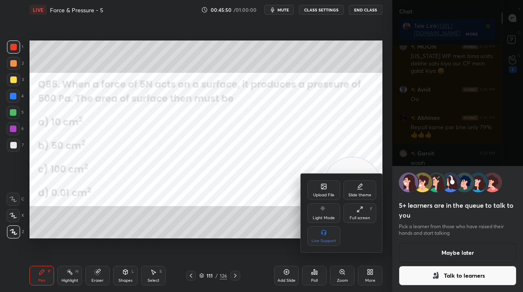
click at [324, 187] on icon at bounding box center [324, 187] width 5 height 3
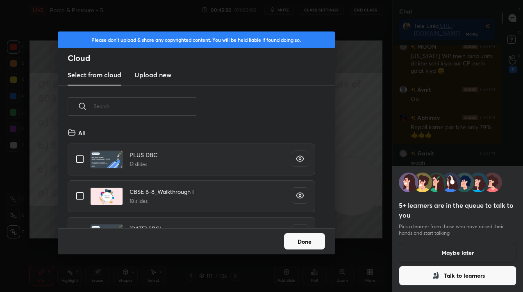
scroll to position [101, 263]
click at [141, 82] on new "Upload new" at bounding box center [152, 75] width 37 height 20
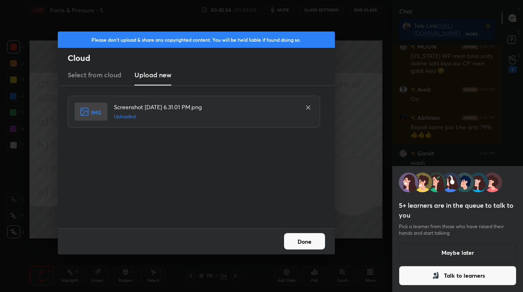
click at [432, 257] on button "Maybe later" at bounding box center [458, 253] width 118 height 20
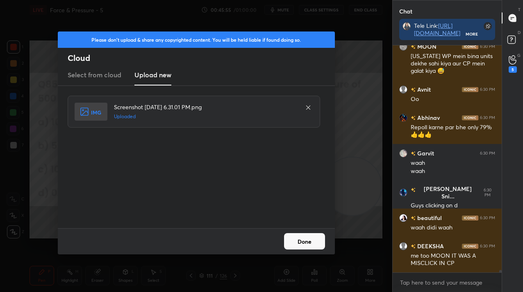
click at [293, 250] on div "Done" at bounding box center [196, 242] width 277 height 26
click at [292, 248] on button "Done" at bounding box center [304, 241] width 41 height 16
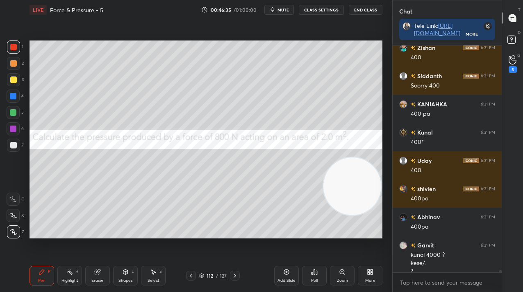
scroll to position [21042, 0]
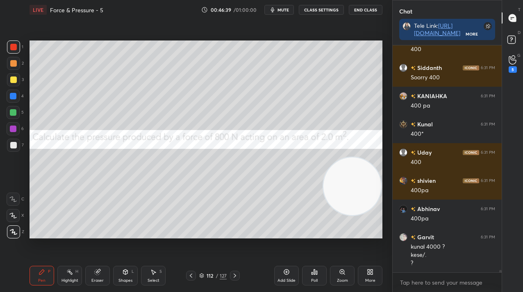
click at [377, 279] on div "More" at bounding box center [370, 276] width 25 height 20
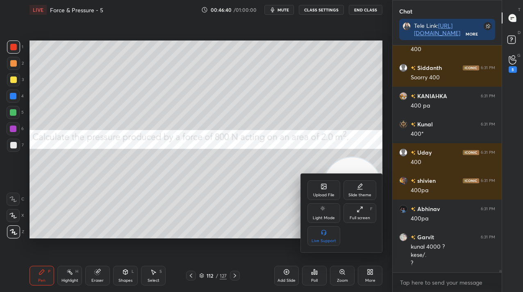
click at [325, 191] on div "Upload File" at bounding box center [323, 191] width 33 height 20
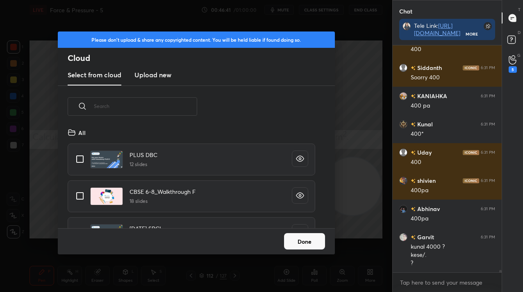
click at [143, 79] on h3 "Upload new" at bounding box center [152, 75] width 37 height 10
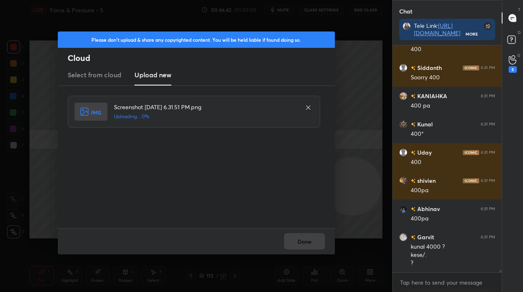
scroll to position [21071, 0]
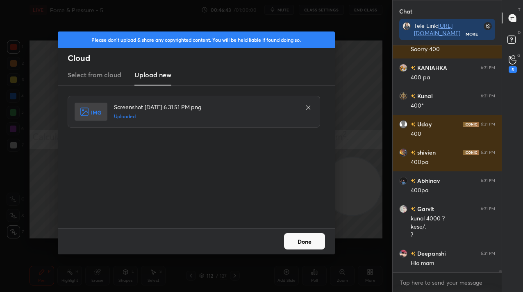
click at [290, 243] on button "Done" at bounding box center [304, 241] width 41 height 16
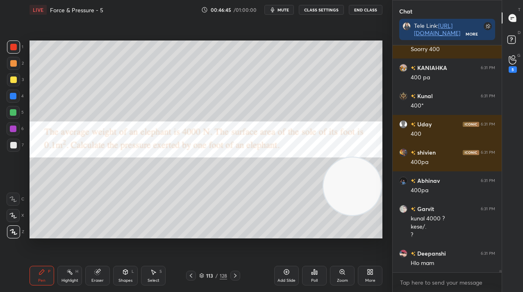
click at [322, 10] on button "CLASS SETTINGS" at bounding box center [321, 10] width 45 height 10
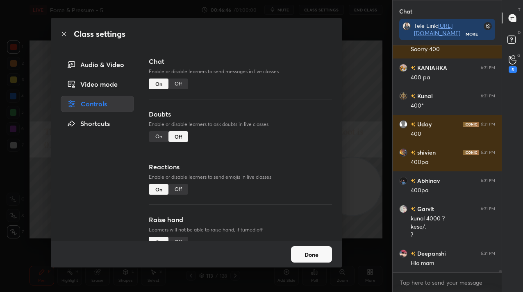
click at [175, 87] on div "Off" at bounding box center [178, 84] width 20 height 11
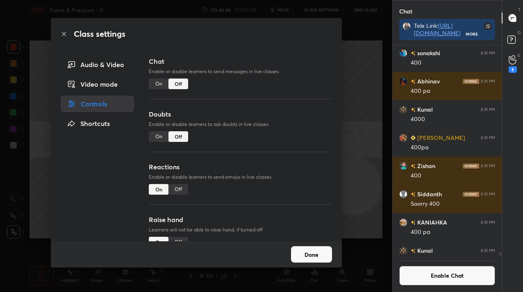
scroll to position [208, 107]
click at [323, 252] on button "Done" at bounding box center [311, 255] width 41 height 16
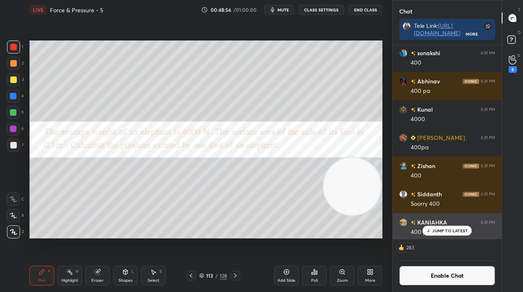
scroll to position [19983, 0]
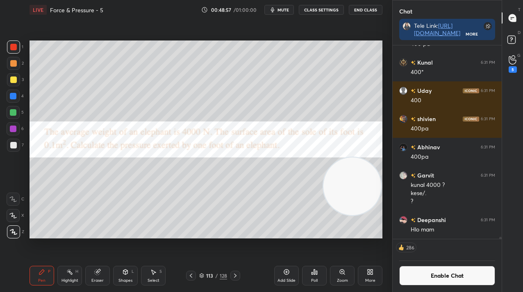
click at [320, 276] on div "Poll" at bounding box center [314, 276] width 25 height 20
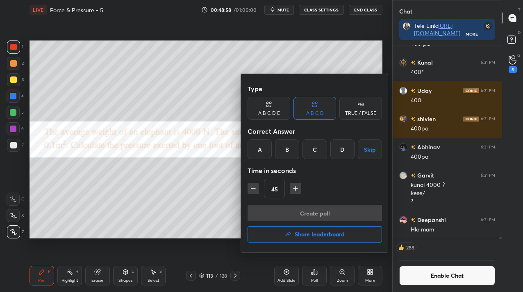
click at [260, 156] on div "A" at bounding box center [259, 150] width 24 height 20
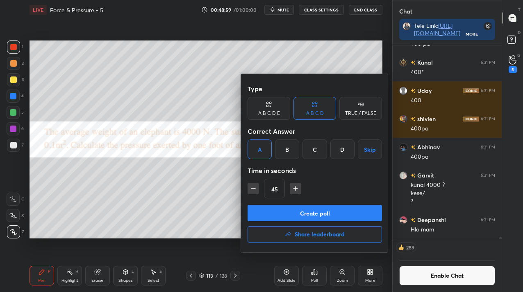
click at [271, 210] on button "Create poll" at bounding box center [314, 213] width 134 height 16
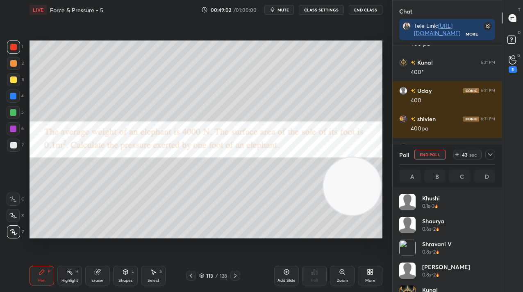
scroll to position [96, 93]
click at [485, 154] on div at bounding box center [490, 155] width 10 height 10
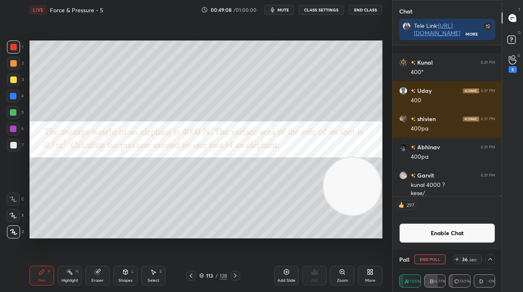
scroll to position [20025, 0]
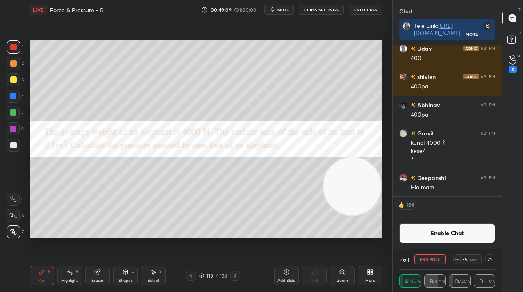
click at [486, 255] on div at bounding box center [490, 260] width 10 height 10
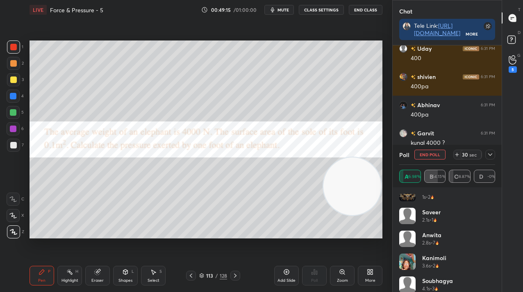
scroll to position [108, 0]
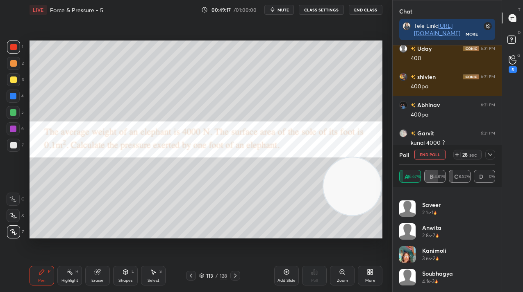
click at [490, 159] on div at bounding box center [490, 155] width 10 height 10
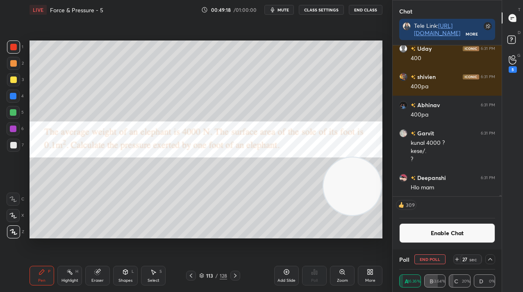
scroll to position [0, 0]
click at [516, 41] on icon at bounding box center [512, 41] width 15 height 15
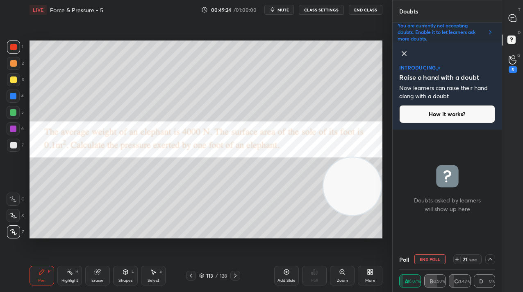
click at [455, 32] on p "You are currently not accepting doubts. Enable it to let learners ask more doub…" at bounding box center [440, 33] width 86 height 20
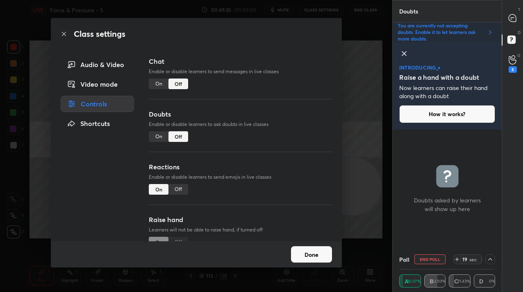
click at [159, 137] on div "On" at bounding box center [159, 136] width 20 height 11
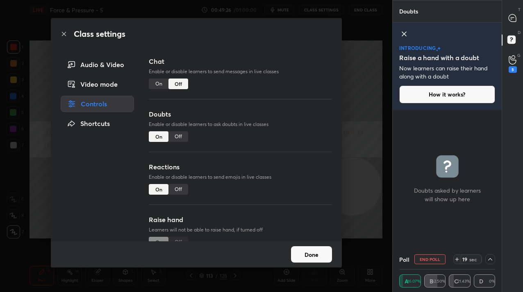
scroll to position [137, 107]
click at [313, 257] on button "Done" at bounding box center [311, 255] width 41 height 16
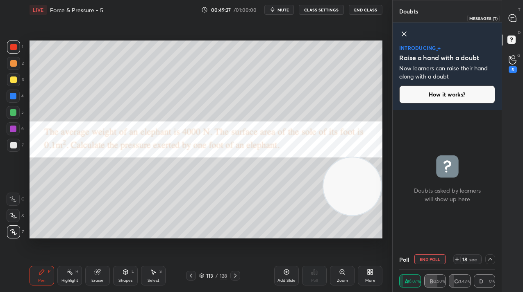
click at [516, 24] on div at bounding box center [512, 18] width 16 height 15
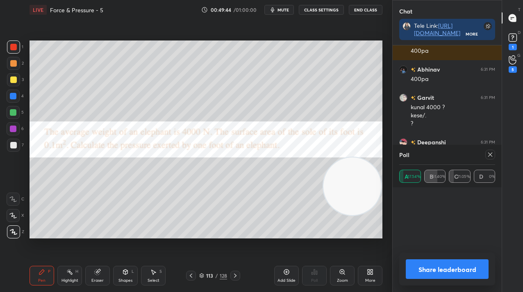
scroll to position [3, 3]
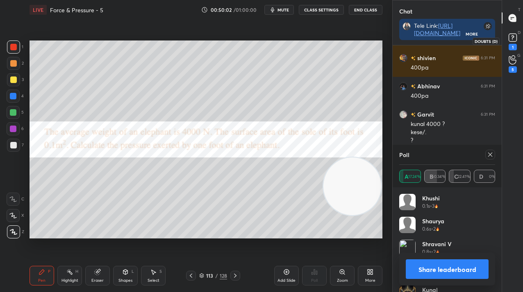
click at [511, 42] on icon at bounding box center [512, 38] width 12 height 12
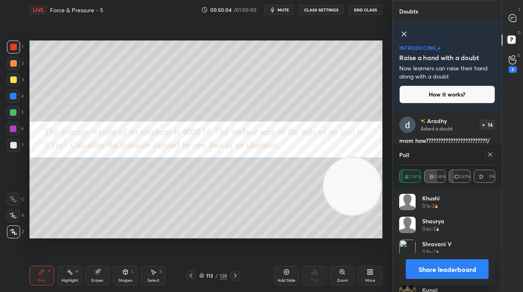
click at [495, 157] on div "Poll A 17.24% B 60.34% C 22.41% D 0%" at bounding box center [446, 166] width 109 height 43
click at [493, 156] on div at bounding box center [490, 155] width 10 height 10
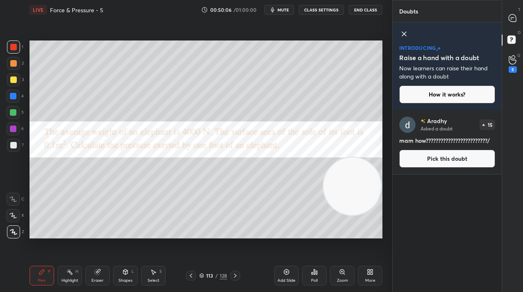
click at [510, 23] on div at bounding box center [512, 18] width 16 height 15
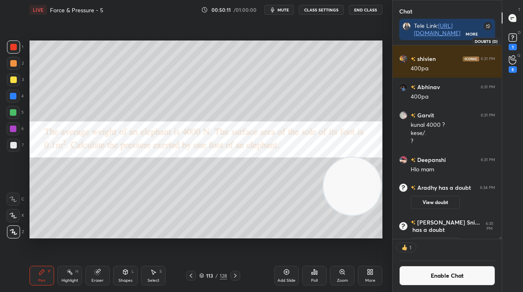
click at [513, 39] on rect at bounding box center [512, 38] width 8 height 8
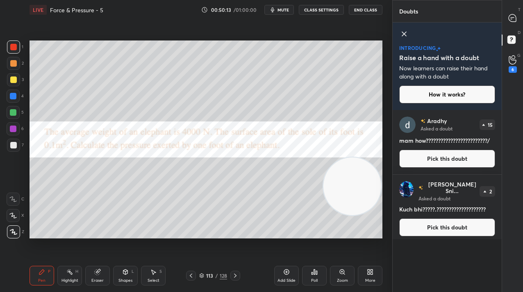
click at [520, 26] on div "T Messages (T)" at bounding box center [512, 18] width 21 height 23
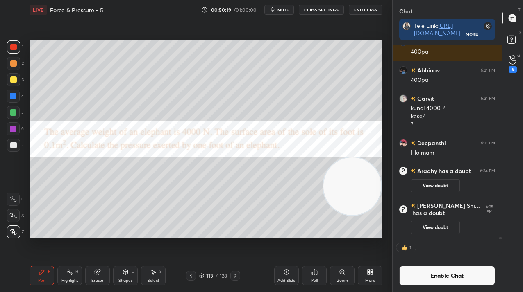
click at [283, 268] on div "Add Slide" at bounding box center [286, 276] width 25 height 20
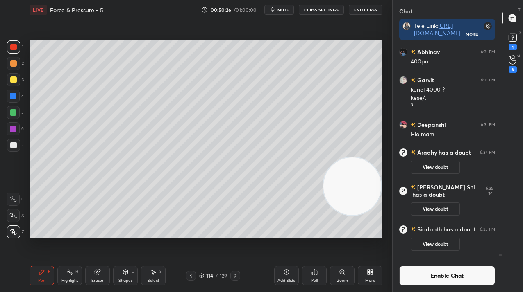
click at [190, 274] on icon at bounding box center [191, 276] width 7 height 7
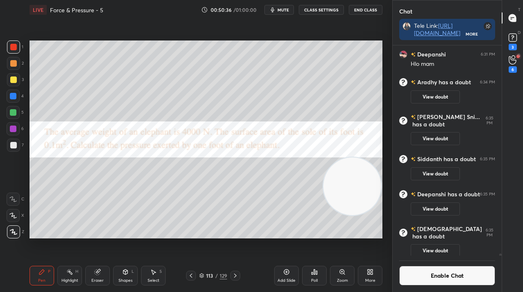
click at [419, 279] on button "Enable Chat" at bounding box center [447, 276] width 96 height 20
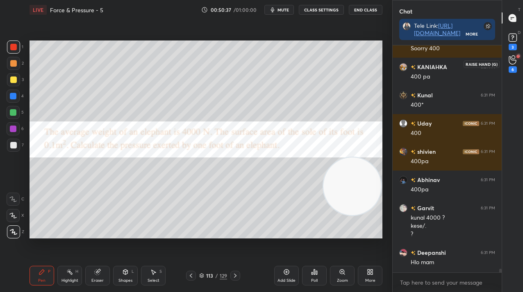
click at [513, 46] on div "3" at bounding box center [512, 47] width 8 height 7
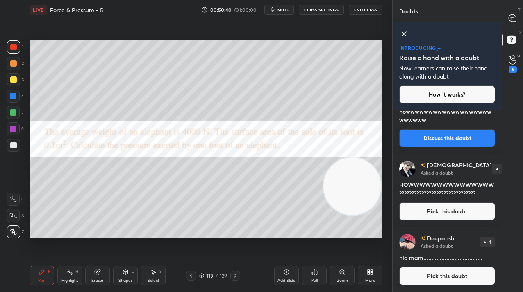
click at [518, 29] on p "D" at bounding box center [518, 32] width 3 height 6
click at [514, 25] on div at bounding box center [512, 18] width 16 height 15
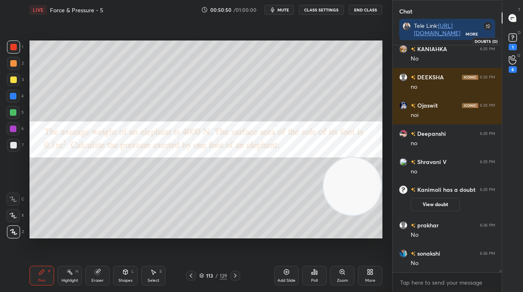
click at [514, 40] on rect at bounding box center [512, 38] width 8 height 8
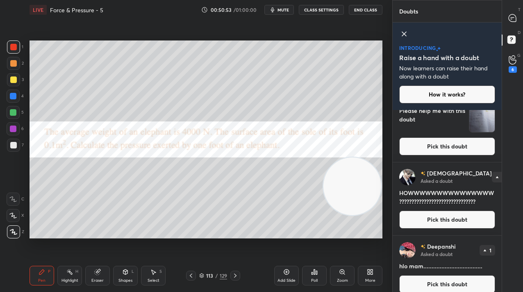
click at [431, 149] on button "Pick this doubt" at bounding box center [447, 147] width 96 height 18
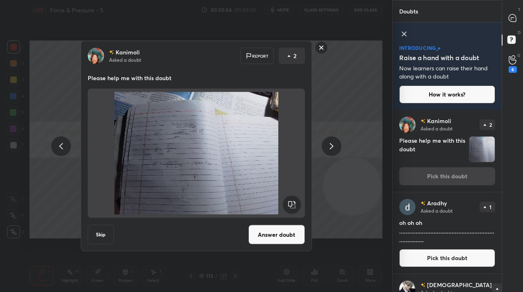
click at [320, 49] on rect at bounding box center [321, 47] width 13 height 13
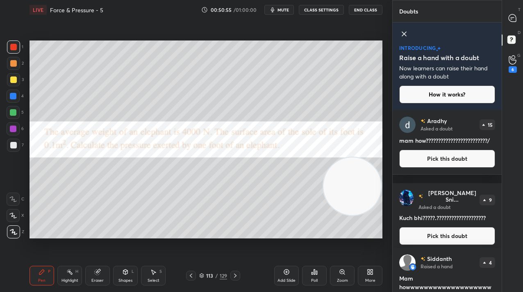
click at [515, 23] on div at bounding box center [512, 18] width 16 height 15
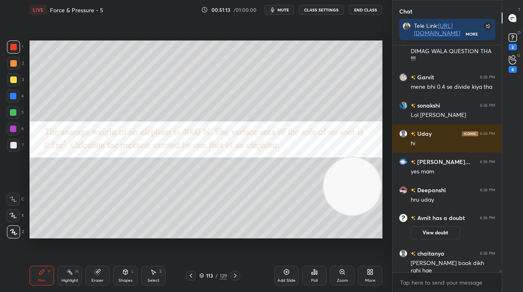
click at [101, 288] on div "Pen P Highlight H Eraser Shapes L Select S 113 / 129 Add Slide Poll Zoom More" at bounding box center [205, 276] width 353 height 33
click at [97, 280] on div "Eraser" at bounding box center [97, 281] width 12 height 4
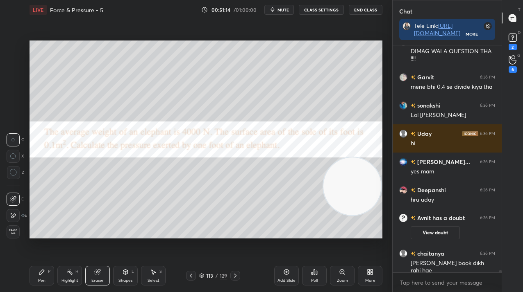
click at [14, 219] on icon at bounding box center [13, 216] width 7 height 7
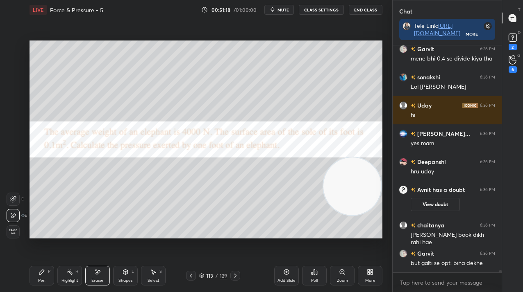
click at [48, 277] on div "Pen P" at bounding box center [41, 276] width 25 height 20
click at [43, 279] on div "Pen P" at bounding box center [41, 276] width 25 height 20
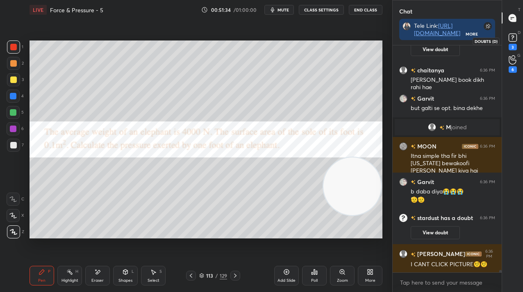
click at [514, 44] on div "3" at bounding box center [512, 47] width 8 height 7
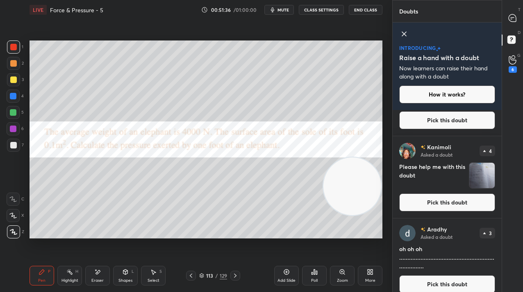
click at [422, 200] on button "Pick this doubt" at bounding box center [447, 203] width 96 height 18
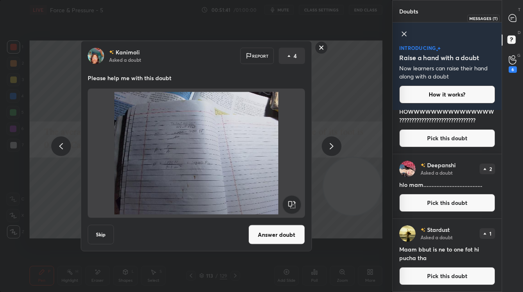
click at [515, 13] on div at bounding box center [512, 18] width 16 height 15
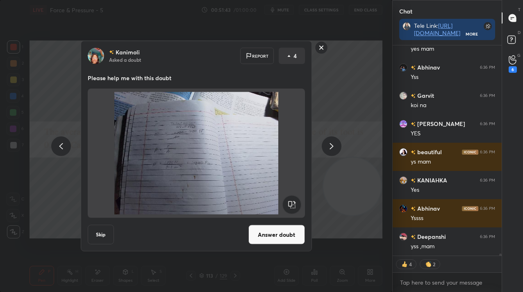
click at [317, 44] on rect at bounding box center [321, 47] width 13 height 13
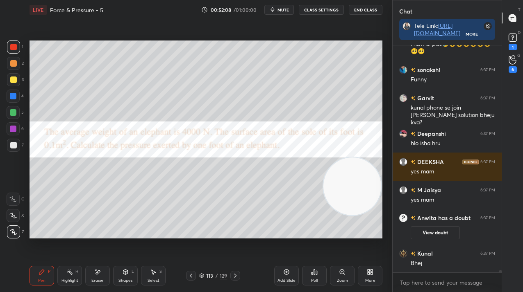
click at [379, 274] on div "More" at bounding box center [370, 276] width 25 height 20
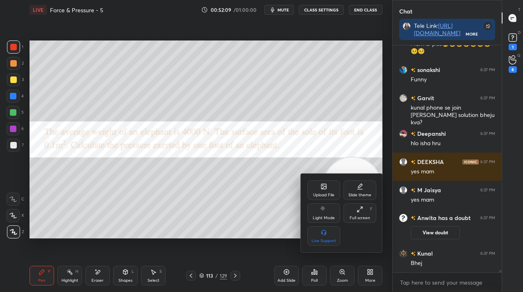
click at [328, 189] on div "Upload File" at bounding box center [323, 191] width 33 height 20
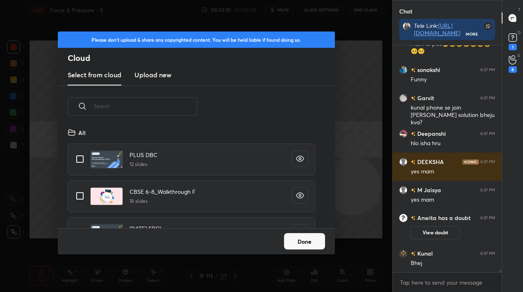
click at [168, 81] on new "Upload new" at bounding box center [152, 75] width 37 height 20
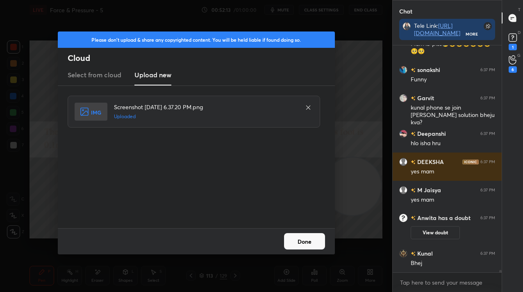
click at [300, 238] on button "Done" at bounding box center [304, 241] width 41 height 16
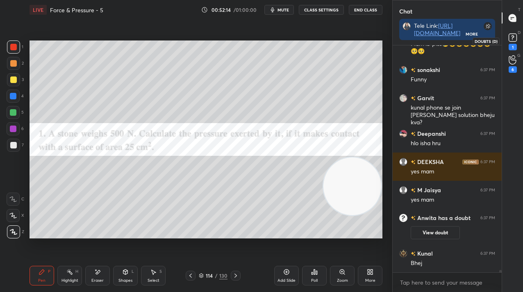
click at [512, 41] on rect at bounding box center [512, 38] width 8 height 8
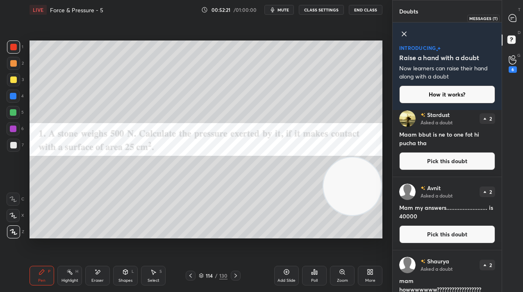
click at [519, 20] on div at bounding box center [512, 18] width 16 height 15
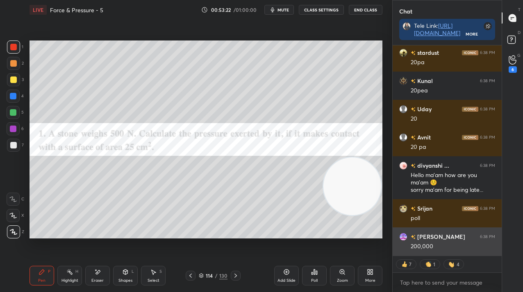
scroll to position [22300, 0]
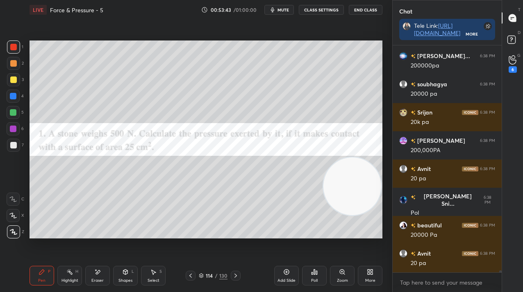
click at [10, 86] on div at bounding box center [13, 79] width 13 height 13
click at [14, 84] on div at bounding box center [13, 79] width 13 height 13
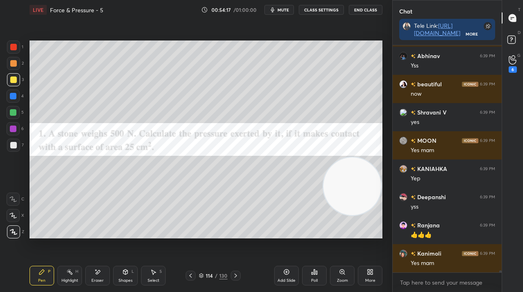
click at [102, 274] on div "Eraser" at bounding box center [97, 276] width 25 height 20
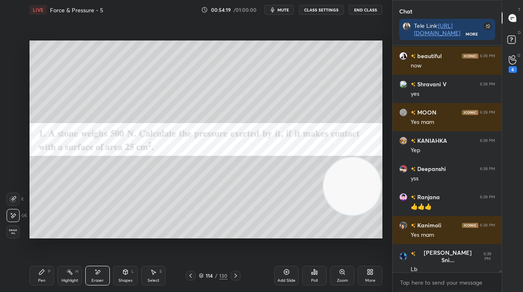
click at [45, 270] on div "Pen P" at bounding box center [41, 276] width 25 height 20
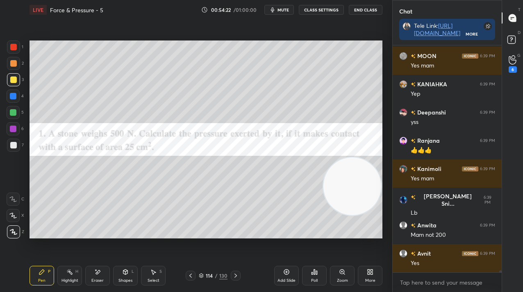
click at [102, 275] on div "Eraser" at bounding box center [97, 276] width 25 height 20
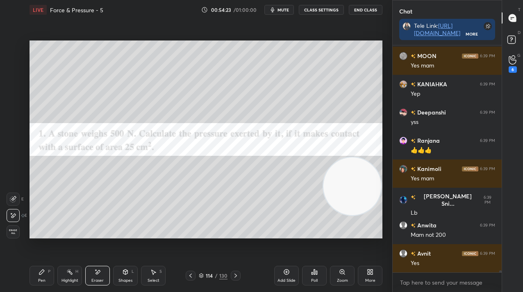
drag, startPoint x: 37, startPoint y: 280, endPoint x: 53, endPoint y: 256, distance: 28.7
click at [38, 280] on div "Pen P" at bounding box center [41, 276] width 25 height 20
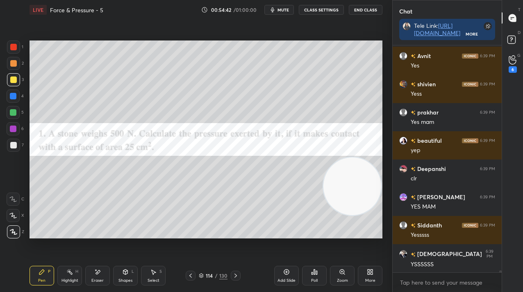
scroll to position [23781, 0]
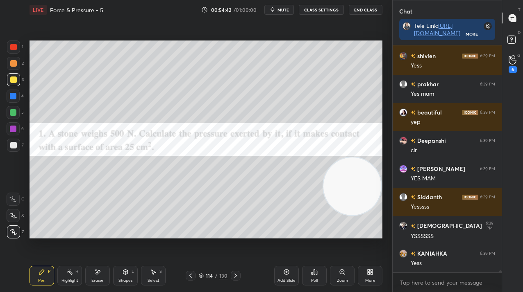
click at [211, 274] on div "114" at bounding box center [209, 276] width 8 height 5
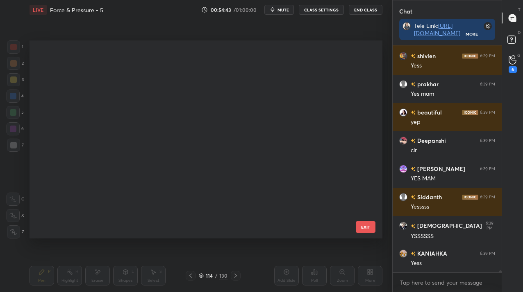
scroll to position [3, 5]
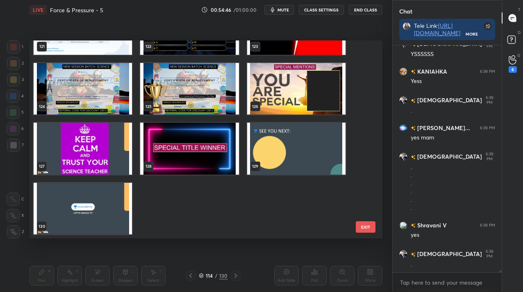
click at [309, 164] on img "grid" at bounding box center [296, 149] width 98 height 52
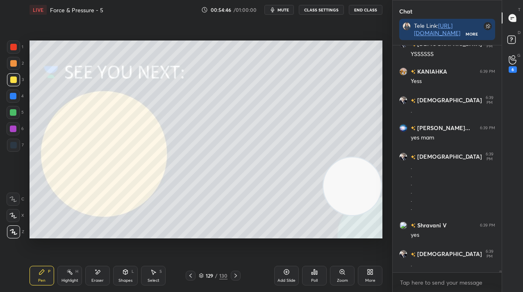
click at [309, 164] on img "grid" at bounding box center [296, 149] width 98 height 52
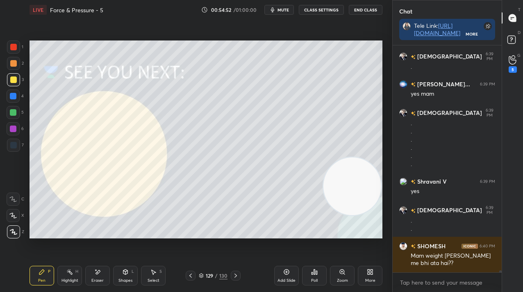
click at [11, 127] on div at bounding box center [13, 129] width 7 height 7
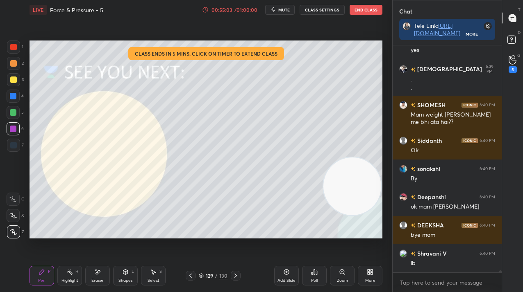
click at [306, 275] on div "Poll" at bounding box center [314, 276] width 25 height 20
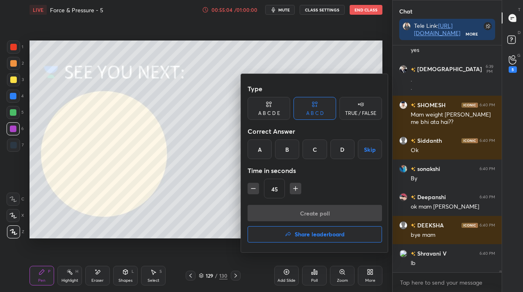
click at [309, 237] on h4 "Share leaderboard" at bounding box center [320, 235] width 50 height 6
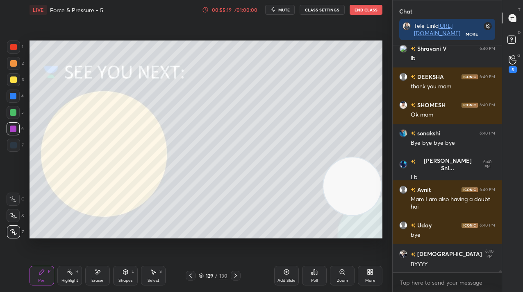
click at [204, 276] on div "129 / 130" at bounding box center [213, 275] width 29 height 7
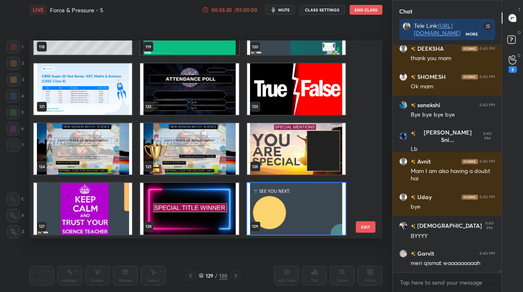
click at [192, 163] on img "grid" at bounding box center [189, 149] width 98 height 52
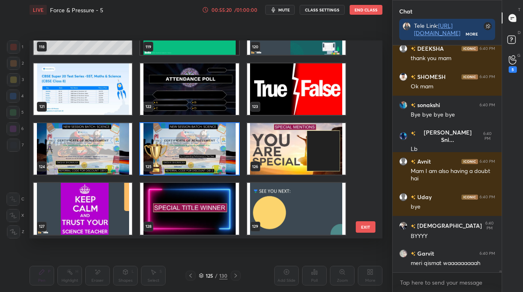
click at [192, 163] on img "grid" at bounding box center [189, 149] width 98 height 52
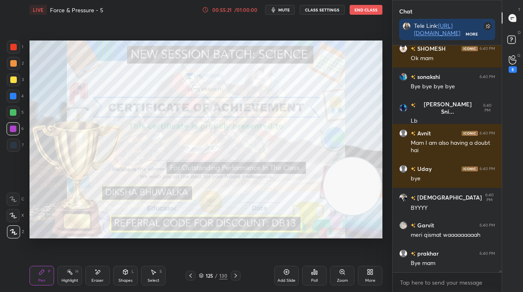
drag, startPoint x: 19, startPoint y: 45, endPoint x: 20, endPoint y: 50, distance: 4.2
click at [18, 45] on div at bounding box center [13, 47] width 13 height 13
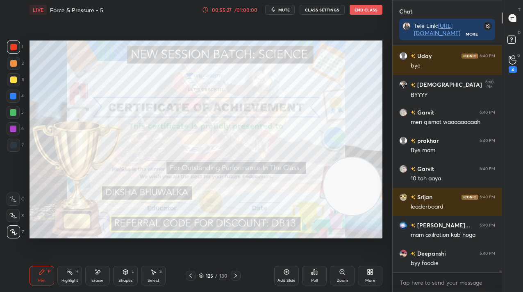
click at [306, 272] on div "Poll" at bounding box center [314, 276] width 25 height 20
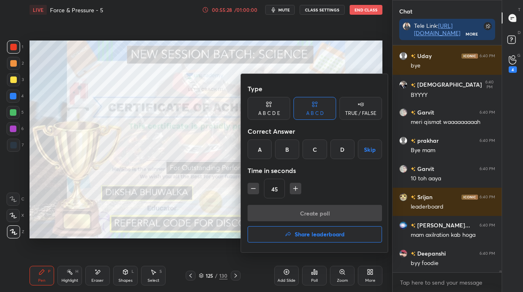
click at [305, 229] on button "Share leaderboard" at bounding box center [314, 235] width 134 height 16
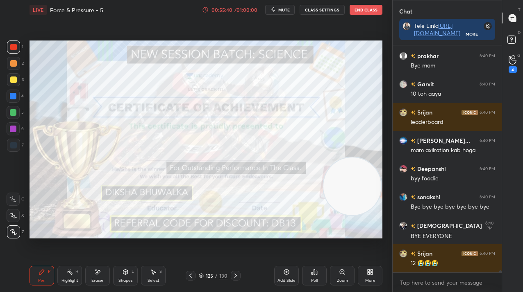
click at [310, 274] on div "Poll" at bounding box center [314, 276] width 25 height 20
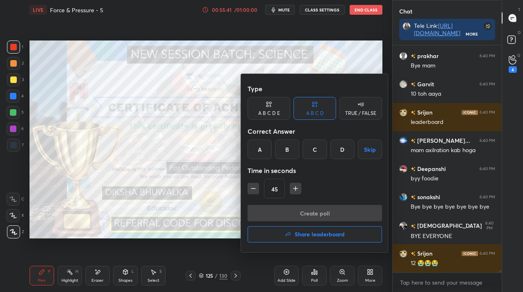
click at [301, 227] on button "Share leaderboard" at bounding box center [314, 235] width 134 height 16
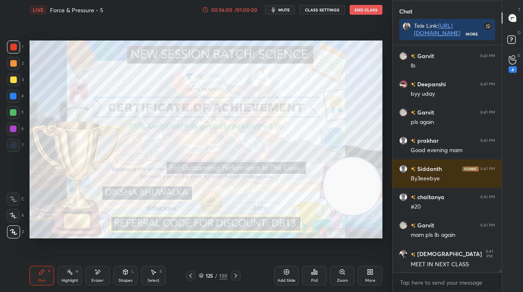
click at [218, 279] on div "125 / 130" at bounding box center [213, 275] width 29 height 7
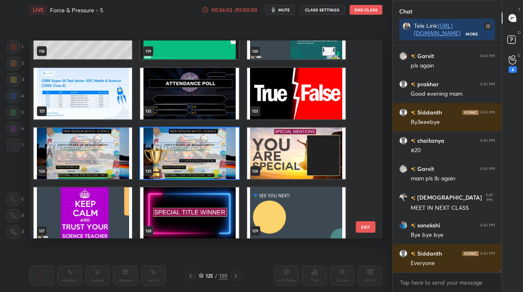
click at [271, 215] on img "grid" at bounding box center [296, 214] width 98 height 52
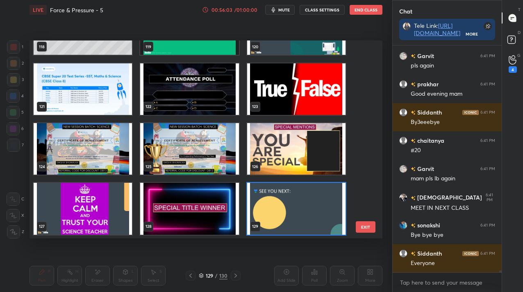
click at [271, 215] on div "115 116 117 118 119 120 121 122 123 124 125 126 127 128 129" at bounding box center [198, 140] width 338 height 198
click at [271, 215] on img "grid" at bounding box center [296, 209] width 98 height 52
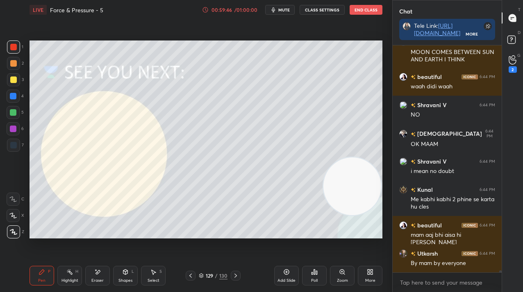
scroll to position [26283, 0]
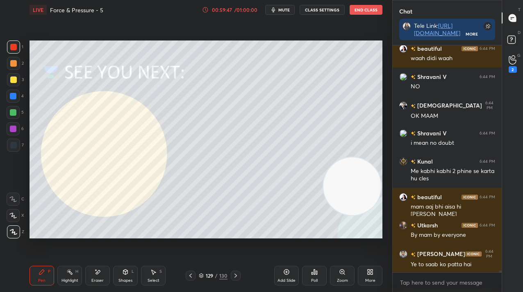
click at [286, 281] on div "Add Slide" at bounding box center [286, 281] width 18 height 4
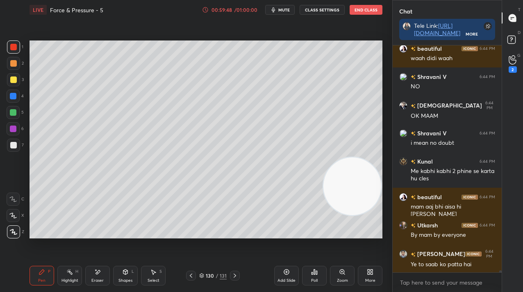
drag, startPoint x: 9, startPoint y: 79, endPoint x: 23, endPoint y: 74, distance: 14.8
click at [9, 79] on div at bounding box center [13, 79] width 13 height 13
click at [12, 142] on div at bounding box center [13, 145] width 13 height 13
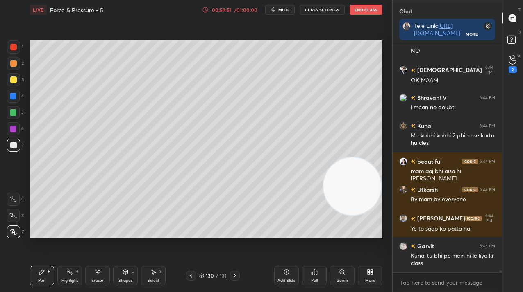
click at [10, 94] on div at bounding box center [13, 96] width 7 height 7
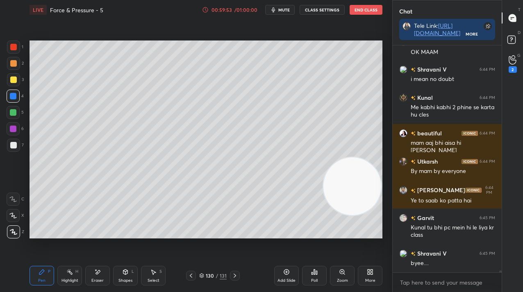
click at [18, 145] on div at bounding box center [13, 145] width 13 height 13
click at [16, 145] on div at bounding box center [13, 145] width 13 height 13
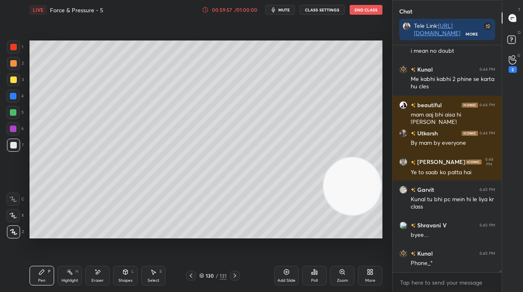
click at [287, 267] on div "Add Slide" at bounding box center [286, 276] width 25 height 20
click at [16, 84] on div "3" at bounding box center [15, 79] width 17 height 13
click at [15, 101] on div at bounding box center [13, 96] width 13 height 13
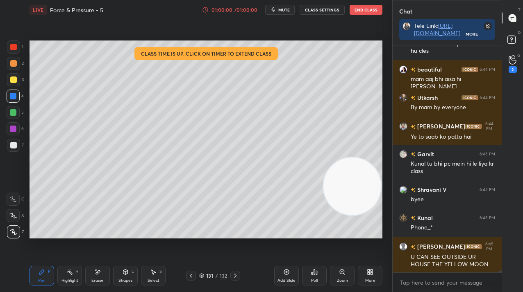
click at [15, 143] on div at bounding box center [13, 145] width 7 height 7
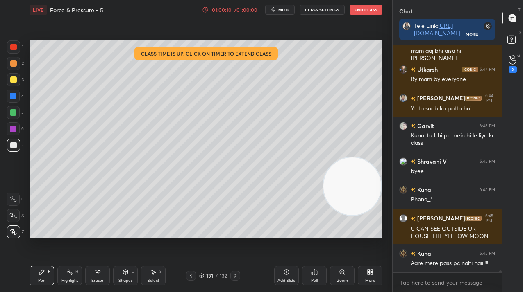
click at [359, 27] on div "Setting up your live class Class time is up. Click on timer to extend class Pol…" at bounding box center [205, 140] width 359 height 240
click at [362, 11] on button "End Class" at bounding box center [365, 10] width 33 height 10
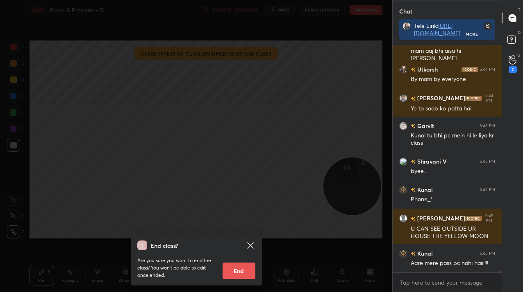
click at [245, 270] on button "End" at bounding box center [238, 271] width 33 height 16
type textarea "x"
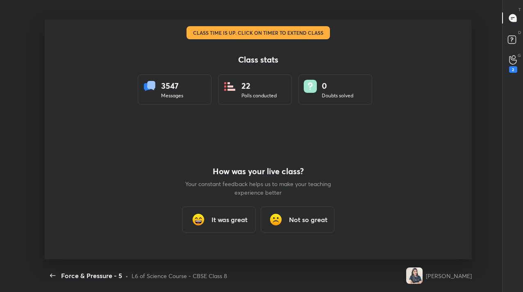
scroll to position [3, 0]
click at [229, 204] on div "How was your live class? Your constant feedback helps us to make your teaching …" at bounding box center [257, 200] width 147 height 120
click at [227, 229] on div "It was great" at bounding box center [219, 220] width 74 height 26
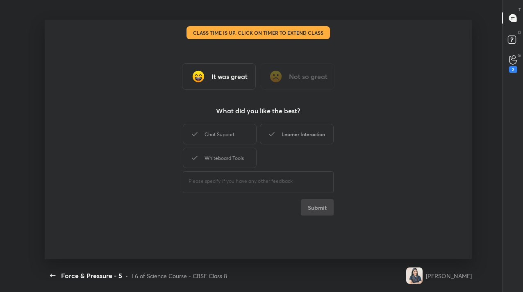
click at [309, 138] on div "Learner Interaction" at bounding box center [297, 134] width 74 height 20
click at [312, 211] on button "Submit" at bounding box center [317, 207] width 33 height 16
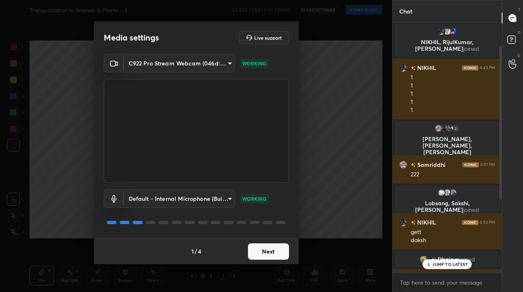
scroll to position [155, 0]
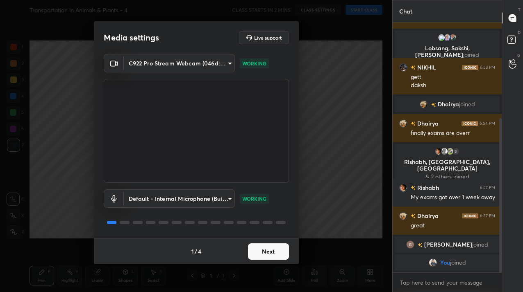
click at [258, 249] on button "Next" at bounding box center [268, 252] width 41 height 16
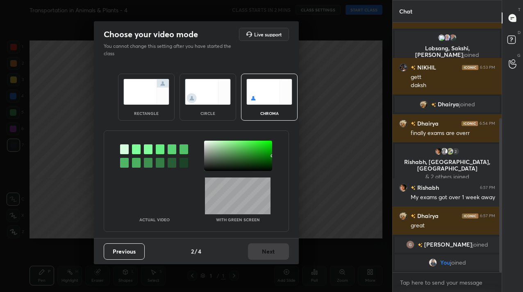
click at [193, 110] on div "circle" at bounding box center [207, 97] width 57 height 47
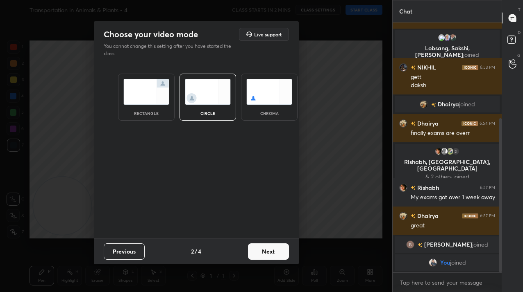
click at [260, 252] on button "Next" at bounding box center [268, 252] width 41 height 16
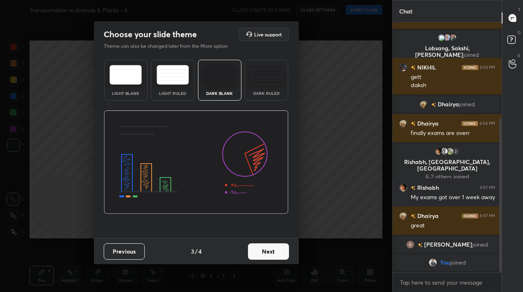
click at [260, 252] on button "Next" at bounding box center [268, 252] width 41 height 16
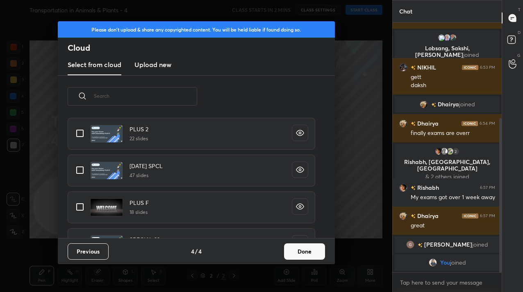
scroll to position [121, 263]
click at [75, 211] on input "grid" at bounding box center [79, 207] width 17 height 17
checkbox input "true"
click at [290, 251] on button "Done" at bounding box center [304, 252] width 41 height 16
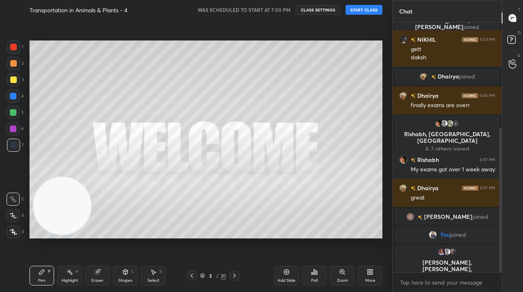
scroll to position [211, 0]
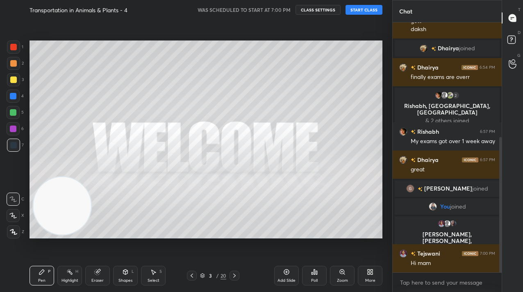
click at [365, 9] on button "START CLASS" at bounding box center [363, 10] width 37 height 10
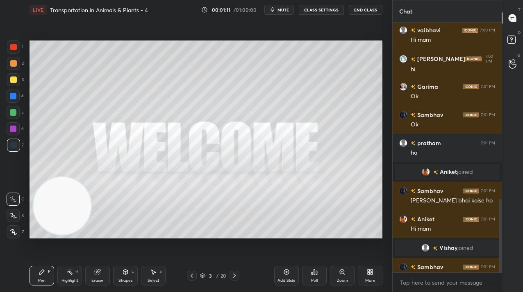
scroll to position [598, 0]
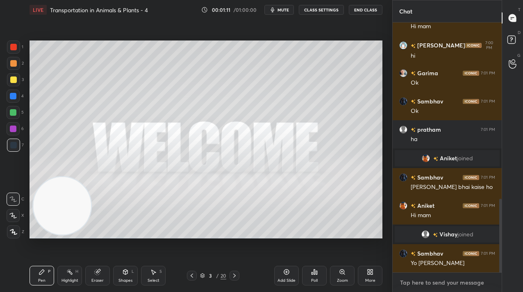
type textarea "x"
click at [453, 283] on textarea at bounding box center [447, 282] width 96 height 13
paste textarea "Tele Link: [URL][DOMAIN_NAME]"
type textarea "Tele Link: [URL][DOMAIN_NAME]"
type textarea "x"
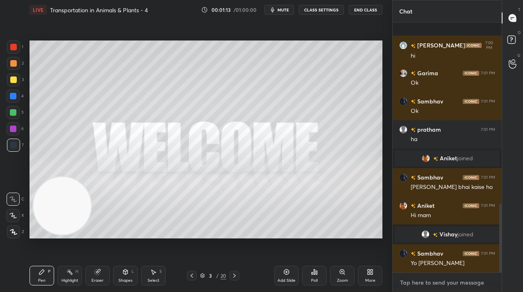
scroll to position [0, 0]
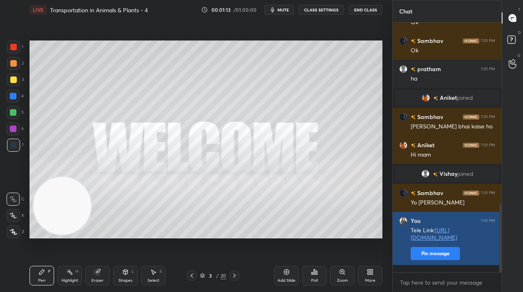
click at [443, 261] on button "Pin message" at bounding box center [434, 253] width 49 height 13
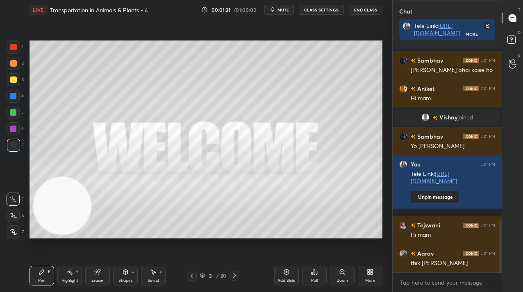
click at [237, 274] on icon at bounding box center [234, 276] width 7 height 7
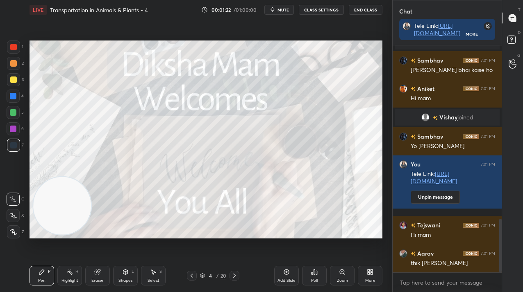
click at [237, 275] on div at bounding box center [234, 276] width 10 height 10
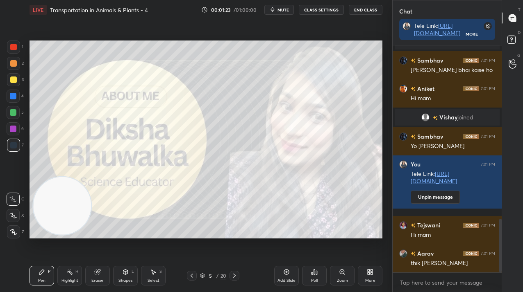
click at [17, 49] on div at bounding box center [13, 47] width 13 height 13
drag, startPoint x: 18, startPoint y: 47, endPoint x: 16, endPoint y: 52, distance: 4.7
click at [17, 47] on div at bounding box center [13, 47] width 13 height 13
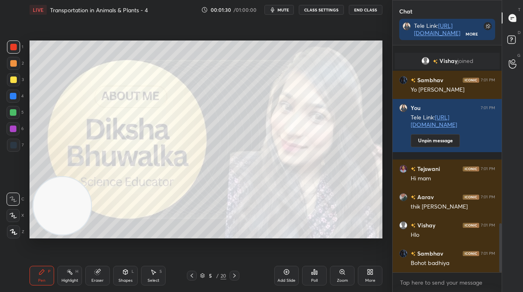
scroll to position [823, 0]
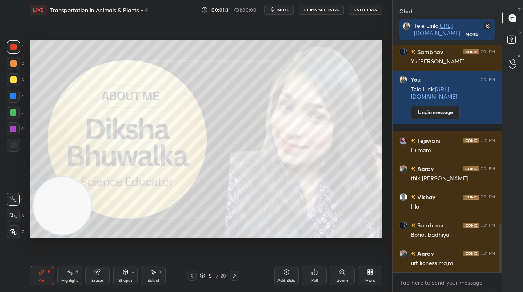
click at [231, 276] on icon at bounding box center [234, 276] width 7 height 7
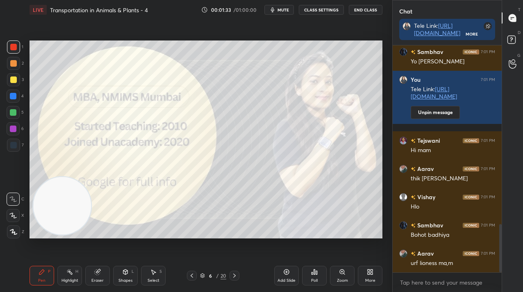
scroll to position [843, 0]
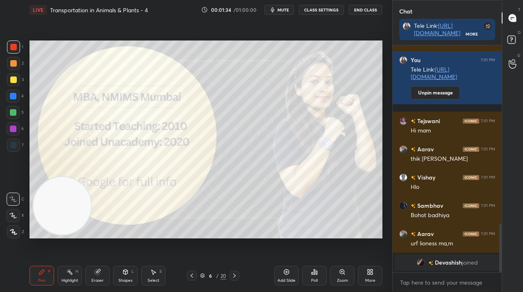
click at [23, 240] on div "1 2 3 4 5 6 7 C X Z C X Z E E Erase all H H LIVE Transportation in Animals & Pl…" at bounding box center [192, 146] width 385 height 292
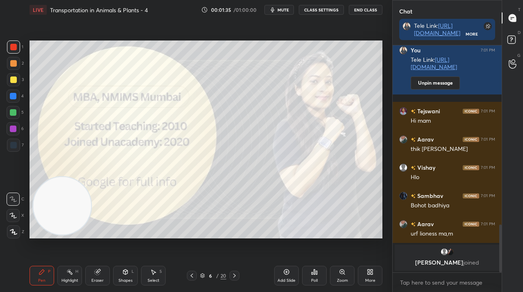
click at [234, 280] on div at bounding box center [234, 276] width 10 height 10
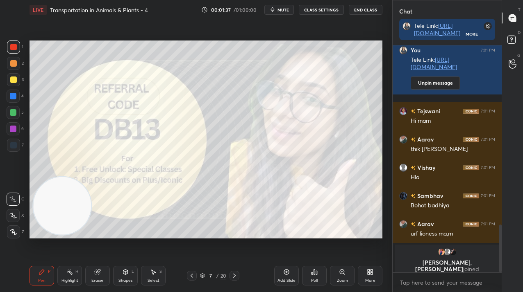
drag, startPoint x: 16, startPoint y: 232, endPoint x: 50, endPoint y: 241, distance: 36.0
click at [16, 232] on icon at bounding box center [13, 232] width 7 height 6
click at [231, 275] on icon at bounding box center [234, 276] width 7 height 7
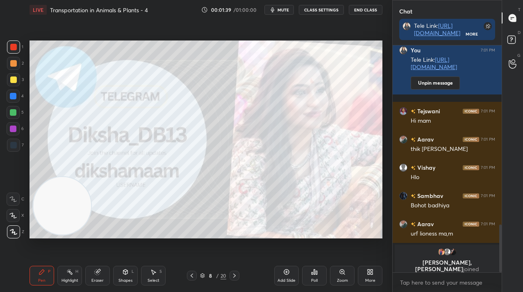
click at [232, 274] on icon at bounding box center [234, 276] width 7 height 7
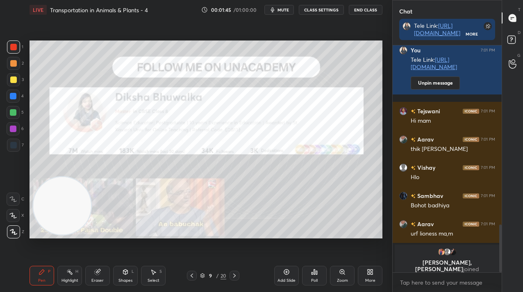
click at [366, 275] on div "More" at bounding box center [370, 276] width 25 height 20
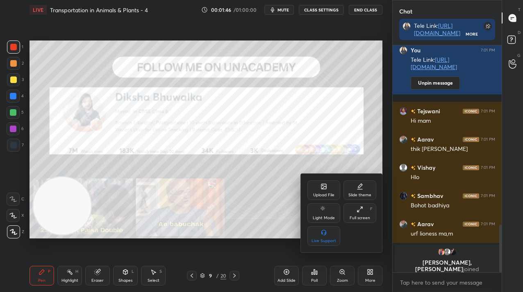
click at [323, 186] on icon at bounding box center [323, 187] width 7 height 7
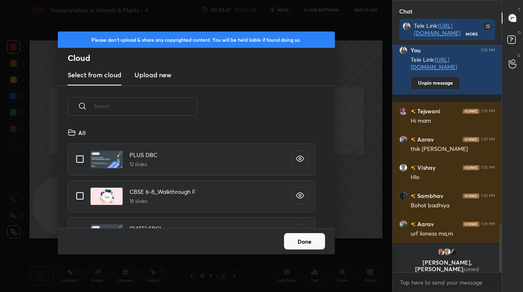
scroll to position [101, 263]
drag, startPoint x: 155, startPoint y: 72, endPoint x: 150, endPoint y: 68, distance: 6.5
click at [155, 73] on h3 "Upload new" at bounding box center [152, 75] width 37 height 10
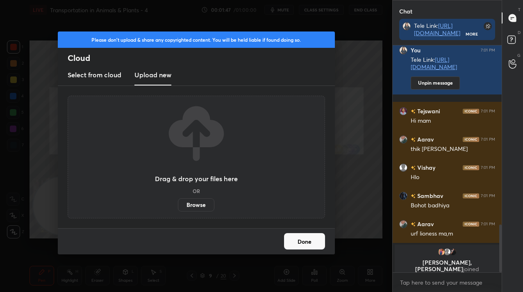
scroll to position [859, 0]
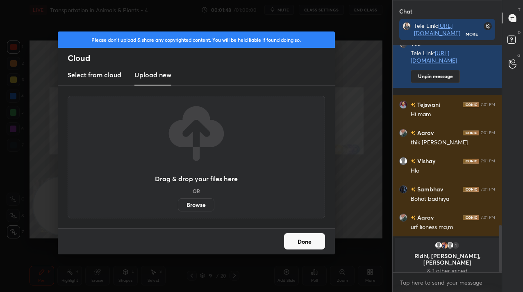
click at [182, 206] on label "Browse" at bounding box center [196, 205] width 36 height 13
click at [178, 206] on input "Browse" at bounding box center [178, 205] width 0 height 13
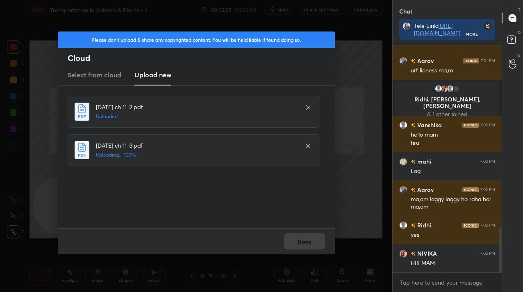
scroll to position [961, 0]
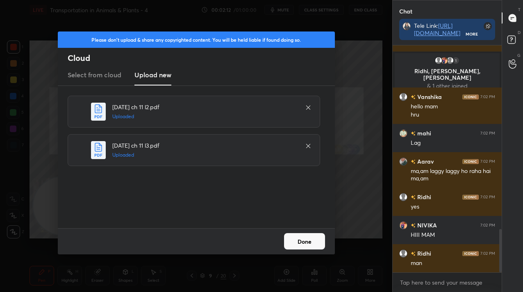
click at [295, 248] on button "Done" at bounding box center [304, 241] width 41 height 16
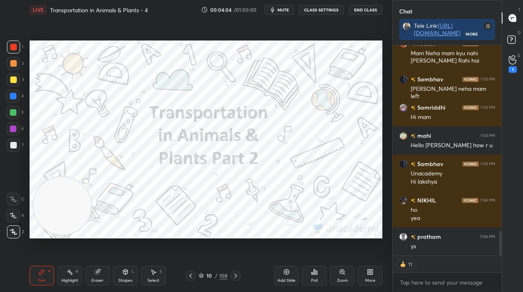
scroll to position [1635, 0]
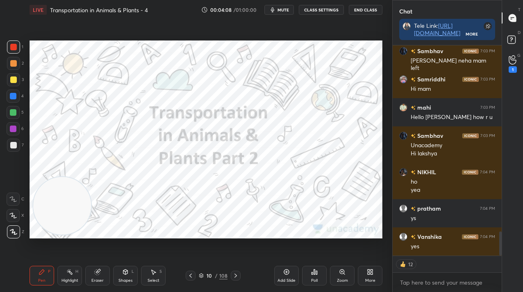
click at [209, 279] on div "10" at bounding box center [209, 276] width 8 height 5
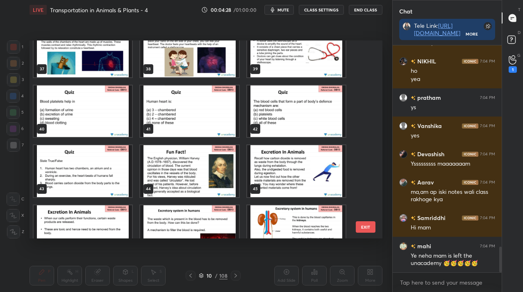
scroll to position [1774, 0]
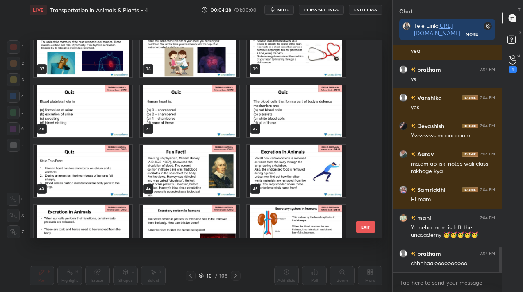
click at [113, 177] on img "grid" at bounding box center [83, 171] width 98 height 52
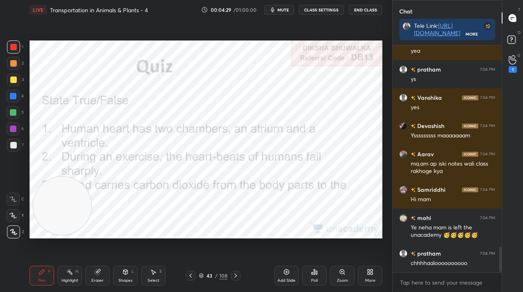
scroll to position [1794, 0]
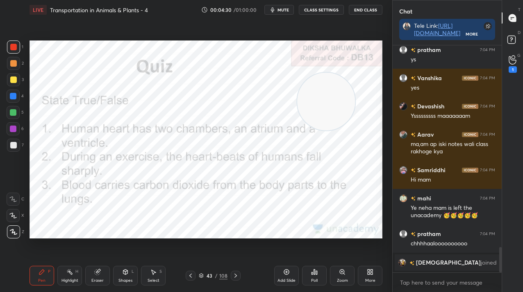
drag, startPoint x: 59, startPoint y: 214, endPoint x: 341, endPoint y: 79, distance: 312.0
click at [349, 78] on video at bounding box center [326, 102] width 58 height 58
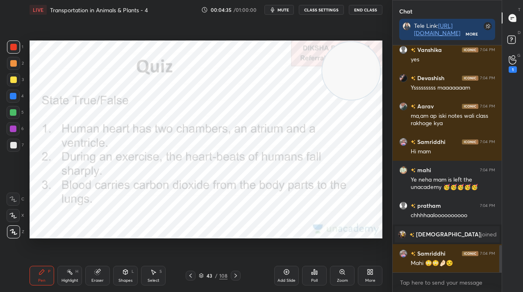
scroll to position [1650, 0]
click at [317, 271] on div "Poll" at bounding box center [314, 276] width 25 height 20
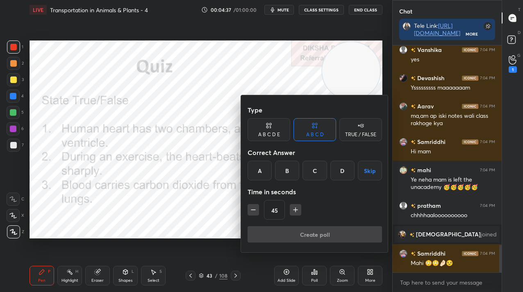
click at [354, 131] on div "TRUE / FALSE" at bounding box center [360, 129] width 43 height 23
drag, startPoint x: 299, startPoint y: 172, endPoint x: 301, endPoint y: 188, distance: 16.2
click at [301, 174] on div "False" at bounding box center [314, 171] width 43 height 20
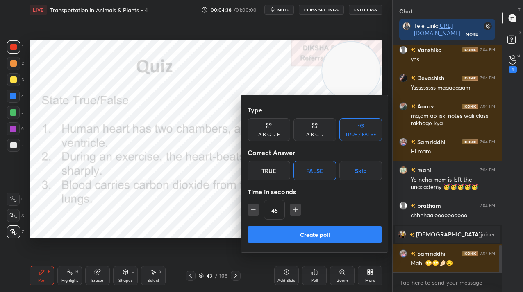
click at [298, 228] on button "Create poll" at bounding box center [314, 235] width 134 height 16
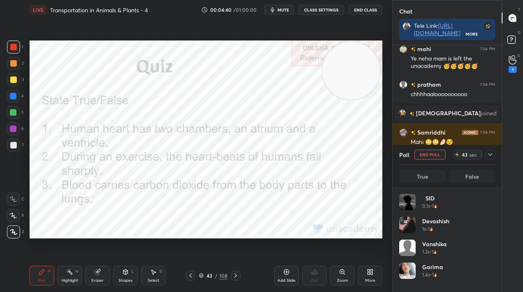
scroll to position [3, 3]
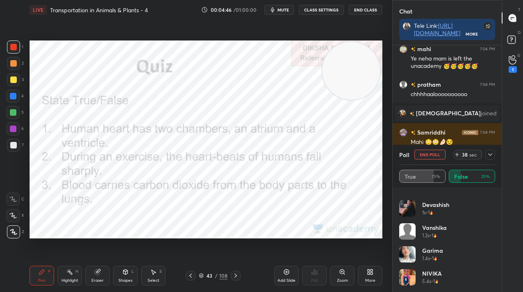
click at [489, 155] on icon at bounding box center [490, 155] width 7 height 7
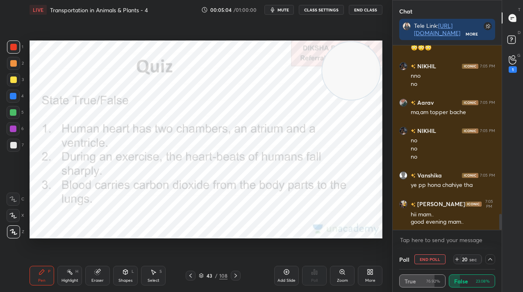
click at [491, 257] on icon at bounding box center [490, 259] width 7 height 7
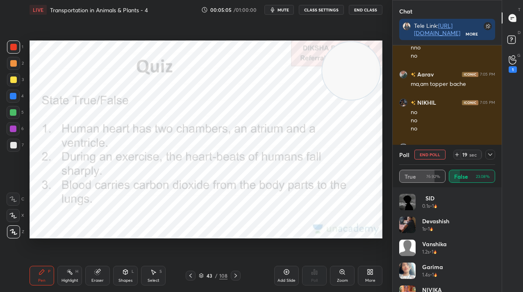
drag, startPoint x: 430, startPoint y: 157, endPoint x: 429, endPoint y: 161, distance: 4.2
click at [430, 157] on button "End Poll" at bounding box center [429, 155] width 31 height 10
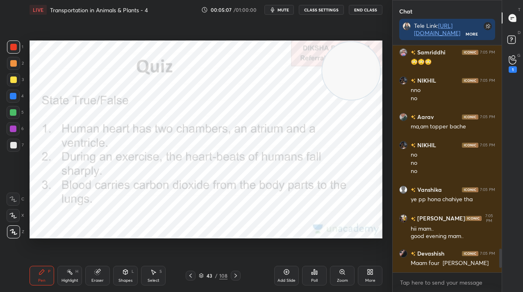
click at [214, 279] on div "43 / 108" at bounding box center [213, 275] width 29 height 7
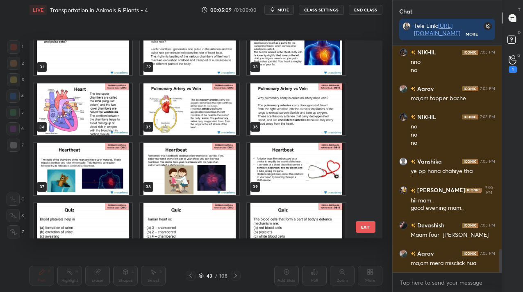
click at [84, 136] on div "34" at bounding box center [83, 109] width 100 height 53
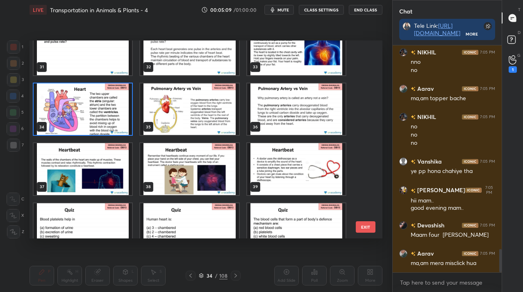
click at [81, 125] on img "grid" at bounding box center [83, 110] width 98 height 52
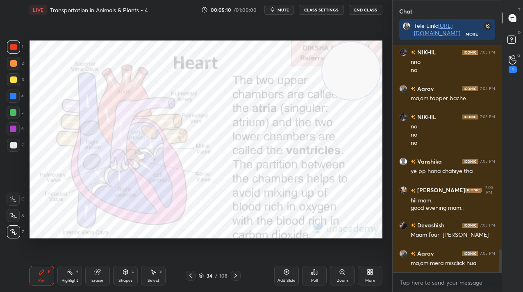
click at [81, 125] on img "grid" at bounding box center [83, 110] width 98 height 52
click at [203, 277] on icon at bounding box center [201, 276] width 5 height 5
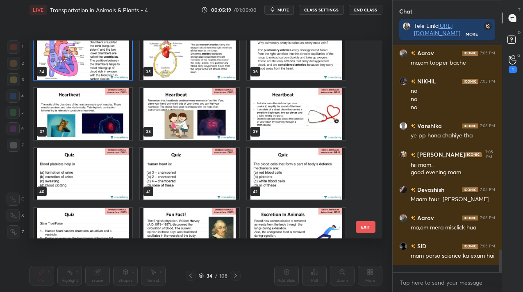
click at [88, 216] on img "grid" at bounding box center [83, 234] width 98 height 52
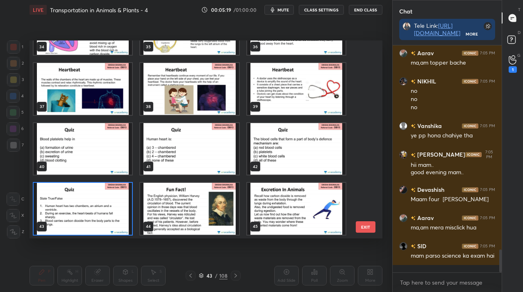
click at [88, 216] on div "31 32 33 34 35 36 37 38 39 40 41 42 43 44 45" at bounding box center [198, 140] width 338 height 198
click at [88, 216] on img "grid" at bounding box center [83, 209] width 98 height 52
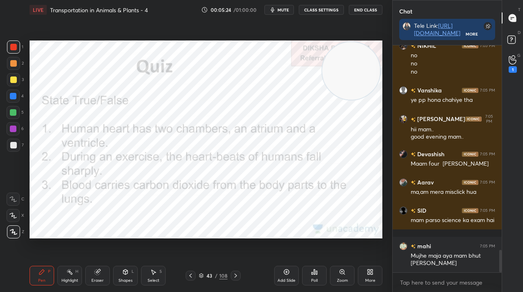
click at [316, 274] on icon at bounding box center [316, 273] width 1 height 4
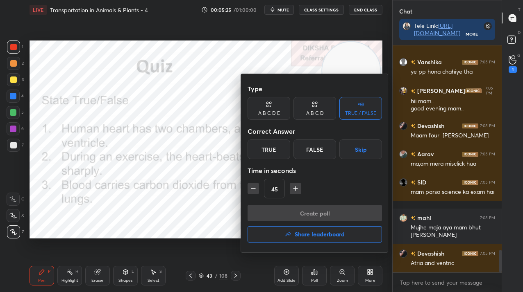
click at [317, 145] on div "False" at bounding box center [314, 150] width 43 height 20
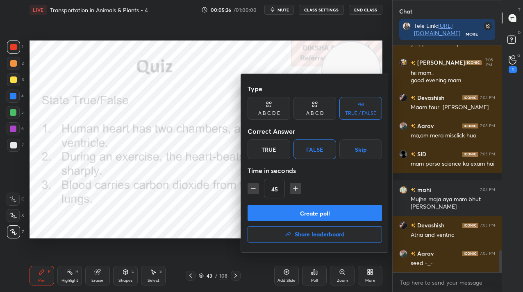
click at [315, 208] on button "Create poll" at bounding box center [314, 213] width 134 height 16
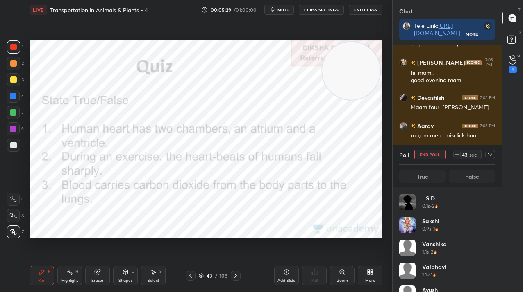
click at [487, 154] on div at bounding box center [490, 155] width 10 height 10
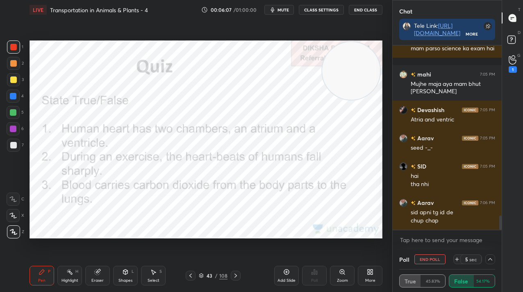
scroll to position [2258, 0]
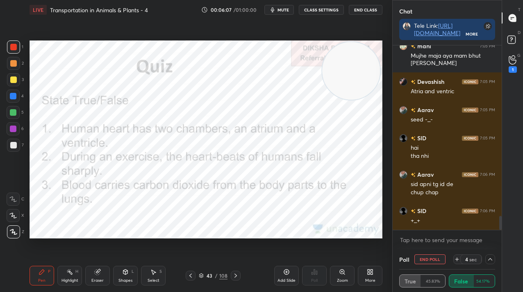
click at [435, 259] on button "End Poll" at bounding box center [429, 260] width 31 height 10
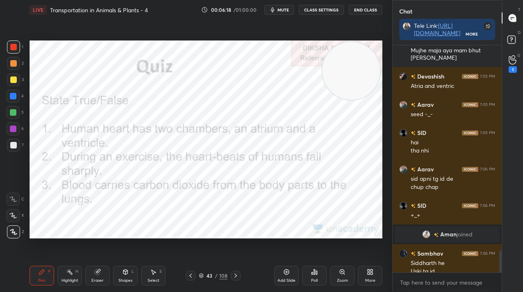
scroll to position [2094, 0]
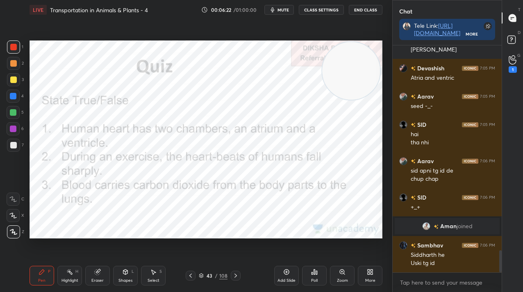
click at [322, 279] on div "Poll" at bounding box center [314, 276] width 25 height 20
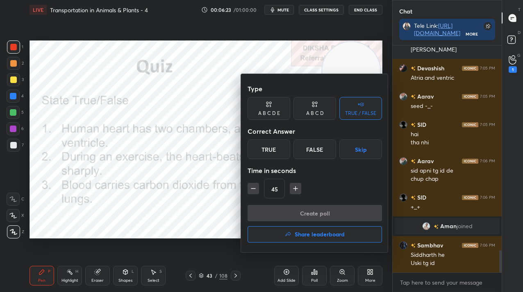
click at [278, 158] on div "True" at bounding box center [268, 150] width 43 height 20
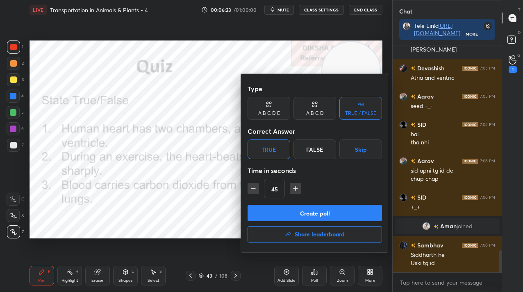
click at [285, 213] on button "Create poll" at bounding box center [314, 213] width 134 height 16
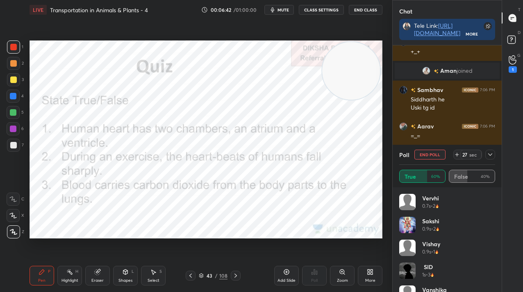
scroll to position [2258, 0]
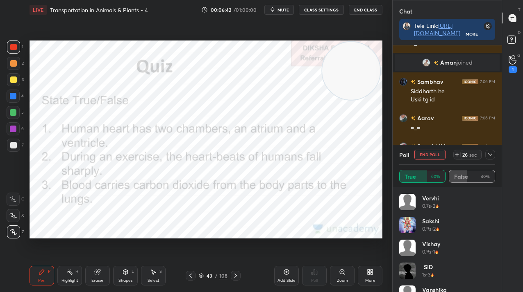
drag, startPoint x: 435, startPoint y: 153, endPoint x: 433, endPoint y: 157, distance: 4.6
click at [435, 153] on button "End Poll" at bounding box center [429, 155] width 31 height 10
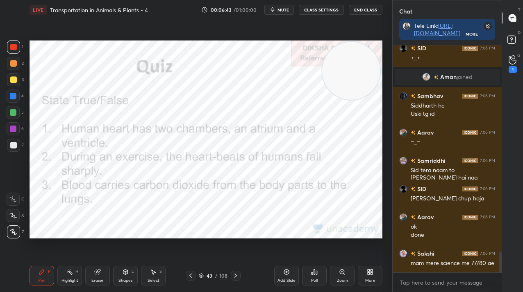
scroll to position [2244, 0]
click at [211, 274] on div "43" at bounding box center [209, 276] width 8 height 5
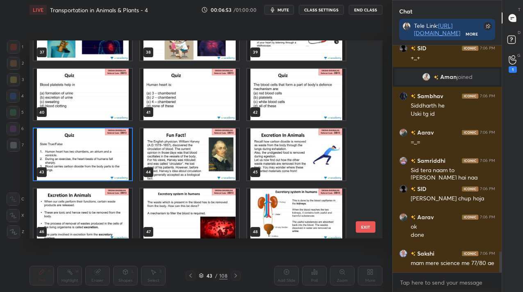
scroll to position [2272, 0]
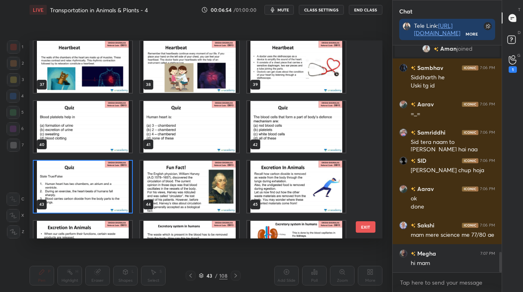
click at [301, 150] on img "grid" at bounding box center [296, 127] width 98 height 52
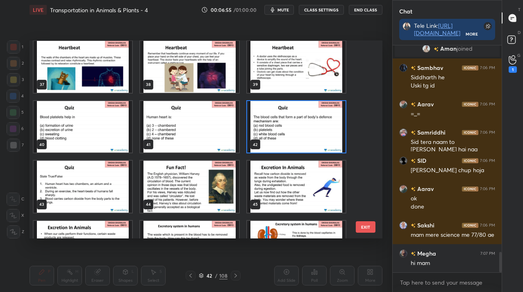
click at [301, 150] on img "grid" at bounding box center [296, 127] width 98 height 52
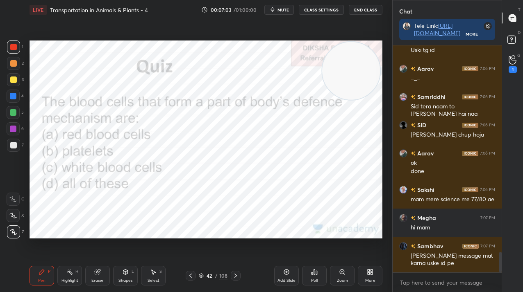
click at [310, 275] on div "Poll" at bounding box center [314, 276] width 25 height 20
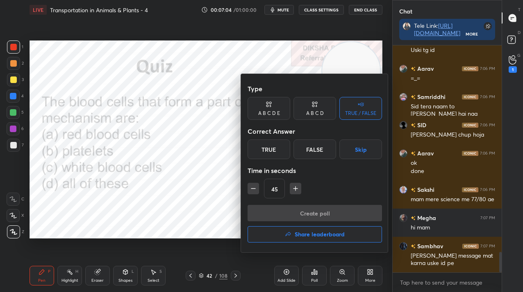
click at [320, 147] on div "False" at bounding box center [314, 150] width 43 height 20
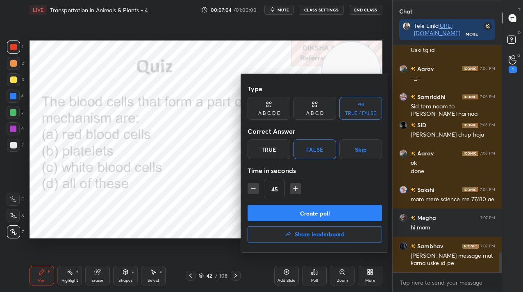
click at [321, 108] on div "A B C D" at bounding box center [314, 108] width 43 height 23
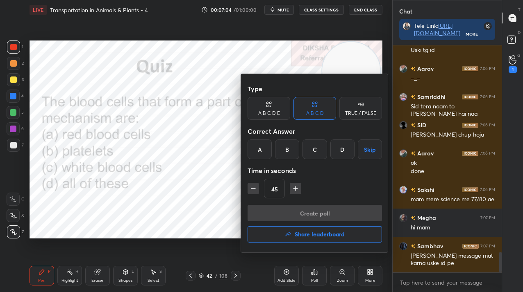
click at [323, 151] on div "C" at bounding box center [314, 150] width 24 height 20
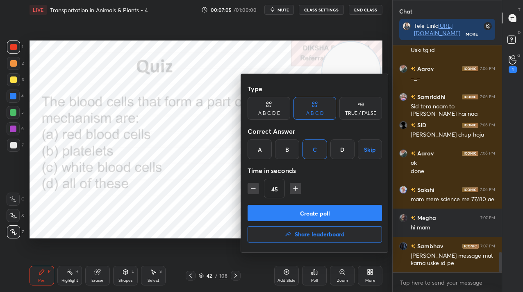
click at [323, 204] on div "Type A B C D E A B C D TRUE / FALSE Correct Answer A B C D Skip Time in seconds…" at bounding box center [314, 143] width 134 height 125
click at [324, 206] on button "Create poll" at bounding box center [314, 213] width 134 height 16
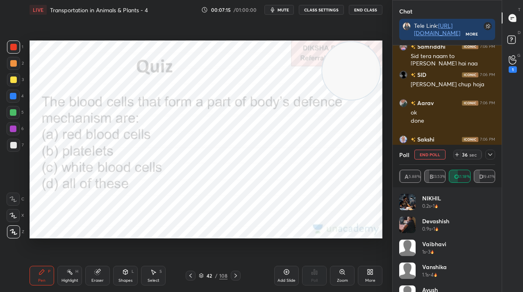
scroll to position [2386, 0]
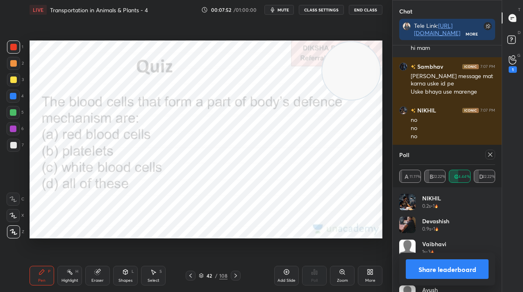
drag, startPoint x: 492, startPoint y: 155, endPoint x: 487, endPoint y: 157, distance: 4.6
click at [492, 155] on icon at bounding box center [490, 155] width 7 height 7
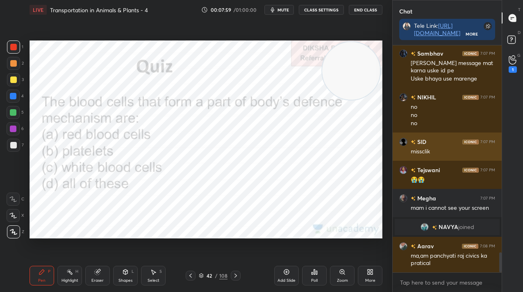
scroll to position [2359, 0]
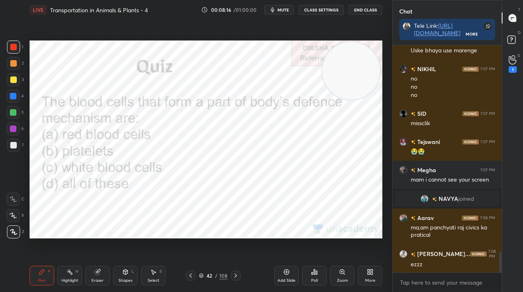
click at [211, 280] on div "42 / 108" at bounding box center [213, 276] width 55 height 10
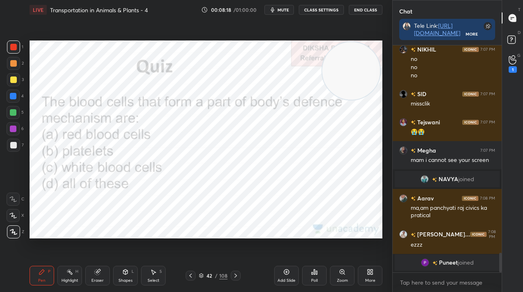
click at [211, 262] on div "Pen P Highlight H Eraser Shapes L Select S 42 / 108 Add Slide Poll Zoom More" at bounding box center [205, 276] width 353 height 33
click at [206, 276] on div "42" at bounding box center [209, 276] width 8 height 5
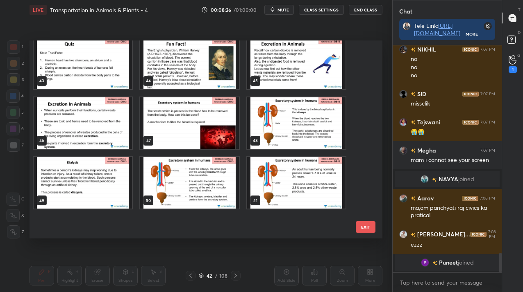
scroll to position [807, 0]
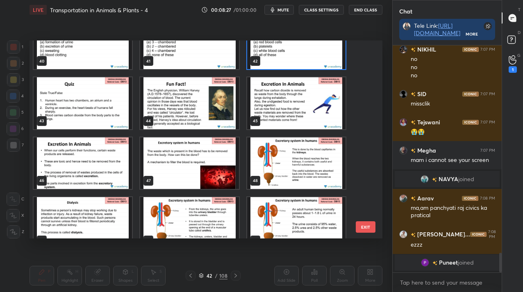
click at [206, 116] on img "grid" at bounding box center [189, 103] width 98 height 52
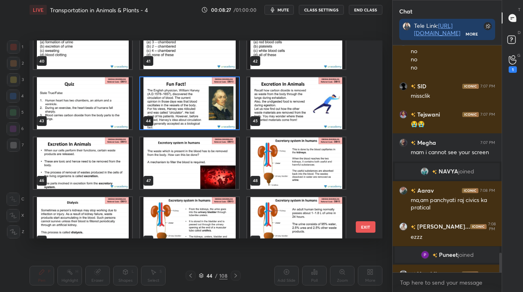
click at [206, 116] on img "grid" at bounding box center [189, 103] width 98 height 52
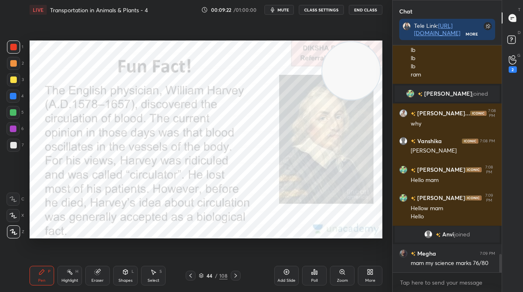
scroll to position [2603, 0]
click at [208, 277] on div "44" at bounding box center [209, 276] width 8 height 5
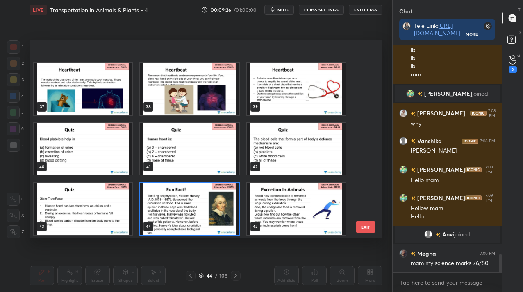
scroll to position [745, 0]
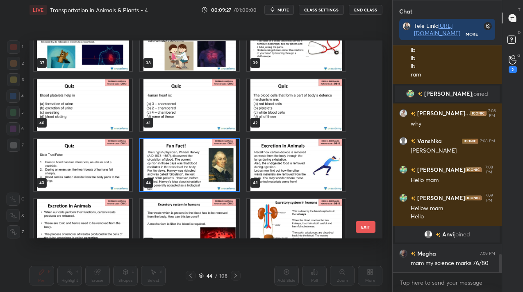
click at [216, 170] on img "grid" at bounding box center [189, 165] width 98 height 52
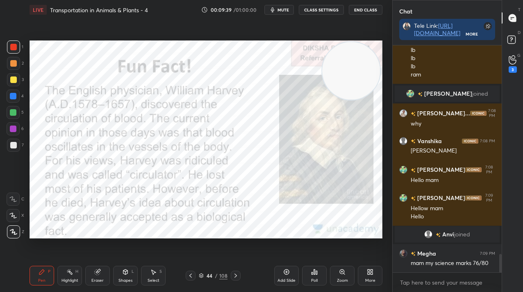
click at [211, 279] on div "44 / 108" at bounding box center [213, 275] width 29 height 7
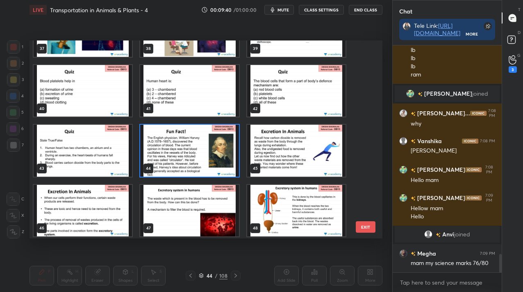
scroll to position [761, 0]
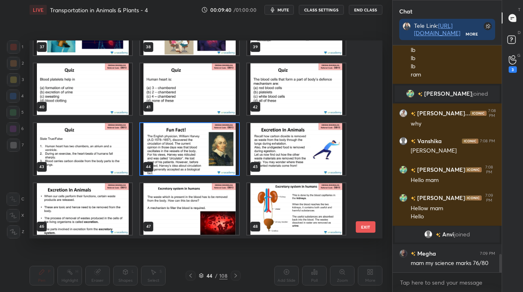
click at [279, 135] on img "grid" at bounding box center [296, 149] width 98 height 52
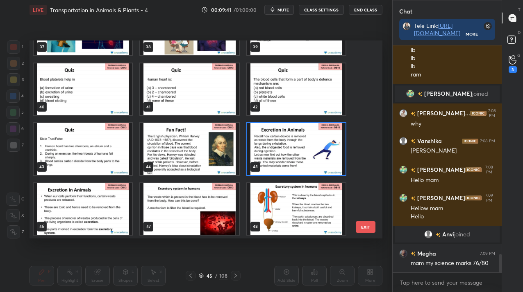
click at [279, 135] on img "grid" at bounding box center [296, 149] width 98 height 52
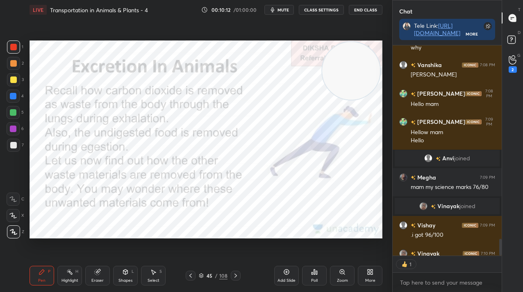
scroll to position [2657, 0]
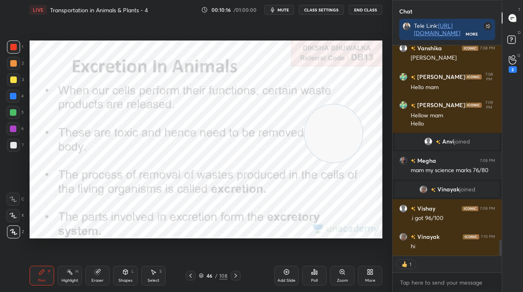
drag, startPoint x: 344, startPoint y: 71, endPoint x: 341, endPoint y: 193, distance: 122.1
click at [350, 163] on video at bounding box center [333, 134] width 58 height 58
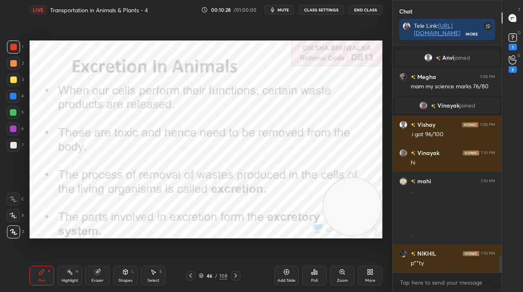
scroll to position [2776, 0]
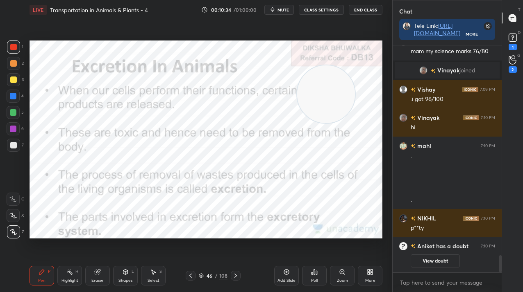
drag, startPoint x: 355, startPoint y: 202, endPoint x: 340, endPoint y: 78, distance: 125.0
click at [341, 78] on video at bounding box center [326, 95] width 58 height 58
click at [236, 277] on icon at bounding box center [235, 276] width 7 height 7
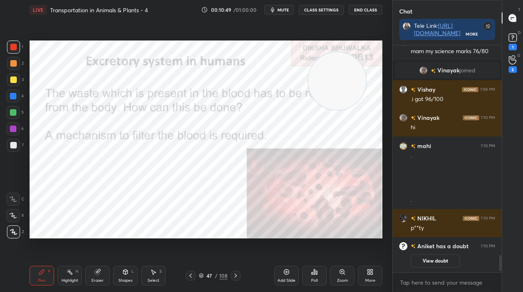
scroll to position [2776, 0]
drag, startPoint x: 326, startPoint y: 80, endPoint x: 102, endPoint y: 205, distance: 256.2
click at [113, 214] on video at bounding box center [142, 209] width 58 height 58
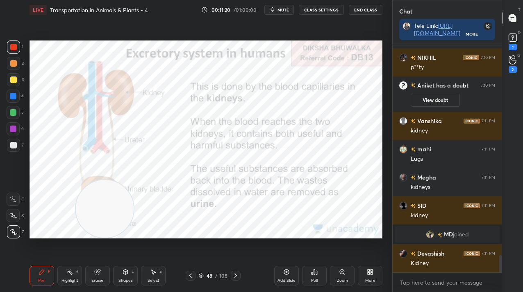
scroll to position [2800, 0]
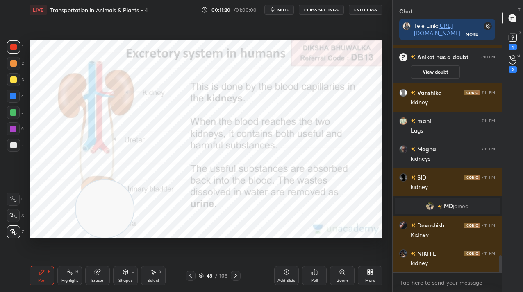
drag, startPoint x: 107, startPoint y: 212, endPoint x: 37, endPoint y: 221, distance: 70.2
click at [76, 231] on video at bounding box center [105, 209] width 58 height 58
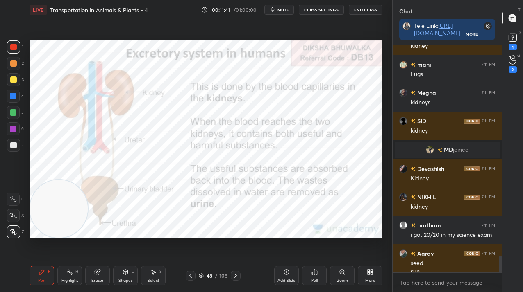
scroll to position [2865, 0]
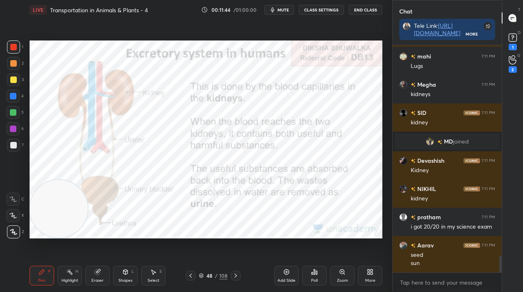
click at [235, 275] on icon at bounding box center [235, 276] width 7 height 7
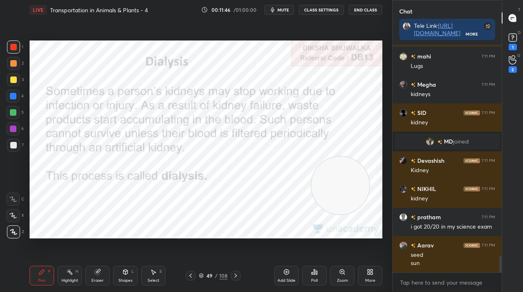
drag, startPoint x: 58, startPoint y: 215, endPoint x: 356, endPoint y: 168, distance: 302.2
click at [365, 181] on video at bounding box center [340, 186] width 58 height 58
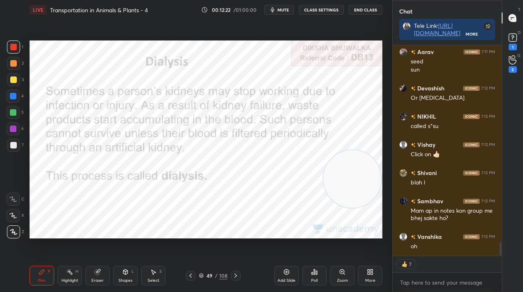
scroll to position [3087, 0]
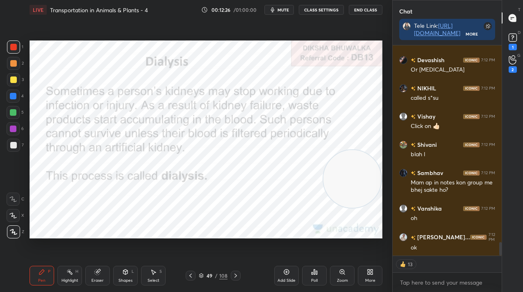
click at [237, 277] on icon at bounding box center [235, 276] width 7 height 7
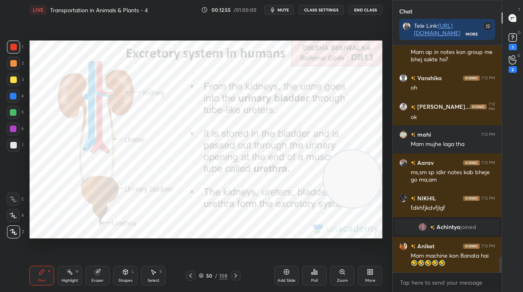
scroll to position [3111, 0]
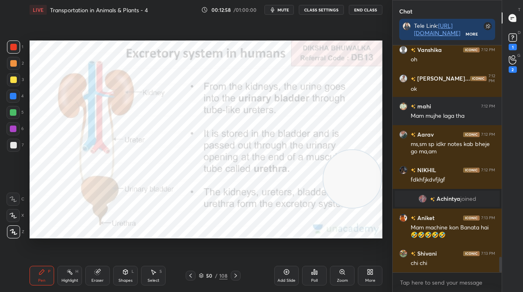
click at [54, 242] on div "Setting up your live class Poll for secs No correct answer Start poll" at bounding box center [205, 140] width 359 height 240
click at [217, 277] on div "/" at bounding box center [216, 276] width 2 height 5
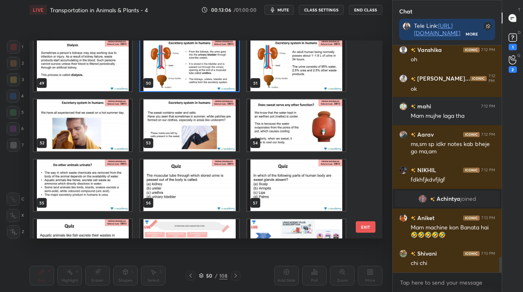
scroll to position [964, 0]
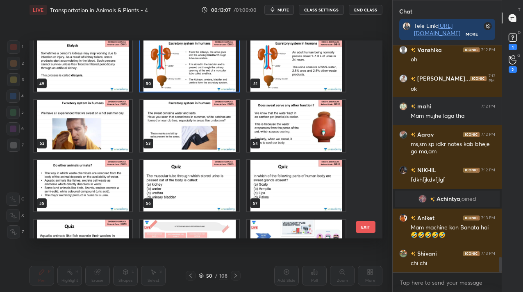
click at [205, 64] on img "grid" at bounding box center [189, 66] width 98 height 52
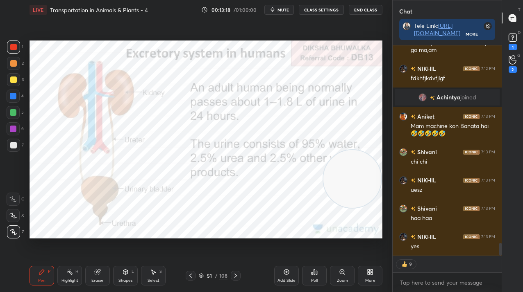
scroll to position [3241, 0]
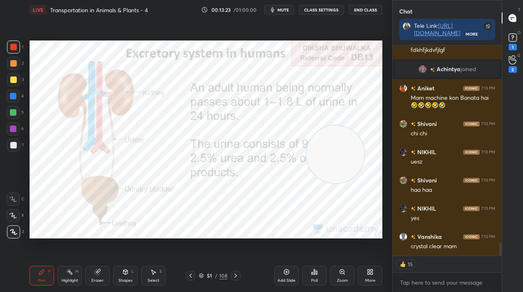
drag, startPoint x: 353, startPoint y: 155, endPoint x: 342, endPoint y: 100, distance: 56.0
click at [352, 126] on video at bounding box center [335, 155] width 58 height 58
click at [236, 276] on icon at bounding box center [235, 276] width 2 height 4
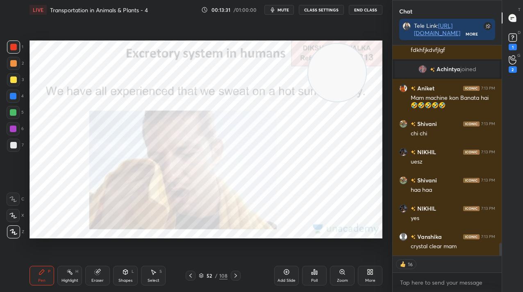
drag, startPoint x: 340, startPoint y: 73, endPoint x: 351, endPoint y: 171, distance: 98.1
click at [356, 102] on video at bounding box center [337, 73] width 58 height 58
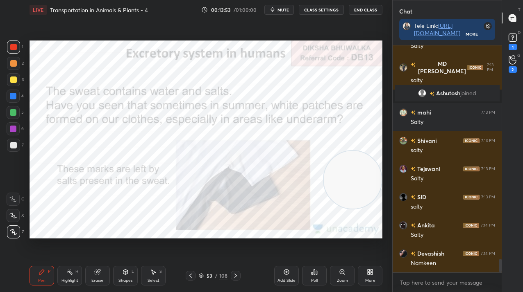
scroll to position [3578, 0]
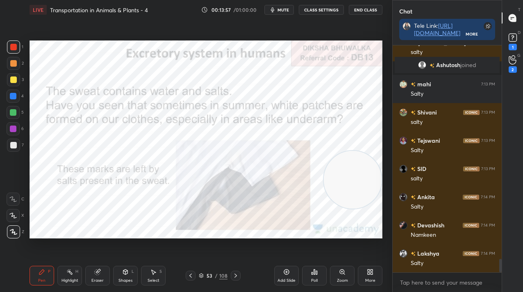
click at [342, 277] on div "Zoom" at bounding box center [342, 276] width 25 height 20
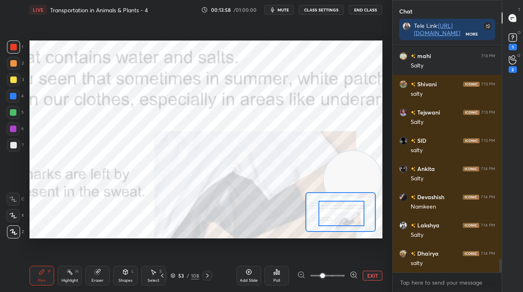
scroll to position [3642, 0]
drag, startPoint x: 328, startPoint y: 213, endPoint x: 334, endPoint y: 221, distance: 10.5
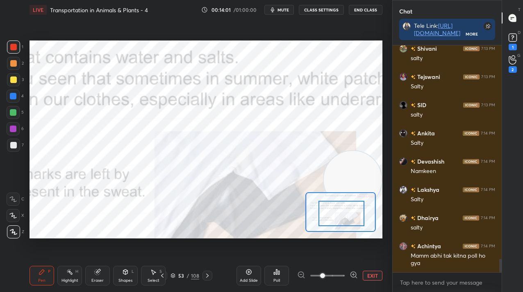
scroll to position [3670, 0]
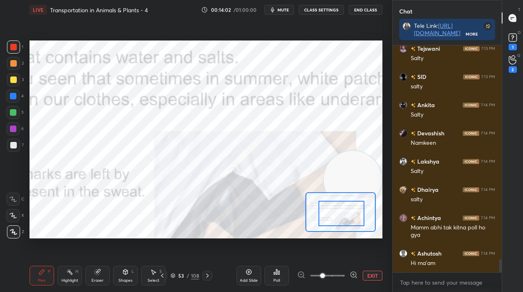
click at [363, 272] on button "EXIT" at bounding box center [373, 276] width 20 height 10
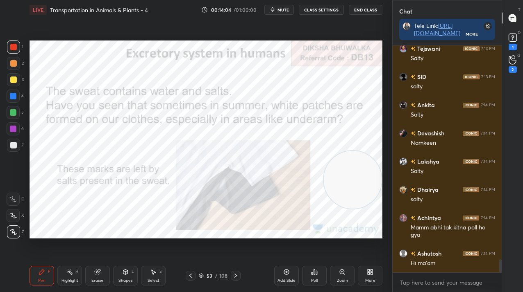
click at [249, 272] on div "53 / 108" at bounding box center [213, 276] width 122 height 10
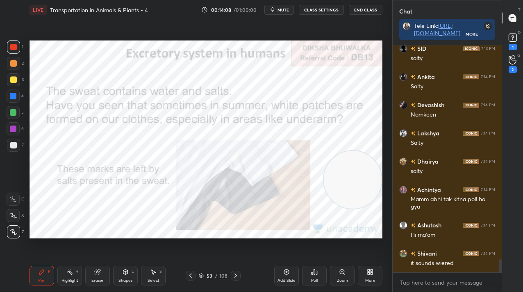
click at [238, 274] on icon at bounding box center [235, 276] width 7 height 7
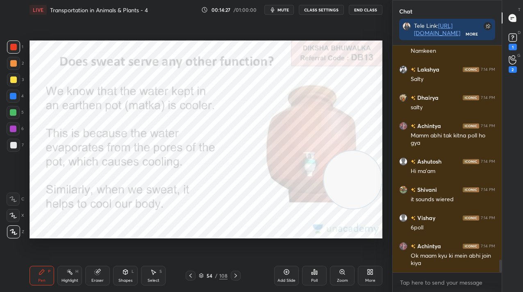
scroll to position [3791, 0]
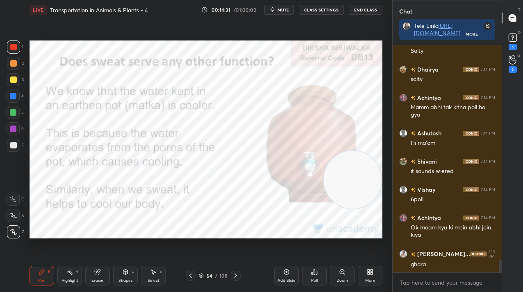
click at [234, 276] on icon at bounding box center [235, 276] width 7 height 7
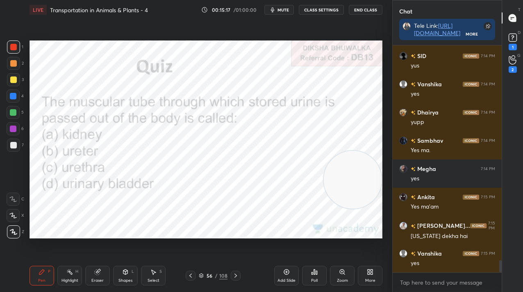
scroll to position [4053, 0]
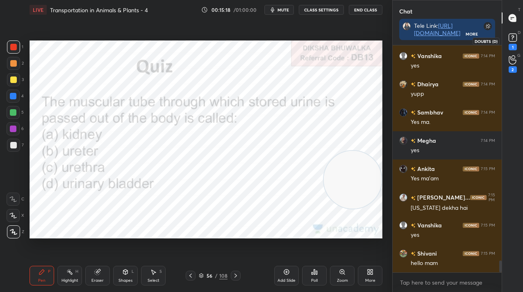
click at [517, 34] on icon at bounding box center [512, 38] width 12 height 12
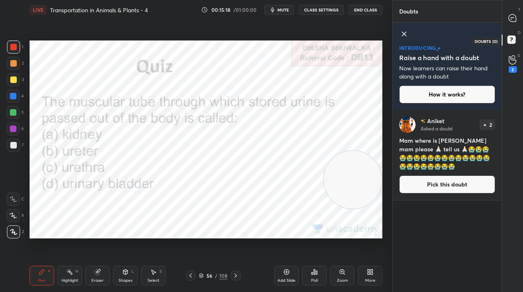
scroll to position [180, 107]
click at [512, 22] on div at bounding box center [512, 18] width 16 height 15
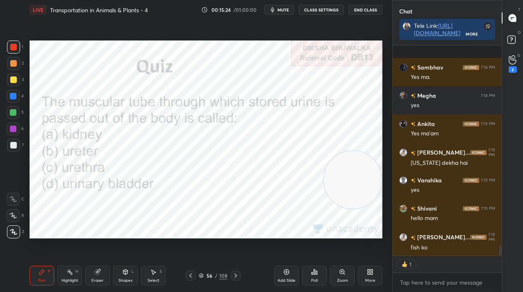
scroll to position [4351, 0]
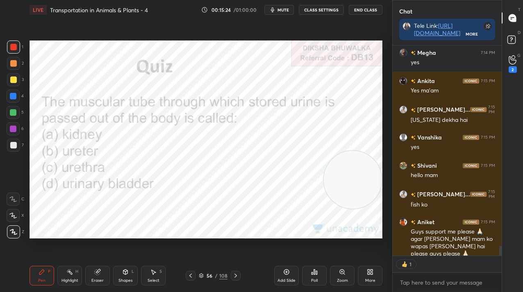
click at [9, 45] on div at bounding box center [13, 47] width 13 height 13
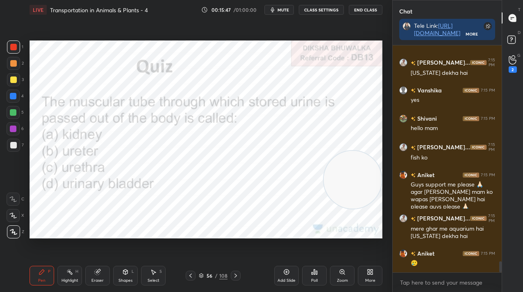
scroll to position [4427, 0]
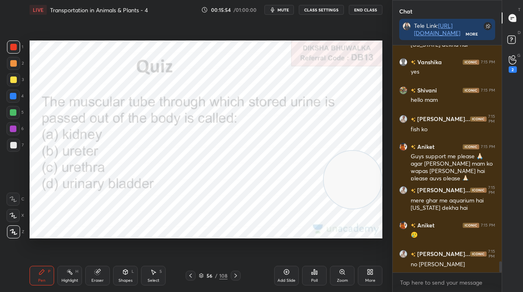
click at [314, 276] on div "Poll" at bounding box center [314, 276] width 25 height 20
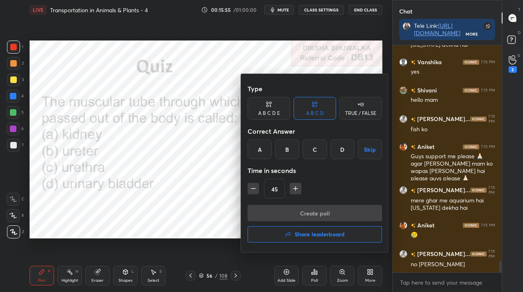
drag, startPoint x: 325, startPoint y: 155, endPoint x: 316, endPoint y: 187, distance: 33.7
click at [324, 155] on div "C" at bounding box center [314, 150] width 24 height 20
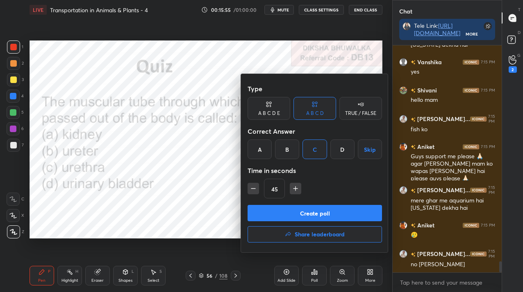
drag, startPoint x: 313, startPoint y: 210, endPoint x: 307, endPoint y: 207, distance: 6.6
click at [313, 210] on button "Create poll" at bounding box center [314, 213] width 134 height 16
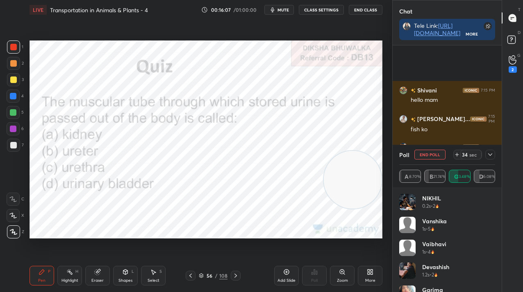
scroll to position [4498, 0]
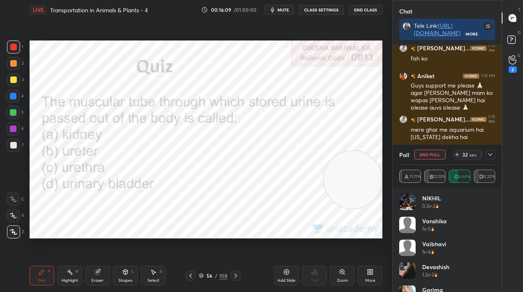
click at [489, 154] on icon at bounding box center [490, 155] width 7 height 7
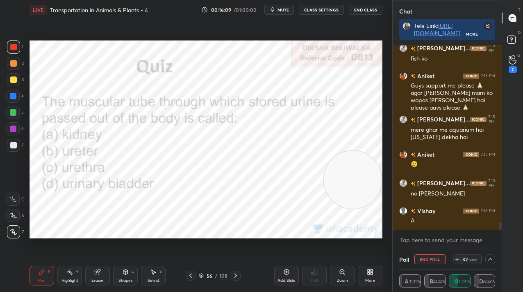
scroll to position [0, 3]
click at [191, 271] on div at bounding box center [191, 276] width 10 height 10
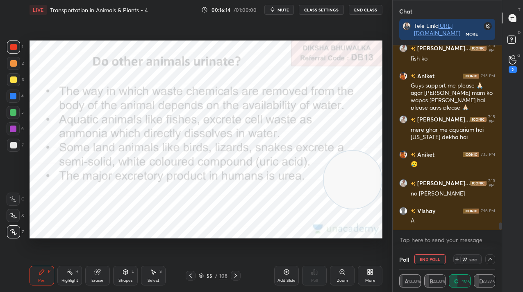
click at [191, 274] on icon at bounding box center [190, 276] width 7 height 7
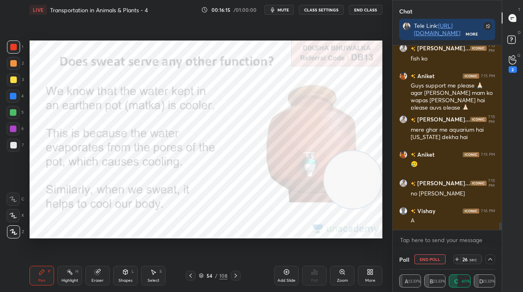
click at [192, 274] on icon at bounding box center [190, 276] width 7 height 7
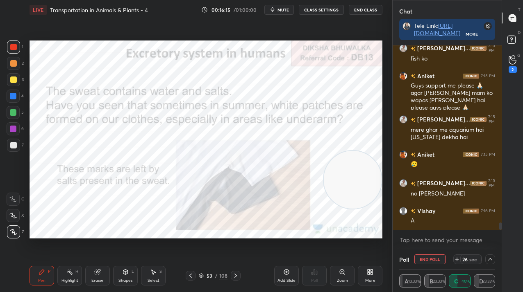
click at [190, 274] on icon at bounding box center [190, 276] width 7 height 7
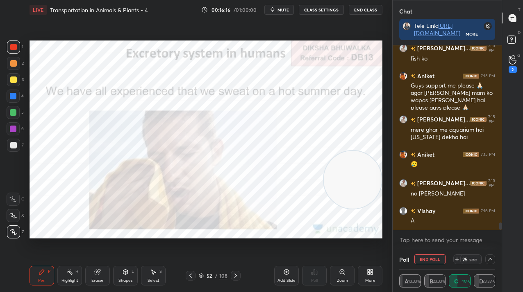
scroll to position [4526, 0]
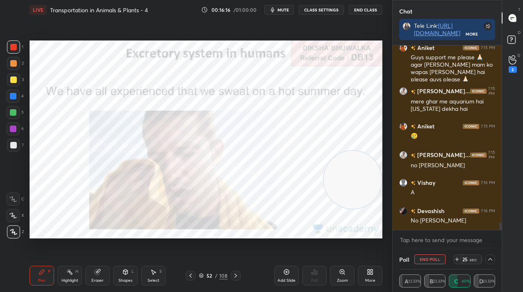
click at [190, 273] on icon at bounding box center [190, 276] width 7 height 7
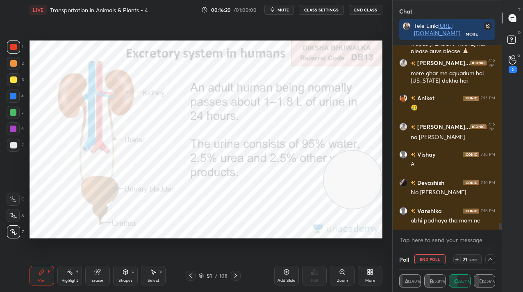
scroll to position [4582, 0]
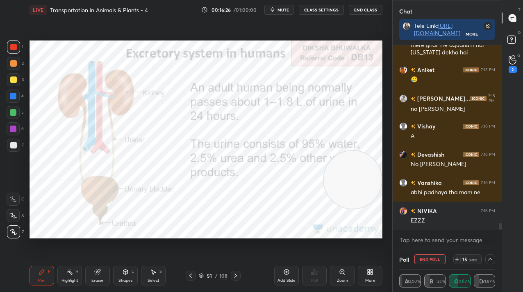
click at [234, 277] on icon at bounding box center [235, 276] width 7 height 7
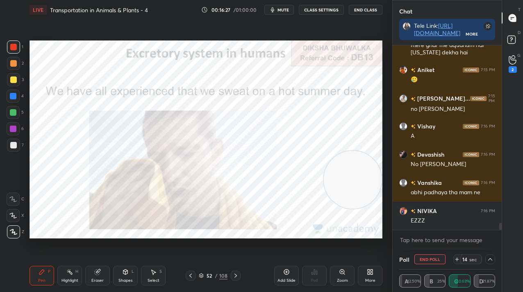
click at [235, 277] on icon at bounding box center [235, 276] width 2 height 4
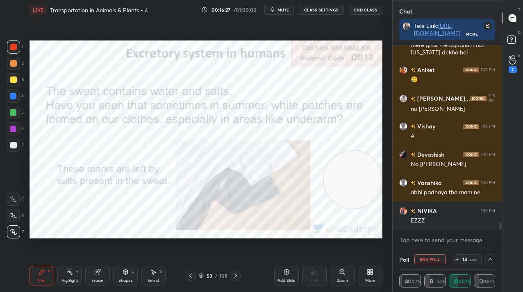
click at [235, 276] on icon at bounding box center [235, 276] width 7 height 7
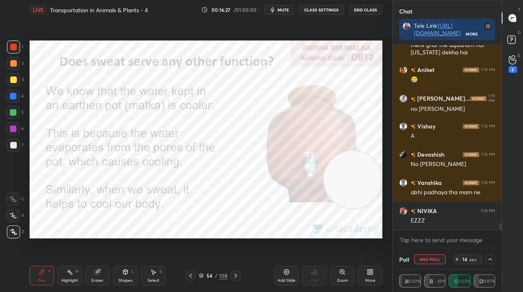
click at [235, 276] on icon at bounding box center [235, 276] width 7 height 7
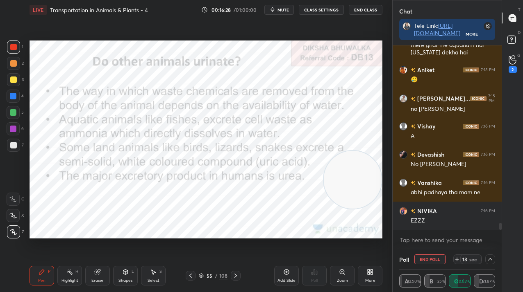
click at [235, 276] on icon at bounding box center [235, 276] width 7 height 7
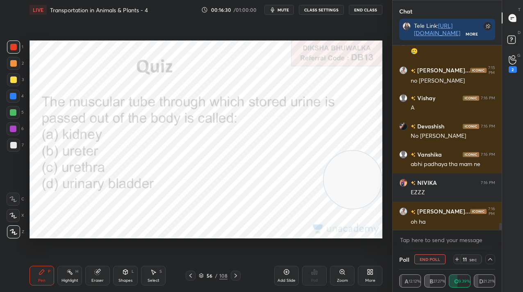
scroll to position [4639, 0]
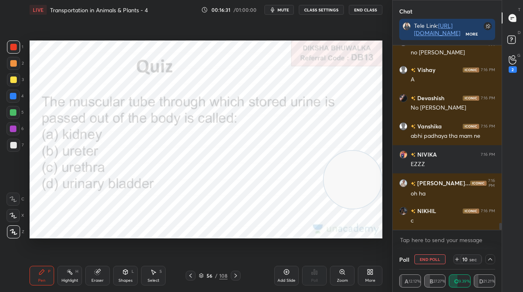
click at [431, 257] on button "End Poll" at bounding box center [429, 260] width 31 height 10
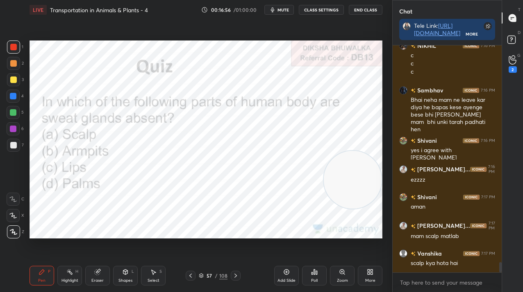
scroll to position [4833, 0]
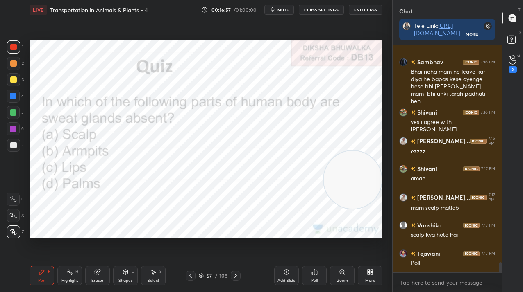
click at [315, 279] on div "Poll" at bounding box center [314, 281] width 7 height 4
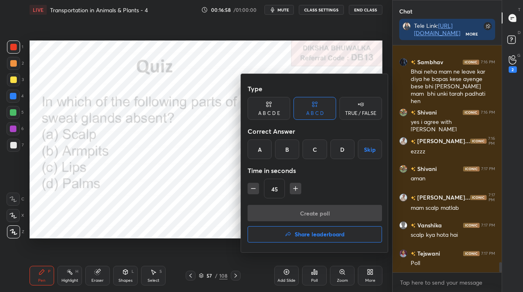
drag, startPoint x: 320, startPoint y: 150, endPoint x: 317, endPoint y: 168, distance: 17.8
click at [319, 151] on div "C" at bounding box center [314, 150] width 24 height 20
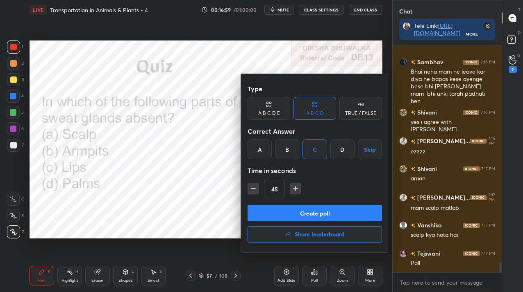
click at [315, 213] on button "Create poll" at bounding box center [314, 213] width 134 height 16
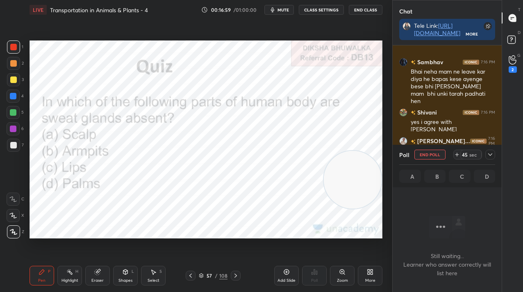
scroll to position [116, 107]
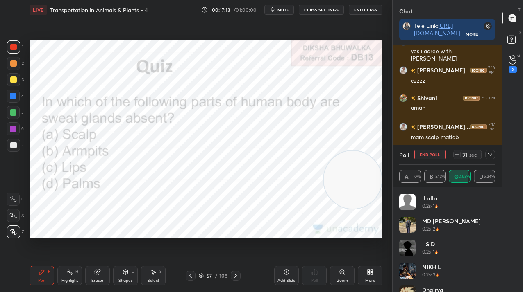
click at [488, 155] on icon at bounding box center [490, 155] width 7 height 7
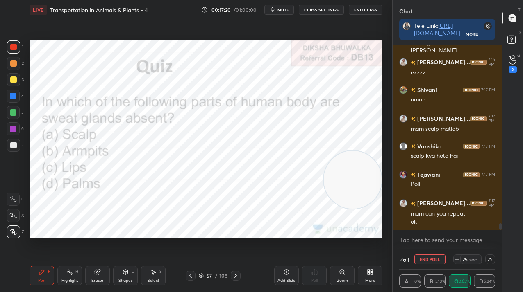
click at [424, 258] on button "End Poll" at bounding box center [429, 260] width 31 height 10
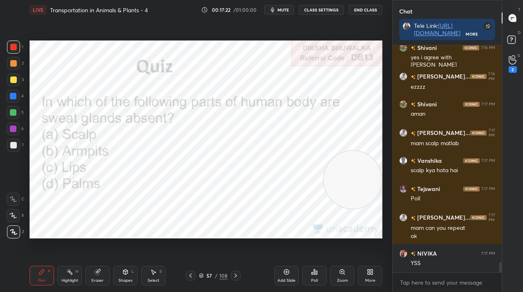
click at [238, 277] on icon at bounding box center [235, 276] width 7 height 7
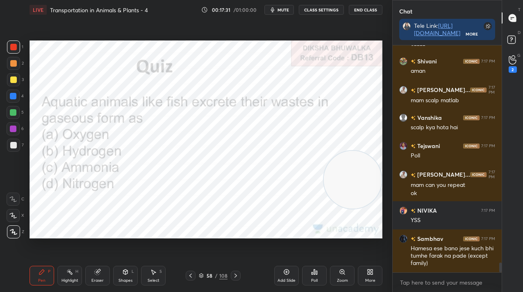
click at [318, 271] on div "Poll" at bounding box center [314, 276] width 25 height 20
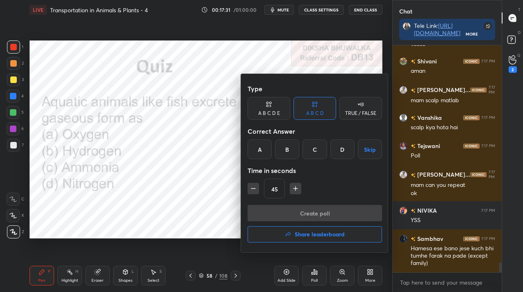
click at [317, 150] on div "C" at bounding box center [314, 150] width 24 height 20
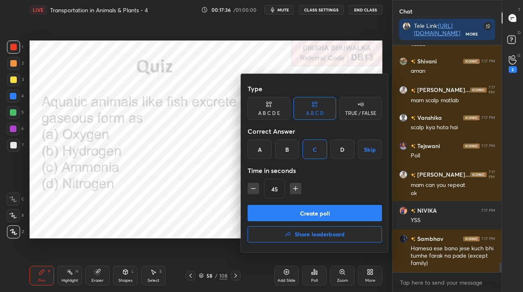
drag, startPoint x: 321, startPoint y: 215, endPoint x: 318, endPoint y: 208, distance: 7.4
click at [321, 215] on button "Create poll" at bounding box center [314, 213] width 134 height 16
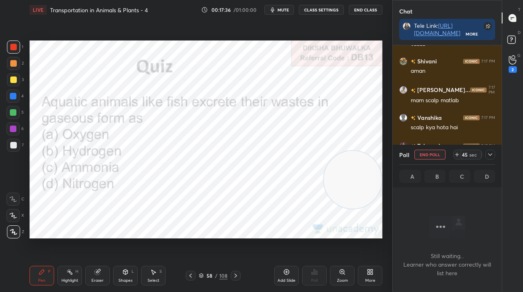
scroll to position [182, 107]
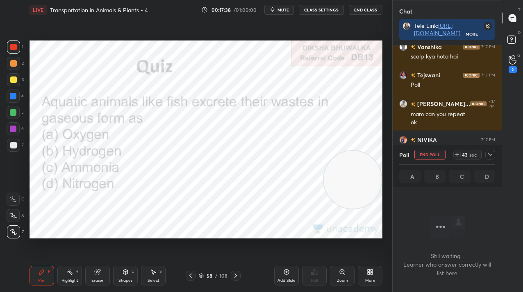
click at [217, 276] on div "/" at bounding box center [216, 276] width 2 height 5
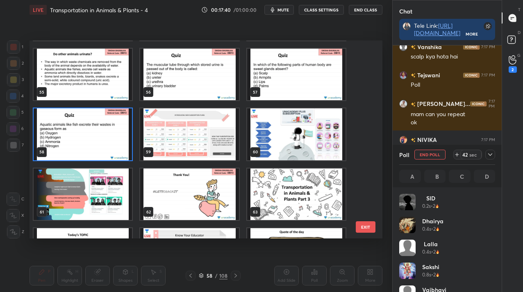
click at [74, 140] on img "grid" at bounding box center [83, 135] width 98 height 52
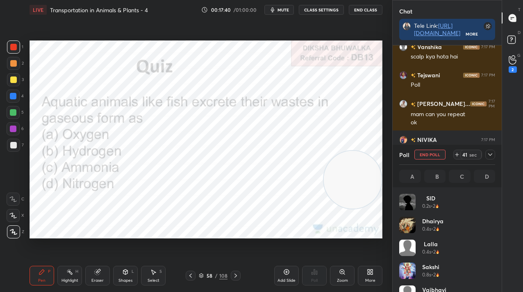
click at [74, 140] on img "grid" at bounding box center [83, 135] width 98 height 52
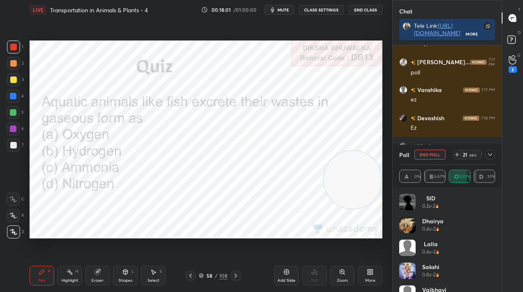
click at [492, 156] on icon at bounding box center [490, 155] width 7 height 7
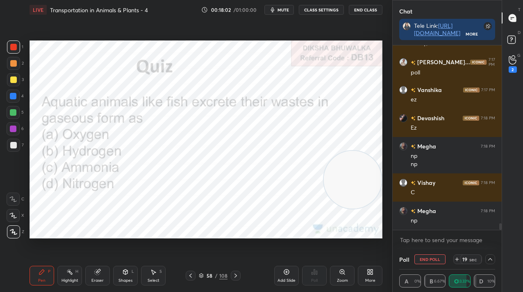
click at [433, 259] on button "End Poll" at bounding box center [429, 260] width 31 height 10
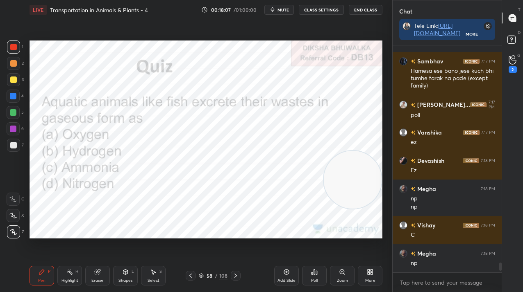
click at [290, 276] on div "Add Slide" at bounding box center [286, 276] width 25 height 20
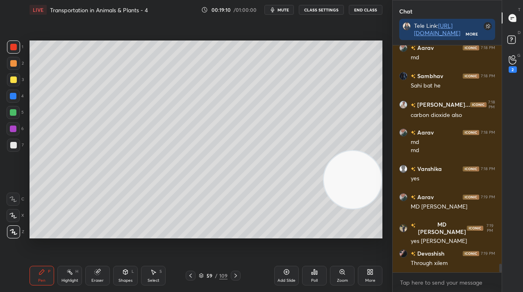
scroll to position [5885, 0]
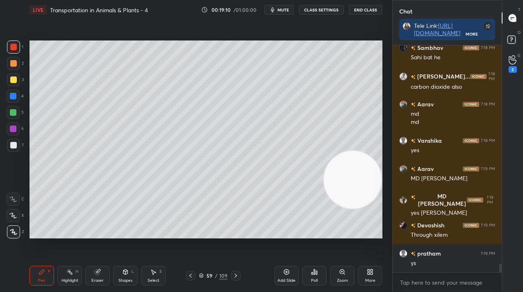
click at [279, 276] on div "Add Slide" at bounding box center [286, 276] width 25 height 20
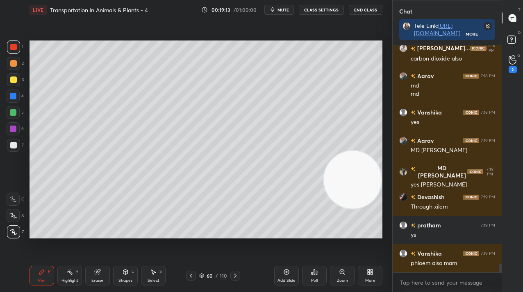
click at [11, 112] on div at bounding box center [13, 112] width 7 height 7
click at [14, 115] on div at bounding box center [13, 112] width 7 height 7
click at [16, 86] on div at bounding box center [13, 79] width 13 height 13
click at [13, 82] on div at bounding box center [13, 80] width 7 height 7
click at [10, 141] on div at bounding box center [13, 145] width 13 height 13
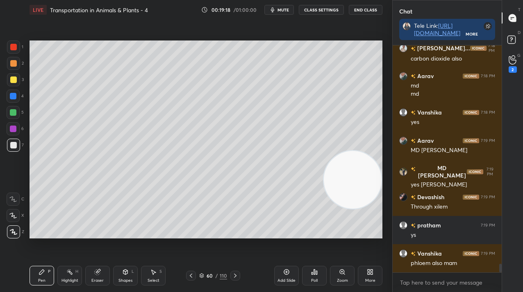
click at [14, 146] on div at bounding box center [13, 145] width 7 height 7
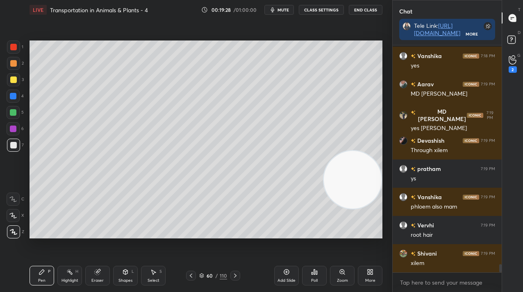
scroll to position [6006, 0]
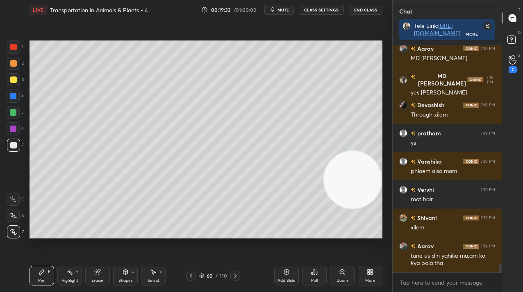
click at [283, 275] on icon at bounding box center [286, 272] width 7 height 7
click at [11, 79] on div at bounding box center [13, 80] width 7 height 7
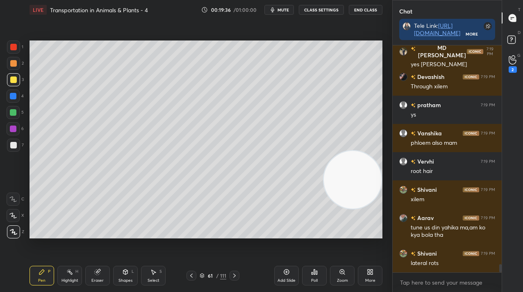
click at [16, 146] on div at bounding box center [13, 145] width 7 height 7
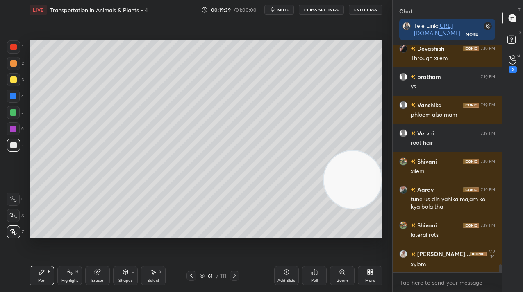
click at [11, 129] on div at bounding box center [13, 129] width 7 height 7
click at [14, 128] on div at bounding box center [13, 129] width 7 height 7
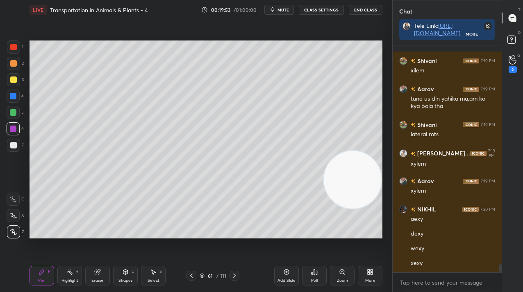
scroll to position [6191, 0]
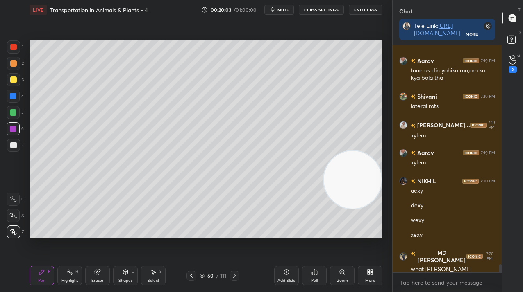
click at [12, 79] on div at bounding box center [13, 80] width 7 height 7
click at [15, 63] on div at bounding box center [13, 63] width 7 height 7
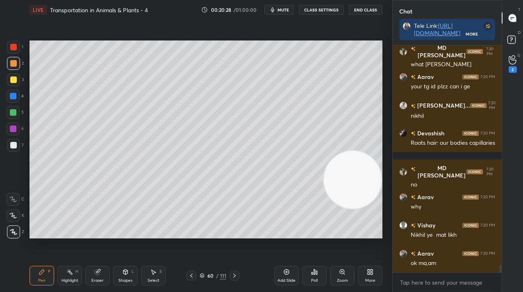
scroll to position [6405, 0]
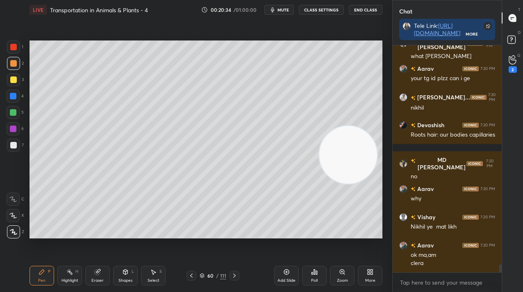
drag, startPoint x: 340, startPoint y: 165, endPoint x: 326, endPoint y: 82, distance: 84.8
click at [343, 126] on video at bounding box center [348, 155] width 58 height 58
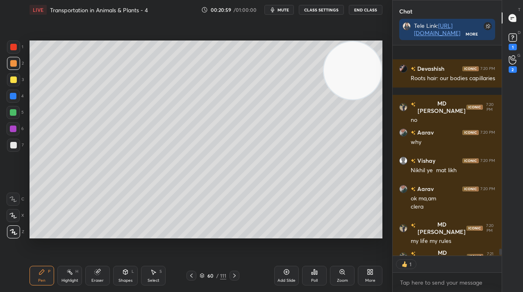
scroll to position [6513, 0]
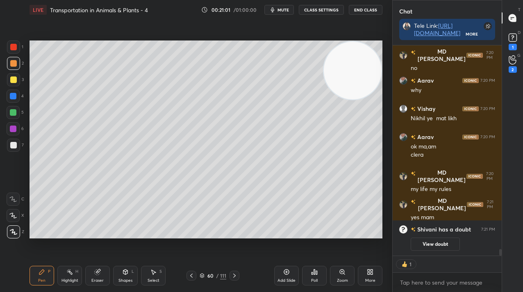
click at [515, 41] on rect at bounding box center [512, 38] width 8 height 8
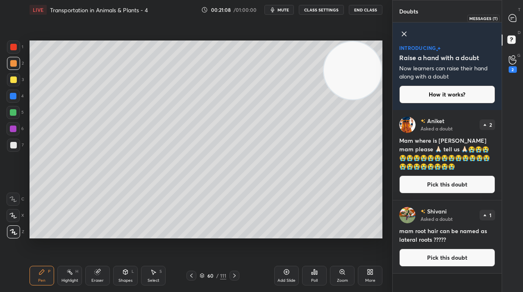
click at [520, 13] on div at bounding box center [512, 18] width 16 height 15
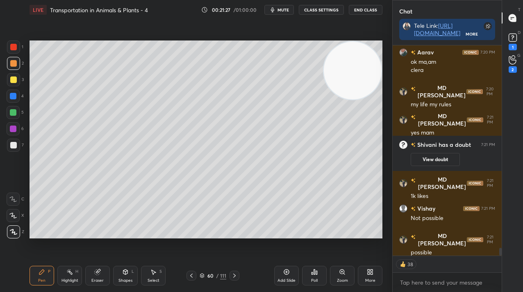
scroll to position [5614, 0]
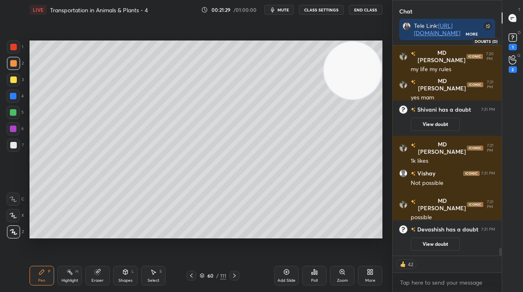
click at [508, 34] on icon at bounding box center [512, 38] width 12 height 12
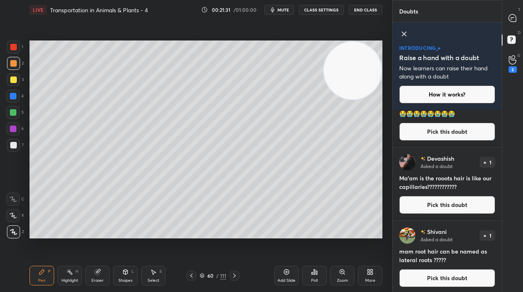
scroll to position [55, 0]
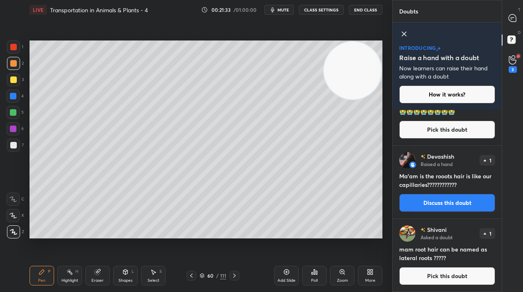
click at [521, 10] on div "T Messages (T)" at bounding box center [512, 18] width 21 height 23
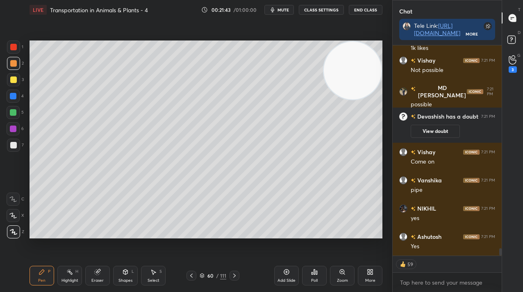
scroll to position [5702, 0]
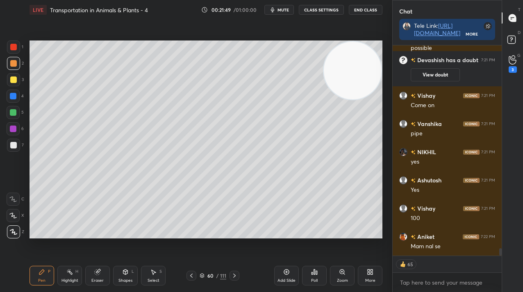
click at [14, 99] on div "4" at bounding box center [15, 98] width 17 height 16
drag, startPoint x: 14, startPoint y: 99, endPoint x: 19, endPoint y: 110, distance: 12.6
click at [14, 99] on div at bounding box center [13, 96] width 7 height 7
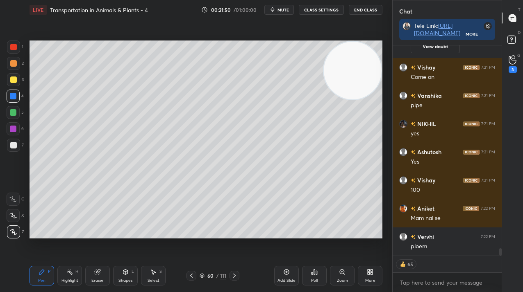
scroll to position [5786, 0]
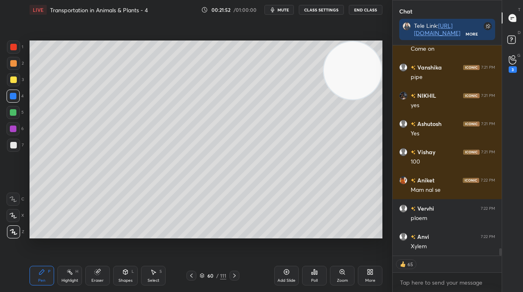
click at [237, 274] on icon at bounding box center [234, 276] width 7 height 7
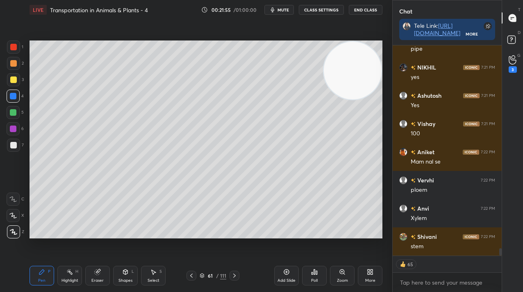
click at [14, 147] on div at bounding box center [13, 145] width 7 height 7
click at [17, 148] on div at bounding box center [13, 145] width 13 height 13
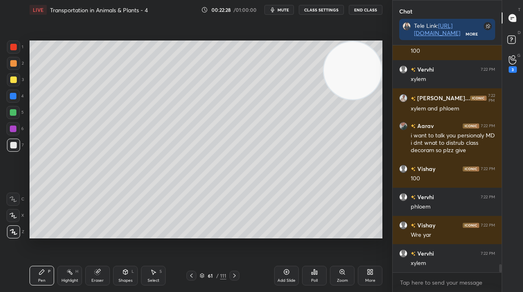
scroll to position [208, 107]
click at [369, 276] on div "More" at bounding box center [370, 276] width 25 height 20
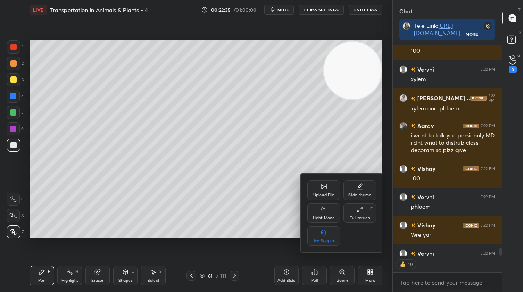
click at [326, 199] on div "Upload File" at bounding box center [323, 191] width 33 height 20
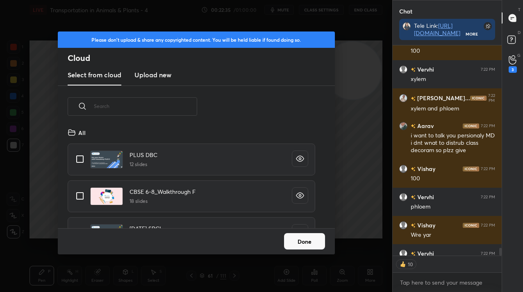
scroll to position [101, 263]
click at [161, 75] on h3 "Upload new" at bounding box center [152, 75] width 37 height 10
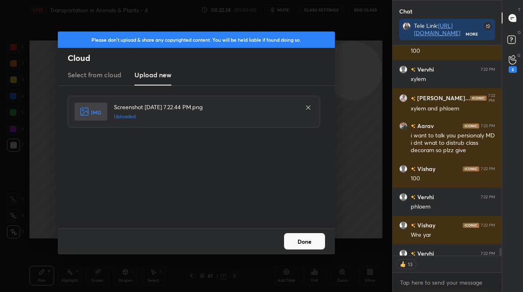
click at [331, 243] on div "Done" at bounding box center [196, 242] width 277 height 26
click at [312, 242] on button "Done" at bounding box center [304, 241] width 41 height 16
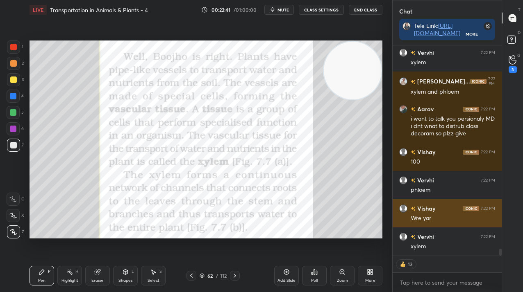
scroll to position [6112, 0]
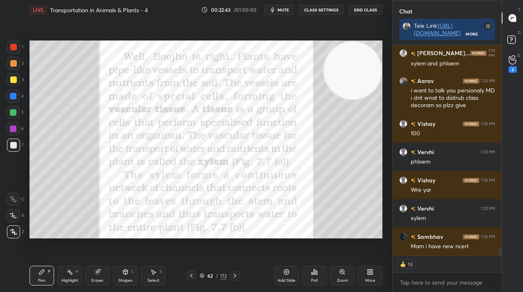
click at [16, 48] on div at bounding box center [13, 47] width 7 height 7
click at [15, 48] on div at bounding box center [13, 47] width 7 height 7
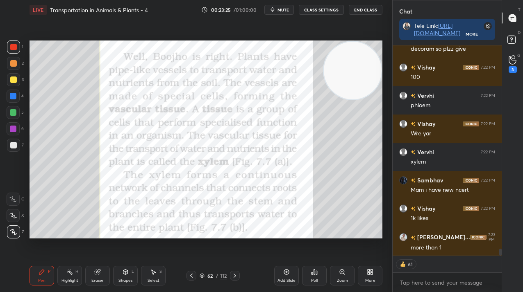
scroll to position [6188, 0]
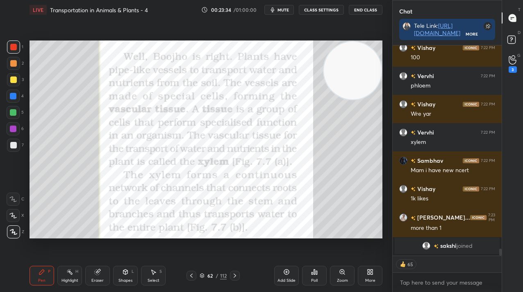
click at [195, 277] on div at bounding box center [191, 276] width 10 height 10
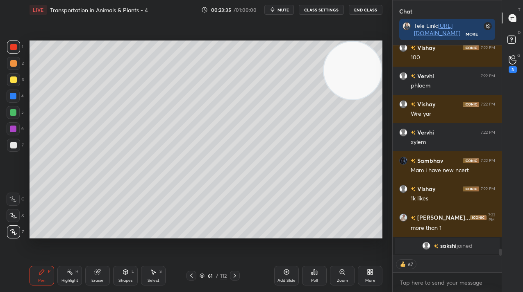
click at [190, 279] on icon at bounding box center [191, 276] width 7 height 7
click at [14, 116] on div at bounding box center [13, 112] width 13 height 13
click at [15, 115] on div at bounding box center [13, 112] width 7 height 7
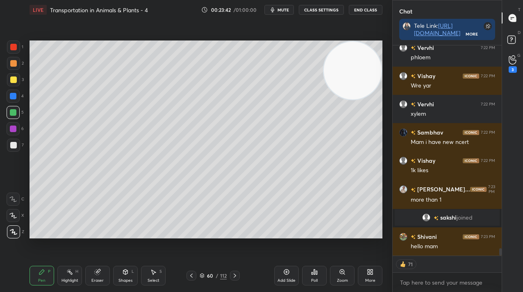
scroll to position [5919, 0]
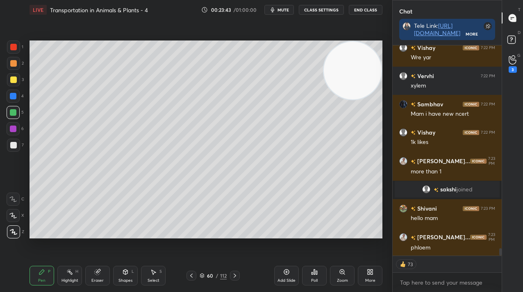
click at [291, 271] on div "Add Slide" at bounding box center [286, 276] width 25 height 20
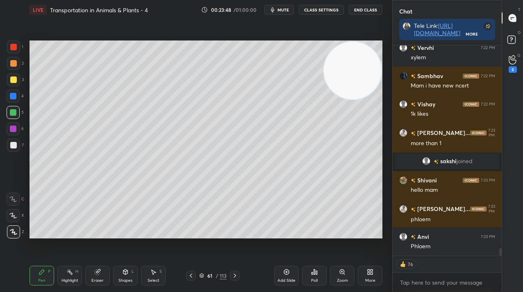
click at [336, 61] on div "Setting up your live class Poll for secs No correct answer Start poll" at bounding box center [205, 140] width 353 height 198
drag, startPoint x: 342, startPoint y: 79, endPoint x: 73, endPoint y: 239, distance: 312.5
click at [85, 246] on div "Setting up your live class Poll for secs No correct answer Start poll" at bounding box center [205, 140] width 359 height 240
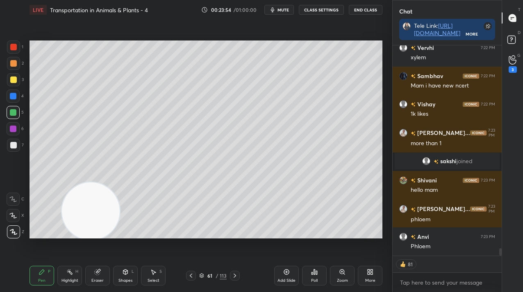
click at [13, 99] on div at bounding box center [13, 96] width 7 height 7
drag, startPoint x: 14, startPoint y: 97, endPoint x: 26, endPoint y: 102, distance: 13.3
click at [13, 97] on div at bounding box center [13, 96] width 7 height 7
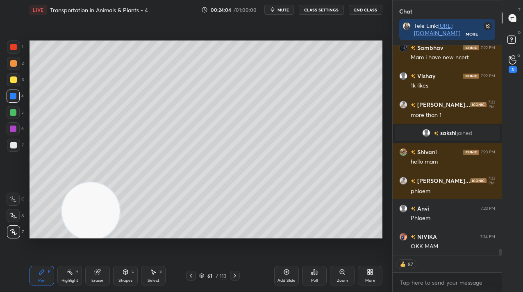
scroll to position [6004, 0]
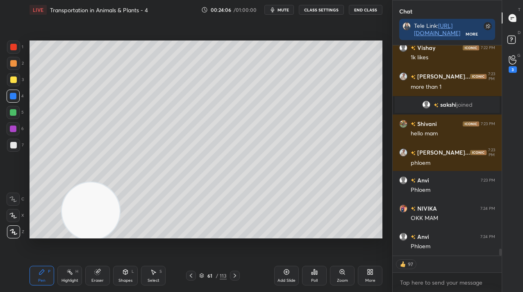
click at [7, 97] on div at bounding box center [13, 96] width 13 height 13
drag, startPoint x: 7, startPoint y: 98, endPoint x: 14, endPoint y: 101, distance: 7.9
click at [7, 98] on div at bounding box center [13, 96] width 13 height 13
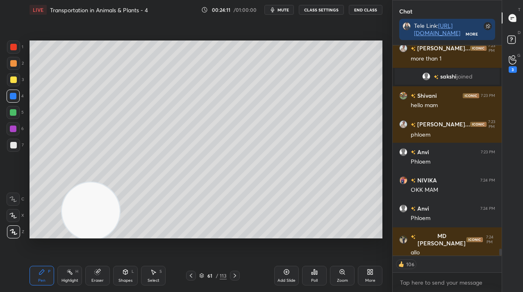
click at [9, 145] on div at bounding box center [13, 145] width 13 height 13
click at [10, 144] on div at bounding box center [13, 145] width 7 height 7
click at [16, 130] on div at bounding box center [13, 128] width 13 height 13
click at [14, 131] on div at bounding box center [13, 129] width 7 height 7
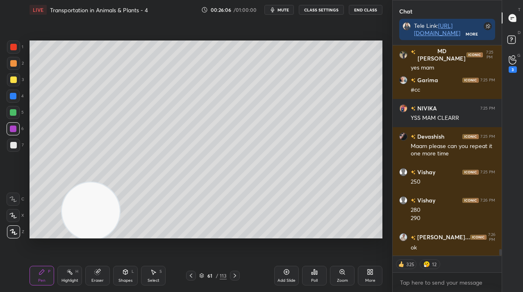
scroll to position [6534, 0]
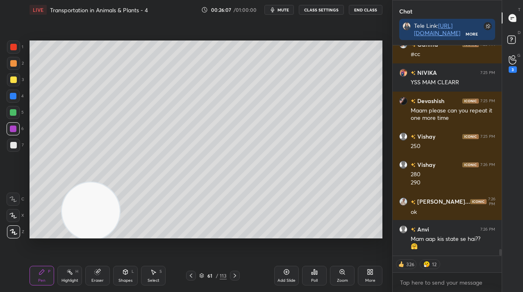
click at [19, 93] on div at bounding box center [13, 96] width 13 height 13
click at [18, 95] on div at bounding box center [13, 96] width 13 height 13
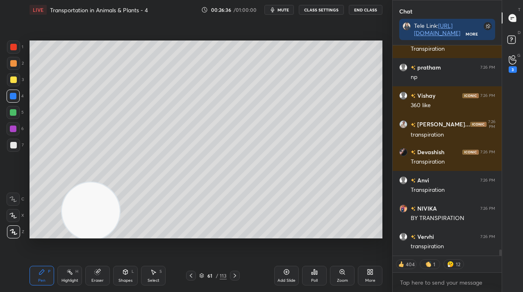
scroll to position [7059, 0]
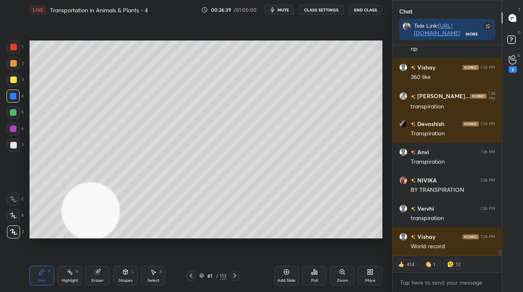
drag, startPoint x: 276, startPoint y: 273, endPoint x: 264, endPoint y: 269, distance: 13.0
click at [276, 274] on div "Add Slide" at bounding box center [286, 276] width 25 height 20
drag, startPoint x: 11, startPoint y: 108, endPoint x: 23, endPoint y: 112, distance: 12.3
click at [10, 108] on div at bounding box center [13, 112] width 13 height 13
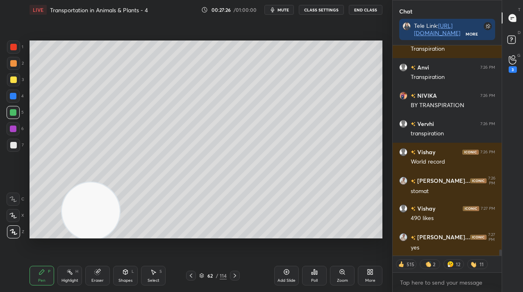
scroll to position [7172, 0]
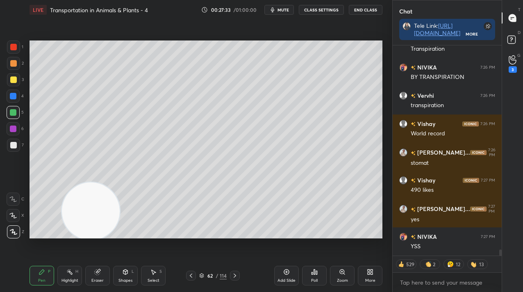
click at [7, 147] on div at bounding box center [13, 145] width 13 height 13
click at [9, 150] on div at bounding box center [13, 145] width 13 height 13
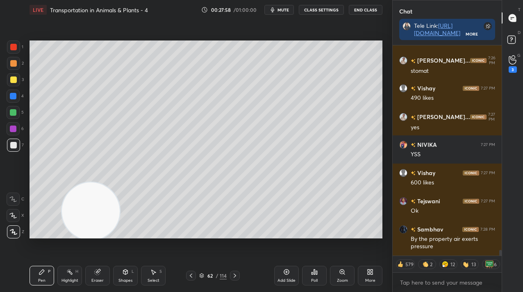
scroll to position [7299, 0]
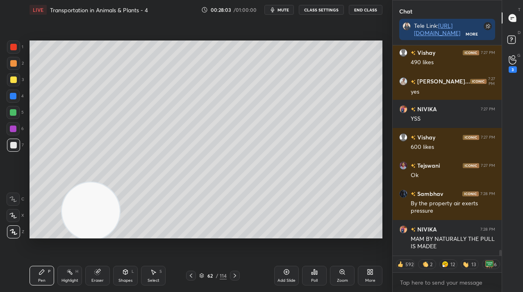
click at [14, 133] on div at bounding box center [13, 128] width 13 height 13
click at [15, 133] on div at bounding box center [13, 128] width 13 height 13
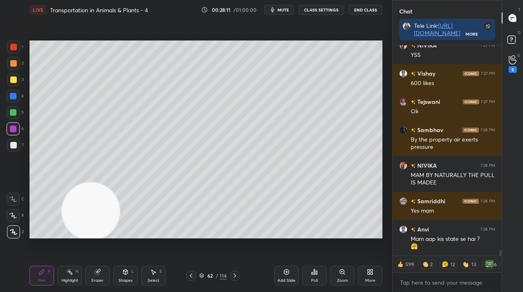
scroll to position [7392, 0]
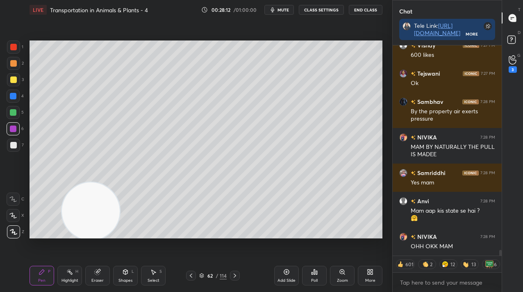
click at [285, 278] on div "Add Slide" at bounding box center [286, 276] width 25 height 20
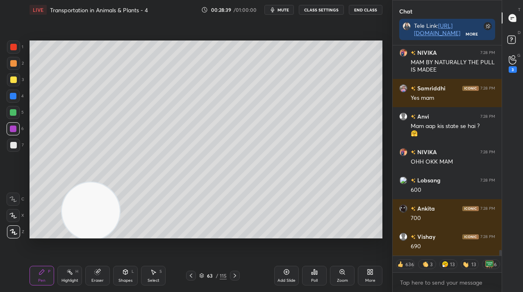
scroll to position [7505, 0]
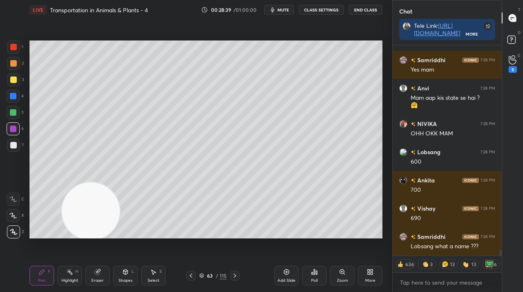
drag, startPoint x: 9, startPoint y: 143, endPoint x: 14, endPoint y: 149, distance: 7.3
click at [9, 144] on div at bounding box center [13, 145] width 13 height 13
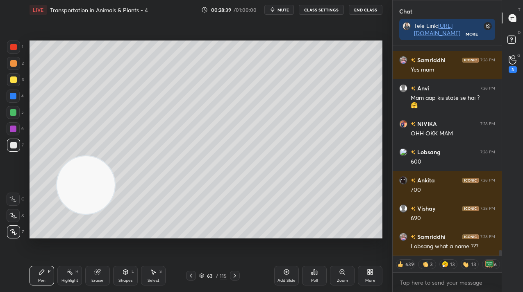
drag, startPoint x: 63, startPoint y: 183, endPoint x: 64, endPoint y: 109, distance: 74.6
click at [64, 156] on video at bounding box center [86, 185] width 58 height 58
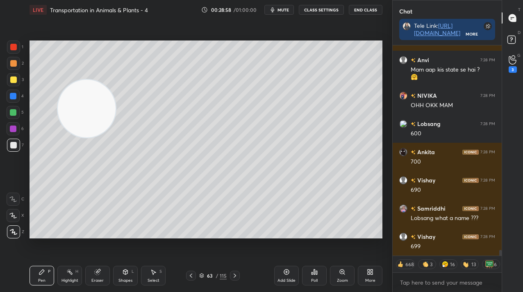
scroll to position [7561, 0]
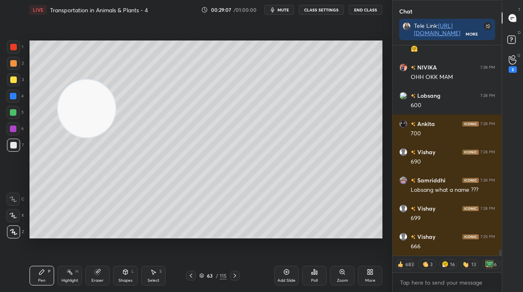
click at [284, 276] on div "Add Slide" at bounding box center [286, 276] width 25 height 20
click at [8, 129] on div at bounding box center [13, 128] width 13 height 13
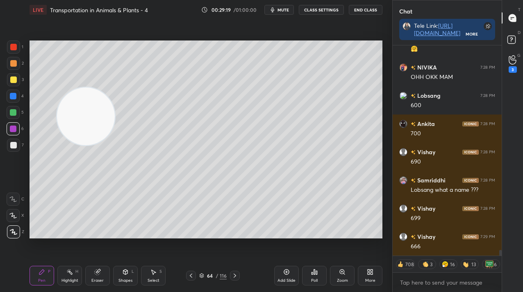
drag, startPoint x: 70, startPoint y: 109, endPoint x: 42, endPoint y: 204, distance: 98.1
click at [57, 145] on video at bounding box center [86, 117] width 58 height 58
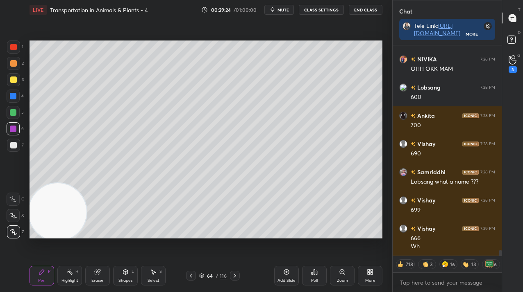
scroll to position [7598, 0]
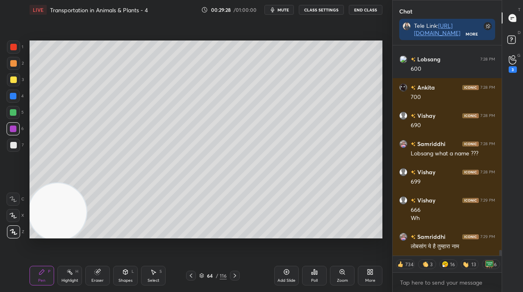
drag, startPoint x: 190, startPoint y: 275, endPoint x: 179, endPoint y: 276, distance: 11.1
click at [190, 276] on icon at bounding box center [191, 276] width 7 height 7
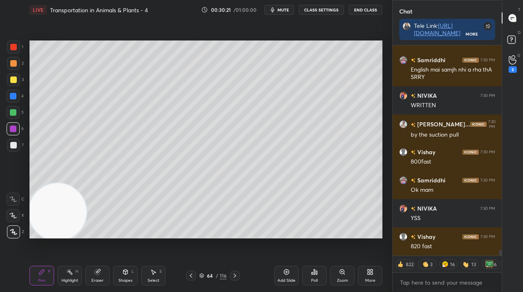
scroll to position [7288, 0]
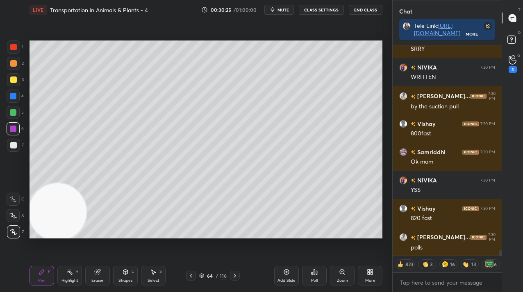
click at [373, 273] on div "More" at bounding box center [370, 276] width 25 height 20
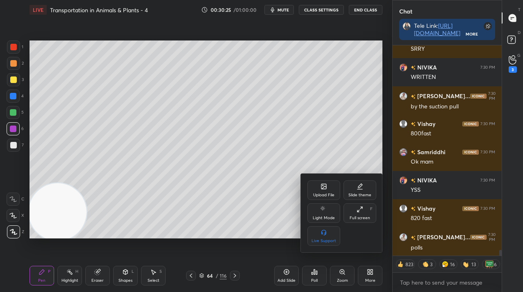
click at [325, 188] on icon at bounding box center [323, 186] width 5 height 5
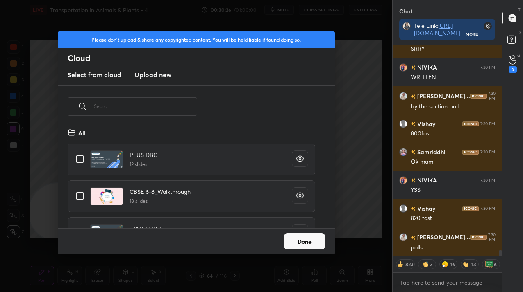
scroll to position [101, 263]
click at [156, 68] on new "Upload new" at bounding box center [152, 75] width 37 height 20
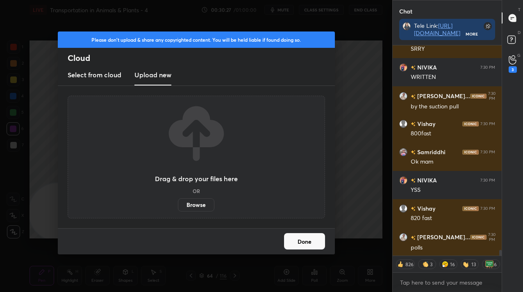
click at [211, 205] on label "Browse" at bounding box center [196, 205] width 36 height 13
click at [178, 205] on input "Browse" at bounding box center [178, 205] width 0 height 13
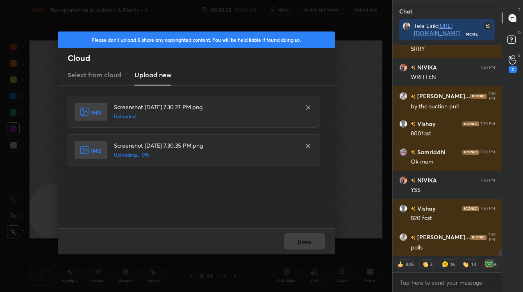
scroll to position [7316, 0]
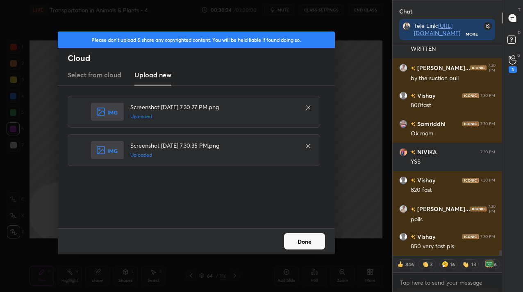
click at [315, 239] on button "Done" at bounding box center [304, 241] width 41 height 16
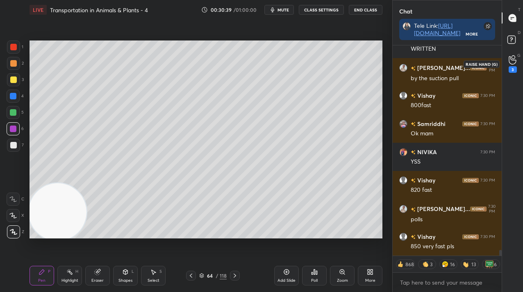
click at [507, 66] on div "3" at bounding box center [512, 64] width 16 height 15
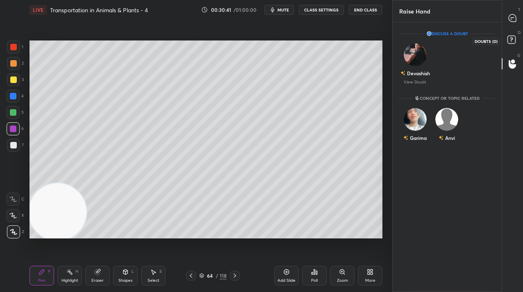
click at [512, 38] on icon at bounding box center [511, 39] width 3 height 3
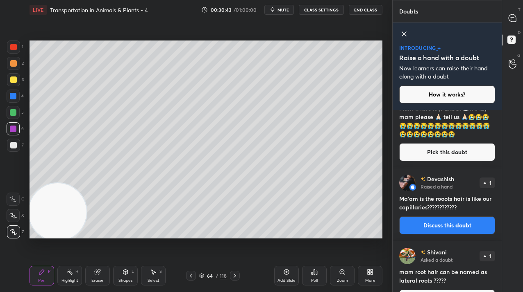
scroll to position [55, 0]
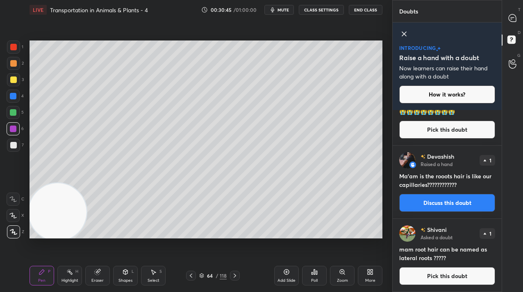
click at [512, 32] on div "D Doubts (D)" at bounding box center [512, 40] width 21 height 23
click at [512, 26] on div "T Messages (T)" at bounding box center [512, 18] width 21 height 23
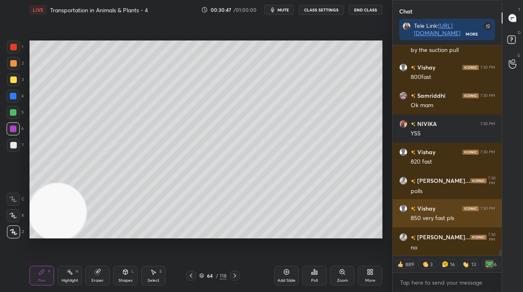
scroll to position [7583, 0]
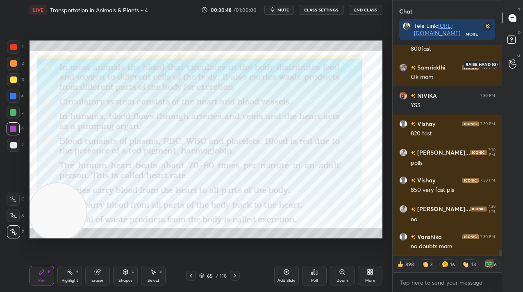
click at [513, 60] on circle at bounding box center [512, 61] width 3 height 3
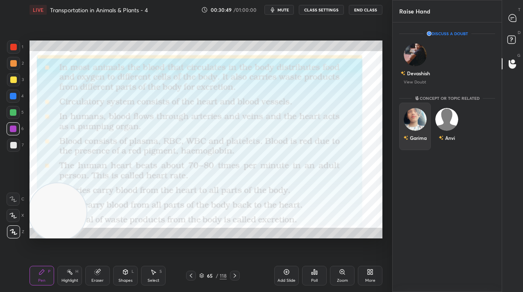
click at [406, 127] on div "Garima" at bounding box center [415, 127] width 32 height 48
click at [407, 144] on button "INVITE" at bounding box center [415, 143] width 24 height 11
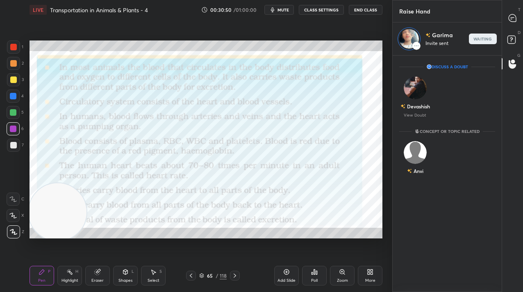
scroll to position [234, 107]
click at [510, 17] on icon at bounding box center [511, 17] width 7 height 7
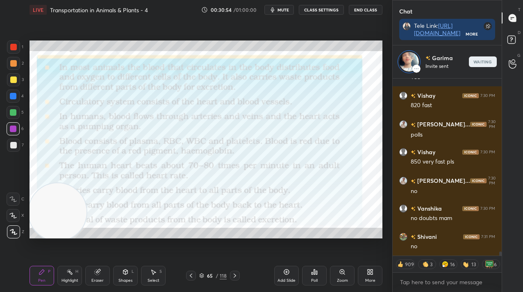
scroll to position [7672, 0]
click at [63, 220] on video at bounding box center [58, 213] width 58 height 58
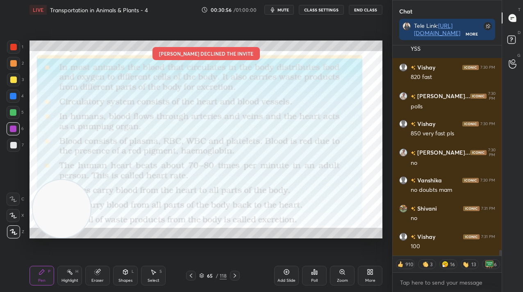
scroll to position [208, 107]
click at [511, 68] on icon at bounding box center [511, 64] width 7 height 8
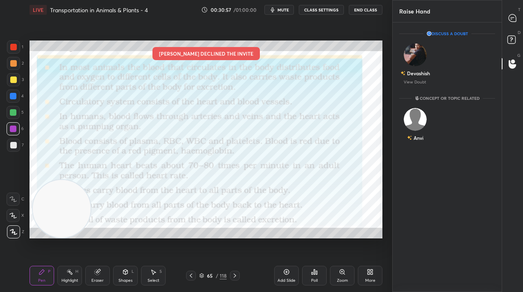
click at [416, 152] on div "Anvi" at bounding box center [446, 131] width 109 height 56
click at [412, 129] on div "Anvi INVITE" at bounding box center [415, 129] width 32 height 52
click at [412, 148] on button "INVITE" at bounding box center [415, 143] width 24 height 11
click at [517, 18] on div at bounding box center [512, 18] width 16 height 15
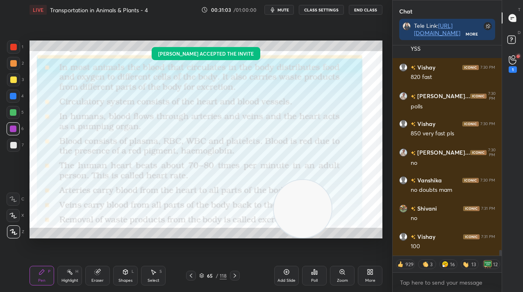
drag, startPoint x: 56, startPoint y: 229, endPoint x: 306, endPoint y: 249, distance: 251.0
click at [306, 249] on div "Setting up your live class Anvi accepted the invite Poll for secs No correct an…" at bounding box center [205, 140] width 359 height 240
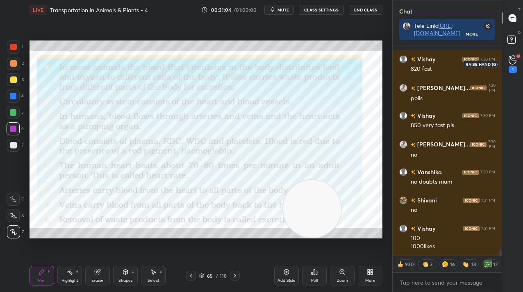
click at [509, 70] on div "1" at bounding box center [512, 69] width 8 height 7
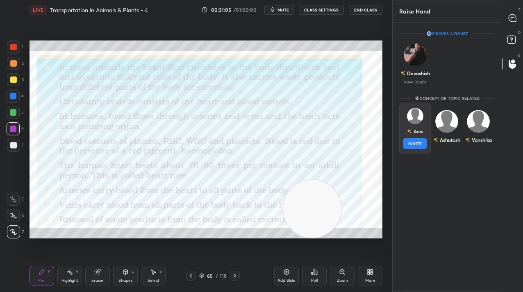
click at [407, 147] on button "INVITE" at bounding box center [415, 143] width 24 height 11
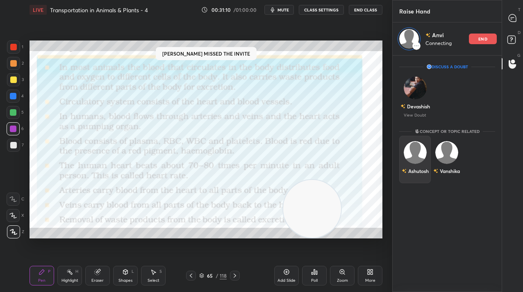
click at [414, 159] on img "grid" at bounding box center [414, 152] width 23 height 23
click at [476, 39] on div "end" at bounding box center [483, 39] width 28 height 11
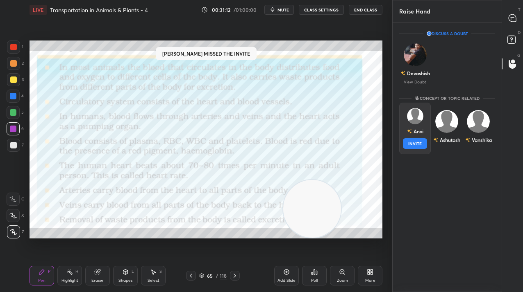
click at [415, 143] on button "INVITE" at bounding box center [415, 143] width 24 height 11
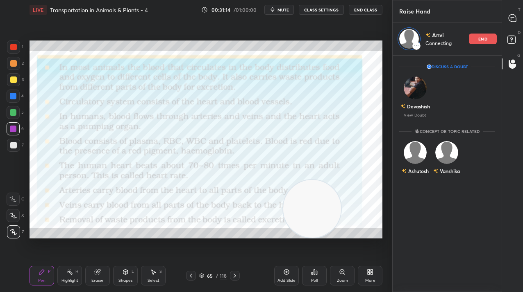
click at [490, 38] on div "end" at bounding box center [483, 39] width 28 height 11
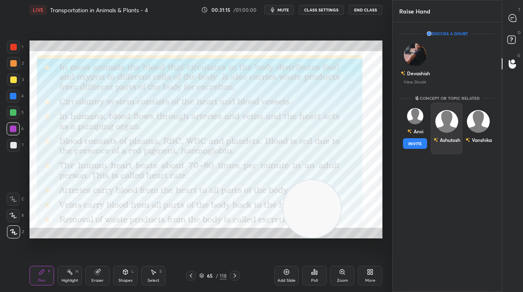
click at [443, 127] on div "Ashutosh" at bounding box center [447, 129] width 32 height 52
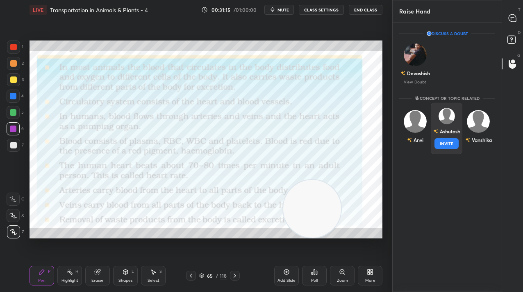
click at [443, 141] on button "INVITE" at bounding box center [446, 143] width 24 height 11
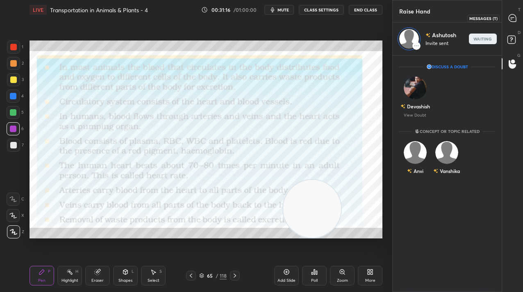
click at [506, 18] on div at bounding box center [512, 18] width 16 height 15
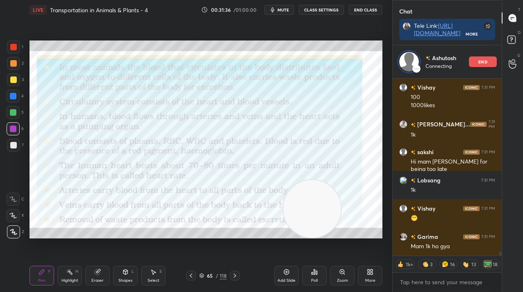
click at [481, 60] on p "end" at bounding box center [482, 62] width 9 height 4
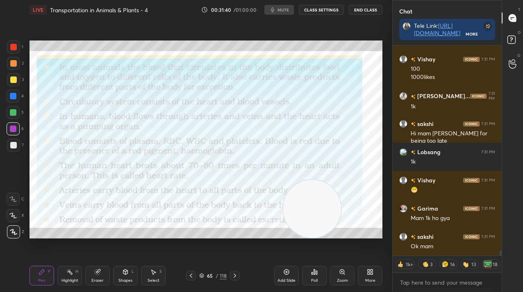
type textarea "x"
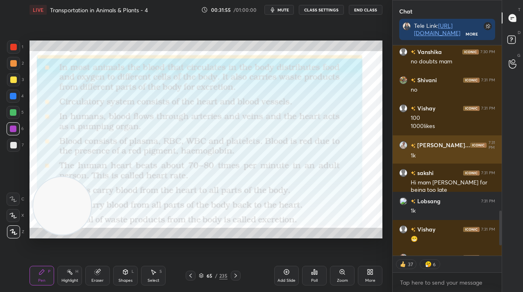
scroll to position [1073, 0]
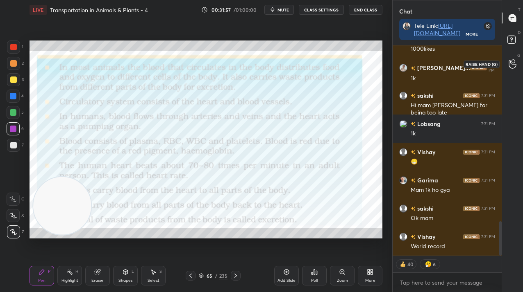
click at [512, 68] on icon at bounding box center [511, 64] width 7 height 8
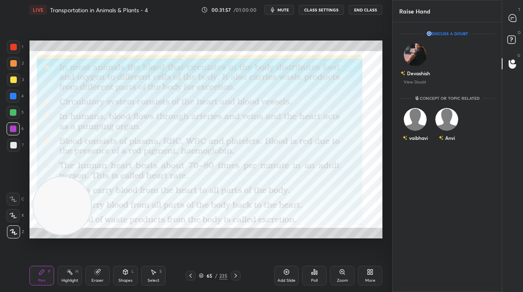
scroll to position [3, 3]
click at [415, 113] on img "grid" at bounding box center [414, 119] width 23 height 23
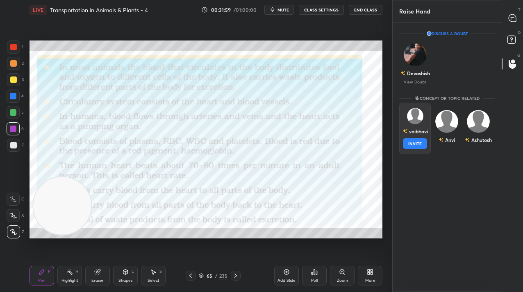
click at [414, 138] on button "INVITE" at bounding box center [415, 143] width 24 height 11
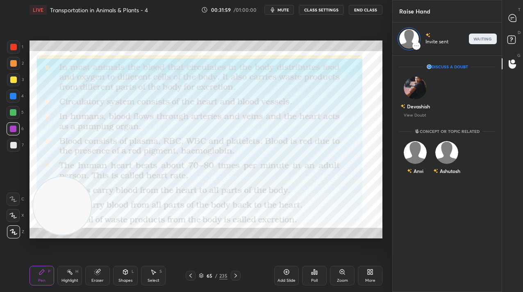
scroll to position [234, 107]
click at [511, 22] on icon at bounding box center [512, 18] width 9 height 9
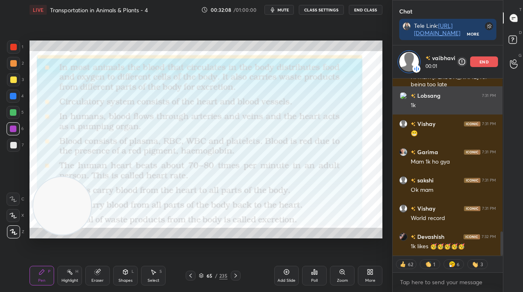
scroll to position [0, 0]
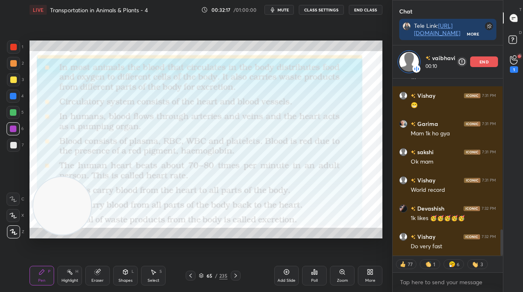
click at [16, 47] on div at bounding box center [13, 47] width 7 height 7
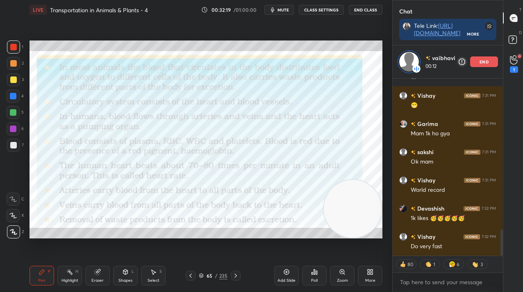
drag, startPoint x: 79, startPoint y: 208, endPoint x: 383, endPoint y: 228, distance: 305.0
click at [383, 228] on div "Setting up your live class Poll for secs No correct answer Start poll" at bounding box center [205, 140] width 359 height 240
click at [332, 14] on button "CLASS SETTINGS" at bounding box center [321, 10] width 45 height 10
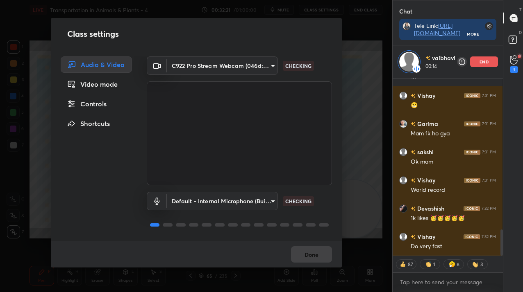
click at [109, 107] on div "Controls" at bounding box center [96, 104] width 71 height 16
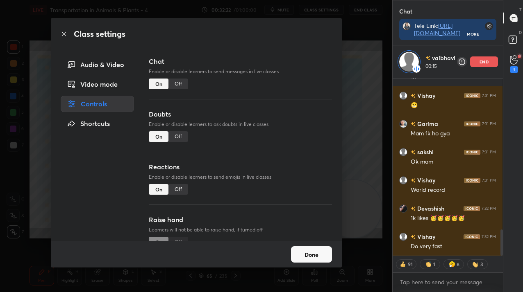
click at [182, 81] on div "Off" at bounding box center [178, 84] width 20 height 11
type textarea "x"
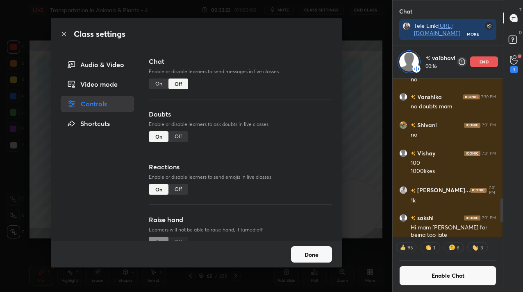
click at [184, 138] on div "Off" at bounding box center [178, 136] width 20 height 11
click at [297, 253] on button "Done" at bounding box center [311, 255] width 41 height 16
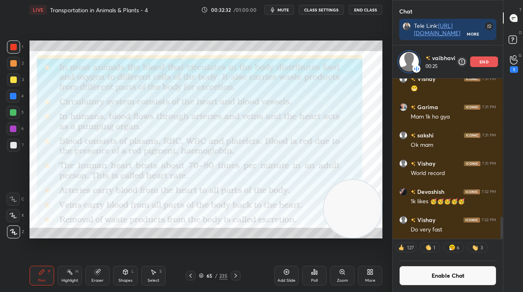
click at [97, 274] on icon at bounding box center [97, 272] width 5 height 5
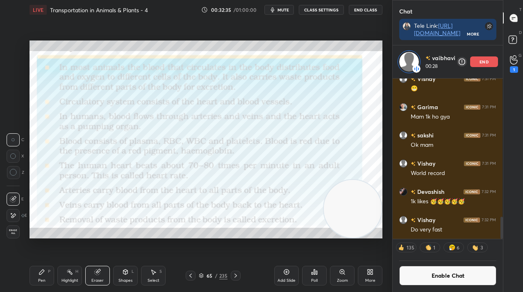
click at [39, 276] on div "Pen P" at bounding box center [41, 276] width 25 height 20
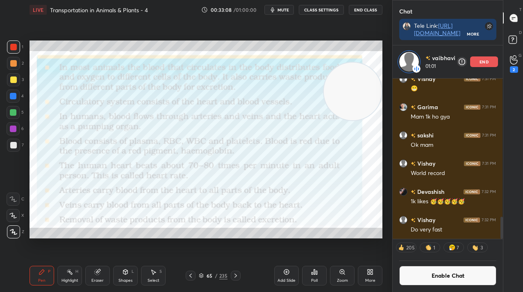
drag, startPoint x: 350, startPoint y: 188, endPoint x: 360, endPoint y: 98, distance: 90.2
click at [365, 93] on video at bounding box center [353, 92] width 58 height 58
click at [489, 61] on div "end" at bounding box center [484, 62] width 28 height 11
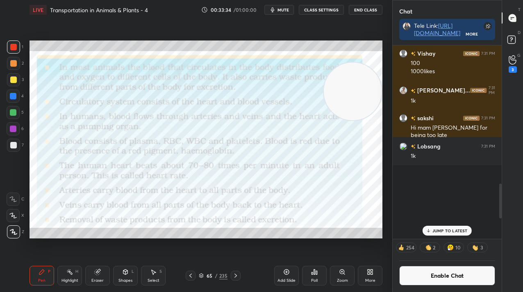
scroll to position [789, 0]
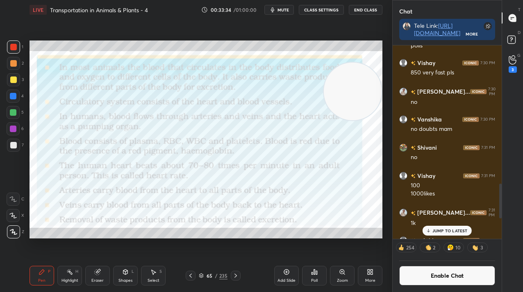
click at [455, 276] on button "Enable Chat" at bounding box center [447, 276] width 96 height 20
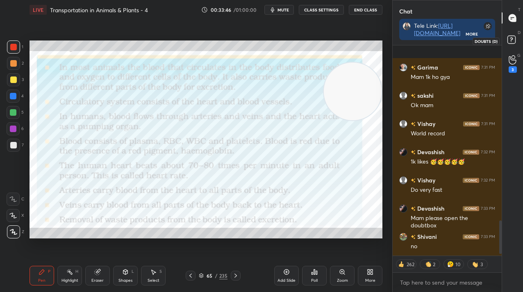
scroll to position [1104, 0]
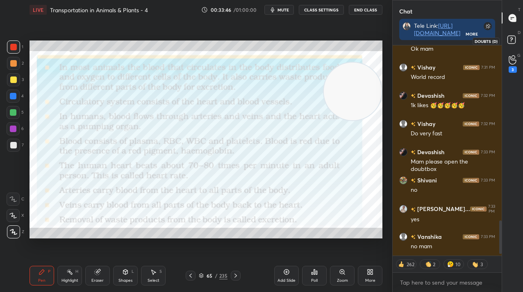
click at [506, 48] on icon at bounding box center [512, 41] width 15 height 15
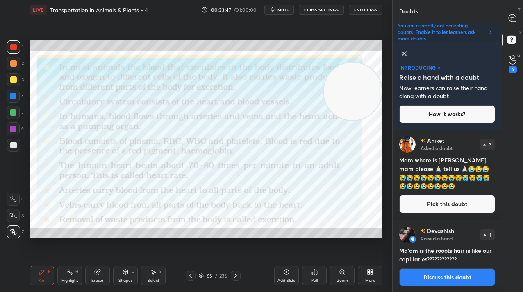
scroll to position [160, 107]
click at [468, 27] on p "You are currently not accepting doubts. Enable it to let learners ask more doub…" at bounding box center [440, 33] width 86 height 20
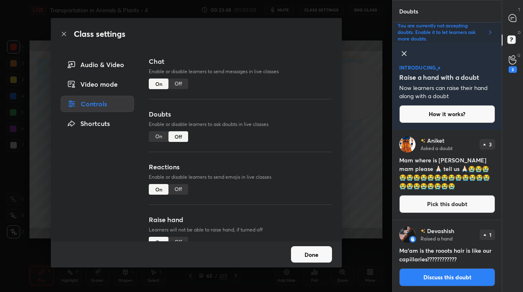
click at [157, 138] on div "On" at bounding box center [159, 136] width 20 height 11
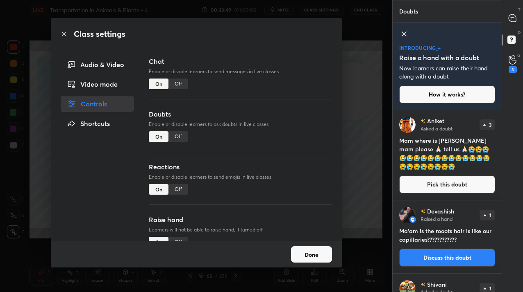
scroll to position [180, 107]
click at [324, 261] on button "Done" at bounding box center [311, 255] width 41 height 16
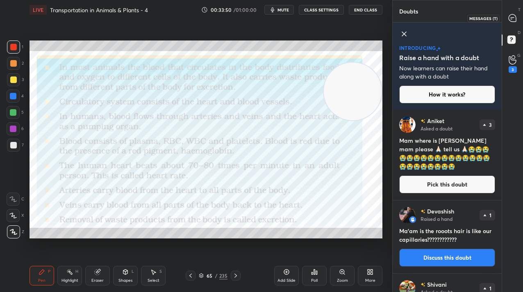
click at [508, 24] on div at bounding box center [512, 18] width 16 height 15
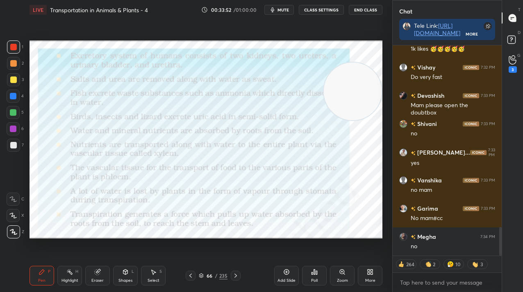
scroll to position [1374, 0]
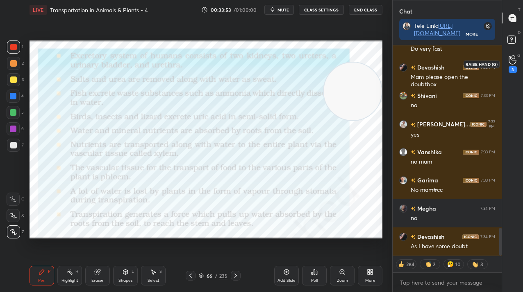
click at [510, 70] on div "3" at bounding box center [512, 69] width 8 height 7
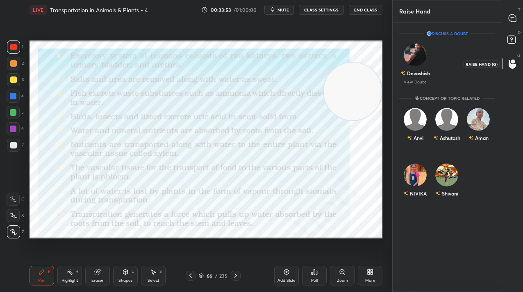
scroll to position [267, 107]
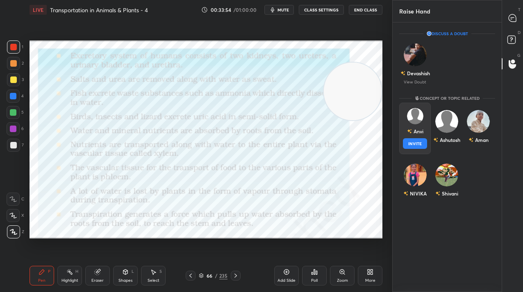
click at [405, 143] on div "Anvi INVITE" at bounding box center [415, 129] width 32 height 52
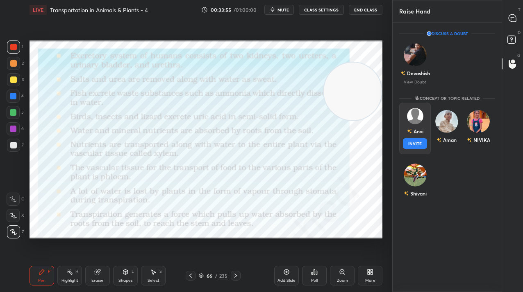
click at [406, 147] on button "INVITE" at bounding box center [415, 143] width 24 height 11
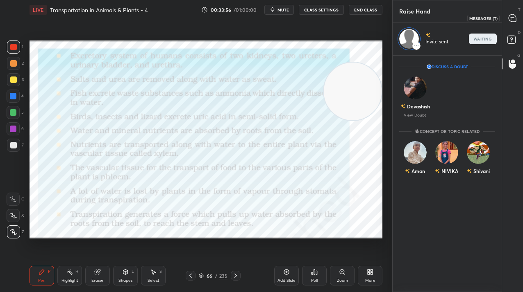
click at [518, 17] on div at bounding box center [512, 18] width 16 height 15
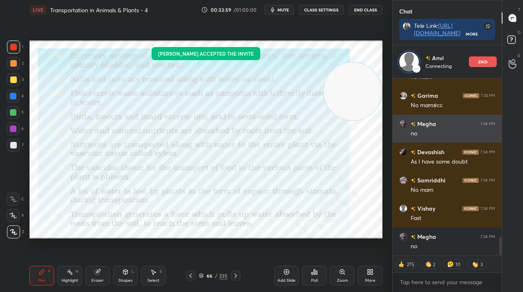
scroll to position [1528, 0]
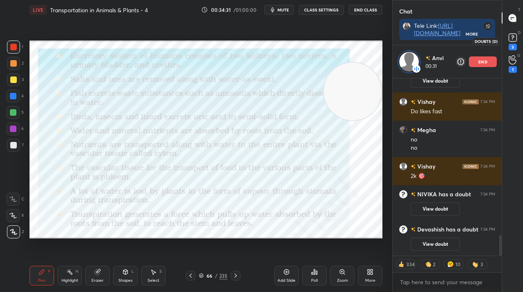
click at [513, 41] on rect at bounding box center [512, 38] width 8 height 8
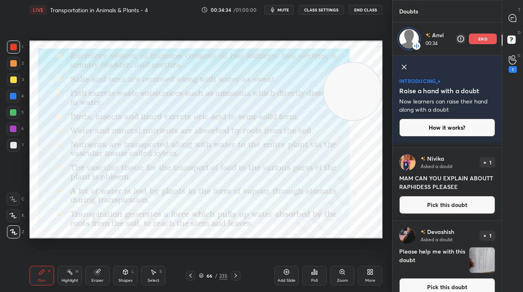
click at [424, 188] on h4 "MAM CAN YOU EXPLAIN ABOUTT RAPHIDESS PLEASEE" at bounding box center [447, 182] width 96 height 17
copy h4 "RAPHIDESS"
click at [510, 25] on div at bounding box center [512, 18] width 16 height 15
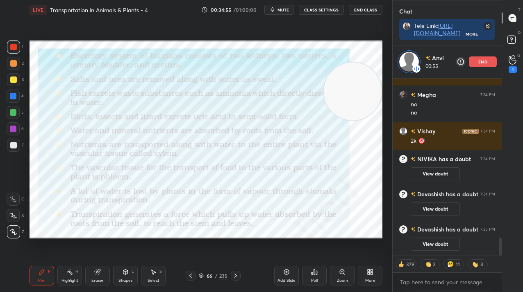
scroll to position [175, 107]
click at [486, 64] on p "end" at bounding box center [482, 62] width 9 height 4
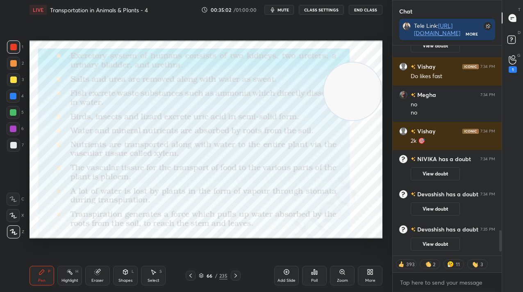
scroll to position [1523, 0]
click at [220, 281] on div "66 / 235" at bounding box center [213, 276] width 55 height 10
click at [218, 276] on div "66 / 235" at bounding box center [213, 275] width 29 height 7
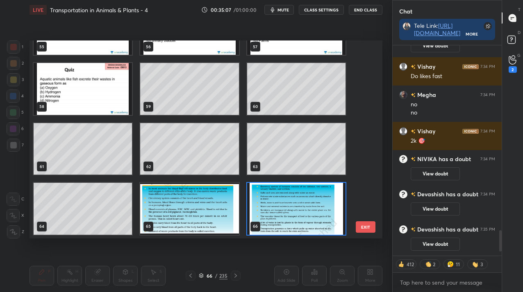
scroll to position [1551, 0]
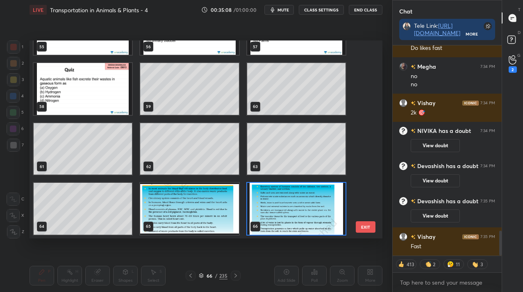
click at [275, 218] on img "grid" at bounding box center [296, 209] width 98 height 52
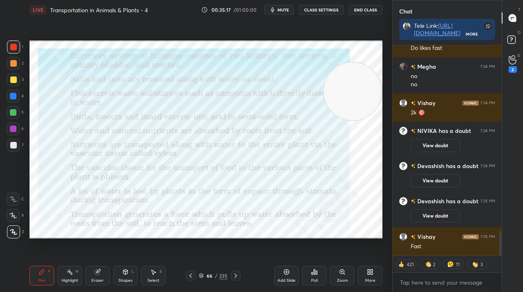
click at [207, 276] on div "66" at bounding box center [209, 276] width 8 height 5
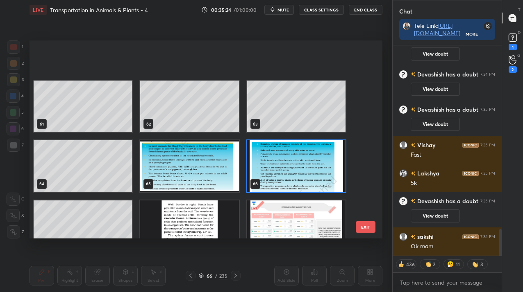
scroll to position [1230, 0]
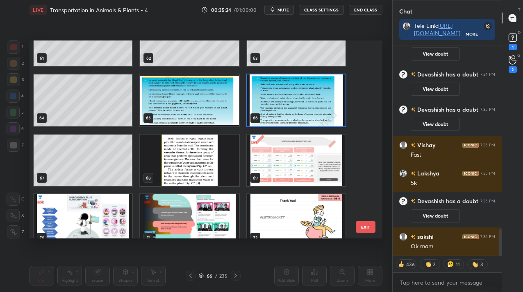
click at [309, 79] on img "grid" at bounding box center [296, 101] width 98 height 52
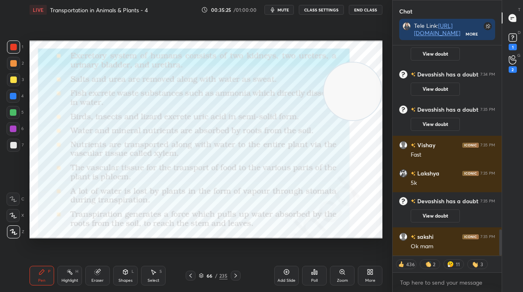
scroll to position [1478, 0]
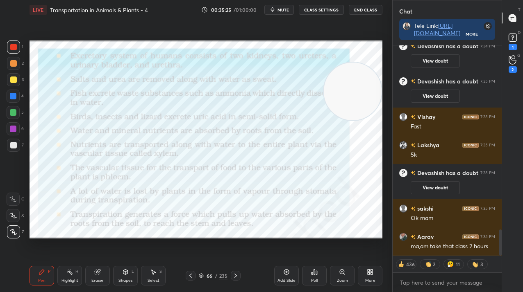
click at [309, 79] on img "grid" at bounding box center [296, 101] width 98 height 52
click at [510, 45] on div "1" at bounding box center [512, 47] width 8 height 7
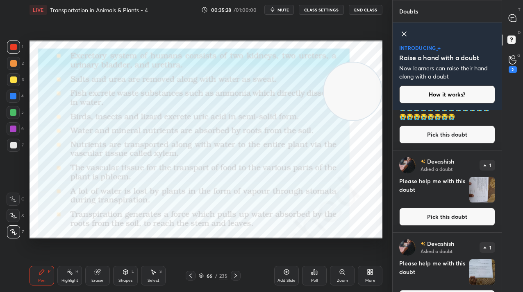
click at [431, 213] on button "Pick this doubt" at bounding box center [447, 217] width 96 height 18
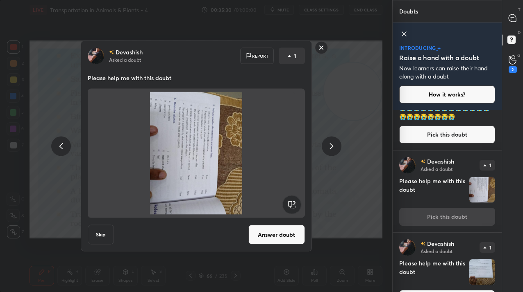
click at [286, 209] on rect at bounding box center [291, 205] width 18 height 18
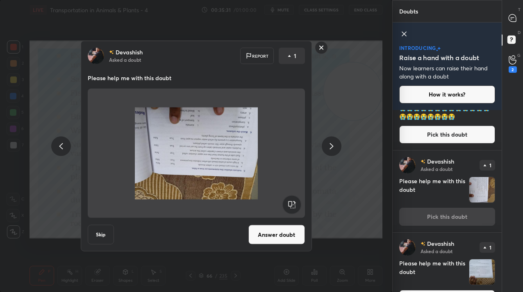
click at [286, 209] on rect at bounding box center [291, 205] width 18 height 18
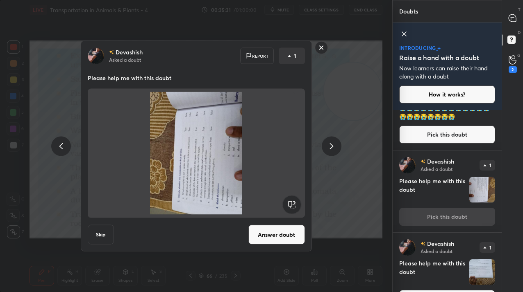
click at [286, 209] on rect at bounding box center [291, 205] width 18 height 18
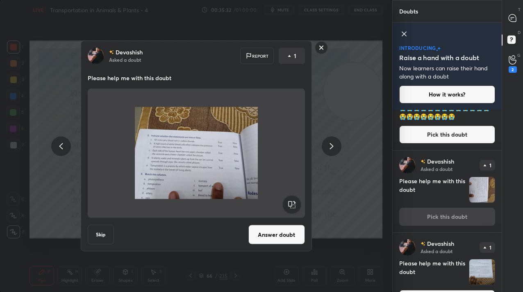
click at [276, 238] on button "Answer doubt" at bounding box center [276, 235] width 57 height 20
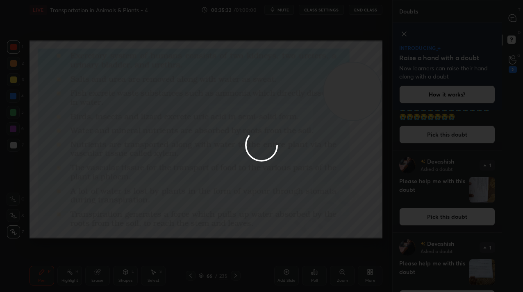
scroll to position [0, 0]
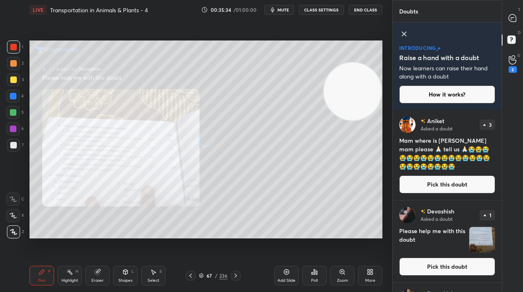
click at [509, 28] on div "T Messages (T)" at bounding box center [512, 18] width 21 height 23
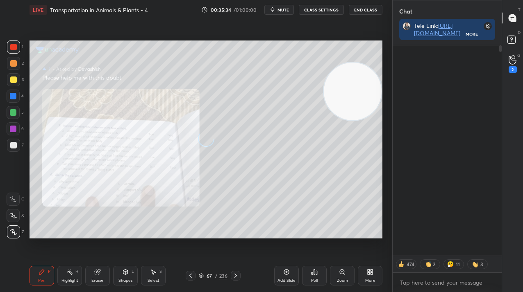
scroll to position [157, 107]
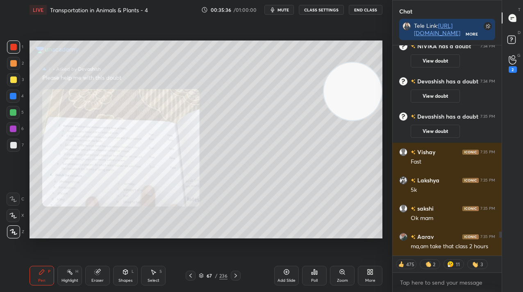
click at [340, 279] on div "Zoom" at bounding box center [342, 276] width 25 height 20
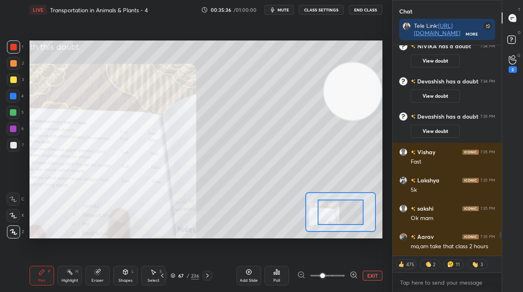
click at [344, 277] on div at bounding box center [327, 276] width 61 height 10
click at [340, 276] on span at bounding box center [327, 276] width 34 height 12
click at [325, 276] on span at bounding box center [322, 276] width 5 height 5
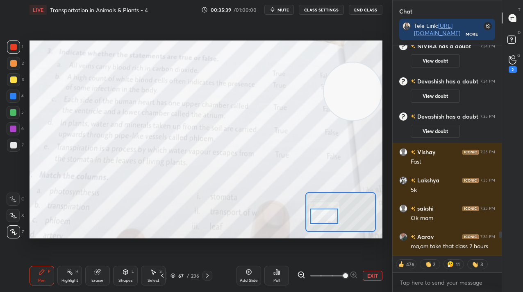
drag, startPoint x: 342, startPoint y: 214, endPoint x: 336, endPoint y: 214, distance: 5.7
click at [337, 218] on div at bounding box center [323, 216] width 27 height 15
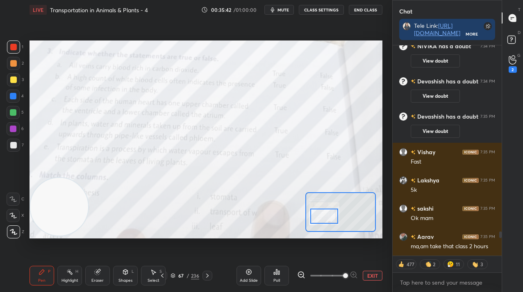
drag, startPoint x: 320, startPoint y: 127, endPoint x: 36, endPoint y: 211, distance: 295.6
click at [36, 220] on video at bounding box center [59, 207] width 58 height 58
click at [273, 280] on div "Poll" at bounding box center [276, 281] width 7 height 4
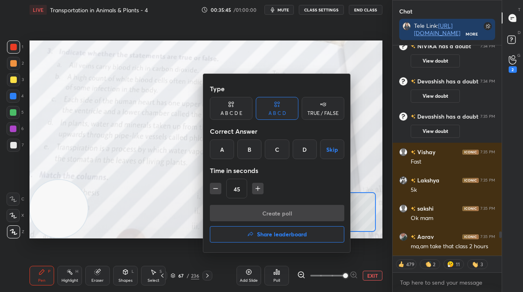
click at [313, 120] on div "Type A B C D E A B C D TRUE / FALSE Correct Answer A B C D Skip Time in seconds…" at bounding box center [277, 143] width 134 height 125
click at [325, 114] on div "TRUE / FALSE" at bounding box center [322, 113] width 31 height 5
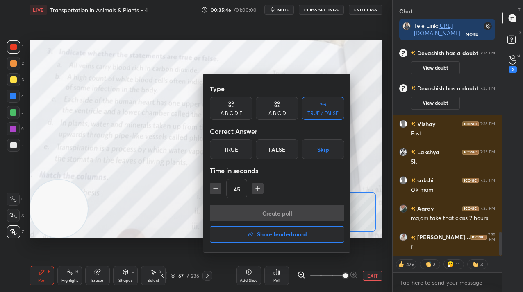
click at [279, 153] on div "False" at bounding box center [277, 150] width 43 height 20
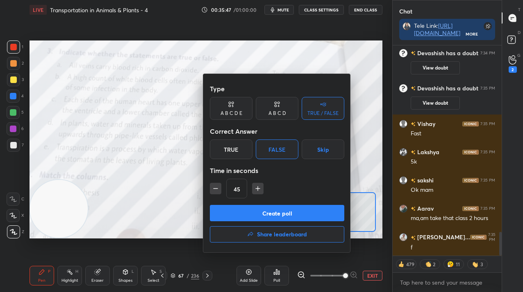
click at [272, 207] on button "Create poll" at bounding box center [277, 213] width 134 height 16
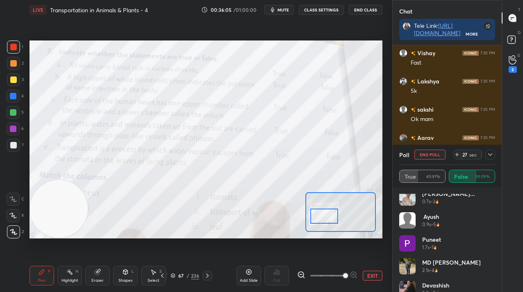
scroll to position [25, 0]
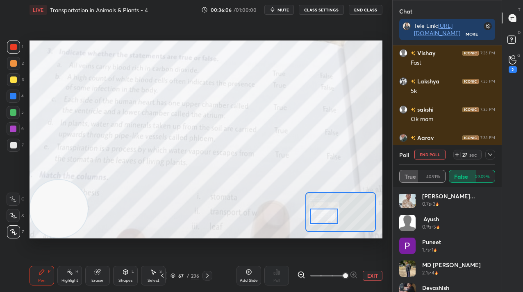
click at [487, 159] on div at bounding box center [490, 155] width 10 height 10
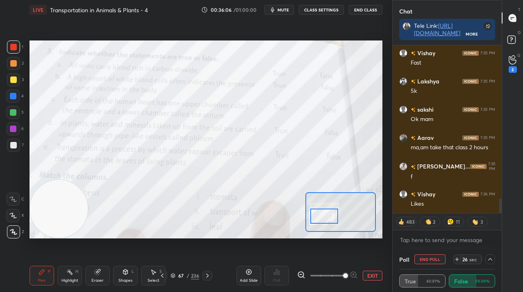
scroll to position [0, 0]
click at [13, 127] on div at bounding box center [13, 129] width 7 height 7
click at [12, 128] on div at bounding box center [13, 129] width 7 height 7
click at [370, 279] on button "EXIT" at bounding box center [373, 276] width 20 height 10
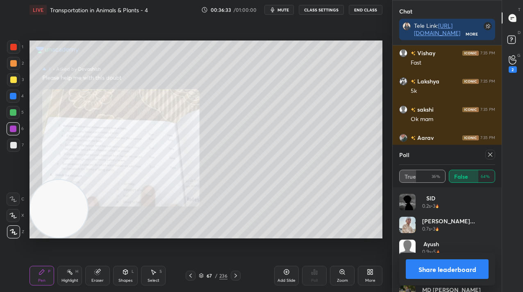
scroll to position [96, 93]
click at [491, 153] on icon at bounding box center [490, 155] width 7 height 7
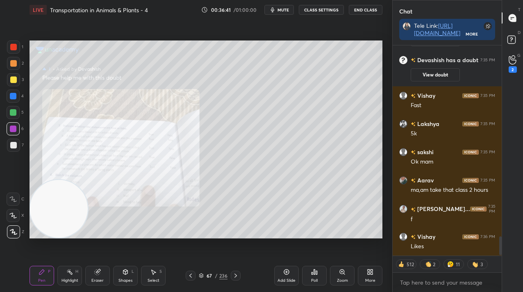
scroll to position [208, 107]
click at [344, 274] on icon at bounding box center [342, 272] width 7 height 7
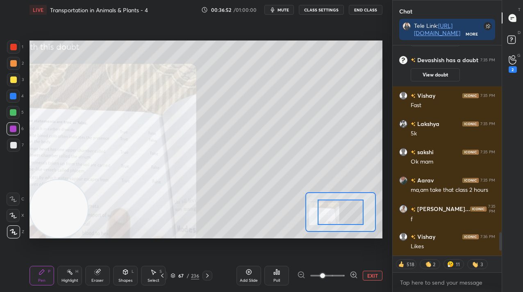
click at [342, 276] on span at bounding box center [327, 276] width 34 height 12
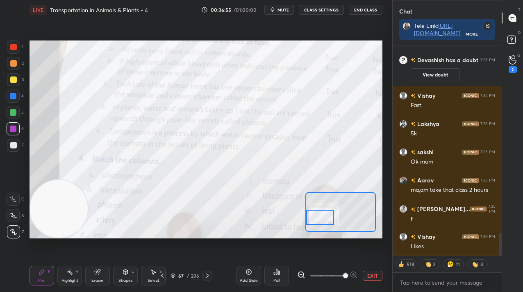
scroll to position [1713, 0]
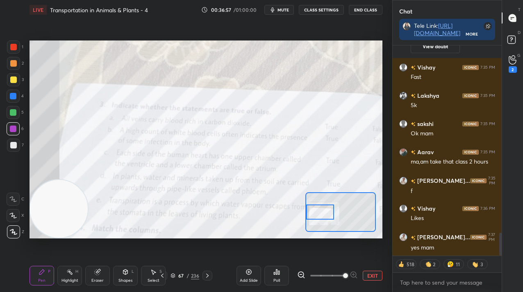
drag, startPoint x: 340, startPoint y: 208, endPoint x: 316, endPoint y: 209, distance: 23.4
click at [316, 209] on div at bounding box center [319, 212] width 27 height 15
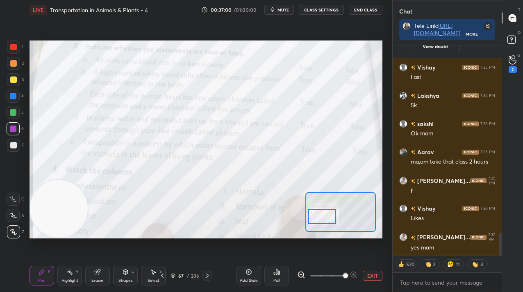
drag, startPoint x: 320, startPoint y: 218, endPoint x: 323, endPoint y: 221, distance: 4.4
click at [323, 221] on div at bounding box center [321, 216] width 27 height 15
click at [12, 45] on div at bounding box center [13, 47] width 7 height 7
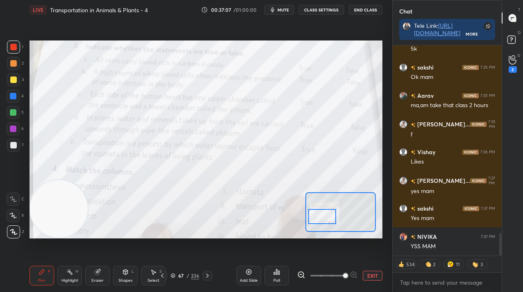
scroll to position [1805, 0]
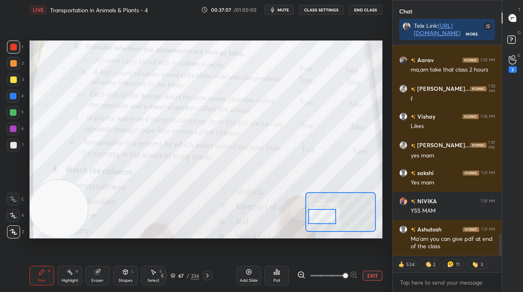
click at [276, 273] on icon at bounding box center [276, 272] width 1 height 5
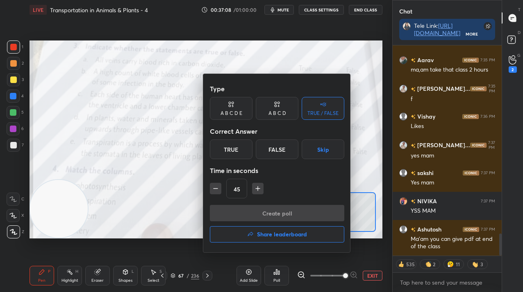
click at [233, 157] on div "True" at bounding box center [231, 150] width 43 height 20
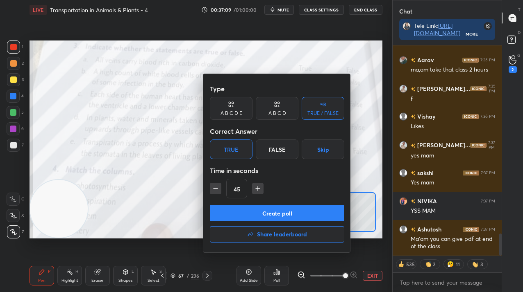
click at [238, 215] on button "Create poll" at bounding box center [277, 213] width 134 height 16
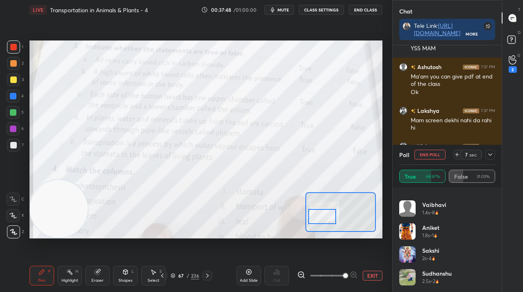
scroll to position [1695, 0]
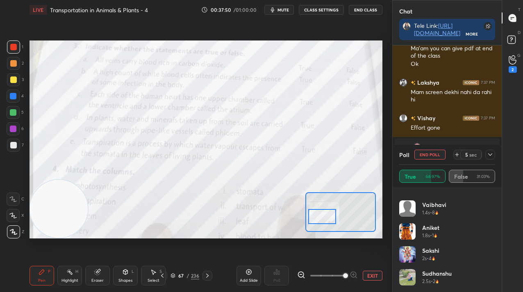
drag, startPoint x: 431, startPoint y: 156, endPoint x: 423, endPoint y: 150, distance: 10.3
click at [431, 156] on button "End Poll" at bounding box center [429, 155] width 31 height 10
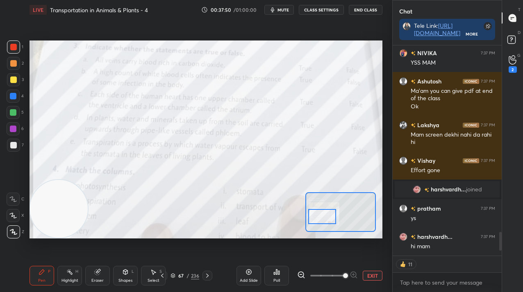
scroll to position [3, 3]
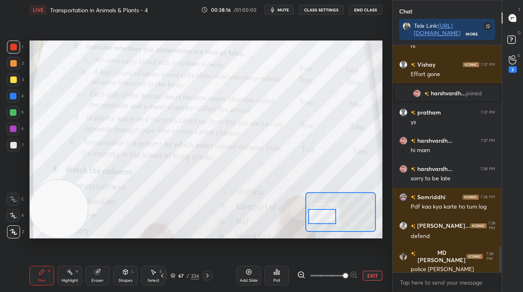
click at [279, 273] on div "Poll" at bounding box center [276, 276] width 25 height 20
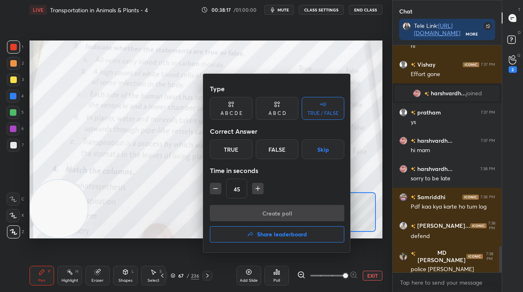
click at [285, 150] on div "False" at bounding box center [277, 150] width 43 height 20
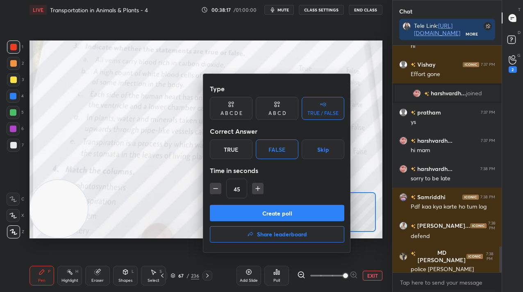
click at [279, 212] on button "Create poll" at bounding box center [277, 213] width 134 height 16
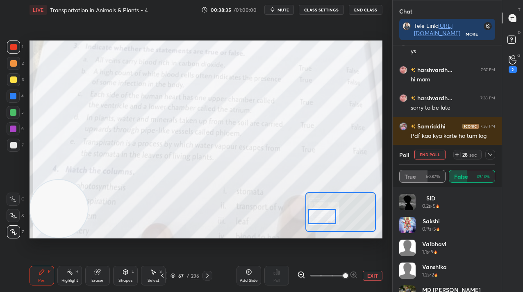
scroll to position [1839, 0]
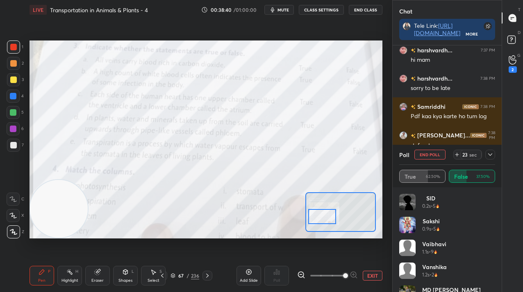
click at [489, 154] on icon at bounding box center [490, 155] width 7 height 7
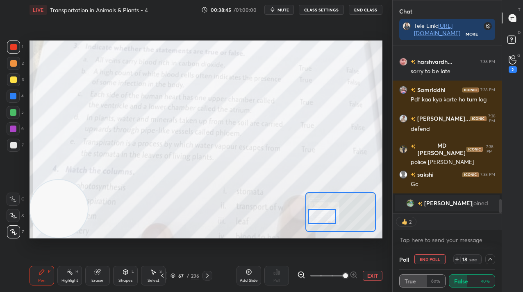
click at [422, 264] on button "End Poll" at bounding box center [429, 260] width 31 height 10
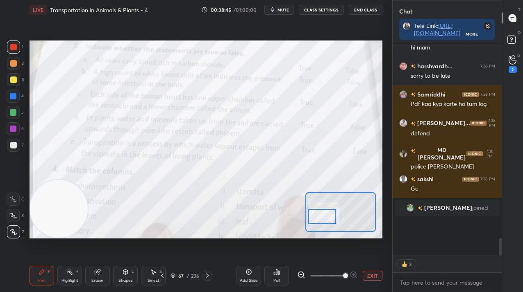
click at [364, 278] on div "EXIT" at bounding box center [339, 276] width 85 height 10
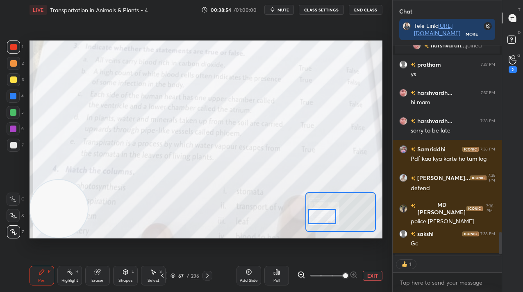
scroll to position [208, 107]
click at [272, 280] on div "Poll" at bounding box center [276, 276] width 25 height 20
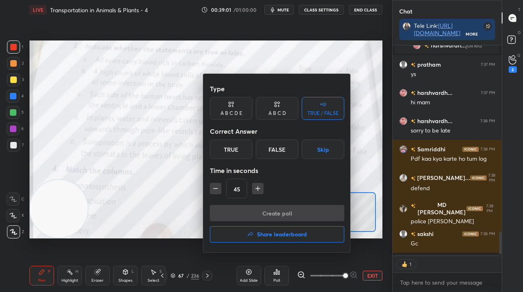
drag, startPoint x: 290, startPoint y: 146, endPoint x: 286, endPoint y: 174, distance: 28.2
click at [290, 146] on div "False" at bounding box center [277, 150] width 43 height 20
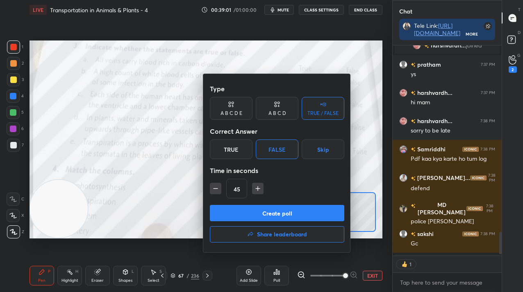
click at [283, 213] on button "Create poll" at bounding box center [277, 213] width 134 height 16
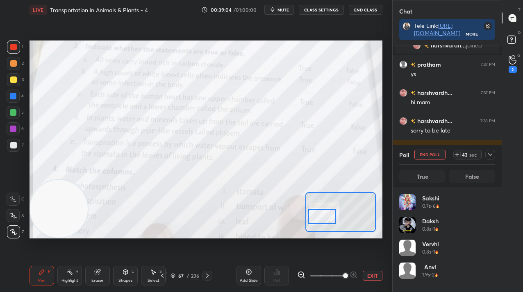
scroll to position [96, 93]
click at [273, 11] on icon "button" at bounding box center [273, 9] width 4 height 5
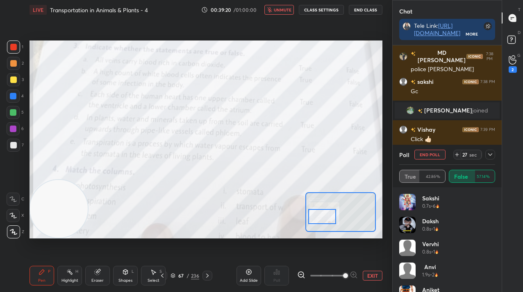
scroll to position [1889, 0]
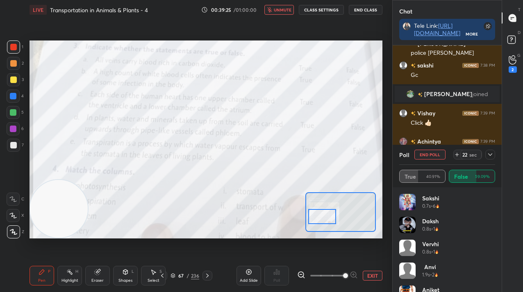
click at [284, 9] on span "unmute" at bounding box center [283, 10] width 18 height 6
click at [418, 154] on button "End Poll" at bounding box center [429, 155] width 31 height 10
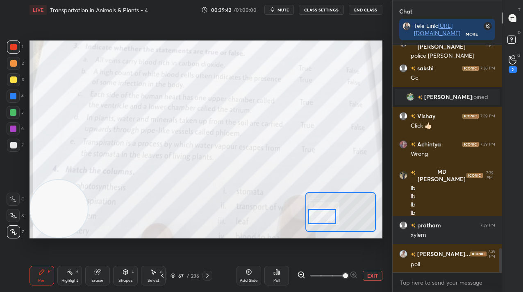
click at [274, 274] on icon at bounding box center [274, 274] width 1 height 2
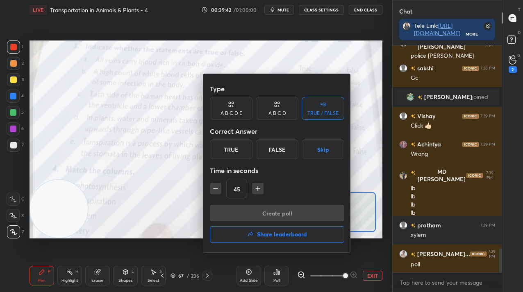
click at [244, 150] on div "True" at bounding box center [231, 150] width 43 height 20
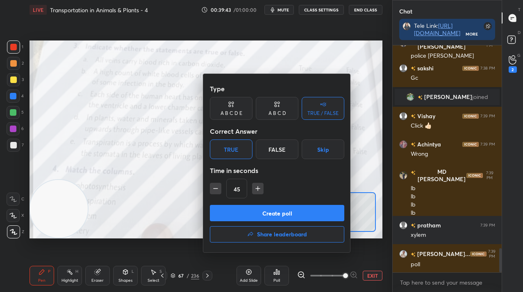
click at [251, 213] on button "Create poll" at bounding box center [277, 213] width 134 height 16
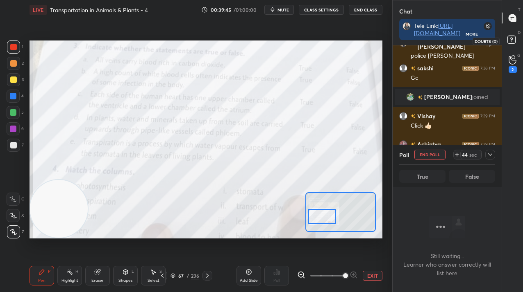
click at [515, 39] on rect at bounding box center [511, 40] width 8 height 8
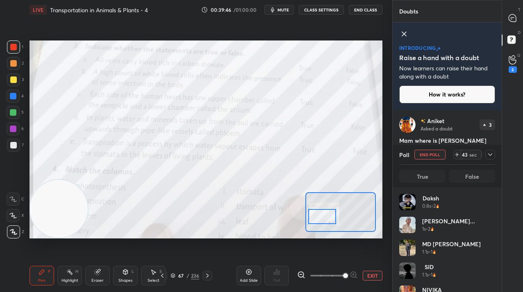
click at [489, 155] on icon at bounding box center [490, 155] width 7 height 7
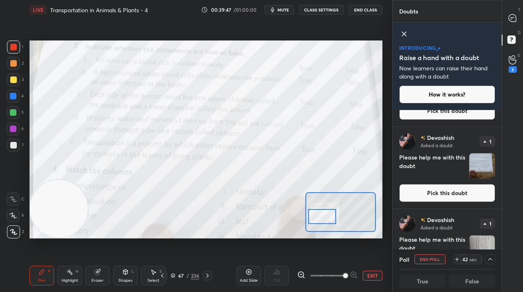
click at [479, 190] on button "Pick this doubt" at bounding box center [447, 193] width 96 height 18
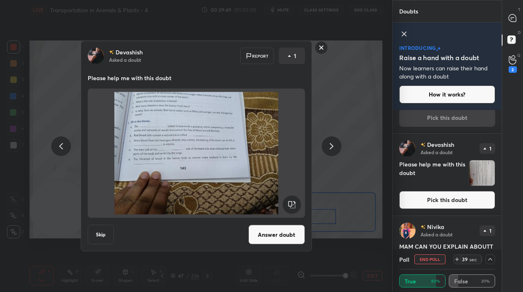
click at [440, 195] on button "Pick this doubt" at bounding box center [447, 200] width 96 height 18
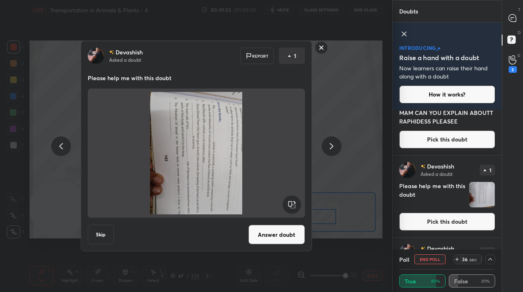
click at [442, 206] on h4 "Please help me with this doubt" at bounding box center [432, 195] width 66 height 26
click at [442, 219] on button "Pick this doubt" at bounding box center [447, 222] width 96 height 18
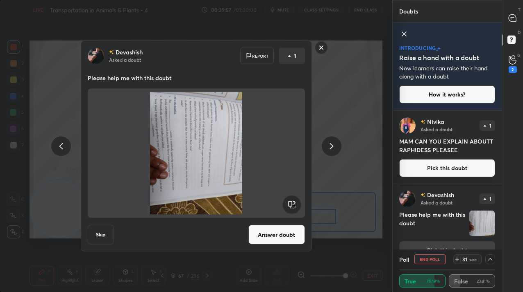
click at [321, 52] on rect at bounding box center [321, 47] width 13 height 13
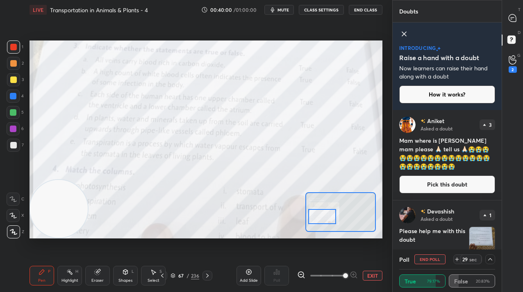
click at [429, 261] on button "End Poll" at bounding box center [429, 260] width 31 height 10
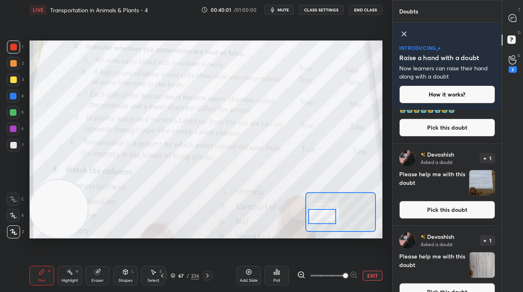
click at [426, 216] on button "Pick this doubt" at bounding box center [447, 210] width 96 height 18
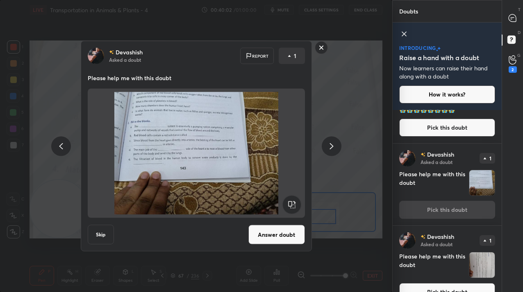
click at [276, 236] on button "Answer doubt" at bounding box center [276, 235] width 57 height 20
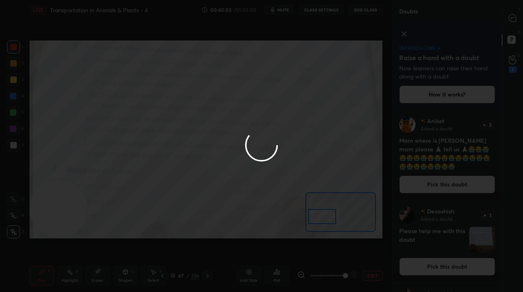
click at [514, 23] on div at bounding box center [261, 146] width 523 height 292
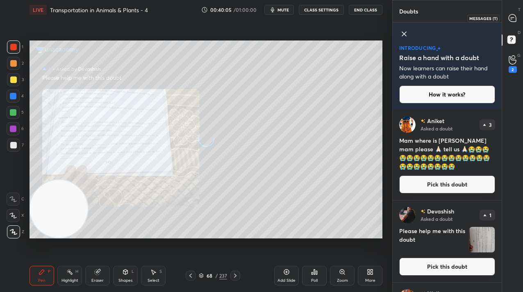
click at [513, 22] on div at bounding box center [512, 18] width 16 height 15
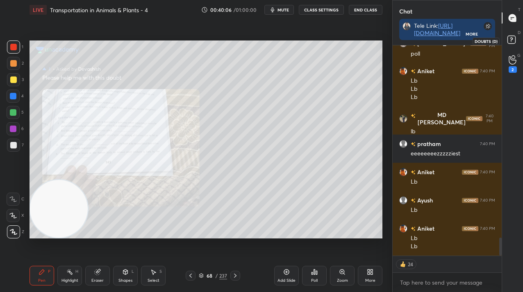
click at [513, 42] on rect at bounding box center [511, 40] width 8 height 8
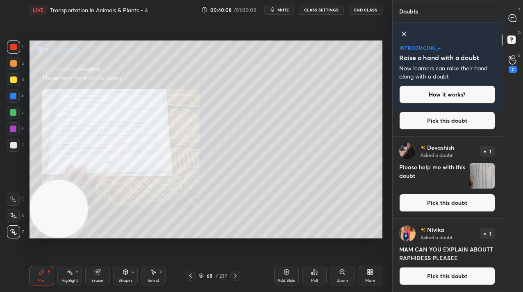
click at [433, 275] on button "Pick this doubt" at bounding box center [447, 276] width 96 height 18
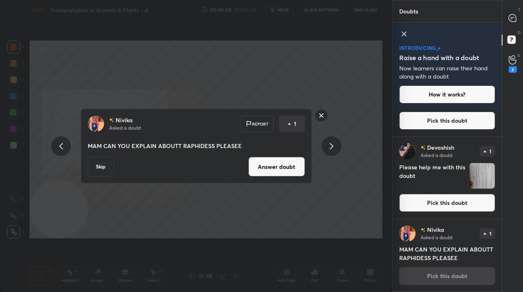
click at [279, 169] on button "Answer doubt" at bounding box center [276, 167] width 57 height 20
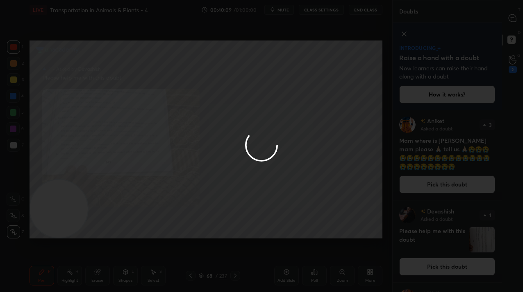
click at [509, 20] on div at bounding box center [261, 146] width 523 height 292
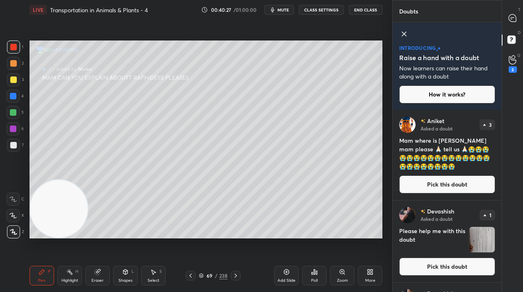
click at [513, 18] on icon at bounding box center [511, 17] width 7 height 7
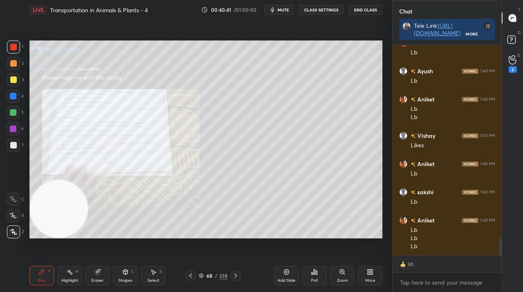
click at [345, 279] on div "Zoom" at bounding box center [342, 281] width 11 height 4
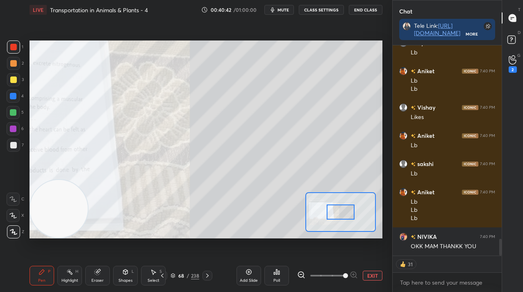
click at [341, 274] on span at bounding box center [327, 276] width 34 height 12
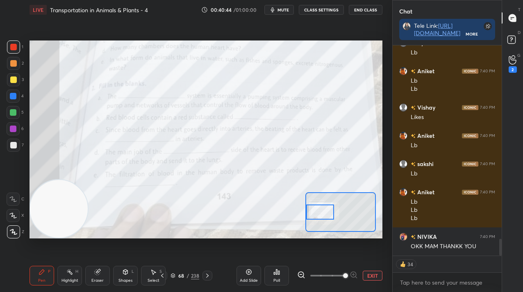
drag, startPoint x: 339, startPoint y: 213, endPoint x: 310, endPoint y: 213, distance: 29.5
click at [310, 213] on div at bounding box center [319, 212] width 27 height 15
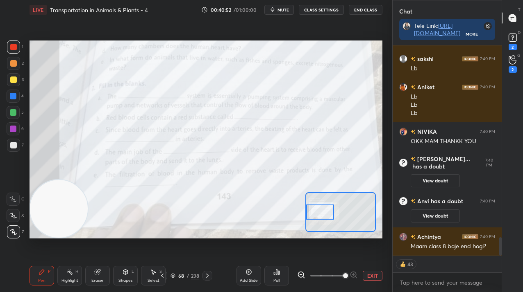
scroll to position [2209, 0]
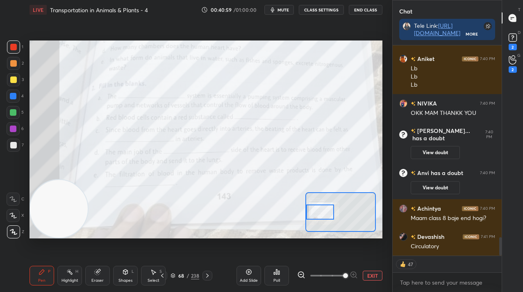
drag, startPoint x: 9, startPoint y: 202, endPoint x: 17, endPoint y: 194, distance: 11.6
click at [9, 202] on div at bounding box center [13, 199] width 13 height 13
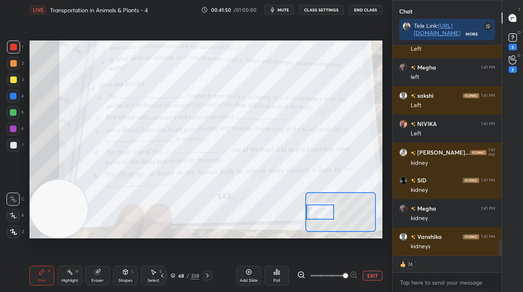
scroll to position [2733, 0]
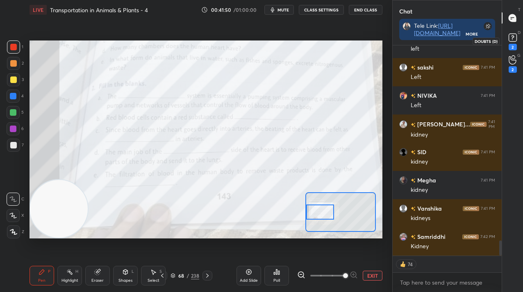
click at [515, 41] on rect at bounding box center [512, 38] width 8 height 8
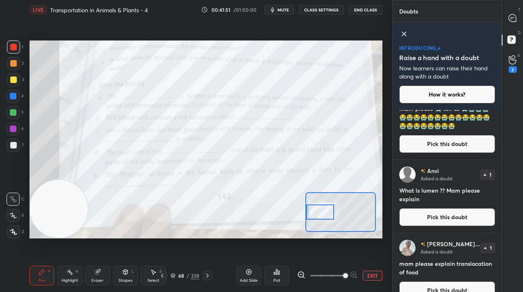
scroll to position [41, 0]
click at [425, 217] on button "Pick this doubt" at bounding box center [447, 217] width 96 height 18
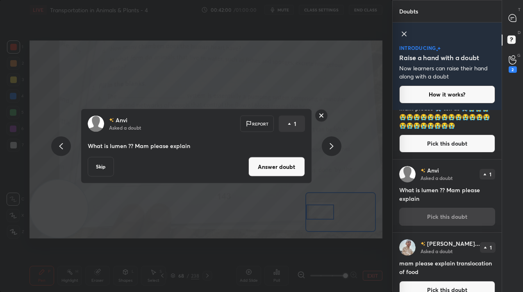
click at [286, 164] on button "Answer doubt" at bounding box center [276, 167] width 57 height 20
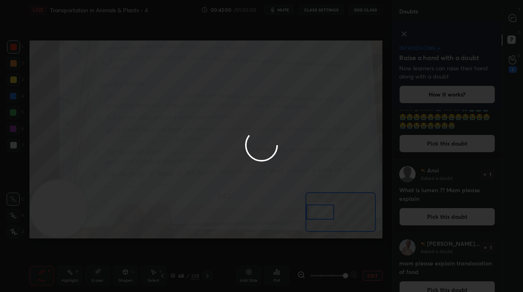
scroll to position [0, 0]
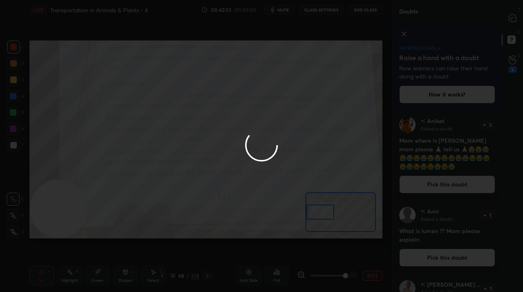
click at [515, 11] on div at bounding box center [512, 18] width 16 height 15
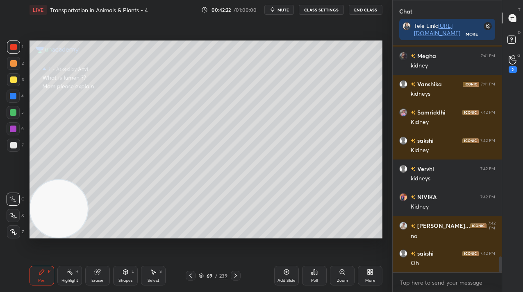
scroll to position [3037, 0]
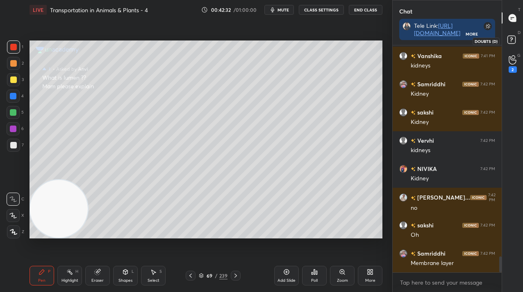
click at [510, 41] on icon at bounding box center [510, 41] width 1 height 1
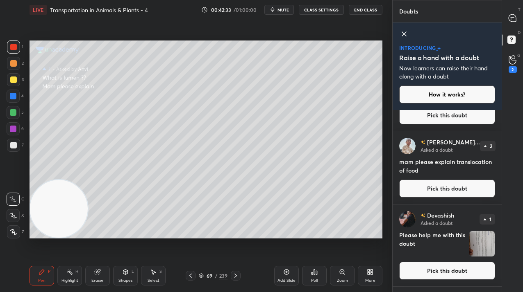
scroll to position [70, 0]
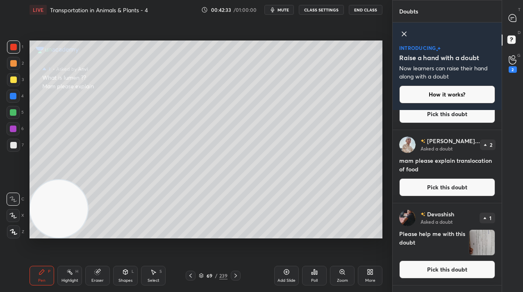
click at [452, 185] on button "Pick this doubt" at bounding box center [447, 188] width 96 height 18
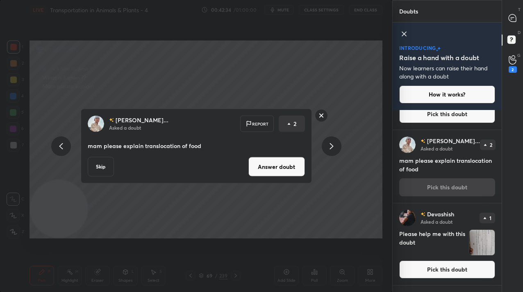
click at [272, 168] on button "Answer doubt" at bounding box center [276, 167] width 57 height 20
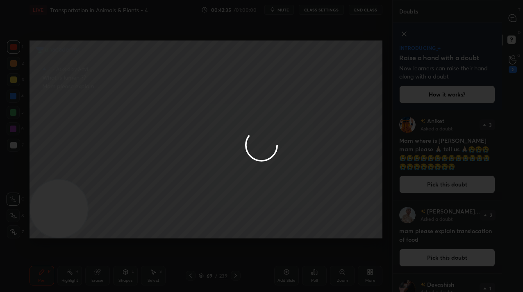
click at [510, 28] on div at bounding box center [261, 146] width 523 height 292
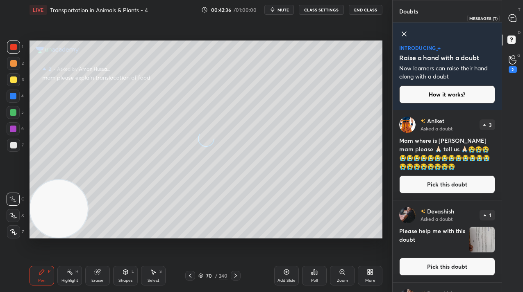
click at [509, 22] on icon at bounding box center [512, 18] width 9 height 9
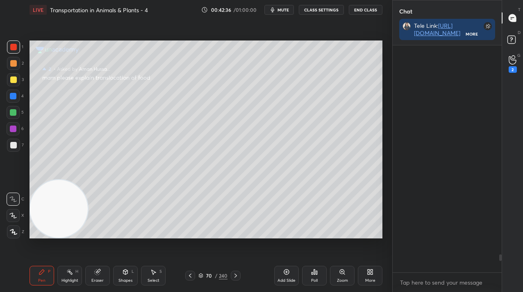
scroll to position [2665, 0]
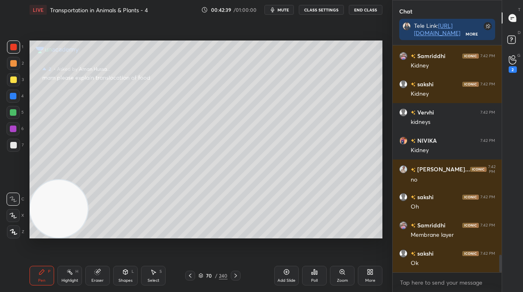
click at [13, 234] on icon at bounding box center [13, 232] width 7 height 6
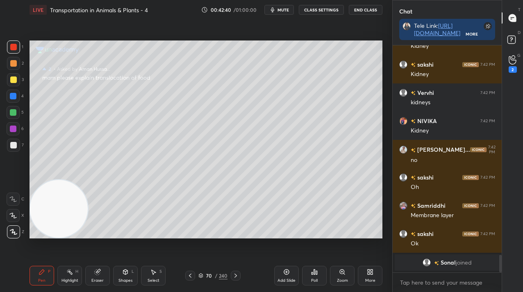
click at [13, 234] on icon at bounding box center [13, 232] width 7 height 6
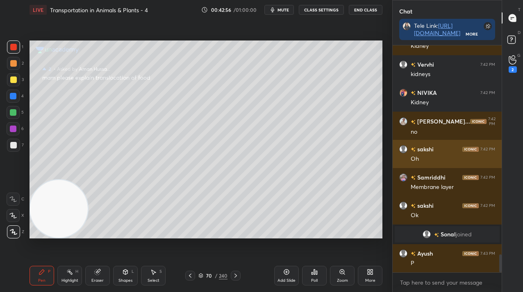
scroll to position [2662, 0]
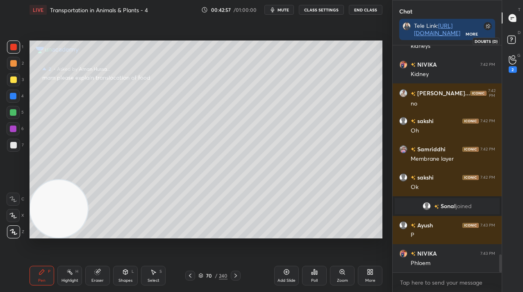
click at [510, 46] on icon at bounding box center [512, 41] width 15 height 15
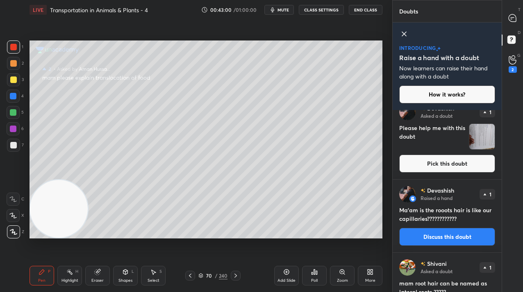
scroll to position [220, 0]
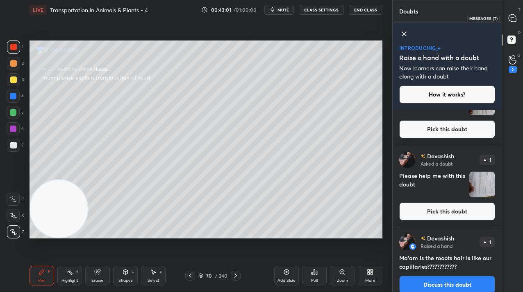
click at [510, 22] on icon at bounding box center [512, 18] width 9 height 9
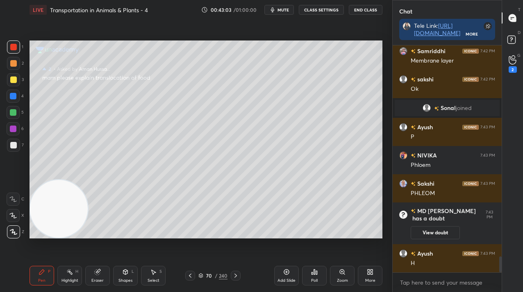
scroll to position [2982, 0]
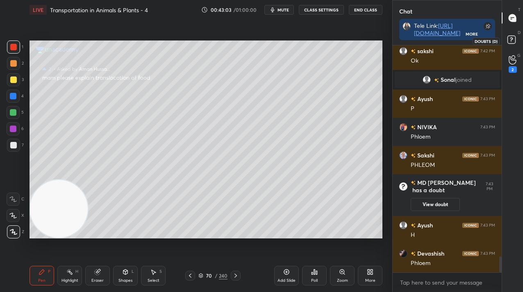
click at [514, 45] on icon at bounding box center [512, 41] width 15 height 15
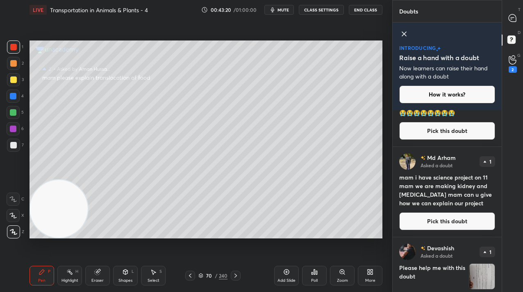
click at [508, 7] on div "T Messages (T)" at bounding box center [512, 18] width 21 height 23
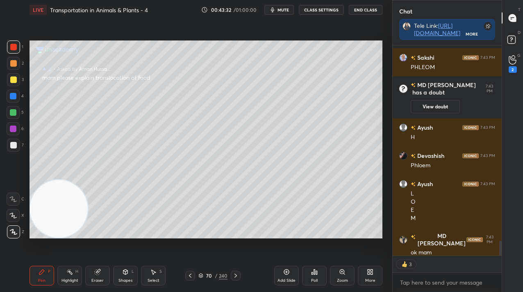
scroll to position [2801, 0]
click at [370, 269] on icon at bounding box center [370, 272] width 7 height 7
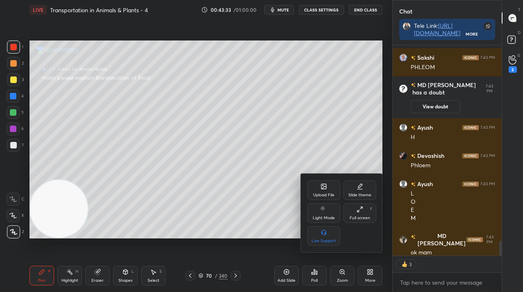
click at [316, 188] on div "Upload File" at bounding box center [323, 191] width 33 height 20
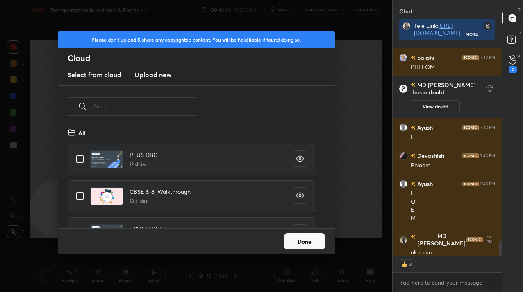
scroll to position [3, 5]
click at [155, 73] on h3 "Upload new" at bounding box center [152, 75] width 37 height 10
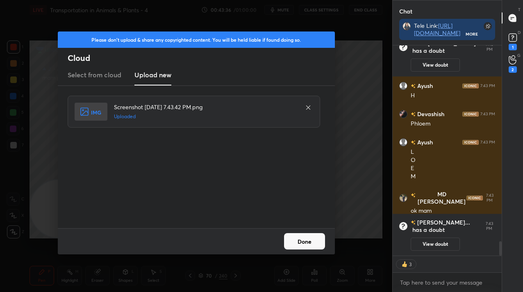
click at [292, 240] on button "Done" at bounding box center [304, 241] width 41 height 16
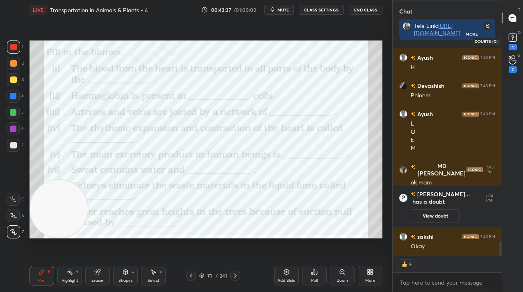
scroll to position [2840, 0]
click at [516, 46] on div "1" at bounding box center [512, 41] width 12 height 19
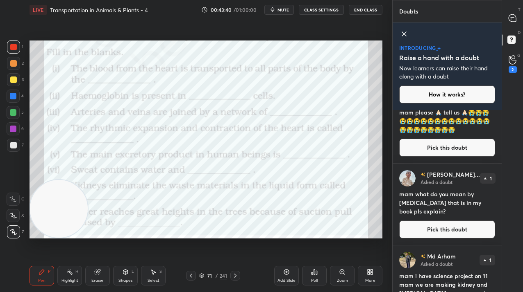
scroll to position [38, 0]
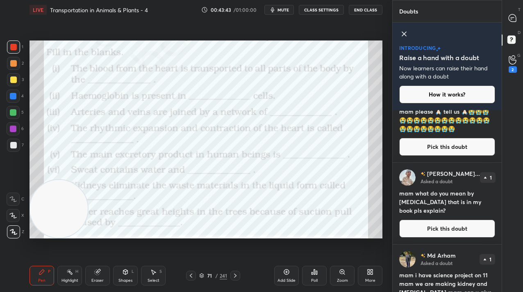
click at [503, 24] on div "T Messages (T)" at bounding box center [512, 18] width 21 height 23
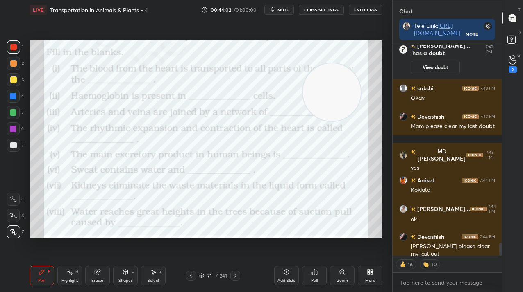
drag, startPoint x: 41, startPoint y: 217, endPoint x: 313, endPoint y: 98, distance: 297.7
click at [313, 98] on video at bounding box center [332, 92] width 58 height 58
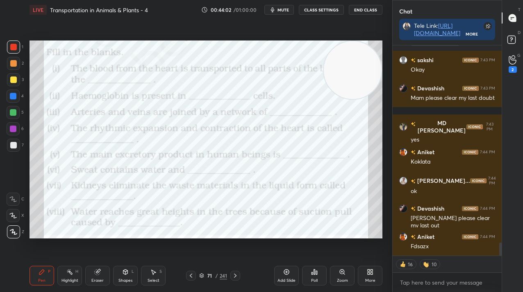
drag, startPoint x: 313, startPoint y: 98, endPoint x: 347, endPoint y: 44, distance: 63.1
click at [347, 44] on video at bounding box center [353, 70] width 58 height 58
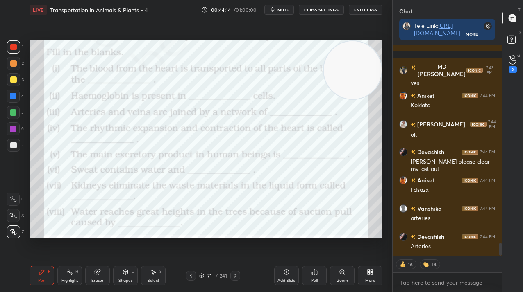
scroll to position [3287, 0]
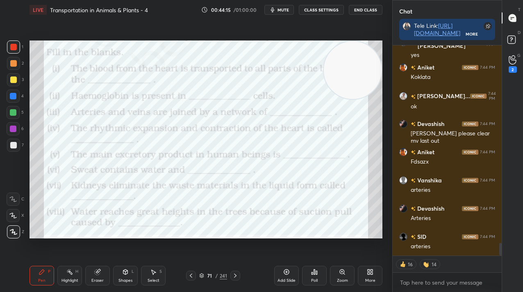
click at [287, 8] on span "mute" at bounding box center [282, 10] width 11 height 6
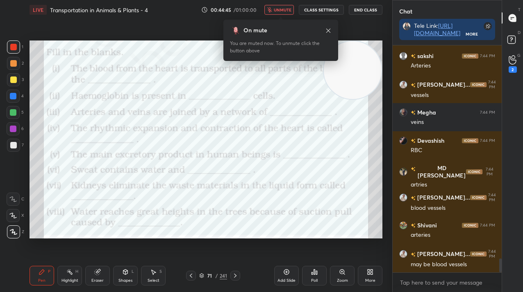
scroll to position [3525, 0]
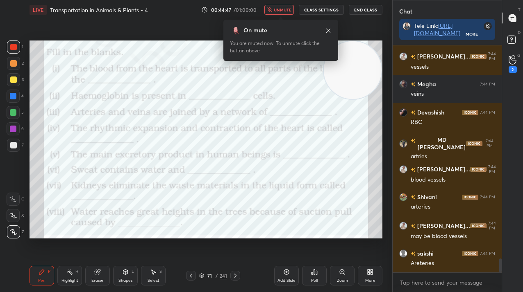
click at [287, 8] on span "unmute" at bounding box center [283, 10] width 18 height 6
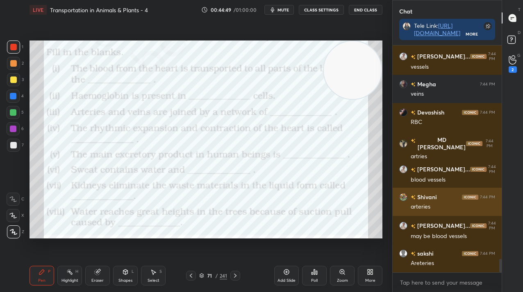
scroll to position [3553, 0]
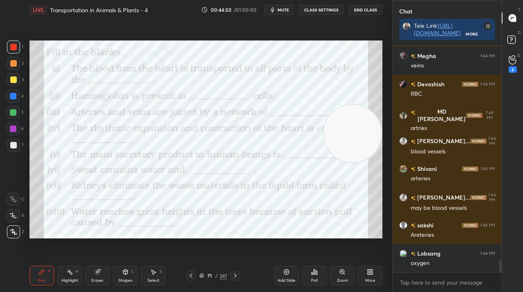
drag, startPoint x: 344, startPoint y: 82, endPoint x: 356, endPoint y: 137, distance: 57.0
click at [361, 142] on video at bounding box center [353, 134] width 58 height 58
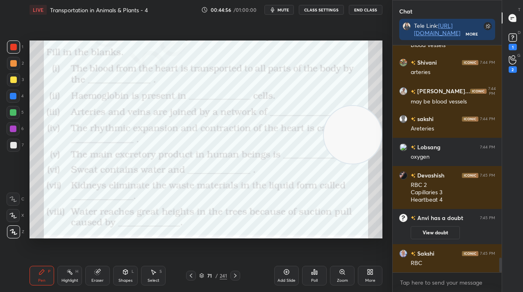
scroll to position [3324, 0]
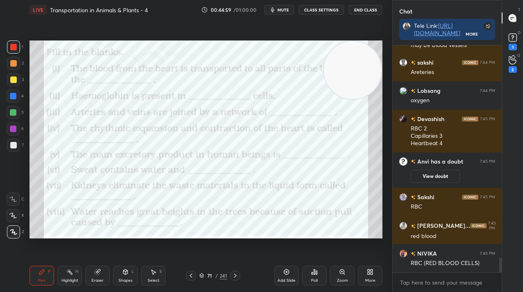
drag, startPoint x: 365, startPoint y: 121, endPoint x: 366, endPoint y: 78, distance: 43.4
click at [368, 73] on video at bounding box center [353, 70] width 58 height 58
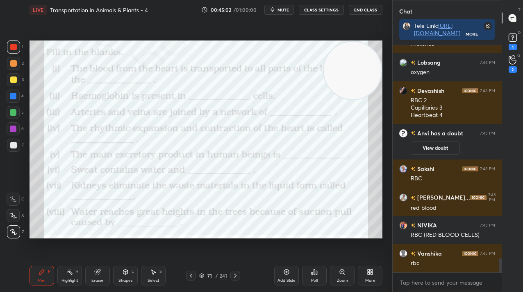
scroll to position [3381, 0]
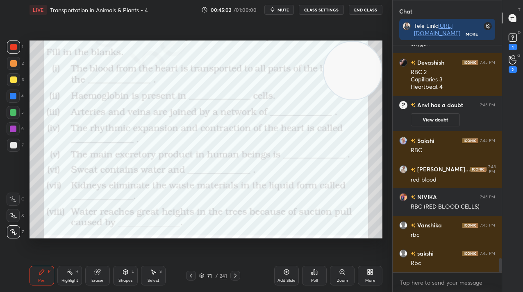
click at [337, 97] on video at bounding box center [353, 71] width 58 height 58
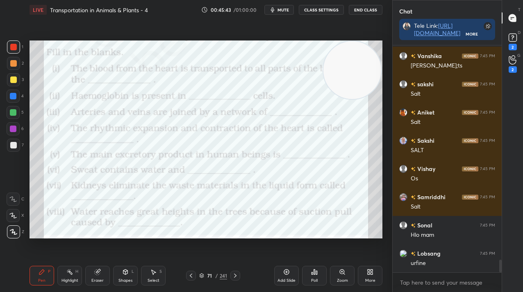
scroll to position [3904, 0]
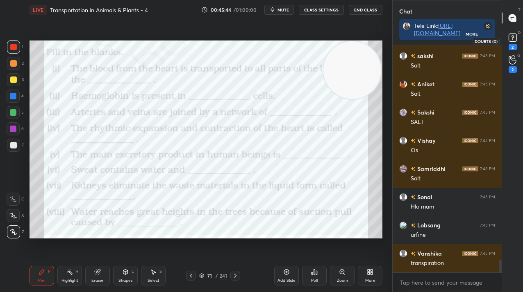
click at [512, 37] on rect at bounding box center [512, 38] width 8 height 8
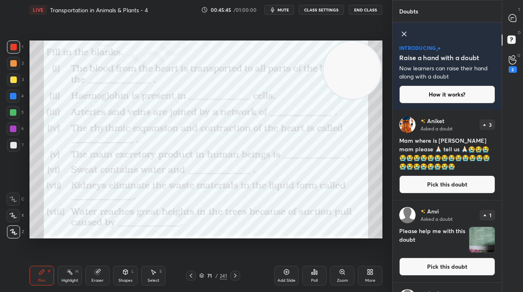
scroll to position [48, 0]
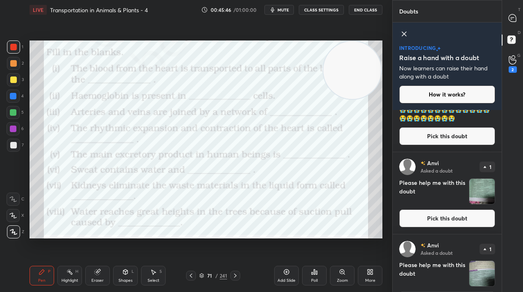
click at [441, 226] on button "Pick this doubt" at bounding box center [447, 219] width 96 height 18
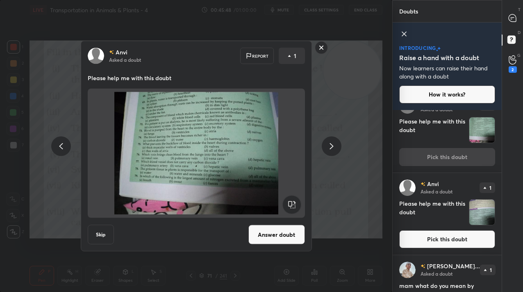
click at [448, 241] on button "Pick this doubt" at bounding box center [447, 240] width 96 height 18
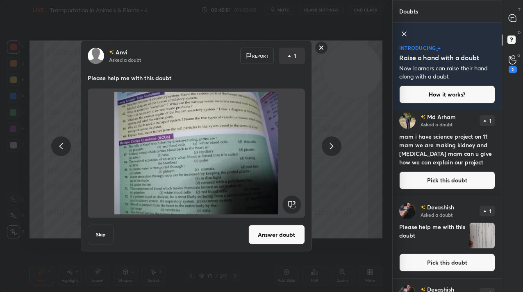
scroll to position [343, 0]
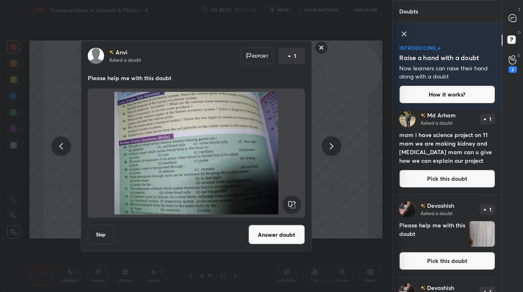
click at [451, 263] on button "Pick this doubt" at bounding box center [447, 261] width 96 height 18
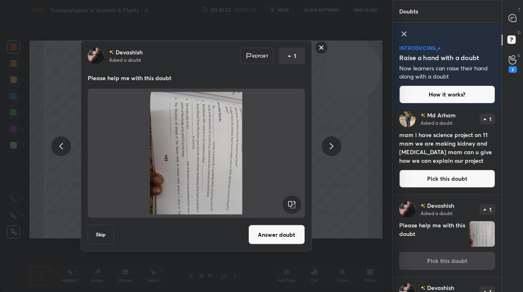
click at [286, 207] on rect at bounding box center [291, 205] width 18 height 18
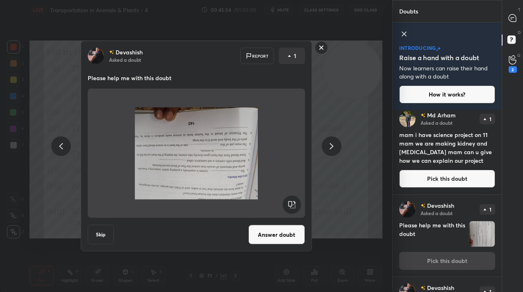
click at [286, 207] on rect at bounding box center [291, 205] width 18 height 18
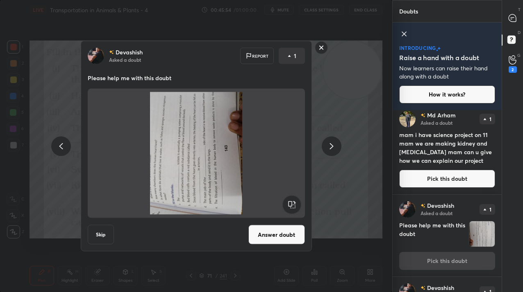
click at [286, 207] on rect at bounding box center [291, 205] width 18 height 18
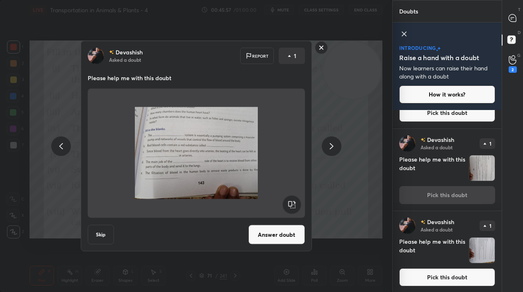
click at [449, 283] on button "Pick this doubt" at bounding box center [447, 278] width 96 height 18
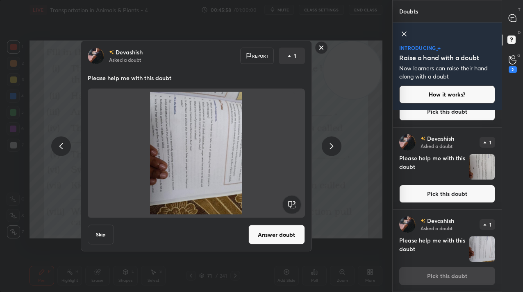
click at [291, 206] on rect at bounding box center [291, 205] width 18 height 18
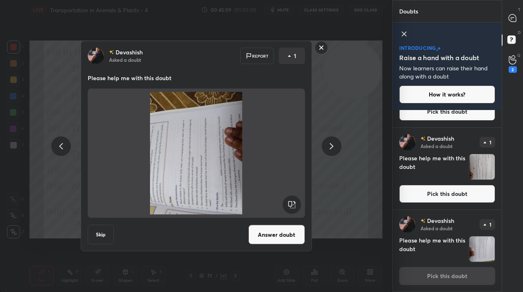
click at [291, 206] on rect at bounding box center [291, 205] width 18 height 18
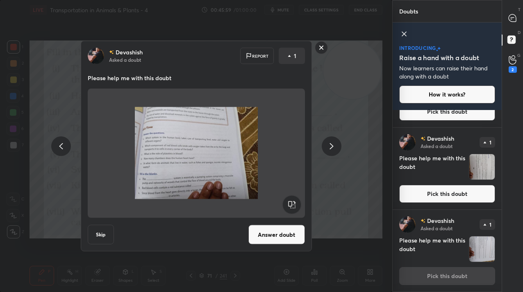
click at [275, 236] on button "Answer doubt" at bounding box center [276, 235] width 57 height 20
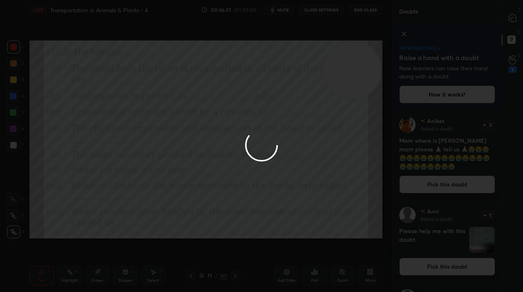
click at [513, 17] on div at bounding box center [261, 146] width 523 height 292
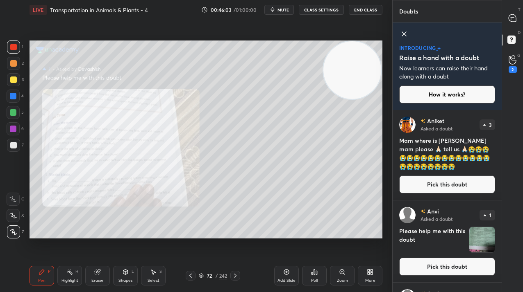
click at [275, 7] on icon "button" at bounding box center [272, 10] width 7 height 7
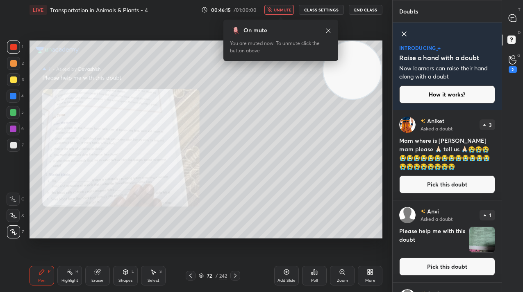
click at [341, 273] on icon at bounding box center [342, 272] width 5 height 5
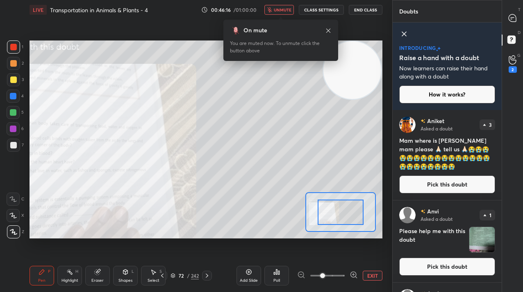
click at [342, 274] on span at bounding box center [327, 276] width 34 height 12
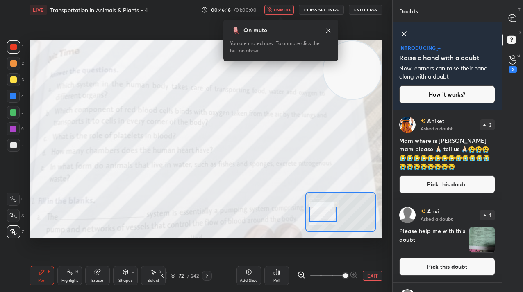
drag, startPoint x: 346, startPoint y: 210, endPoint x: 329, endPoint y: 212, distance: 17.7
click at [329, 212] on div at bounding box center [322, 214] width 27 height 15
click at [508, 20] on icon at bounding box center [512, 18] width 9 height 9
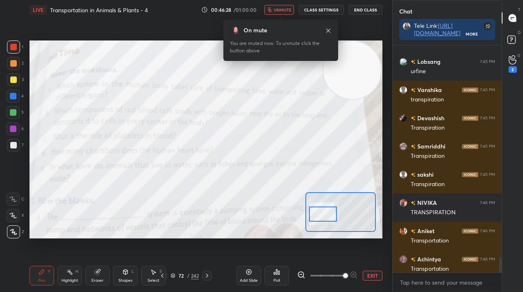
scroll to position [208, 107]
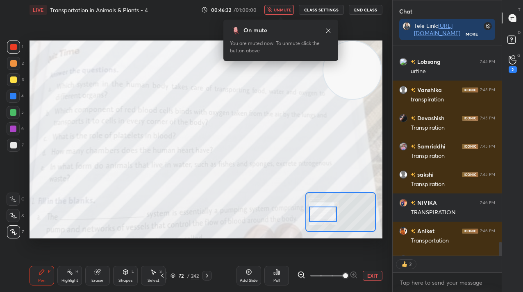
drag, startPoint x: 275, startPoint y: 15, endPoint x: 279, endPoint y: 14, distance: 4.3
click at [276, 14] on button "unmute" at bounding box center [278, 10] width 29 height 10
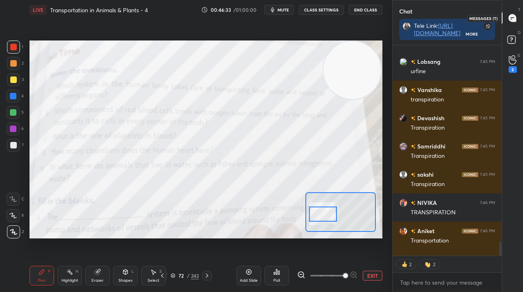
drag, startPoint x: 507, startPoint y: 18, endPoint x: 500, endPoint y: 21, distance: 7.3
click at [507, 17] on div at bounding box center [512, 18] width 16 height 15
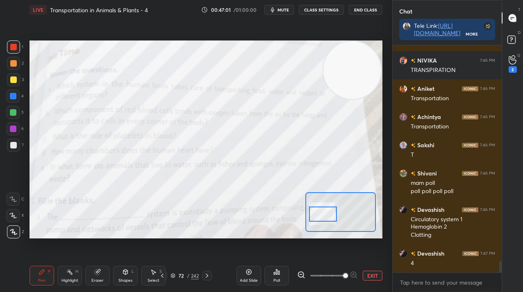
scroll to position [4392, 0]
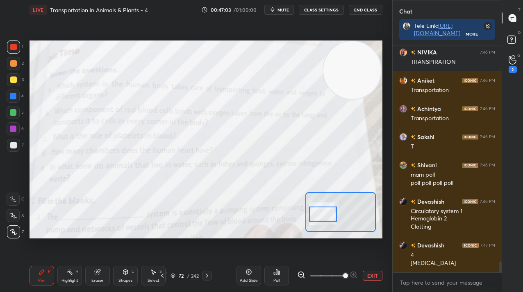
click at [367, 280] on button "EXIT" at bounding box center [373, 276] width 20 height 10
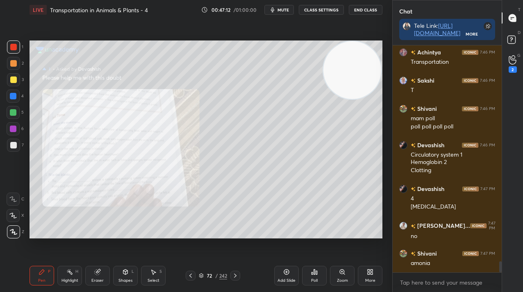
scroll to position [4484, 0]
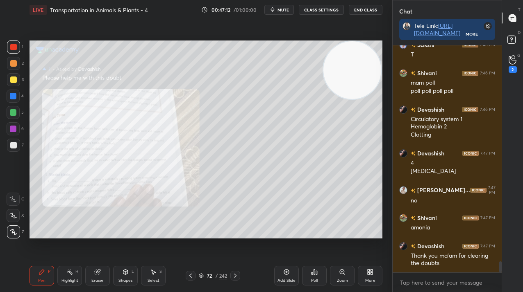
click at [276, 9] on icon "button" at bounding box center [272, 10] width 7 height 7
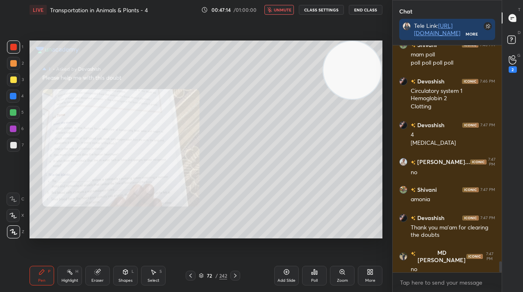
click at [276, 9] on span "unmute" at bounding box center [283, 10] width 18 height 6
click at [514, 37] on rect at bounding box center [511, 40] width 8 height 8
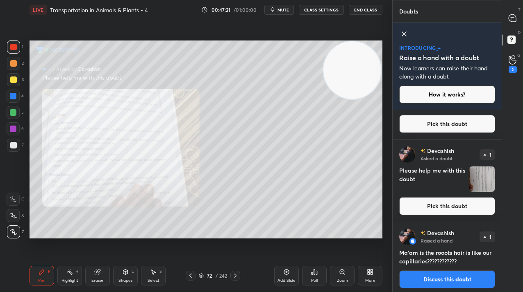
scroll to position [422, 0]
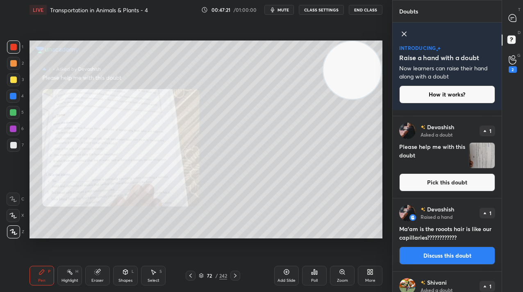
click at [454, 177] on button "Pick this doubt" at bounding box center [447, 183] width 96 height 18
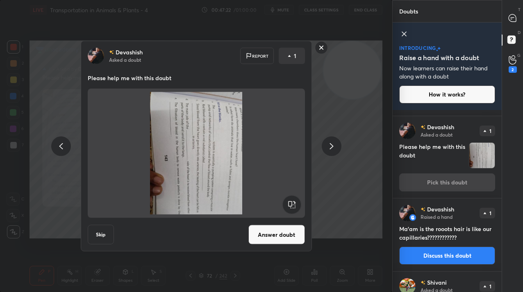
scroll to position [474, 0]
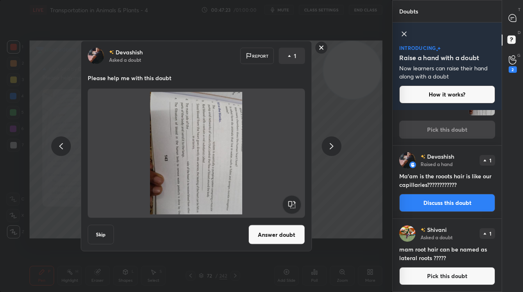
click at [511, 8] on div "T Messages (T)" at bounding box center [512, 18] width 21 height 23
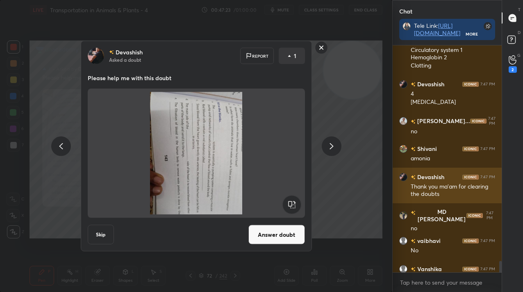
scroll to position [4597, 0]
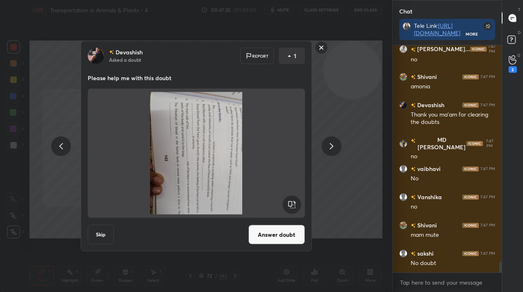
click at [319, 48] on rect at bounding box center [321, 47] width 13 height 13
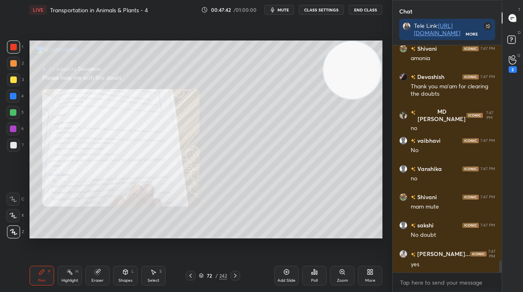
scroll to position [4174, 0]
click at [372, 284] on div "More" at bounding box center [370, 276] width 25 height 20
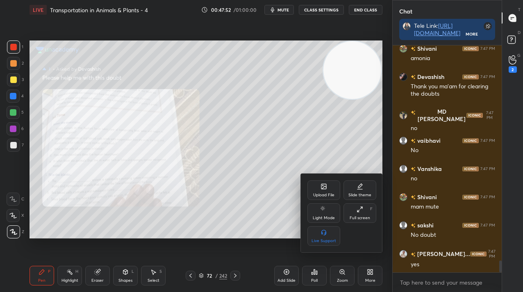
click at [322, 191] on div "Upload File" at bounding box center [323, 191] width 33 height 20
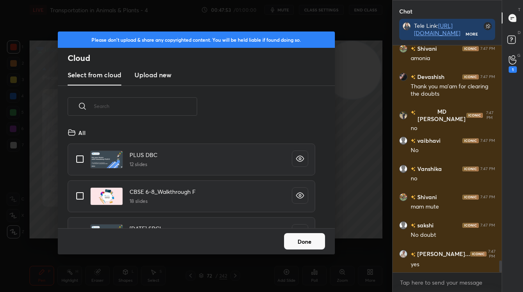
scroll to position [101, 263]
click at [153, 70] on h3 "Upload new" at bounding box center [152, 75] width 37 height 10
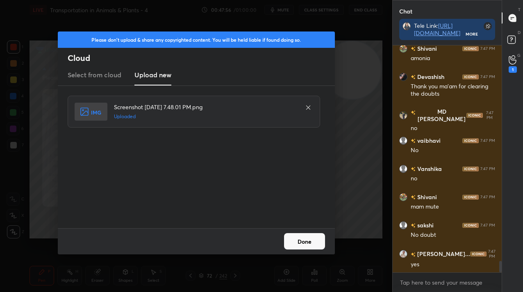
scroll to position [4202, 0]
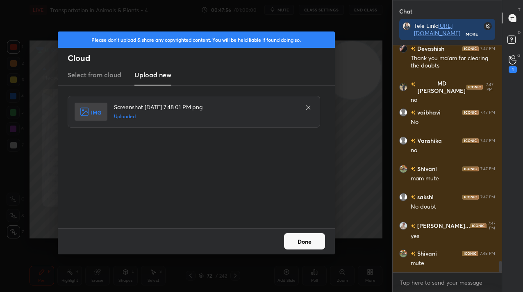
click at [307, 242] on button "Done" at bounding box center [304, 241] width 41 height 16
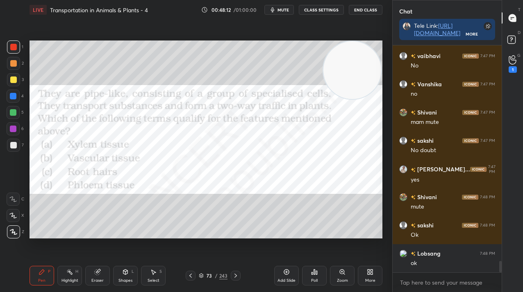
scroll to position [4287, 0]
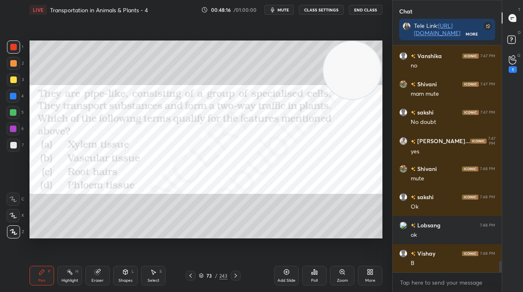
drag, startPoint x: 317, startPoint y: 277, endPoint x: 314, endPoint y: 281, distance: 5.6
click at [314, 281] on div "Poll" at bounding box center [314, 276] width 25 height 20
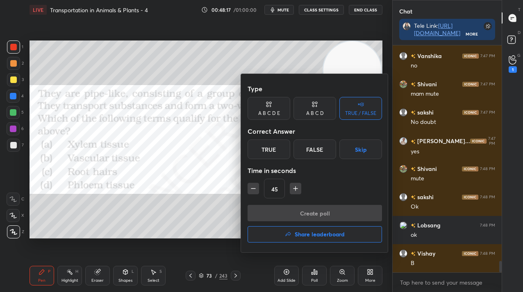
click at [326, 113] on div "A B C D" at bounding box center [314, 108] width 43 height 23
click at [340, 141] on div "D" at bounding box center [342, 150] width 24 height 20
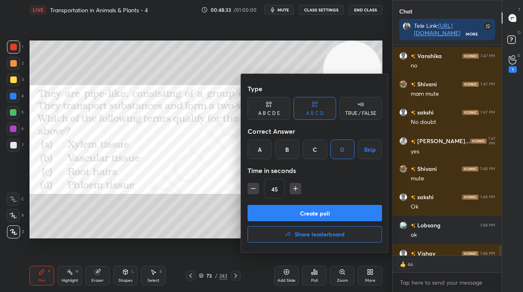
scroll to position [4332, 0]
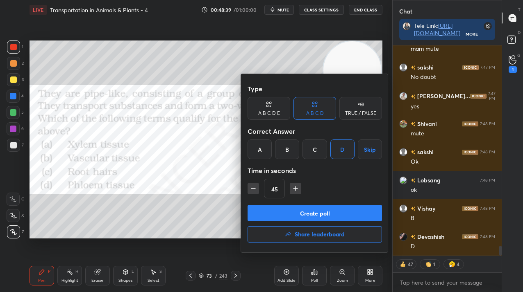
click at [342, 213] on button "Create poll" at bounding box center [314, 213] width 134 height 16
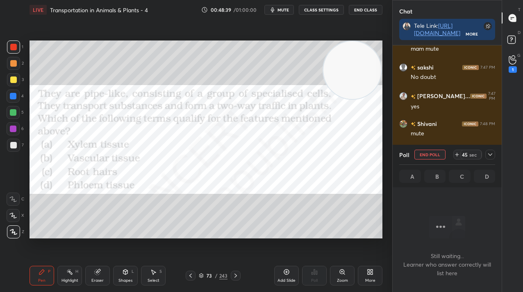
click at [342, 226] on div "Create poll" at bounding box center [314, 231] width 101 height 11
click at [372, 269] on icon at bounding box center [370, 272] width 7 height 7
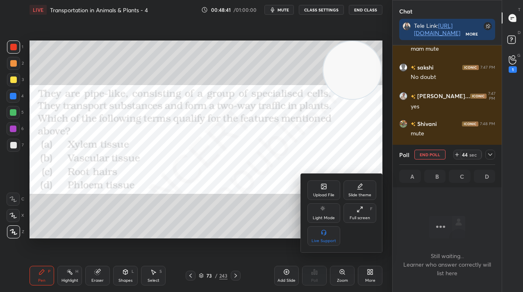
click at [323, 196] on div "Upload File" at bounding box center [323, 195] width 21 height 4
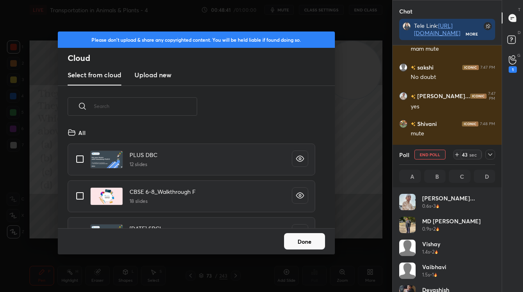
scroll to position [3, 3]
click at [129, 76] on div "Select from cloud Upload new" at bounding box center [196, 75] width 277 height 20
click at [145, 77] on h3 "Upload new" at bounding box center [152, 75] width 37 height 10
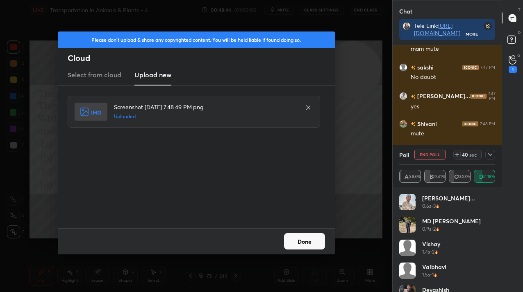
click at [307, 242] on button "Done" at bounding box center [304, 241] width 41 height 16
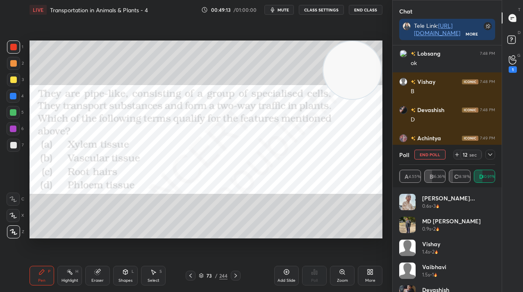
scroll to position [4467, 0]
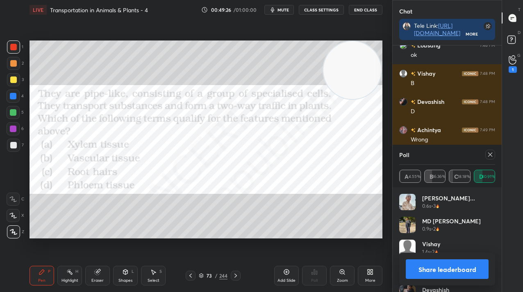
click at [491, 159] on div at bounding box center [490, 155] width 10 height 10
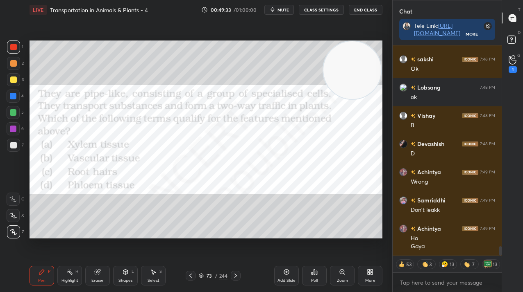
scroll to position [4453, 0]
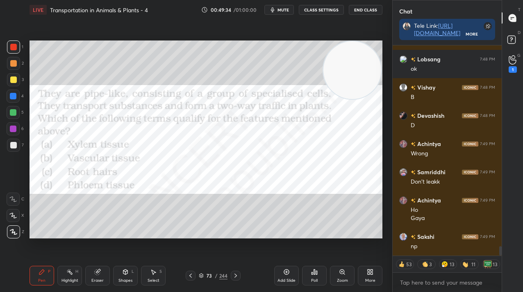
click at [372, 273] on icon at bounding box center [371, 274] width 2 height 2
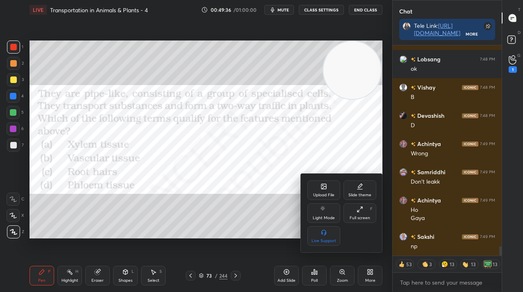
click at [329, 193] on div "Upload File" at bounding box center [323, 195] width 21 height 4
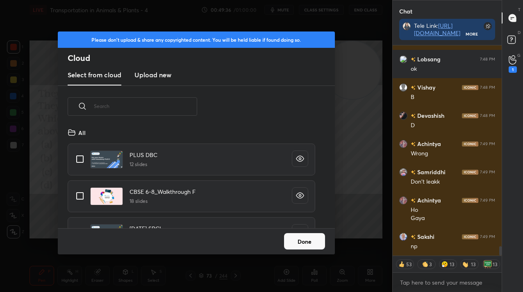
scroll to position [101, 263]
click at [159, 83] on new "Upload new" at bounding box center [152, 75] width 37 height 20
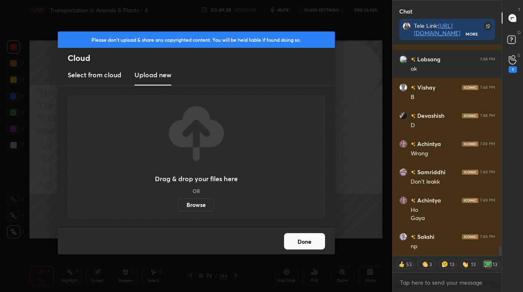
click at [200, 208] on label "Browse" at bounding box center [196, 205] width 36 height 13
click at [178, 208] on input "Browse" at bounding box center [178, 205] width 0 height 13
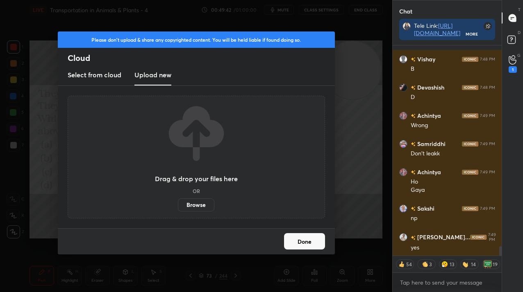
scroll to position [4490, 0]
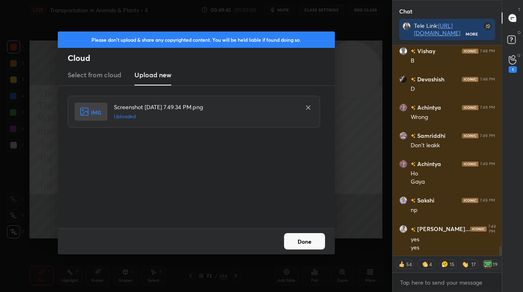
click at [295, 238] on button "Done" at bounding box center [304, 241] width 41 height 16
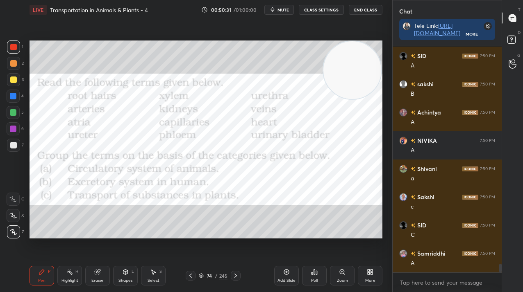
scroll to position [5738, 0]
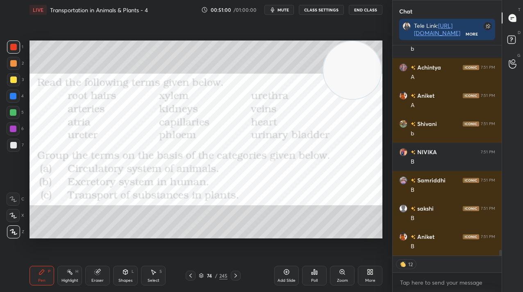
click at [373, 274] on div "More" at bounding box center [370, 276] width 25 height 20
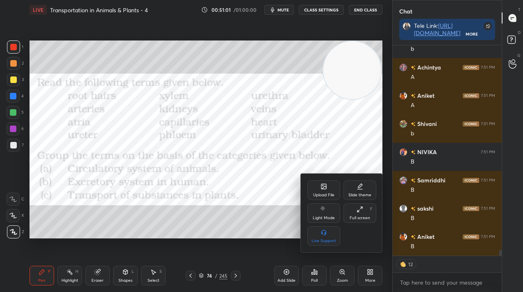
click at [326, 193] on div "Upload File" at bounding box center [323, 195] width 21 height 4
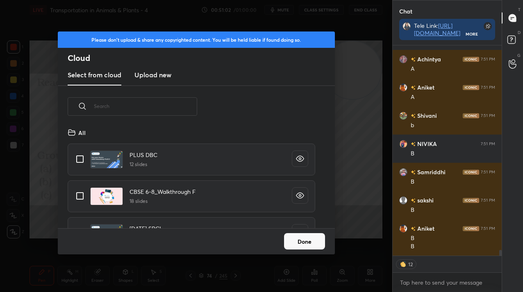
click at [151, 70] on h3 "Upload new" at bounding box center [152, 75] width 37 height 10
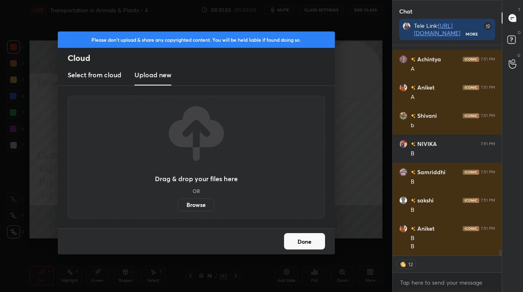
click at [195, 204] on label "Browse" at bounding box center [196, 205] width 36 height 13
click at [178, 204] on input "Browse" at bounding box center [178, 205] width 0 height 13
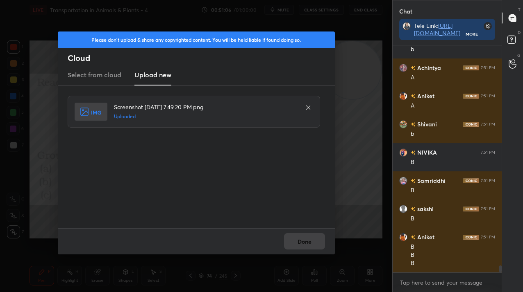
click at [301, 236] on div "Done" at bounding box center [196, 242] width 277 height 26
click at [301, 236] on button "Done" at bounding box center [304, 241] width 41 height 16
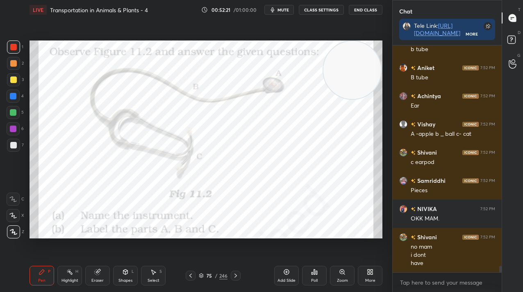
scroll to position [7870, 0]
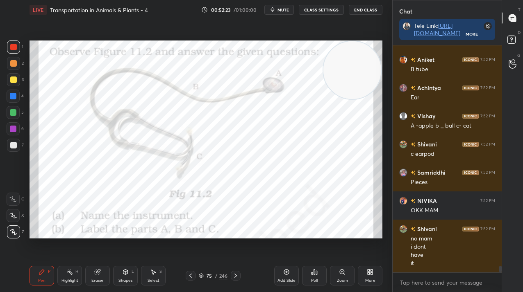
click at [369, 276] on div "More" at bounding box center [370, 276] width 25 height 20
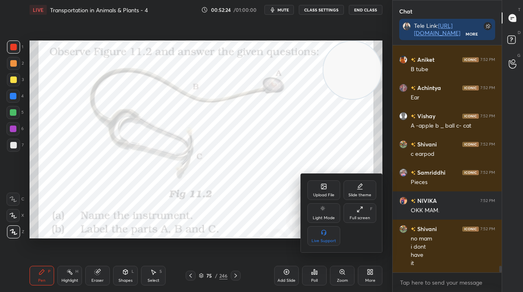
click at [322, 193] on div "Upload File" at bounding box center [323, 195] width 21 height 4
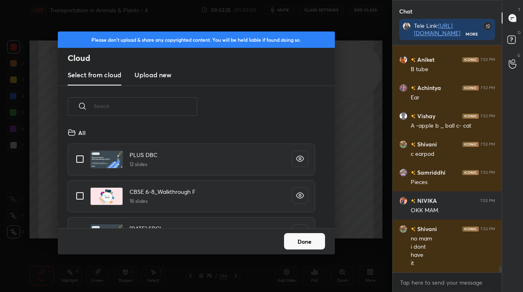
scroll to position [101, 263]
click at [147, 65] on new "Upload new" at bounding box center [152, 75] width 37 height 20
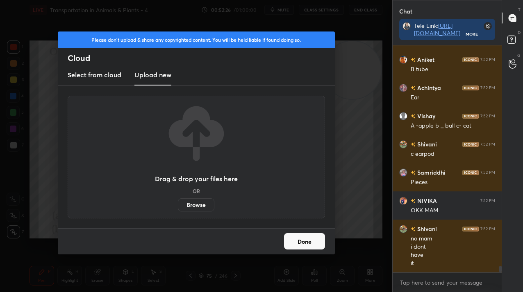
click at [201, 208] on label "Browse" at bounding box center [196, 205] width 36 height 13
click at [178, 208] on input "Browse" at bounding box center [178, 205] width 0 height 13
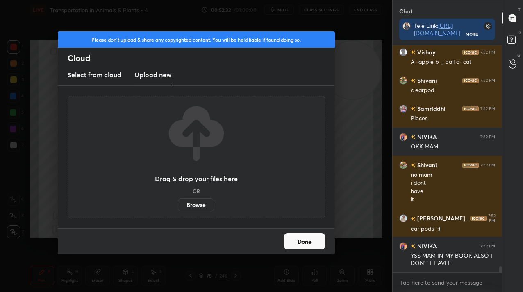
scroll to position [7962, 0]
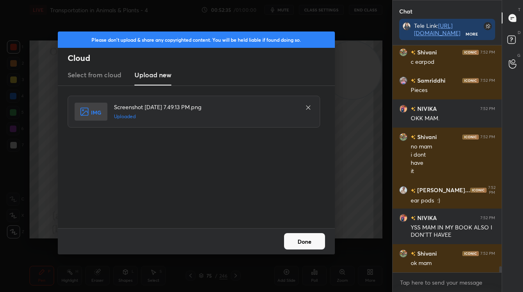
click at [294, 236] on button "Done" at bounding box center [304, 241] width 41 height 16
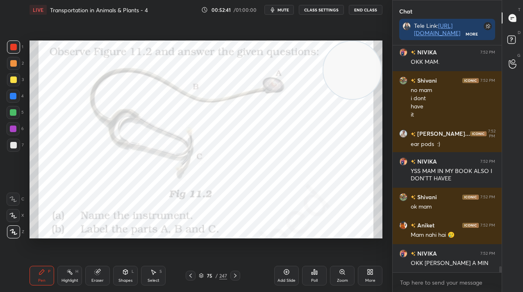
scroll to position [8047, 0]
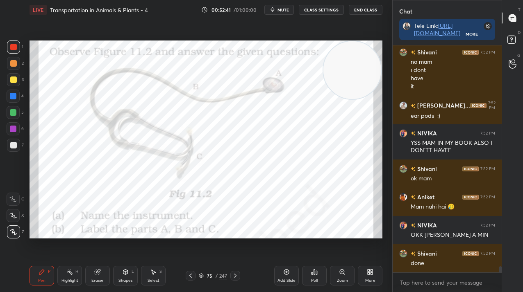
drag, startPoint x: 104, startPoint y: 284, endPoint x: 99, endPoint y: 283, distance: 5.3
click at [102, 284] on div "Eraser" at bounding box center [97, 276] width 25 height 20
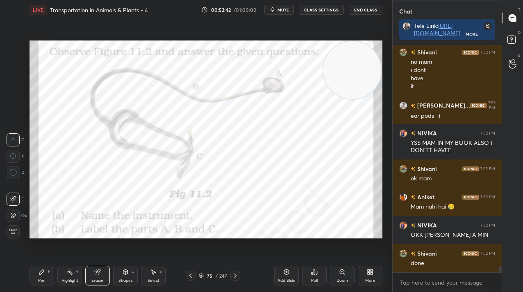
click at [97, 282] on div "Eraser" at bounding box center [97, 281] width 12 height 4
drag, startPoint x: 44, startPoint y: 271, endPoint x: 41, endPoint y: 276, distance: 5.6
click at [44, 272] on icon at bounding box center [42, 272] width 7 height 7
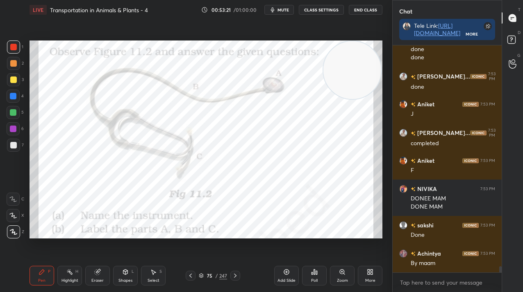
scroll to position [208, 107]
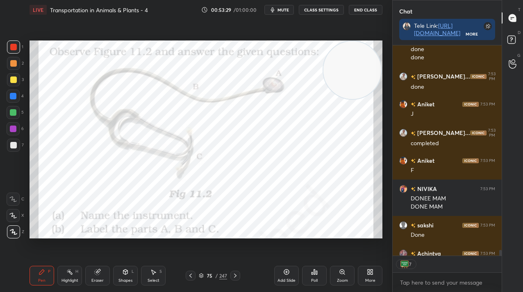
click at [233, 272] on div at bounding box center [235, 276] width 10 height 10
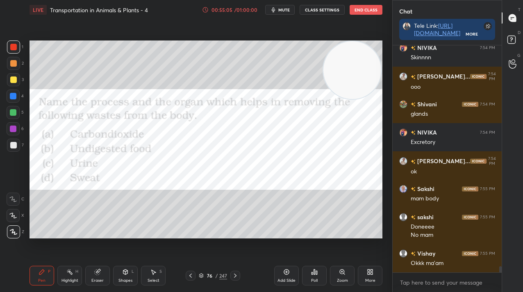
scroll to position [8025, 0]
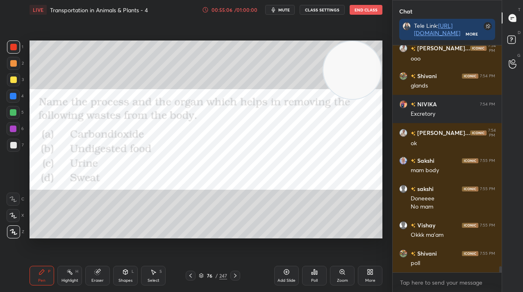
click at [367, 274] on icon at bounding box center [368, 274] width 2 height 2
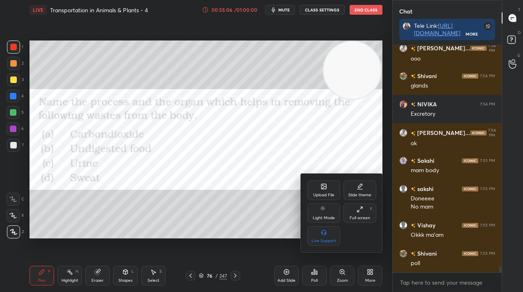
click at [323, 187] on icon at bounding box center [323, 186] width 5 height 5
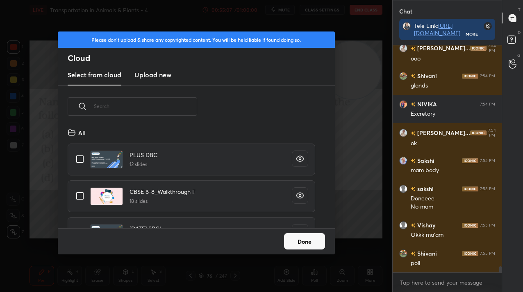
scroll to position [101, 263]
click at [178, 68] on div "Select from cloud Upload new" at bounding box center [196, 75] width 277 height 20
click at [164, 70] on h3 "Upload new" at bounding box center [152, 75] width 37 height 10
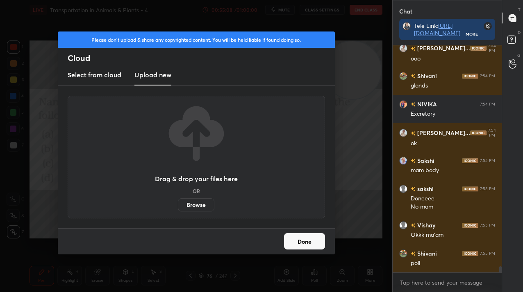
scroll to position [8054, 0]
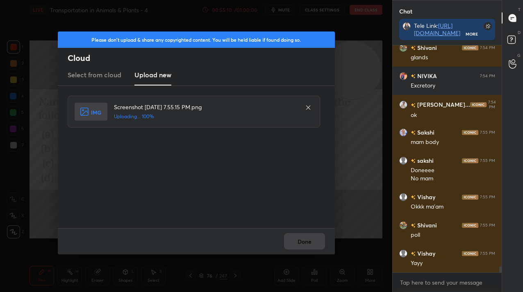
click at [274, 238] on div "Done" at bounding box center [196, 242] width 277 height 26
click at [290, 238] on button "Done" at bounding box center [304, 241] width 41 height 16
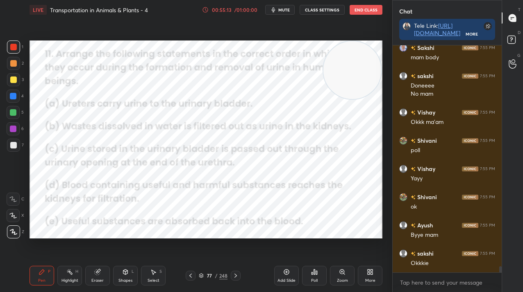
scroll to position [8167, 0]
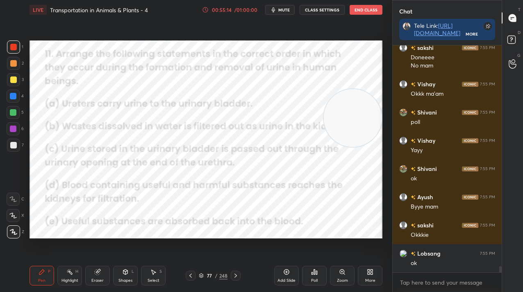
drag, startPoint x: 350, startPoint y: 86, endPoint x: 367, endPoint y: 111, distance: 31.0
click at [369, 113] on video at bounding box center [353, 118] width 58 height 58
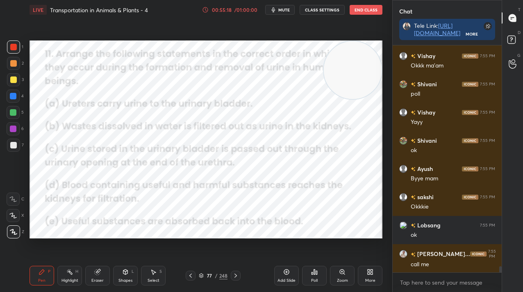
drag, startPoint x: 347, startPoint y: 107, endPoint x: 349, endPoint y: 51, distance: 56.6
click at [349, 51] on video at bounding box center [353, 70] width 58 height 58
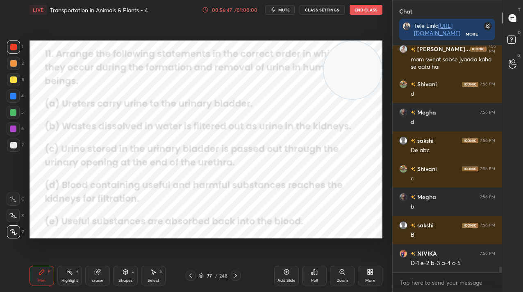
scroll to position [8763, 0]
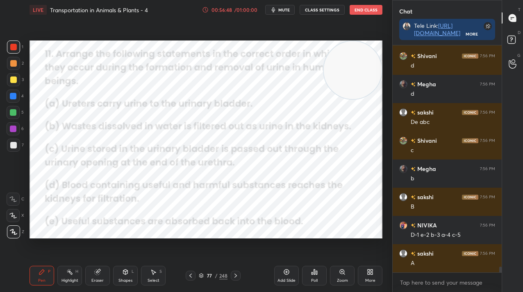
click at [27, 102] on div "Setting up your live class Poll for secs No correct answer Start poll" at bounding box center [205, 140] width 359 height 240
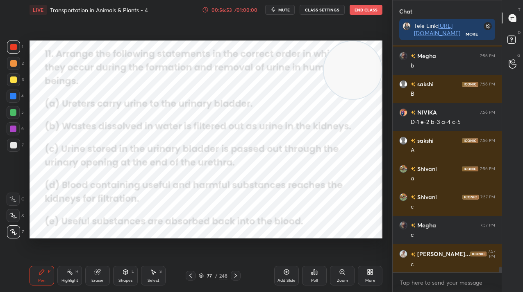
scroll to position [8904, 0]
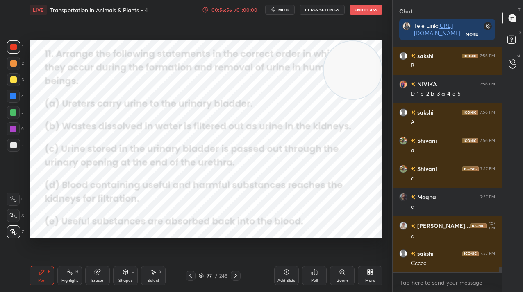
click at [211, 274] on div "77" at bounding box center [209, 276] width 8 height 5
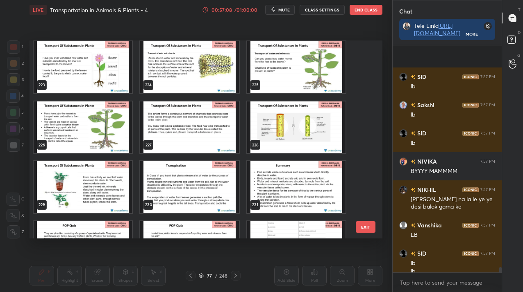
scroll to position [4471, 0]
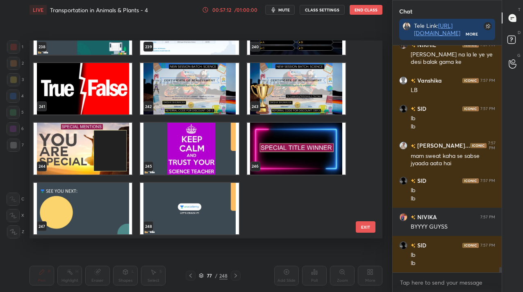
click at [90, 195] on img "grid" at bounding box center [83, 209] width 98 height 52
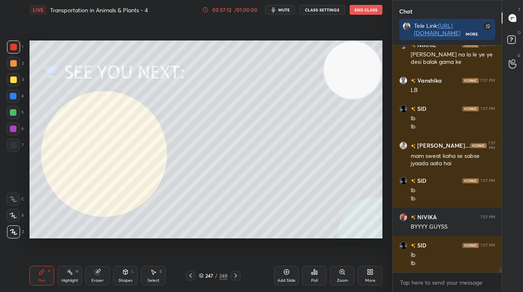
click at [90, 195] on img "grid" at bounding box center [83, 209] width 98 height 52
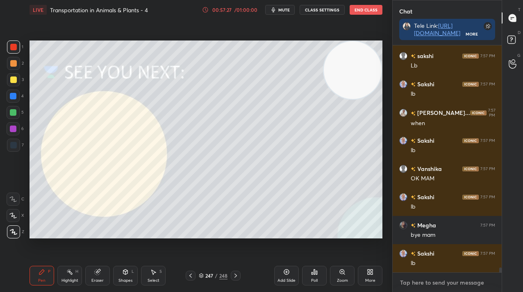
type textarea "x"
click at [424, 286] on textarea at bounding box center [447, 282] width 96 height 13
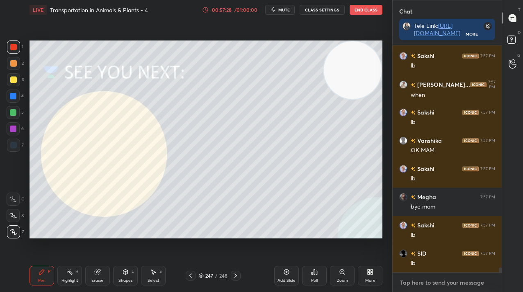
paste textarea "https://unacademy.com/class/electric-current-its-effects-concept-polls-db13/MD3…"
type textarea "https://unacademy.com/class/electric-current-its-effects-concept-polls-db13/MD3…"
type textarea "x"
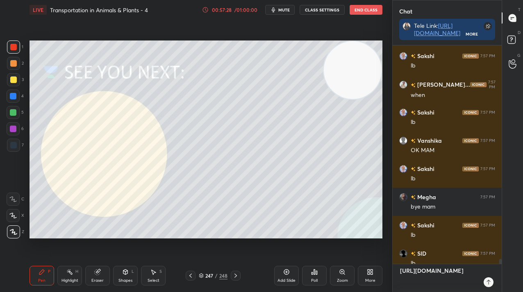
type textarea "x"
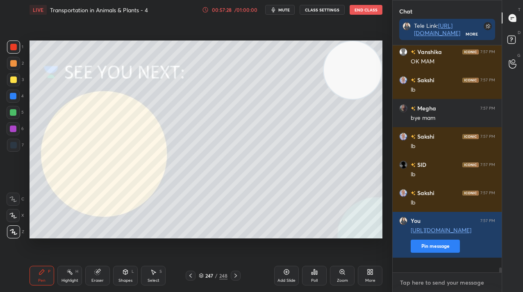
type textarea "x"
paste textarea "https://unacademy.com/class/electric-current-its-effects-concept-polls-db13/MD3…"
type textarea "https://unacademy.com/class/electric-current-its-effects-concept-polls-db13/MD3…"
type textarea "x"
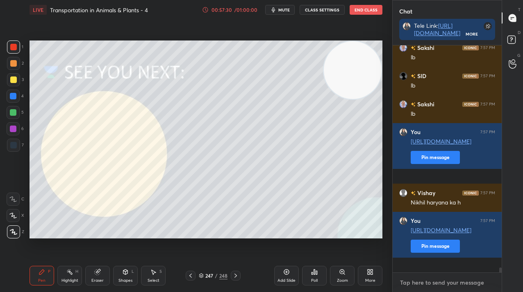
paste textarea "https://unacademy.com/class/electric-current-its-effects-concept-polls-db13/MD3…"
type textarea "https://unacademy.com/class/electric-current-its-effects-concept-polls-db13/MD3…"
type textarea "x"
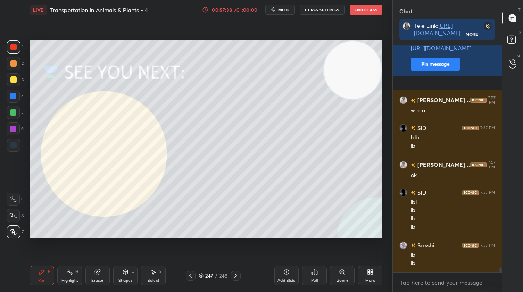
click at [319, 268] on div "Poll" at bounding box center [314, 276] width 25 height 20
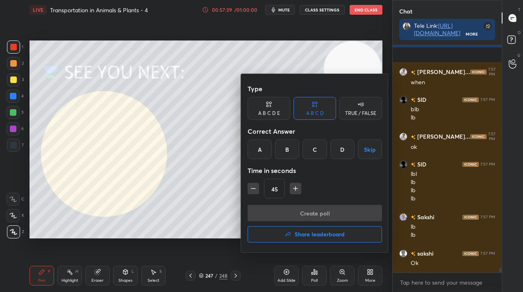
drag, startPoint x: 324, startPoint y: 219, endPoint x: 326, endPoint y: 230, distance: 11.2
click at [324, 222] on div "Create poll Share leaderboard" at bounding box center [314, 225] width 134 height 41
click at [325, 234] on h4 "Share leaderboard" at bounding box center [320, 235] width 50 height 6
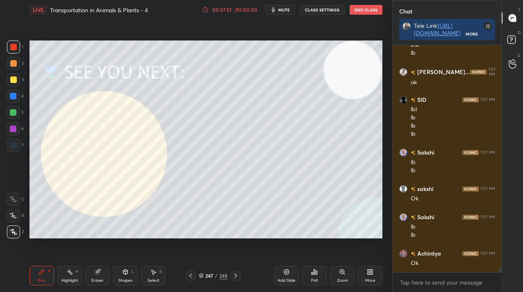
click at [221, 274] on div "248" at bounding box center [223, 275] width 8 height 7
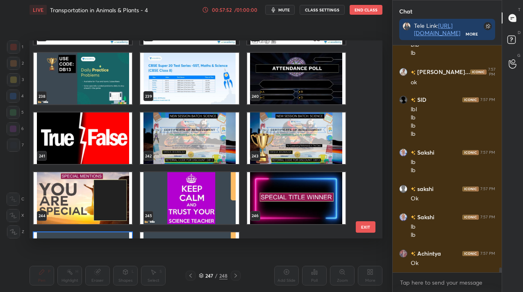
click at [264, 150] on img "grid" at bounding box center [296, 139] width 98 height 52
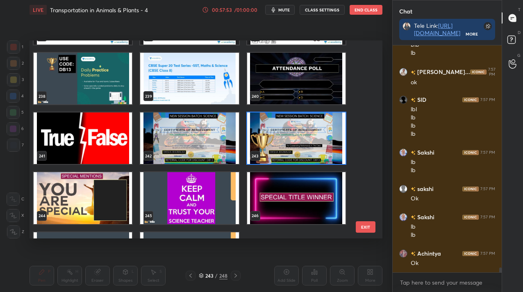
click at [264, 150] on img "grid" at bounding box center [296, 139] width 98 height 52
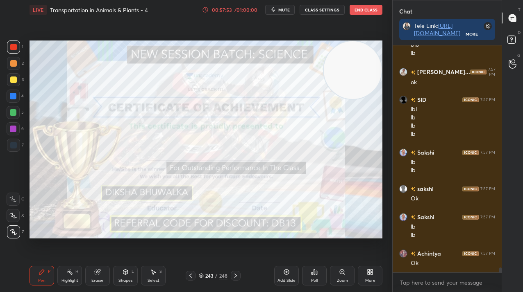
click at [264, 150] on img "grid" at bounding box center [296, 139] width 98 height 52
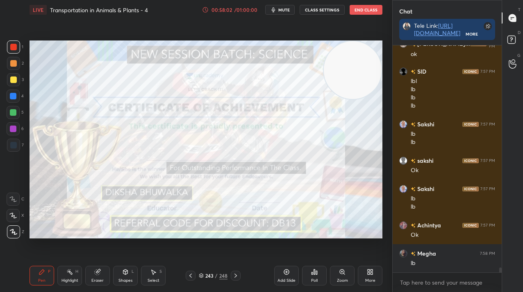
click at [191, 276] on icon at bounding box center [190, 276] width 7 height 7
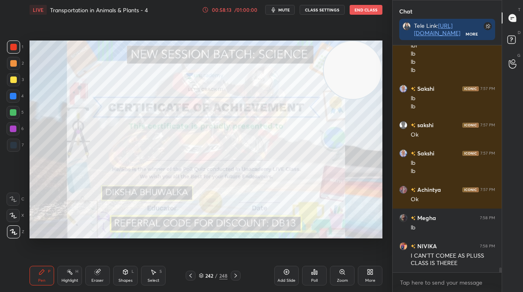
click at [221, 274] on div "248" at bounding box center [223, 275] width 8 height 7
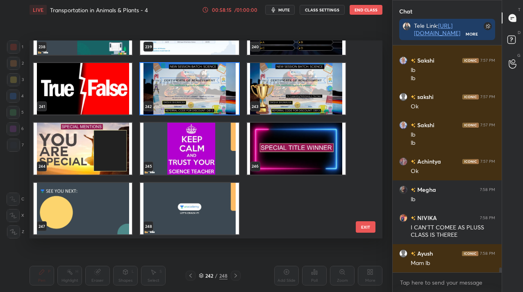
click at [77, 209] on img "grid" at bounding box center [83, 209] width 98 height 52
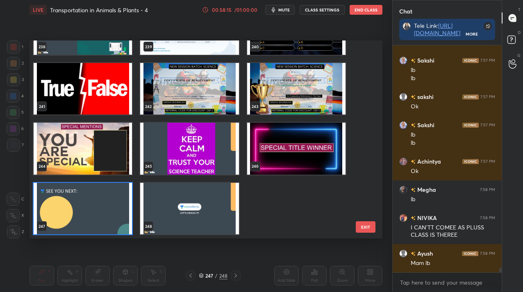
click at [77, 209] on img "grid" at bounding box center [83, 209] width 98 height 52
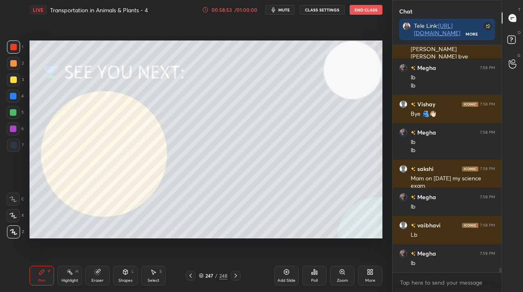
click at [321, 260] on div "Poll" at bounding box center [314, 276] width 25 height 46
click at [314, 277] on div "Poll" at bounding box center [314, 276] width 25 height 20
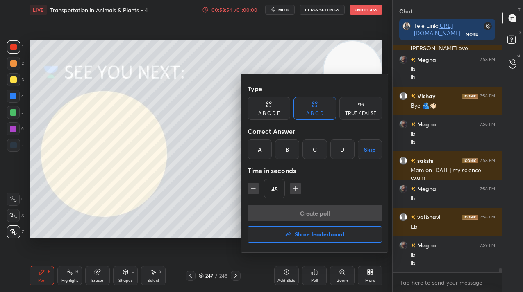
click at [321, 245] on div "Type A B C D E A B C D TRUE / FALSE Correct Answer A B C D Skip Time in seconds…" at bounding box center [314, 163] width 147 height 179
click at [323, 237] on h4 "Share leaderboard" at bounding box center [320, 235] width 50 height 6
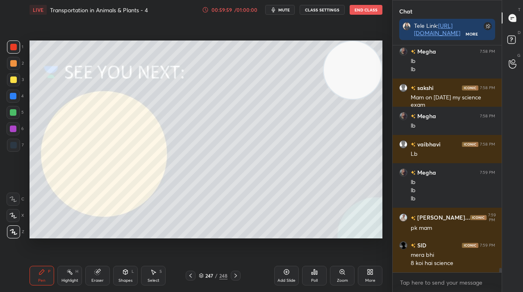
scroll to position [11347, 0]
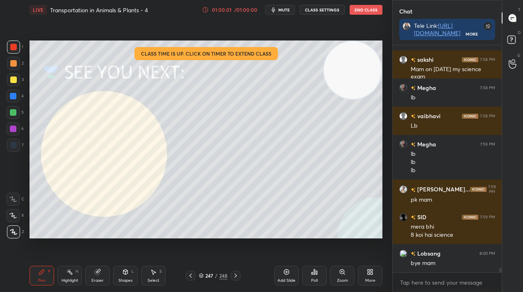
click at [357, 8] on button "End Class" at bounding box center [365, 10] width 33 height 10
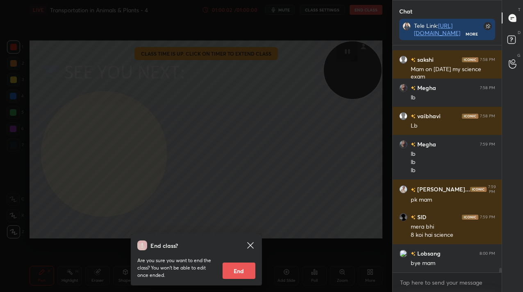
drag, startPoint x: 246, startPoint y: 276, endPoint x: 238, endPoint y: 269, distance: 11.0
click at [244, 277] on button "End" at bounding box center [238, 271] width 33 height 16
type textarea "x"
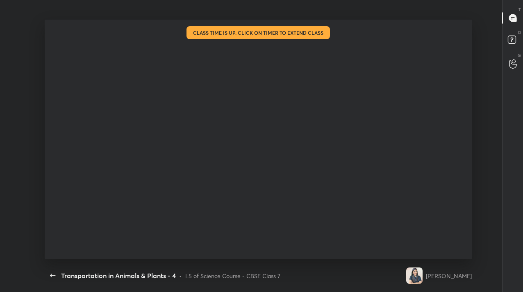
scroll to position [0, 0]
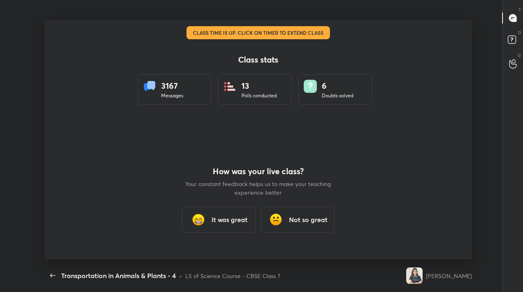
click at [224, 231] on div "It was great" at bounding box center [219, 220] width 74 height 26
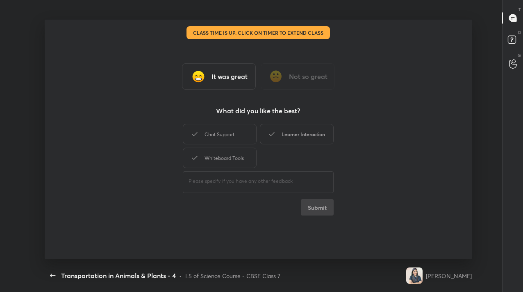
click at [329, 141] on div "Learner Interaction" at bounding box center [297, 134] width 74 height 20
click at [319, 214] on button "Submit" at bounding box center [317, 207] width 33 height 16
